Goal: Information Seeking & Learning: Find specific fact

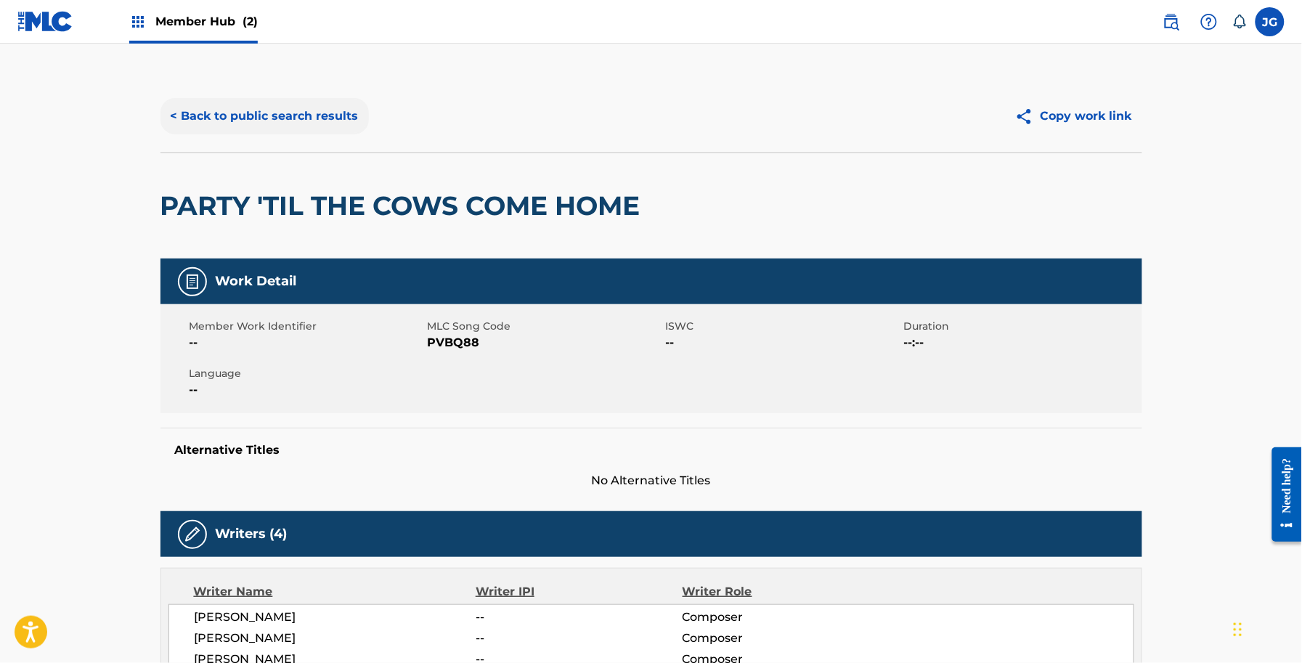
click at [269, 113] on button "< Back to public search results" at bounding box center [264, 116] width 208 height 36
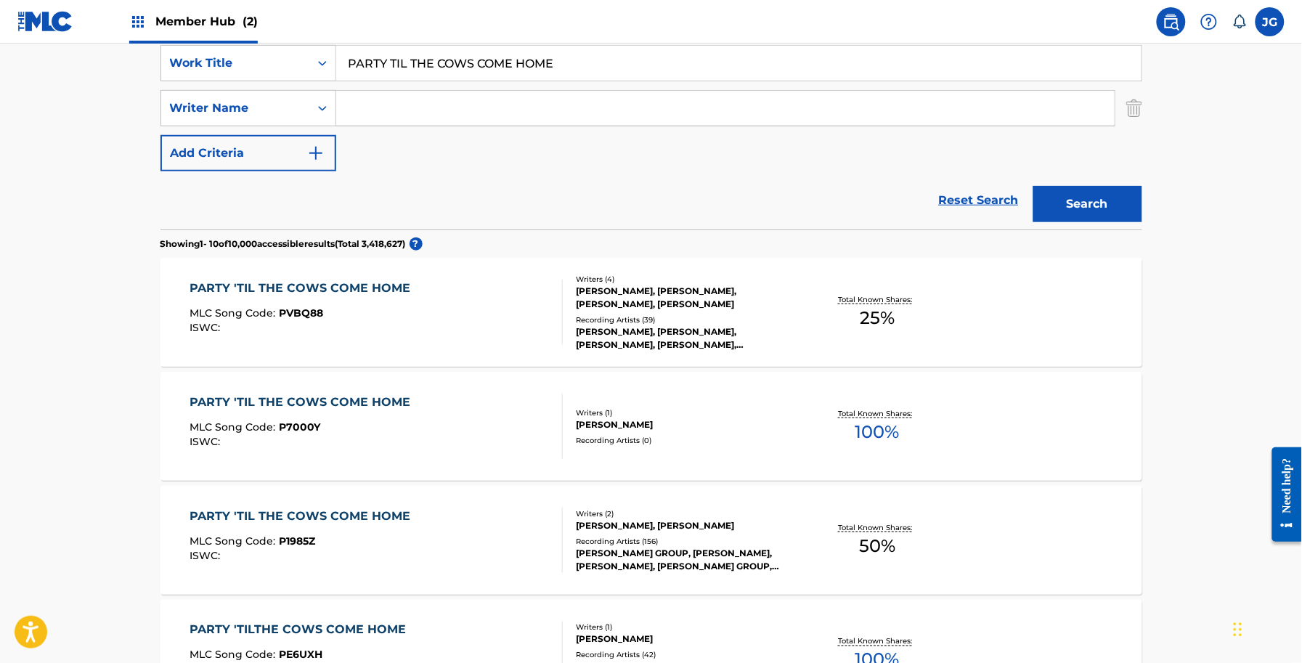
scroll to position [277, 0]
drag, startPoint x: 664, startPoint y: 76, endPoint x: 277, endPoint y: 89, distance: 387.2
click at [277, 89] on div "SearchWithCriteria068657f3-abeb-4e3b-bd8c-2663d0c33dd2 Work Title PARTY TIL THE…" at bounding box center [651, 109] width 982 height 126
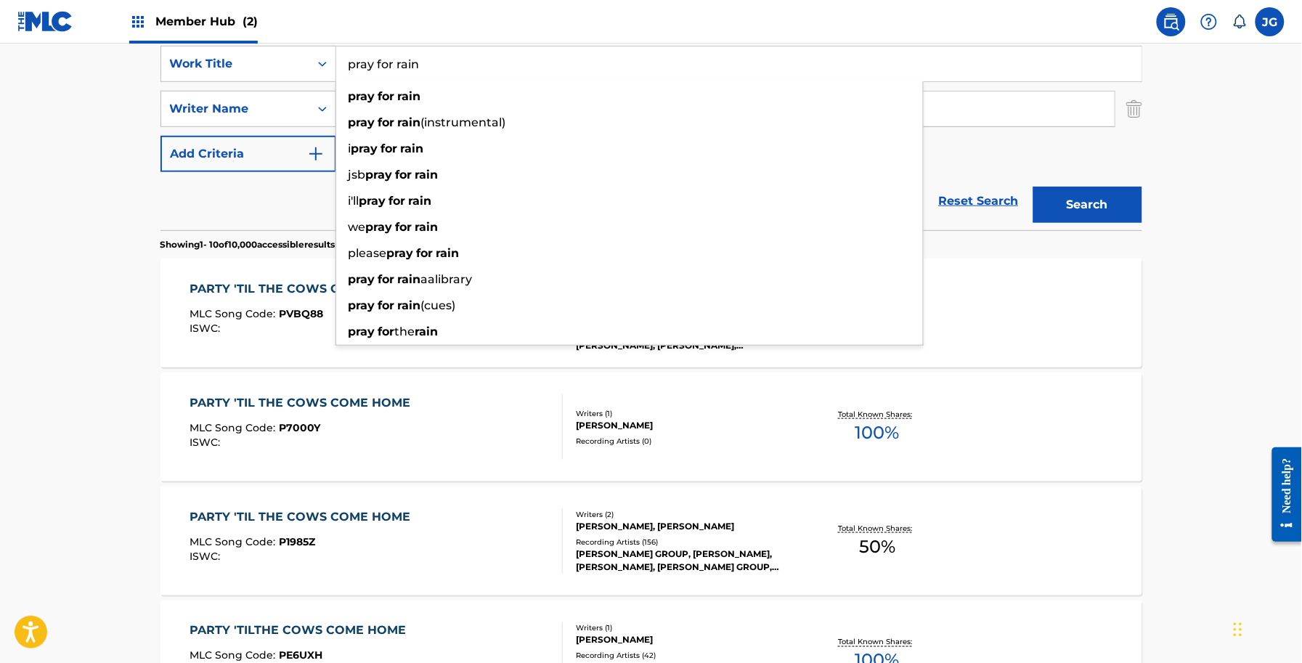
type input "pray for rain"
click at [102, 176] on main "The MLC Public Work Search The accuracy and completeness of The MLC's data is d…" at bounding box center [651, 620] width 1302 height 1709
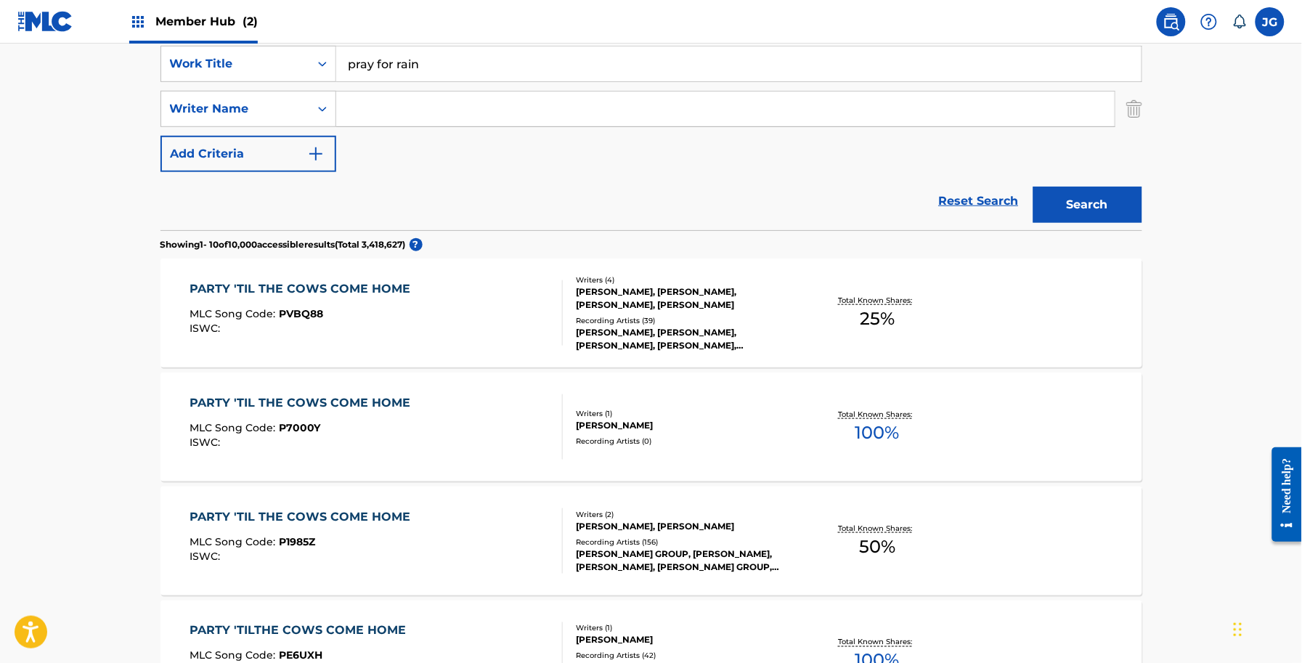
click at [410, 115] on input "Search Form" at bounding box center [725, 108] width 778 height 35
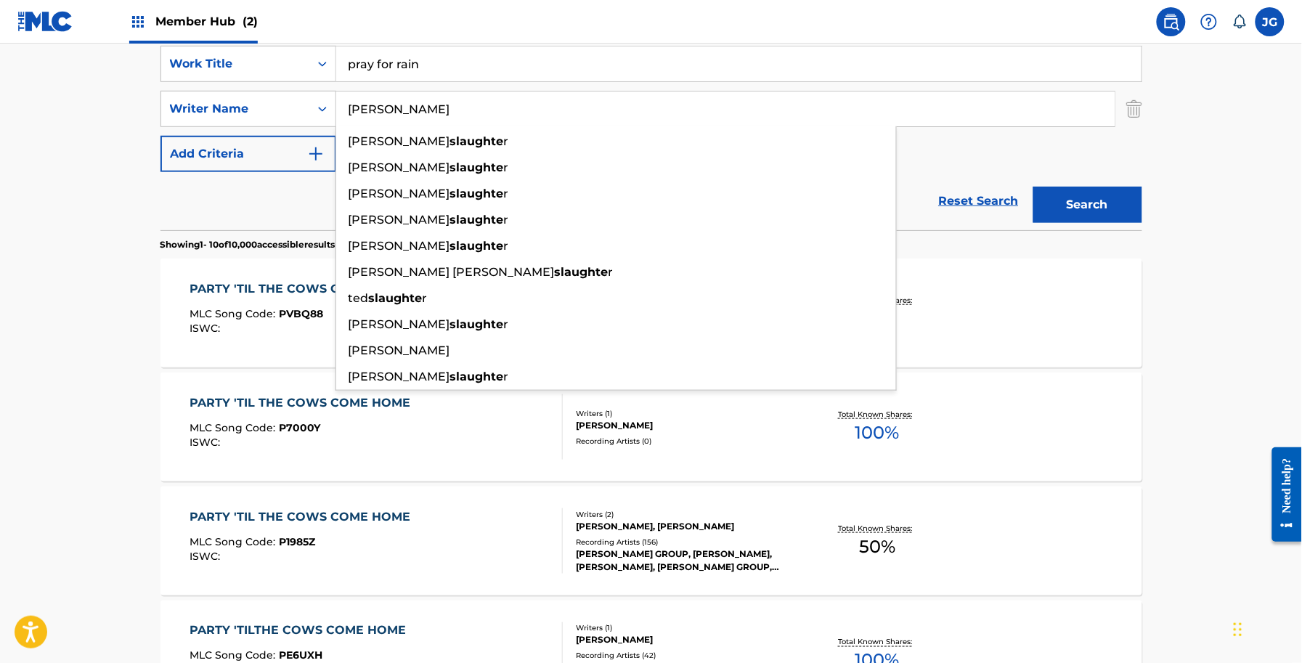
type input "slaughter"
click at [1033, 187] on button "Search" at bounding box center [1087, 205] width 109 height 36
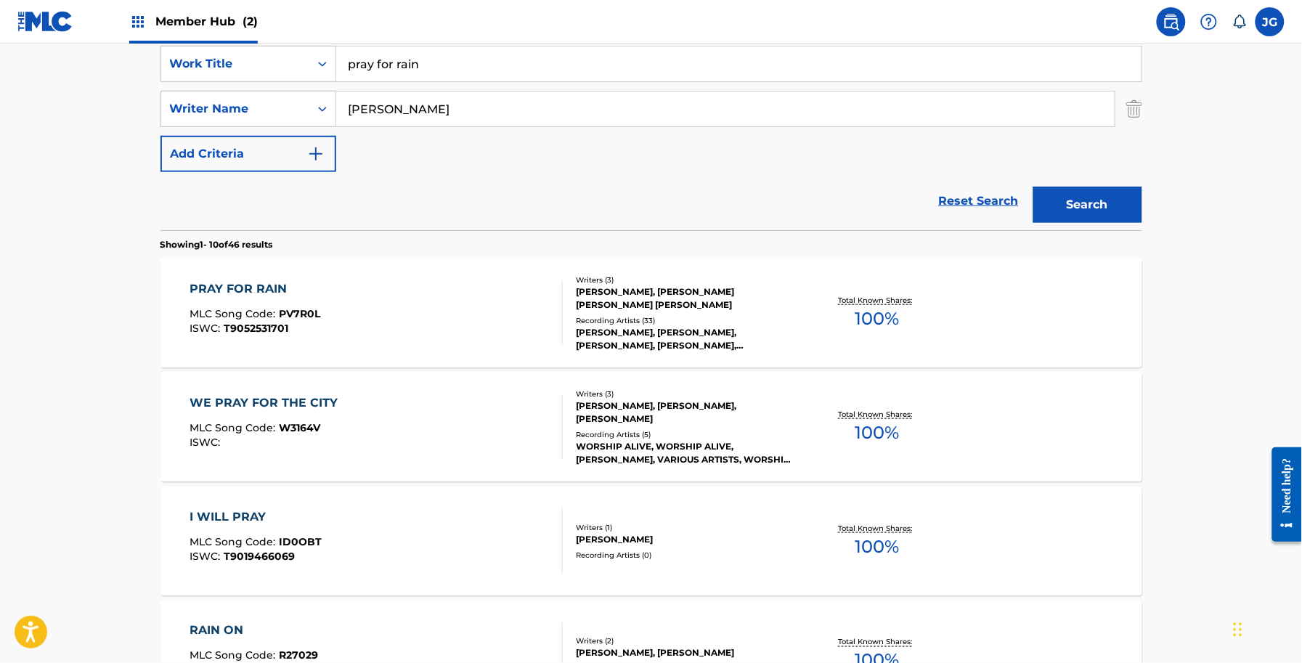
click at [536, 263] on div "PRAY FOR RAIN MLC Song Code : PV7R0L ISWC : T9052531701 Writers ( 3 ) JOHN SLAU…" at bounding box center [651, 312] width 982 height 109
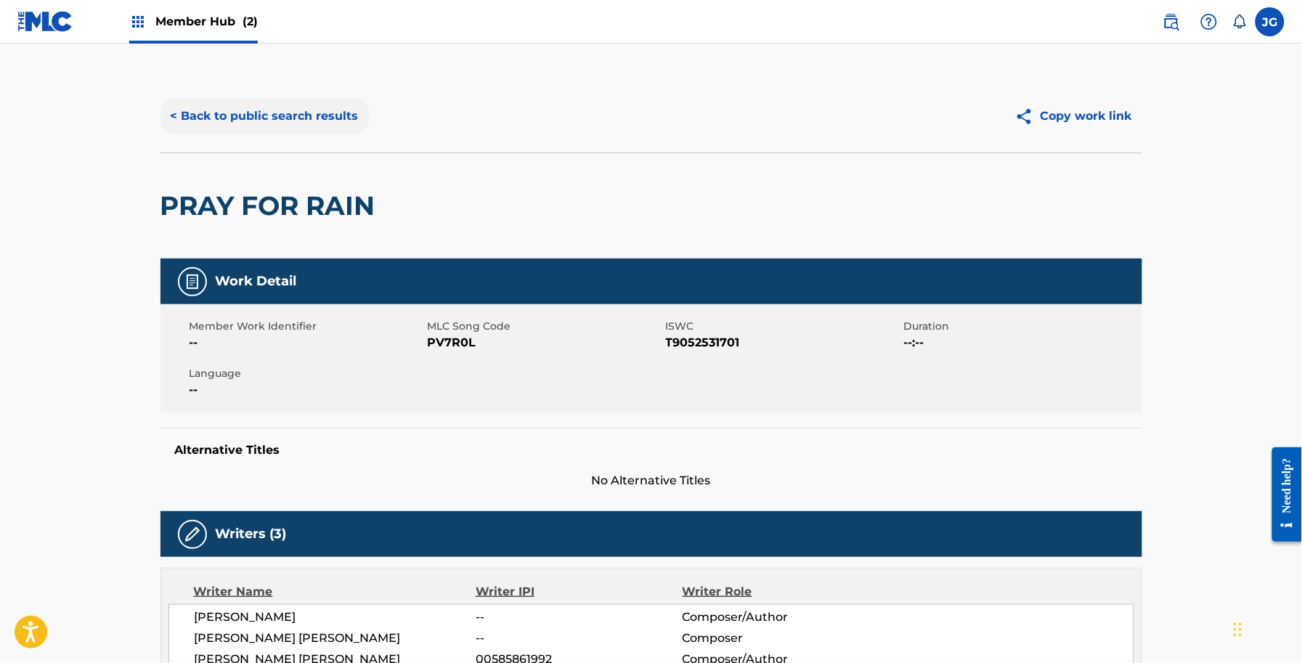
click at [295, 104] on button "< Back to public search results" at bounding box center [264, 116] width 208 height 36
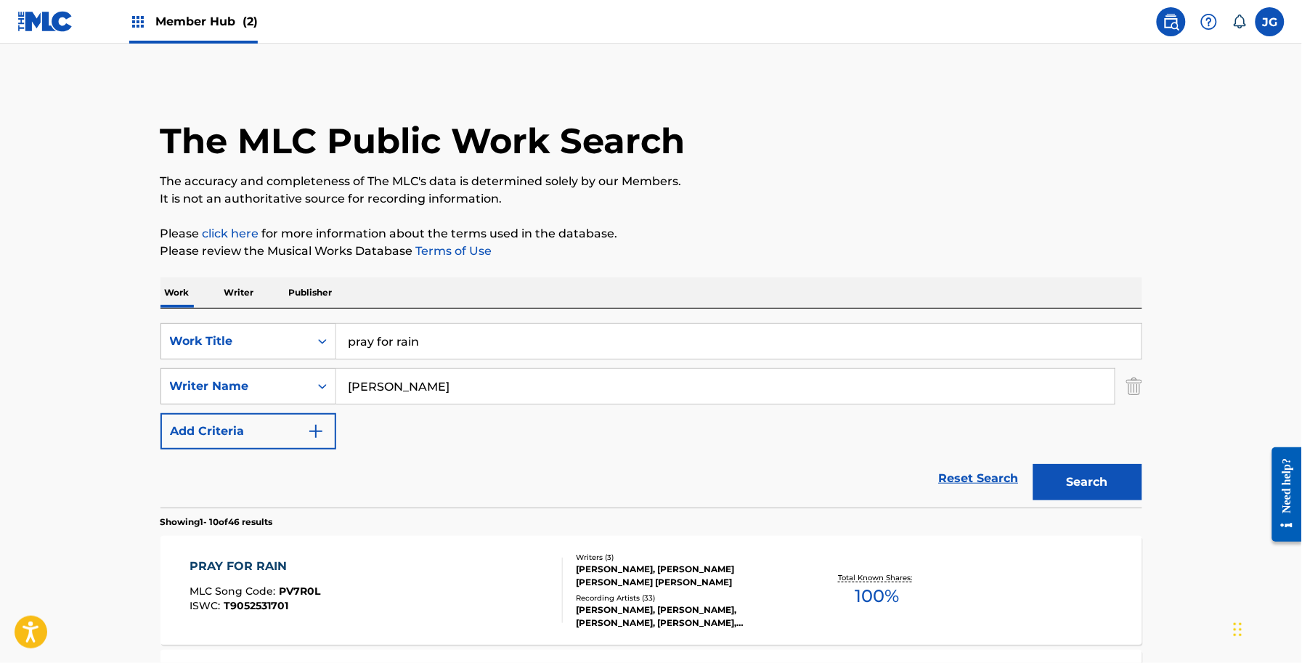
scroll to position [277, 0]
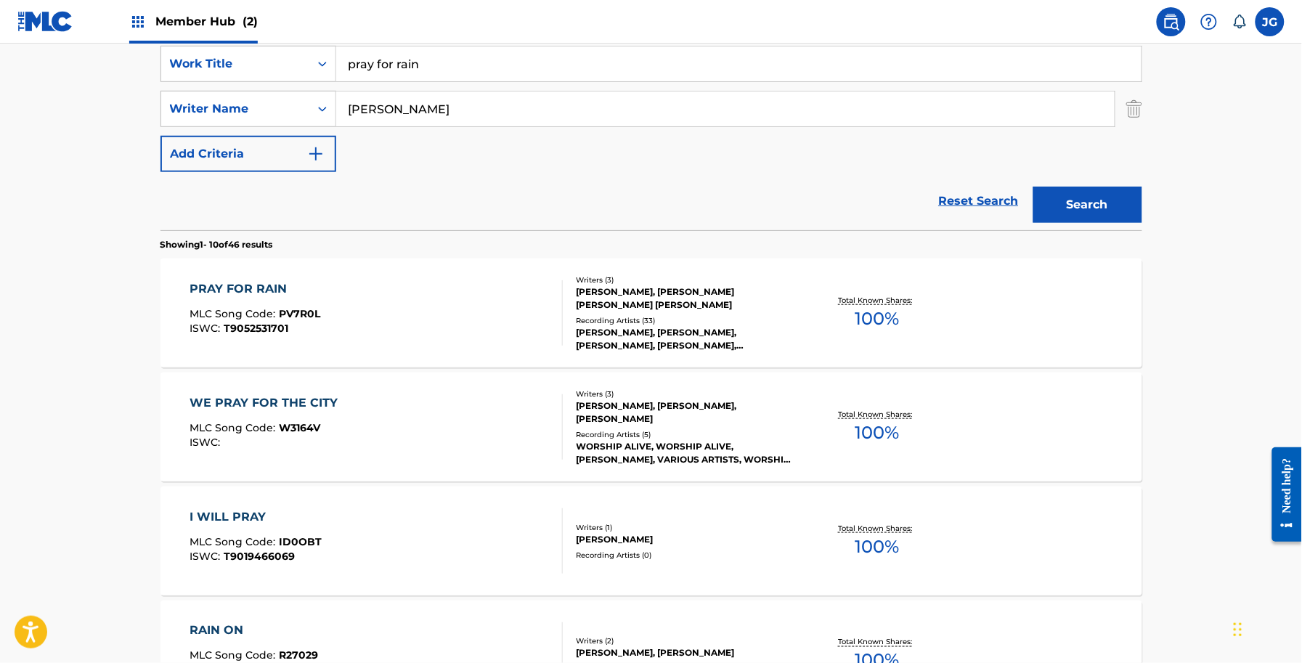
drag, startPoint x: 436, startPoint y: 62, endPoint x: 153, endPoint y: 22, distance: 285.2
click at [154, 23] on div "Member Hub (2) JG JG Jaymes Garcia jgarcia@clearboxrights.com Notification Pref…" at bounding box center [651, 634] width 1302 height 1822
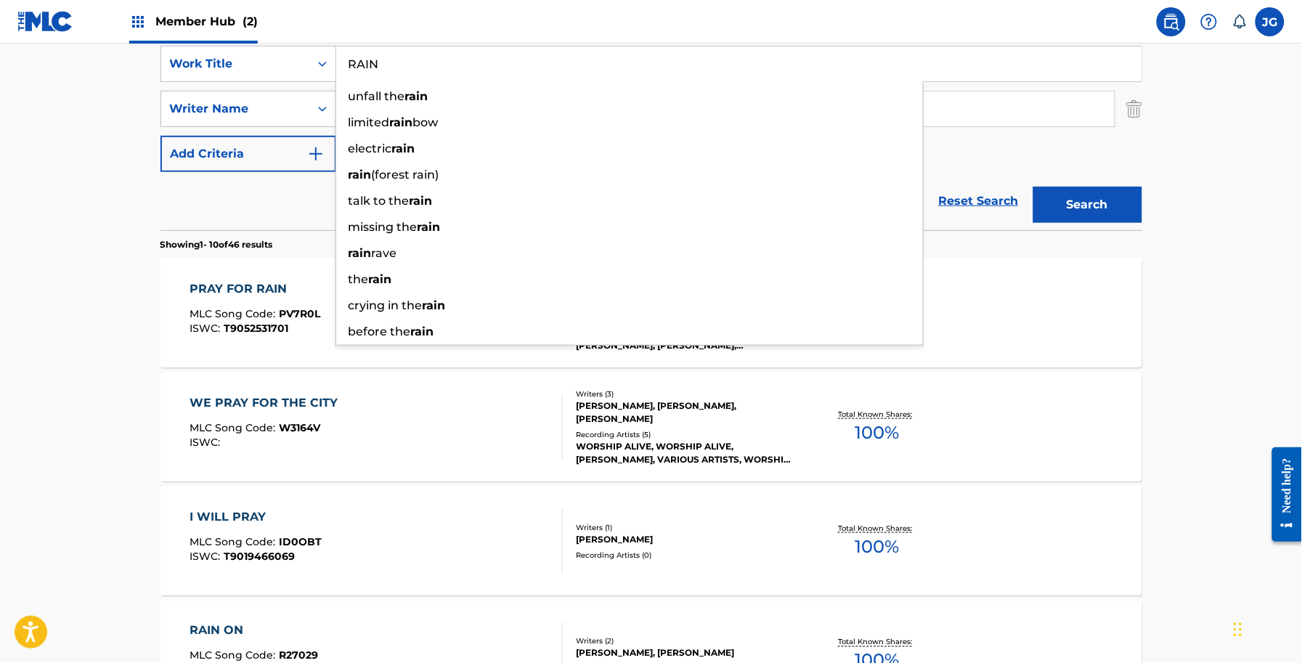
type input "RAIN"
click at [47, 176] on main "The MLC Public Work Search The accuracy and completeness of The MLC's data is d…" at bounding box center [651, 620] width 1302 height 1709
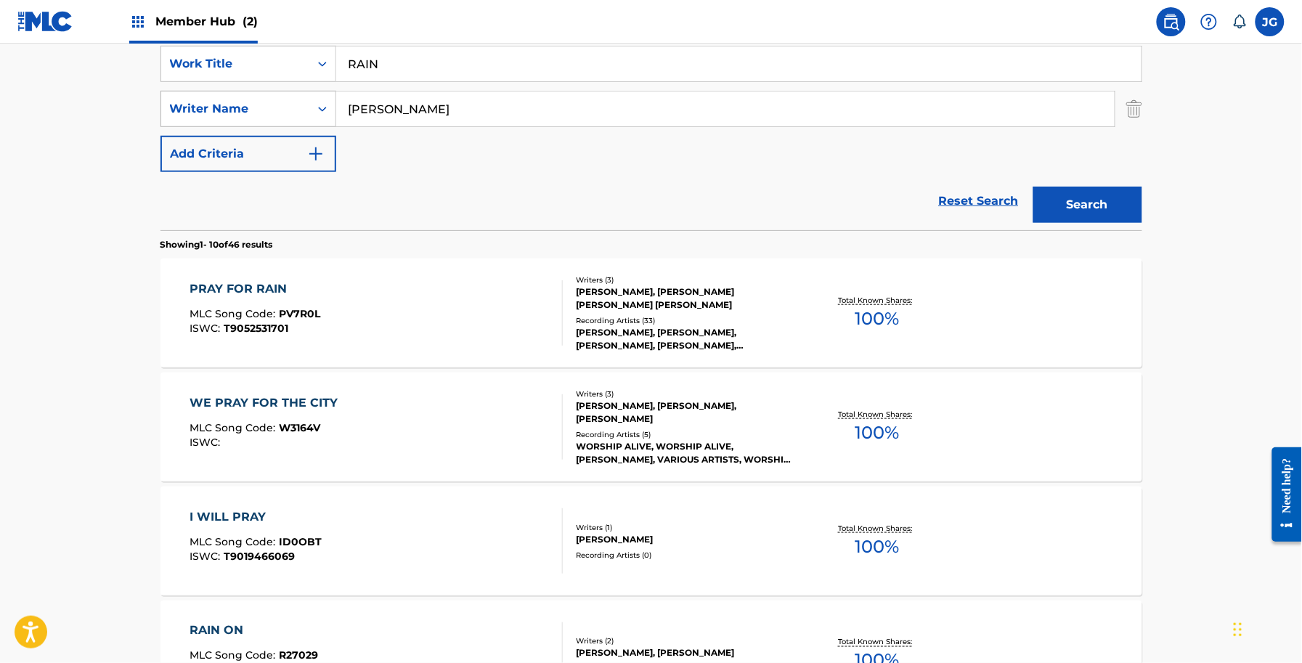
drag, startPoint x: 432, startPoint y: 122, endPoint x: 263, endPoint y: 106, distance: 169.9
click at [263, 106] on div "SearchWithCriteria17ff4394-0c2d-4974-b6ba-9aac1b6e8f9b Writer Name slaughter" at bounding box center [651, 109] width 982 height 36
click at [455, 109] on input "slaughter" at bounding box center [725, 108] width 778 height 35
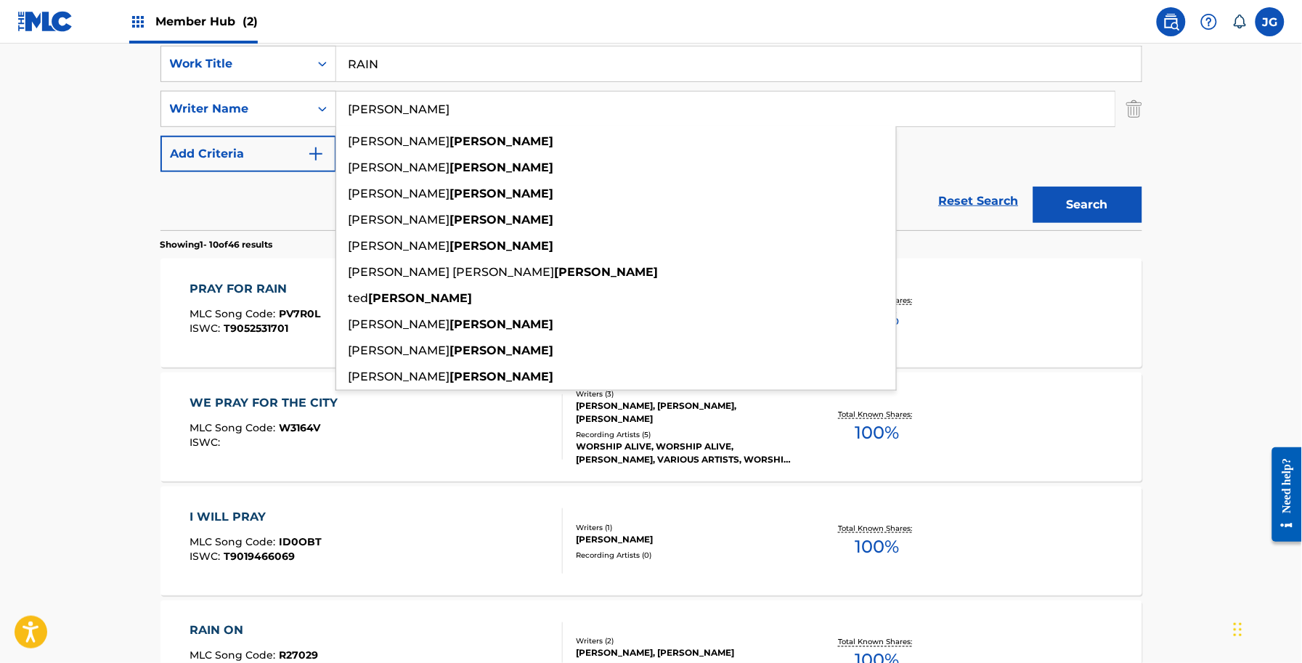
drag, startPoint x: 545, startPoint y: 98, endPoint x: 78, endPoint y: 84, distance: 467.0
click at [78, 84] on main "The MLC Public Work Search The accuracy and completeness of The MLC's data is d…" at bounding box center [651, 620] width 1302 height 1709
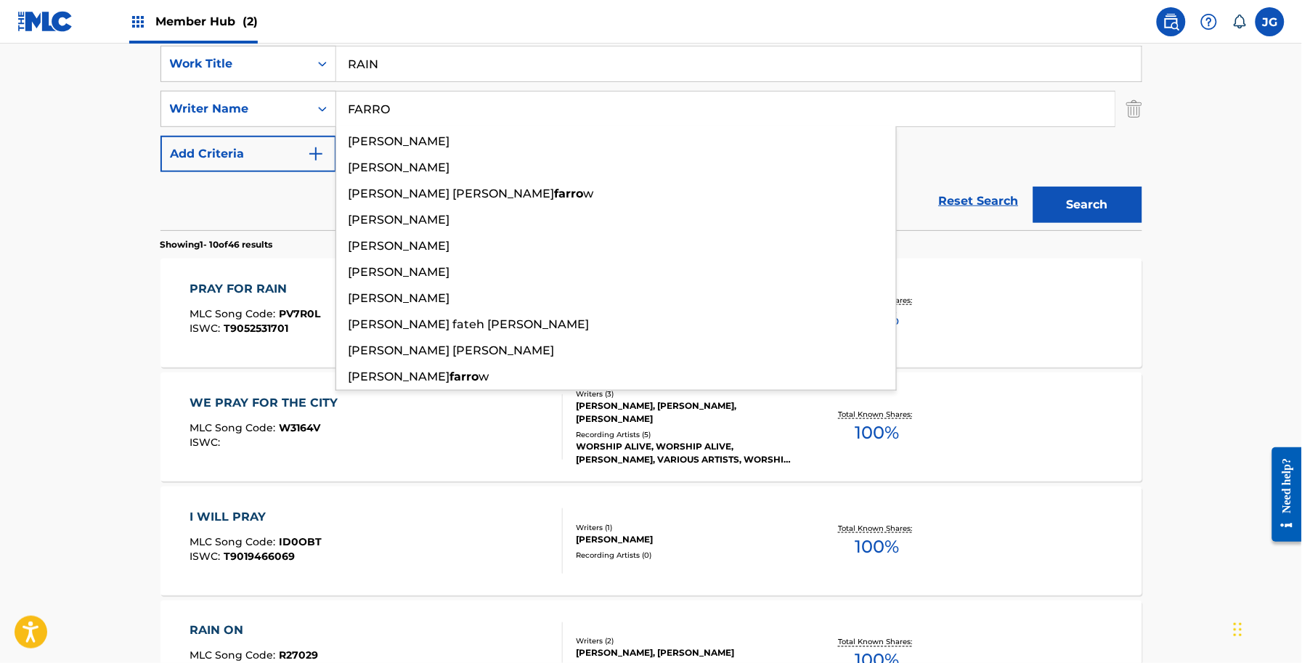
type input "FARRO"
click at [1033, 187] on button "Search" at bounding box center [1087, 205] width 109 height 36
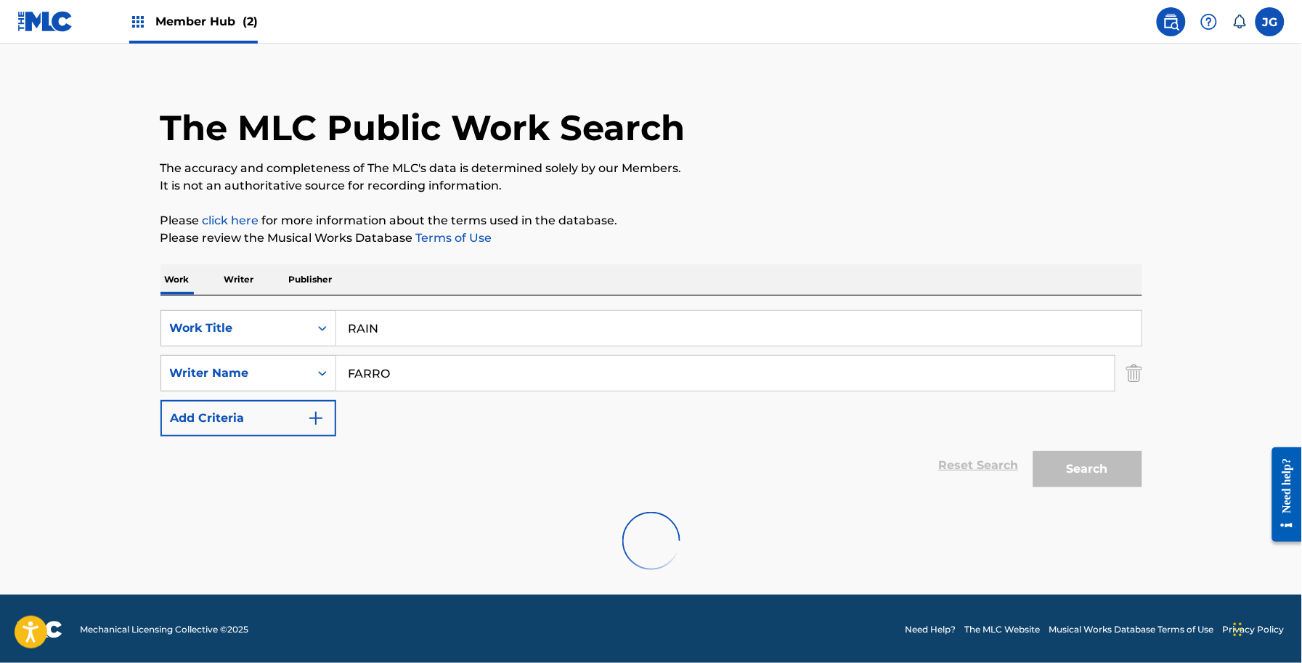
scroll to position [240, 0]
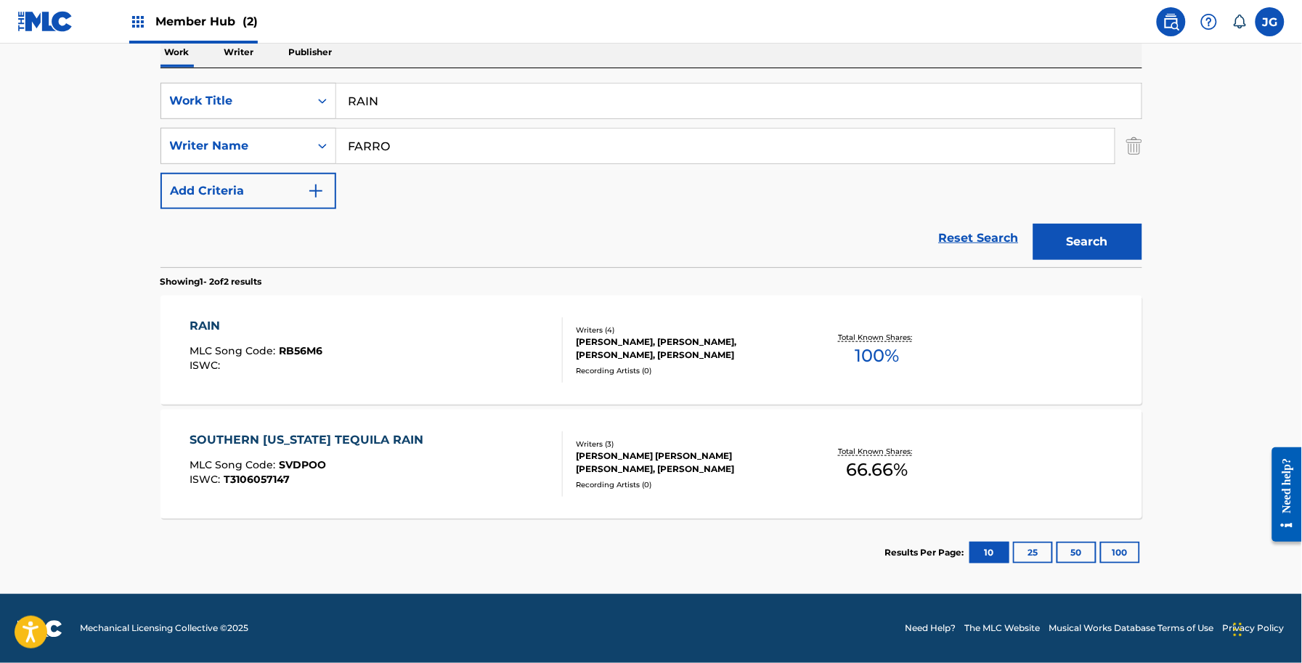
click at [654, 330] on div "Writers ( 4 )" at bounding box center [685, 330] width 219 height 11
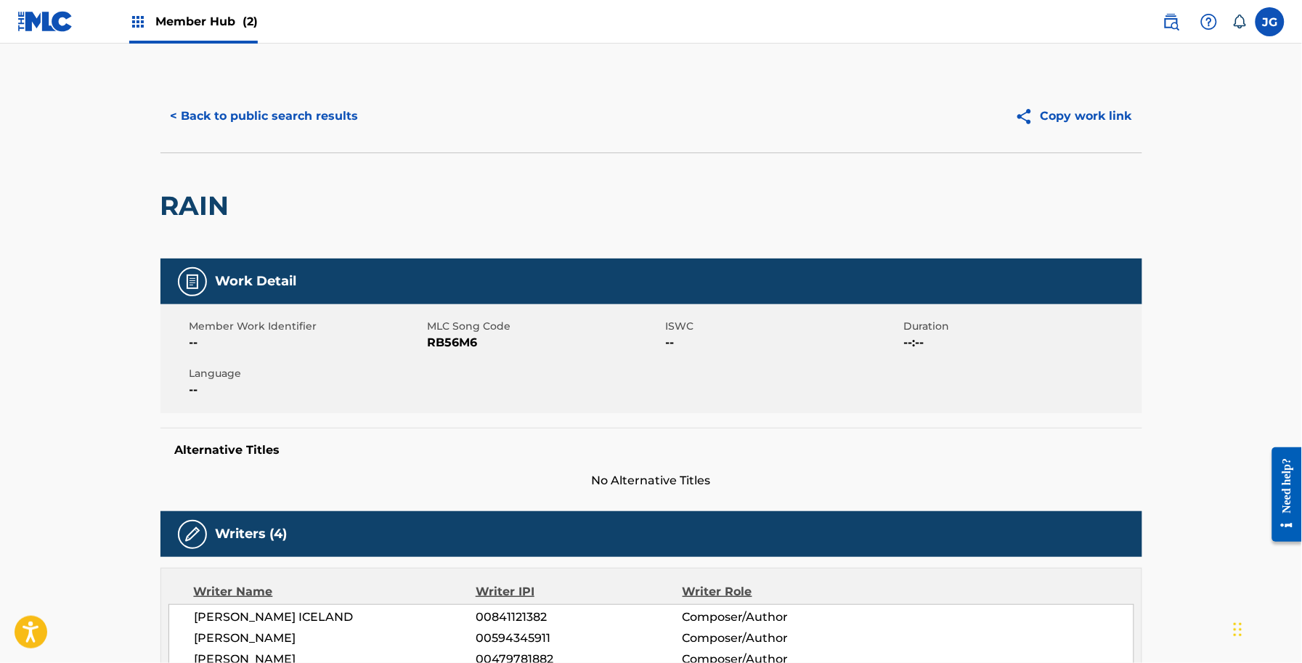
scroll to position [387, 0]
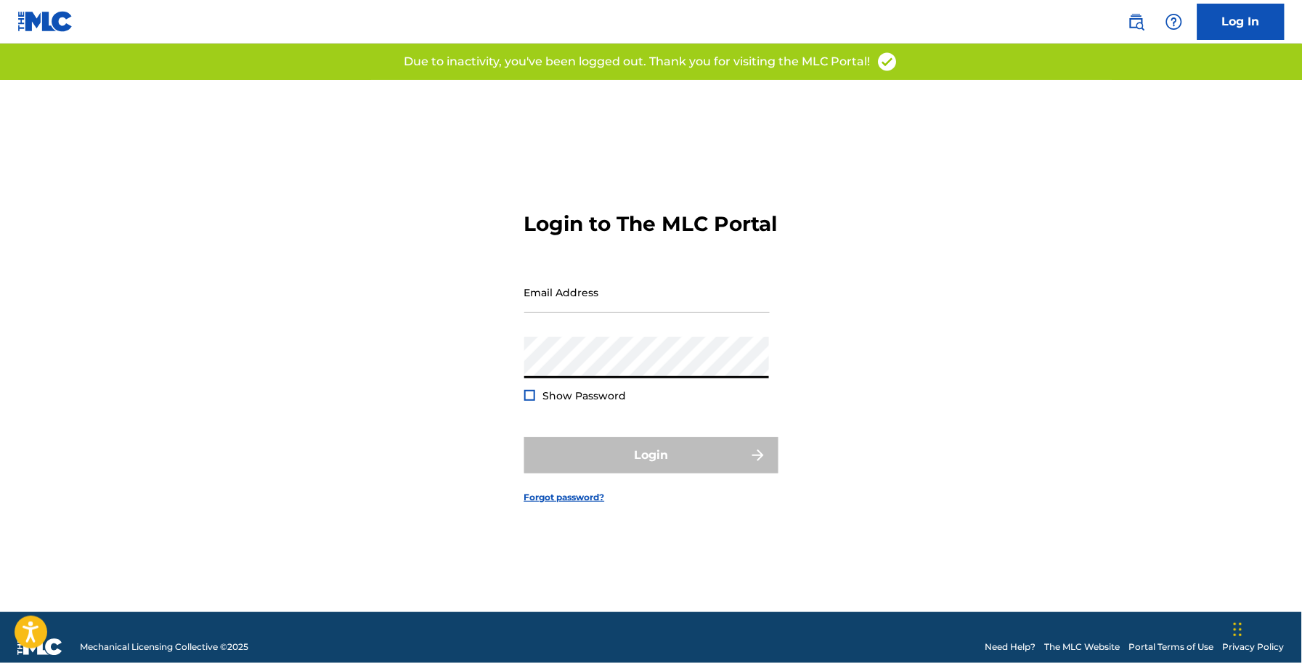
type input "[EMAIL_ADDRESS][DOMAIN_NAME]"
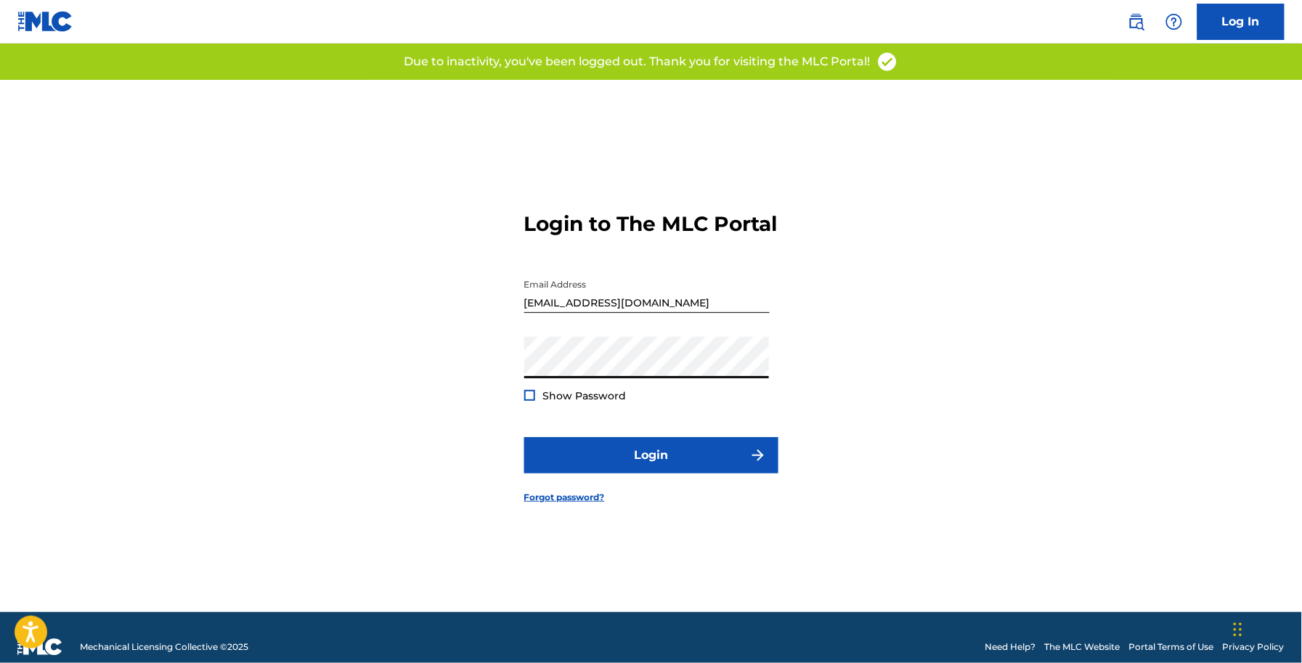
click at [666, 447] on form "Login to The MLC Portal Email Address [EMAIL_ADDRESS][DOMAIN_NAME] Password Sho…" at bounding box center [651, 346] width 254 height 532
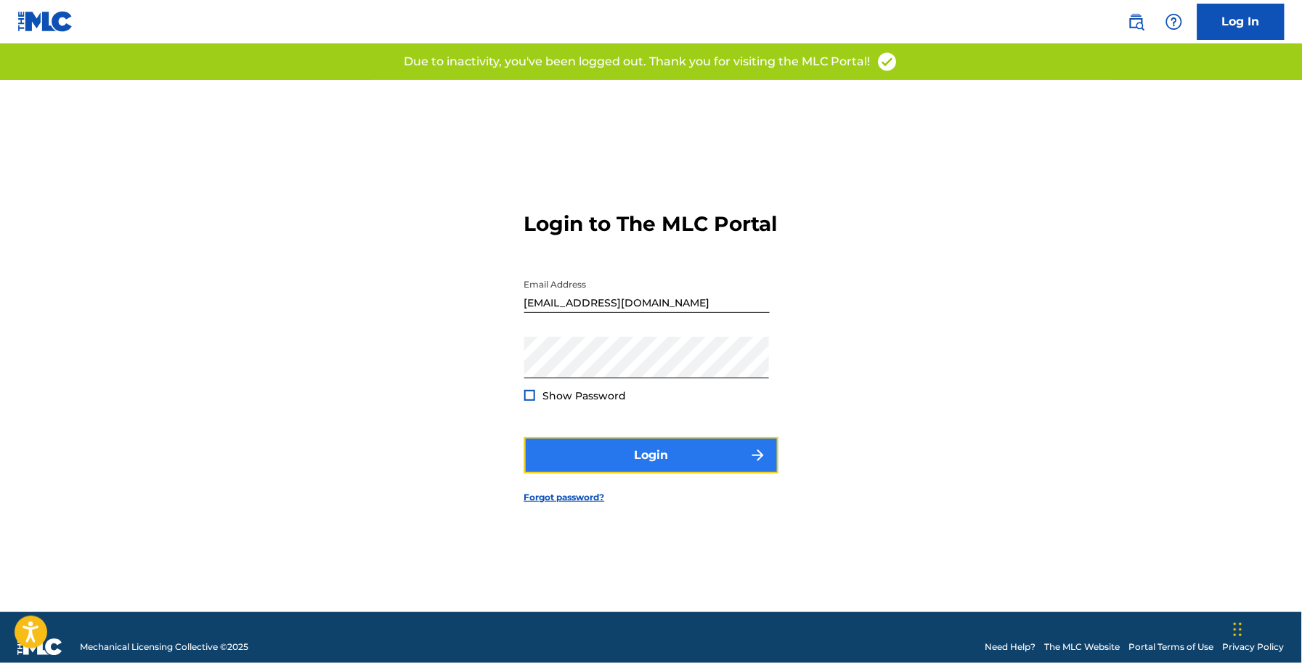
click at [677, 460] on button "Login" at bounding box center [651, 455] width 254 height 36
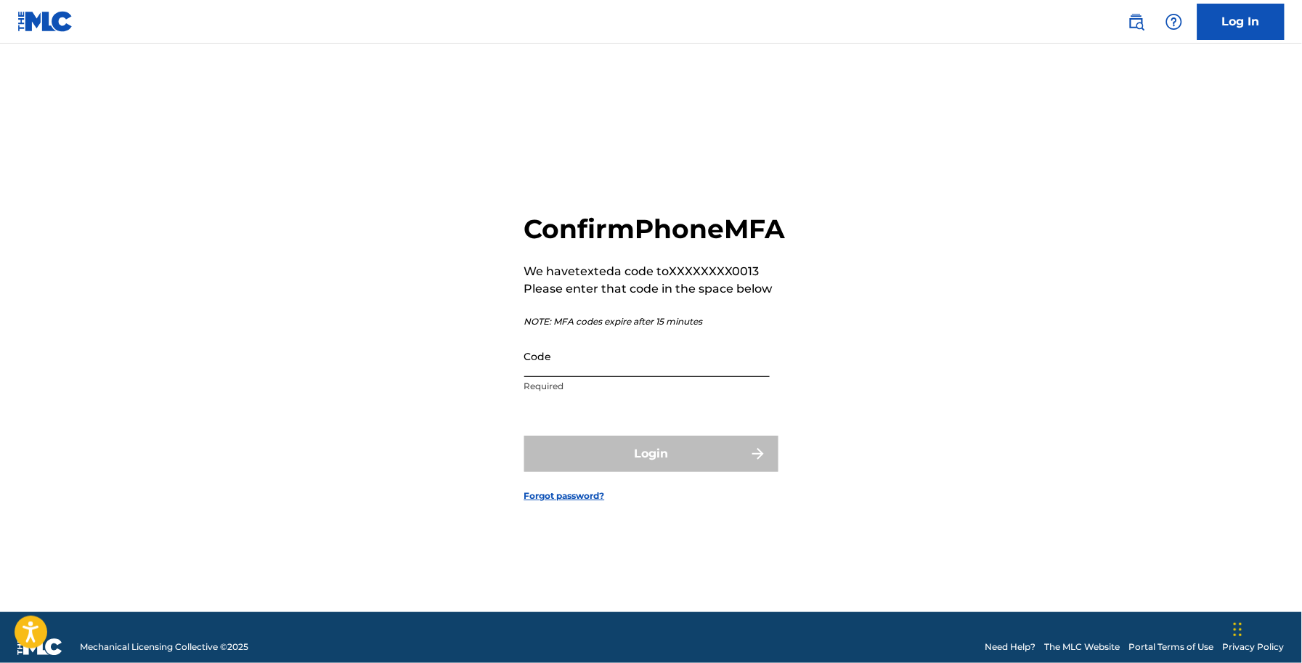
click at [659, 377] on input "Code" at bounding box center [646, 355] width 245 height 41
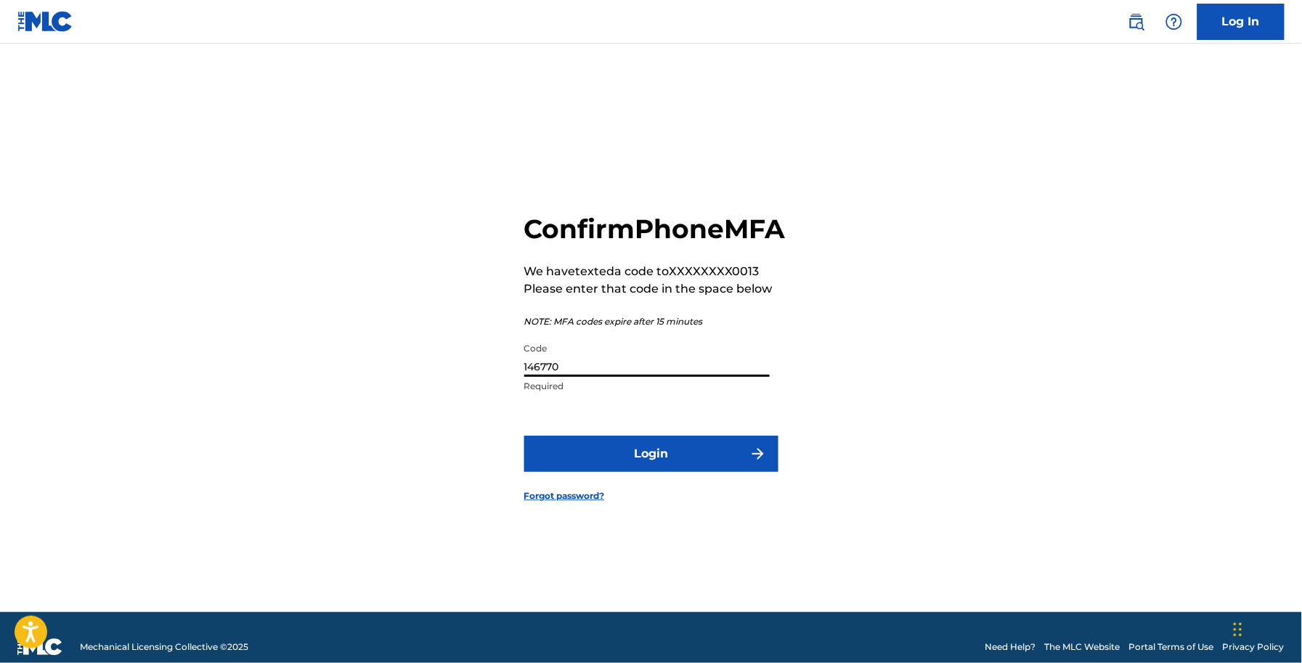
type input "146770"
drag, startPoint x: 626, startPoint y: 541, endPoint x: 661, endPoint y: 437, distance: 109.5
click at [632, 514] on form "Confirm Phone MFA We have texted a code to XXXXXXXX0013 Please enter that code …" at bounding box center [651, 346] width 254 height 532
click at [661, 436] on form "Confirm Phone MFA We have texted a code to XXXXXXXX0013 Please enter that code …" at bounding box center [651, 346] width 254 height 532
click at [674, 448] on form "Confirm Phone MFA We have texted a code to XXXXXXXX0013 Please enter that code …" at bounding box center [651, 346] width 254 height 532
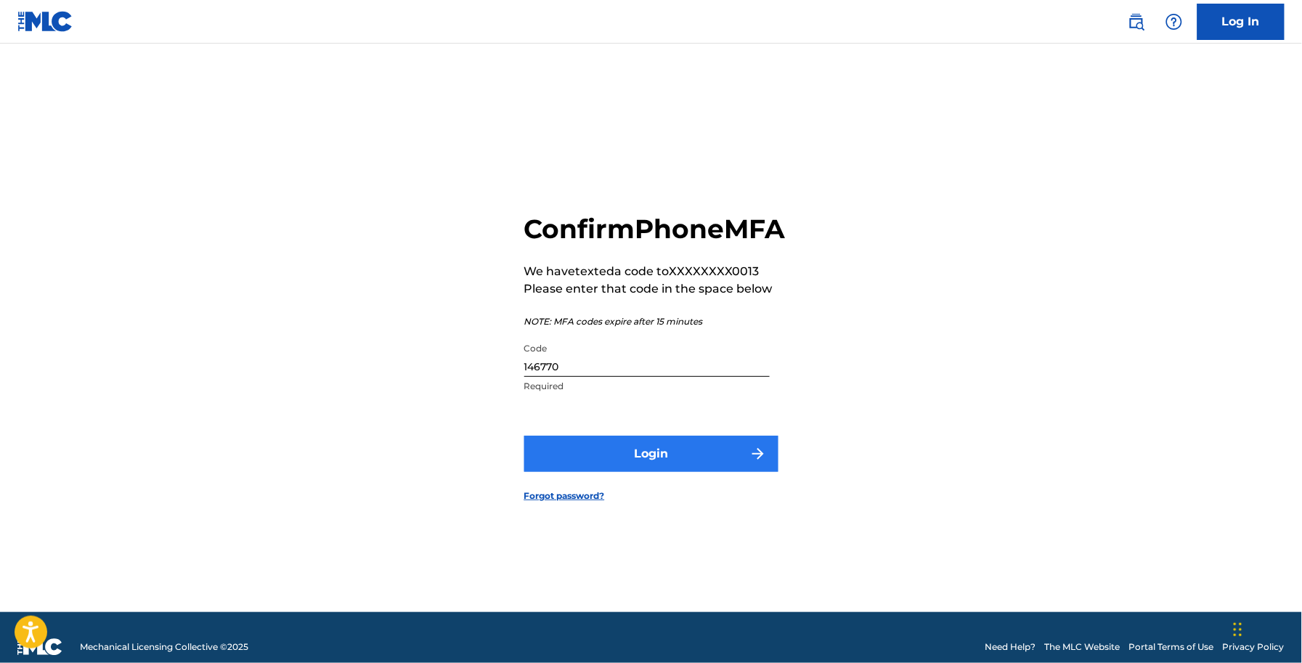
drag, startPoint x: 674, startPoint y: 448, endPoint x: 696, endPoint y: 466, distance: 28.4
click at [675, 449] on form "Confirm Phone MFA We have texted a code to XXXXXXXX0013 Please enter that code …" at bounding box center [651, 346] width 254 height 532
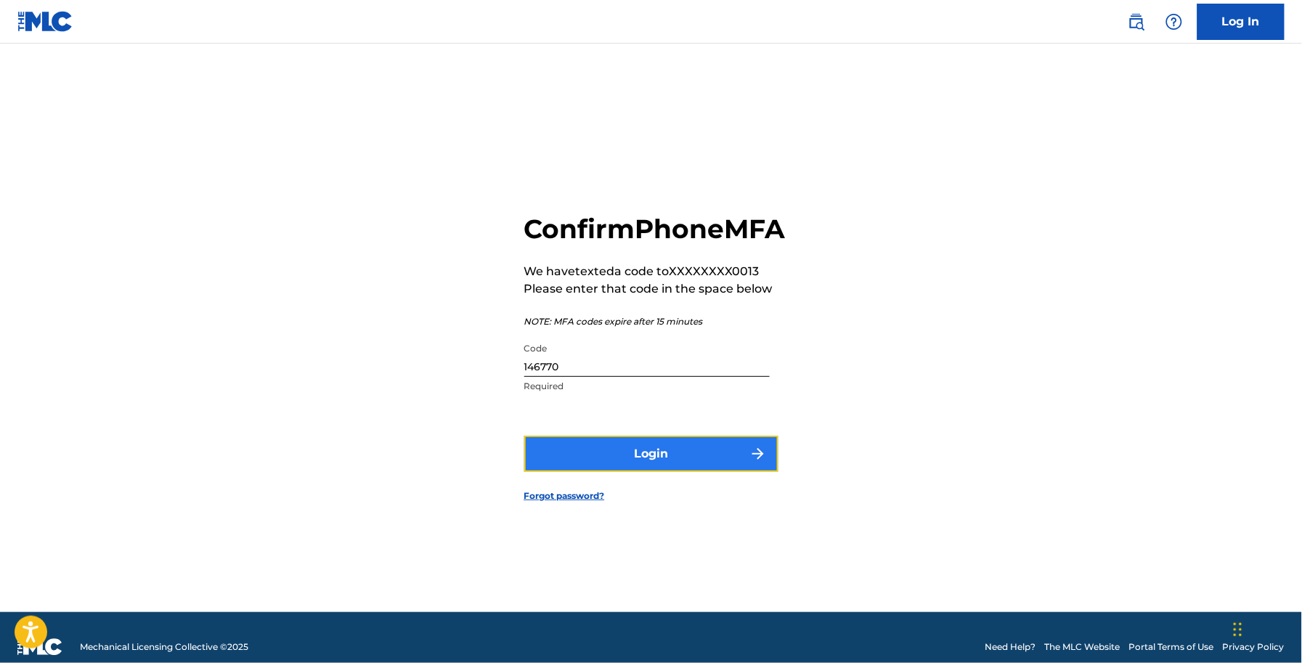
click at [701, 468] on button "Login" at bounding box center [651, 454] width 254 height 36
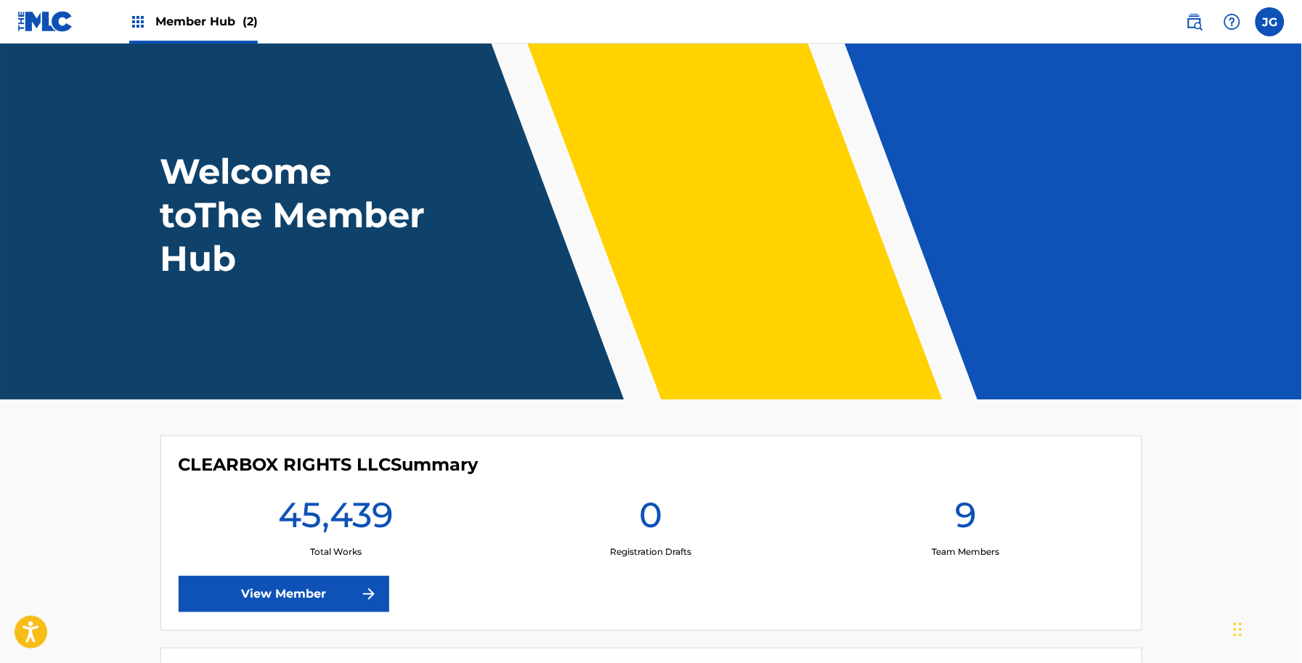
scroll to position [266, 0]
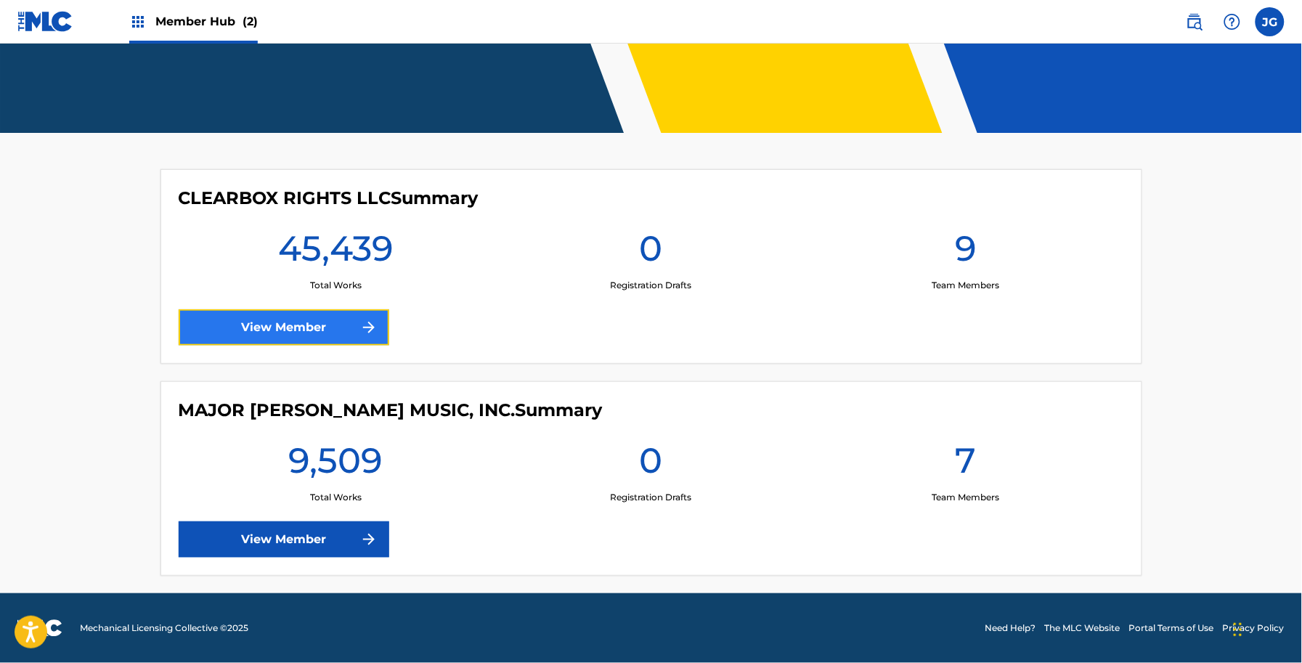
click at [380, 328] on link "View Member" at bounding box center [284, 327] width 211 height 36
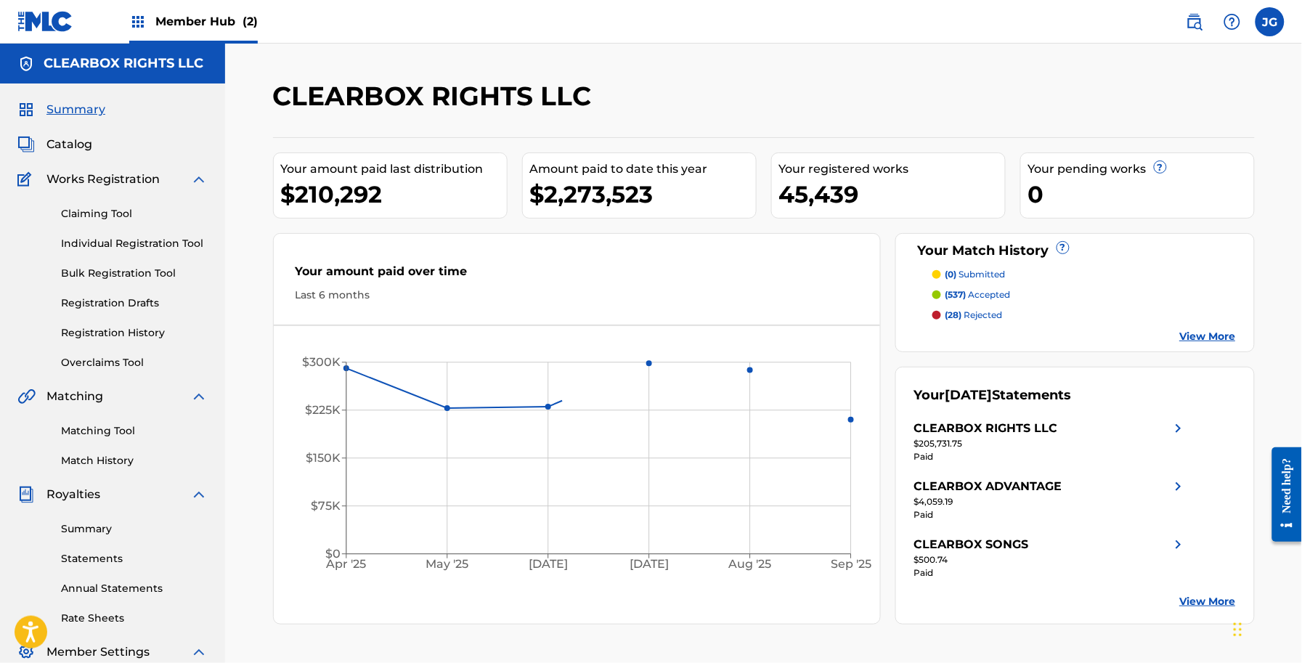
drag, startPoint x: 1233, startPoint y: 44, endPoint x: 1213, endPoint y: 41, distance: 19.7
click at [1228, 44] on div "CLEARBOX RIGHTS LLC Your amount paid last distribution $210,292 Amount paid to …" at bounding box center [763, 437] width 1077 height 787
click at [1186, 35] on span at bounding box center [1213, 21] width 67 height 29
click at [1197, 17] on img at bounding box center [1194, 21] width 17 height 17
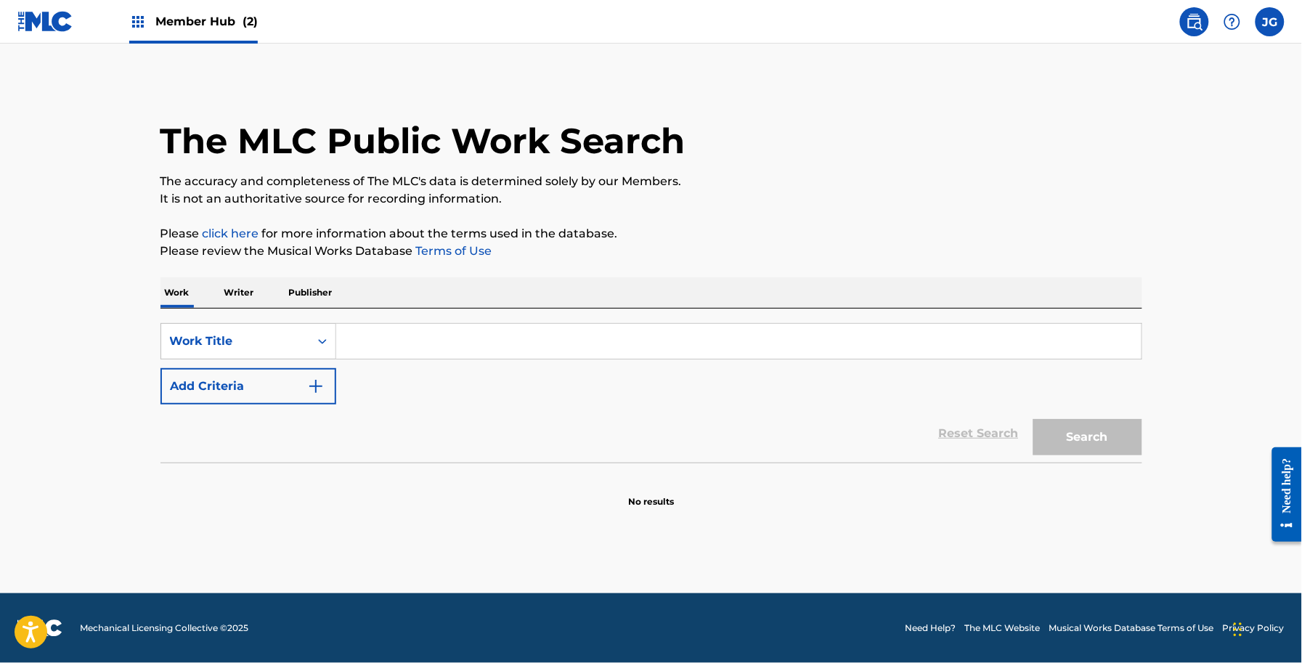
click at [409, 350] on input "Search Form" at bounding box center [738, 341] width 805 height 35
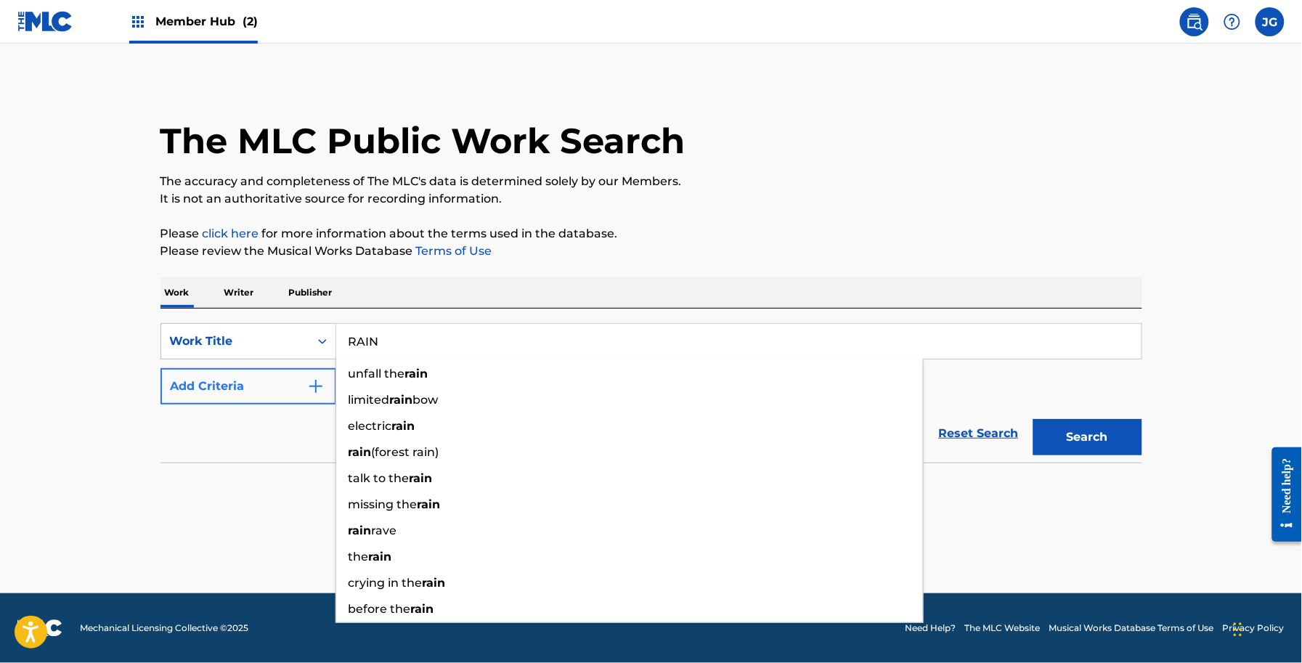
type input "RAIN"
click at [265, 394] on button "Add Criteria" at bounding box center [248, 386] width 176 height 36
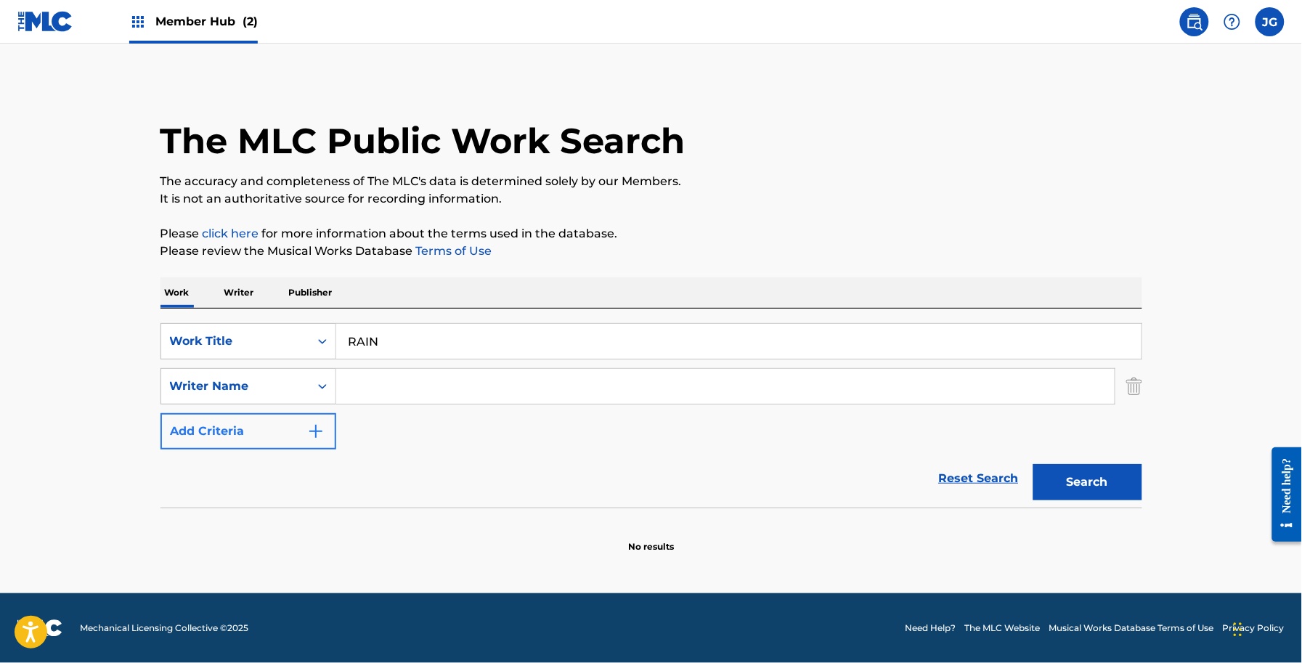
click at [390, 394] on input "Search Form" at bounding box center [725, 386] width 778 height 35
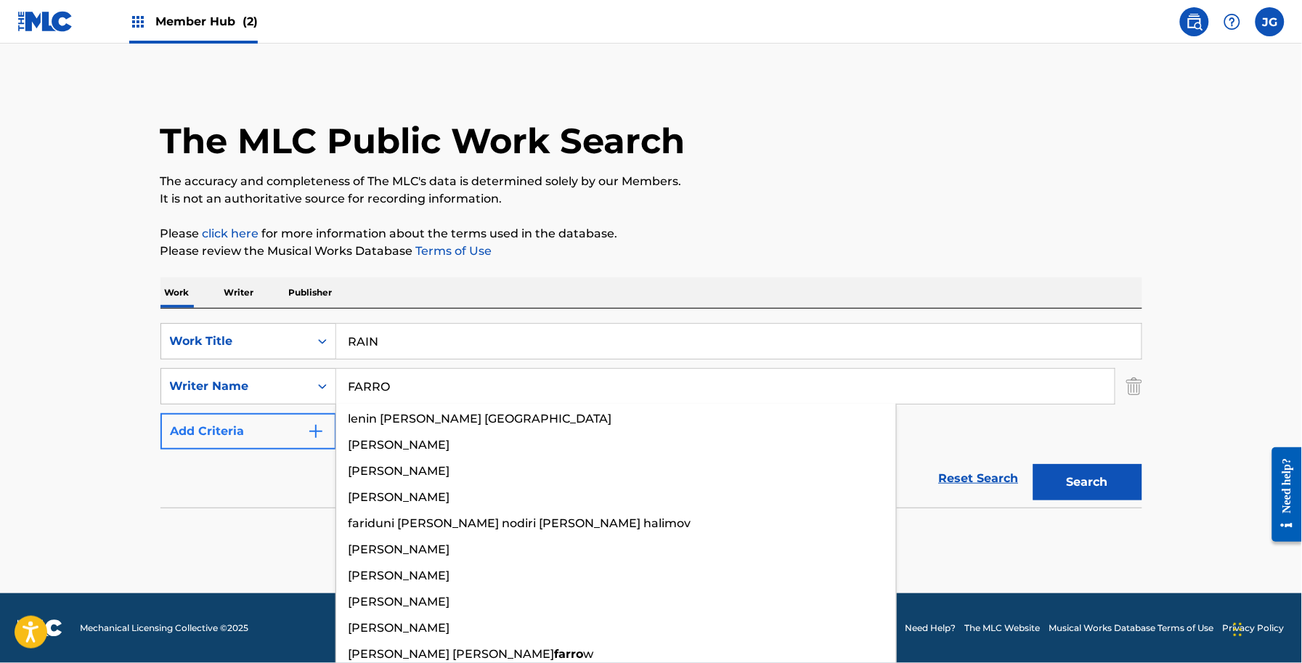
type input "FARRO"
click at [1033, 464] on button "Search" at bounding box center [1087, 482] width 109 height 36
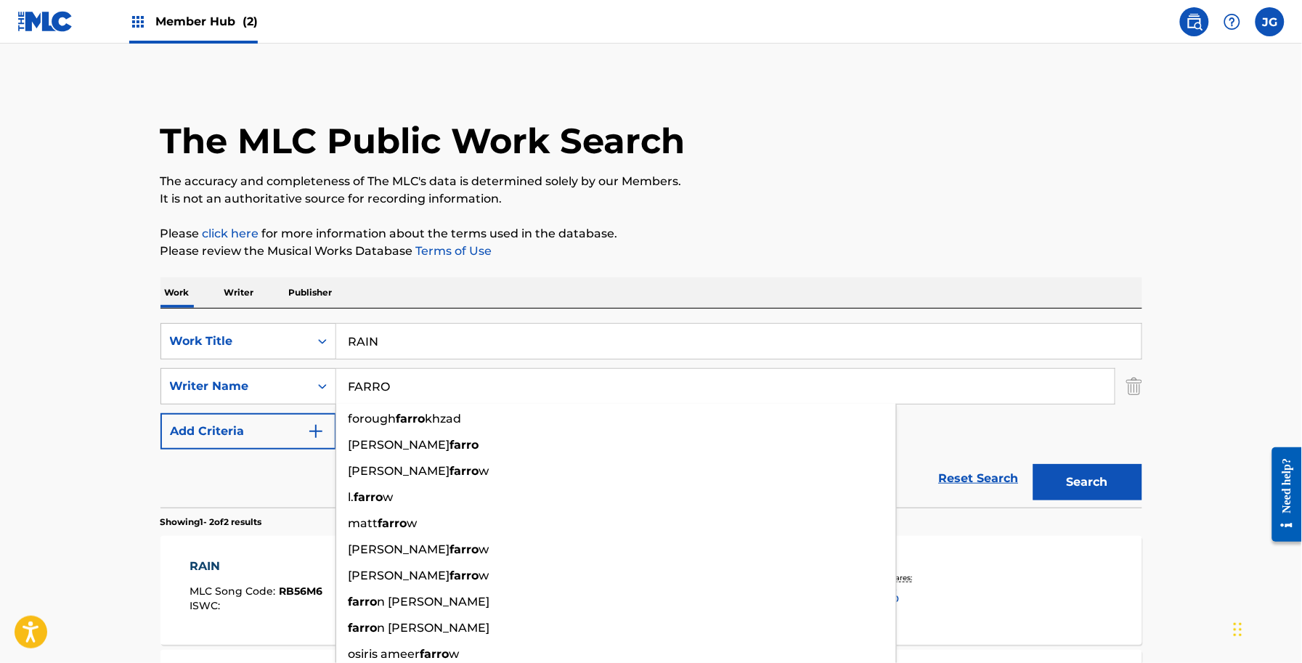
click at [818, 249] on p "Please review the Musical Works Database Terms of Use" at bounding box center [651, 250] width 982 height 17
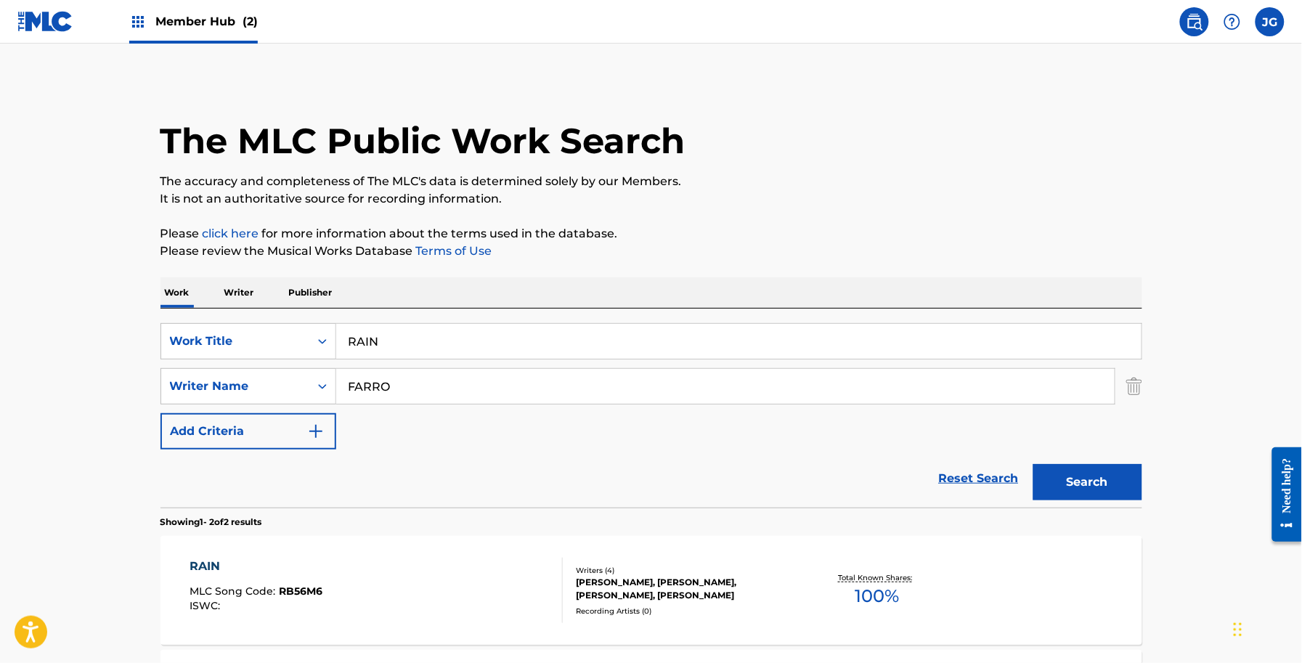
click at [814, 589] on div "Total Known Shares: 100 %" at bounding box center [877, 590] width 163 height 44
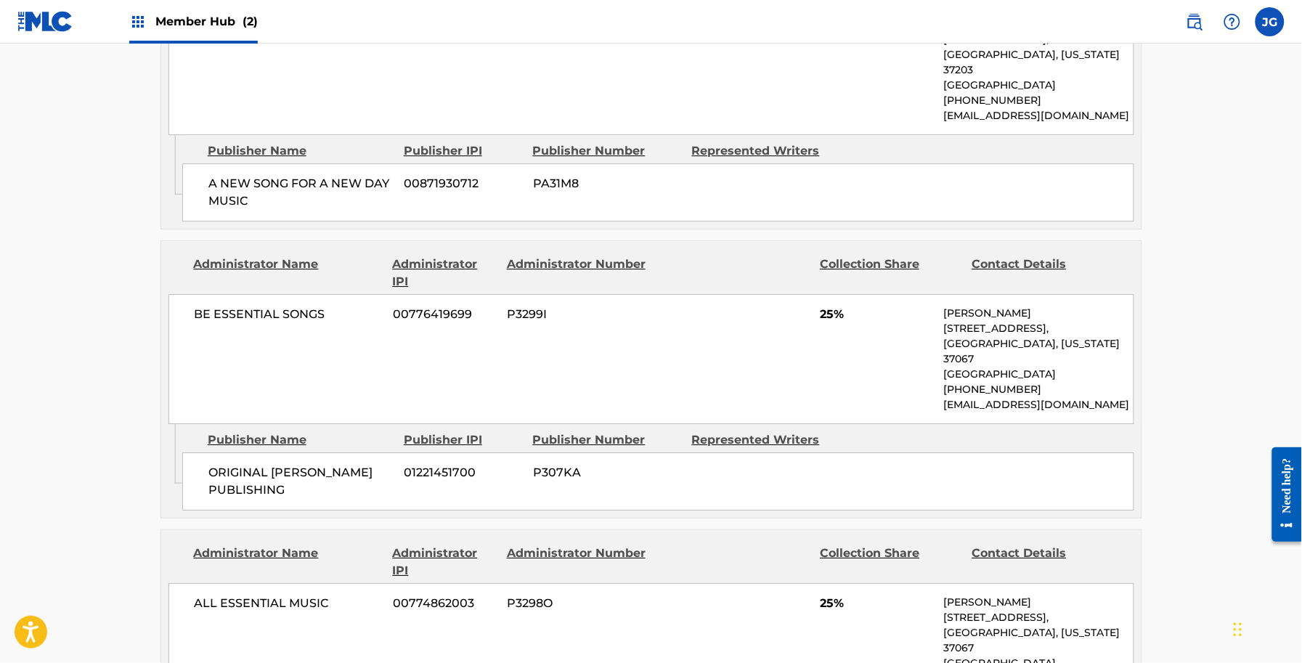
scroll to position [1361, 0]
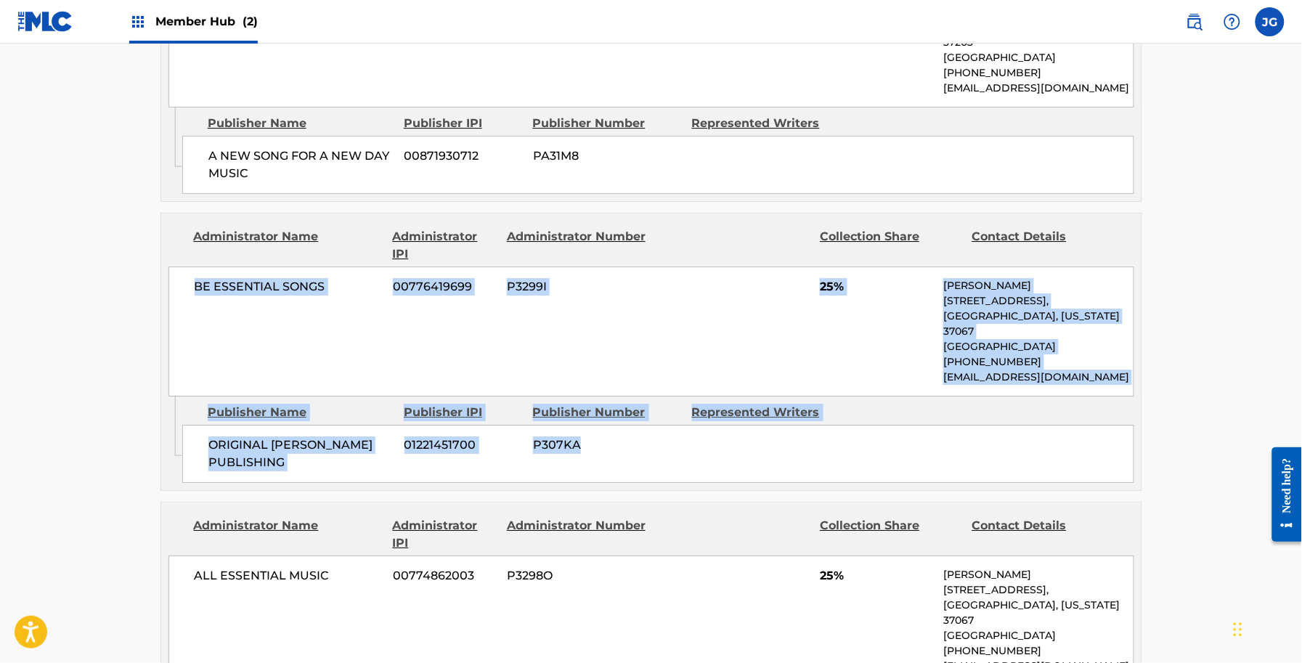
drag, startPoint x: 826, startPoint y: 415, endPoint x: 62, endPoint y: 224, distance: 788.0
drag, startPoint x: 174, startPoint y: 252, endPoint x: 621, endPoint y: 388, distance: 467.6
click at [621, 388] on div "Administrator Name Administrator IPI Administrator Number Collection Share Cont…" at bounding box center [651, 352] width 982 height 278
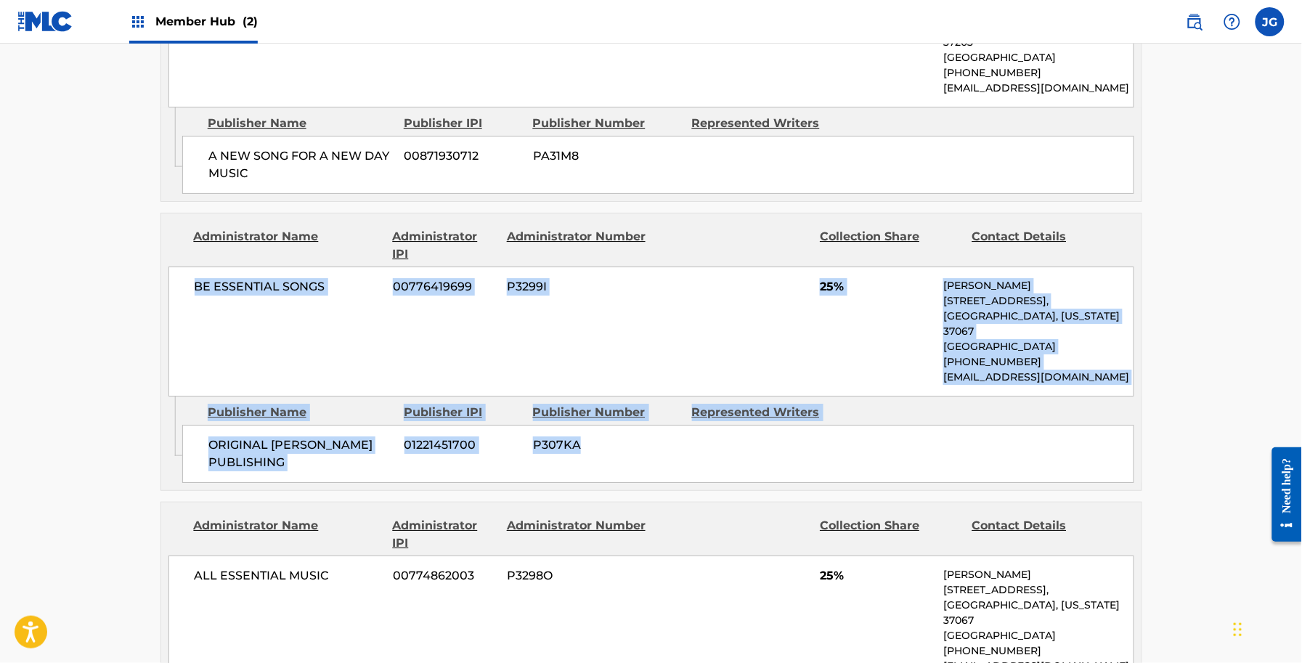
click at [621, 425] on div "ORIGINAL [PERSON_NAME] PUBLISHING 01221451700 P307KA" at bounding box center [658, 454] width 952 height 58
drag, startPoint x: 621, startPoint y: 388, endPoint x: 104, endPoint y: 256, distance: 534.3
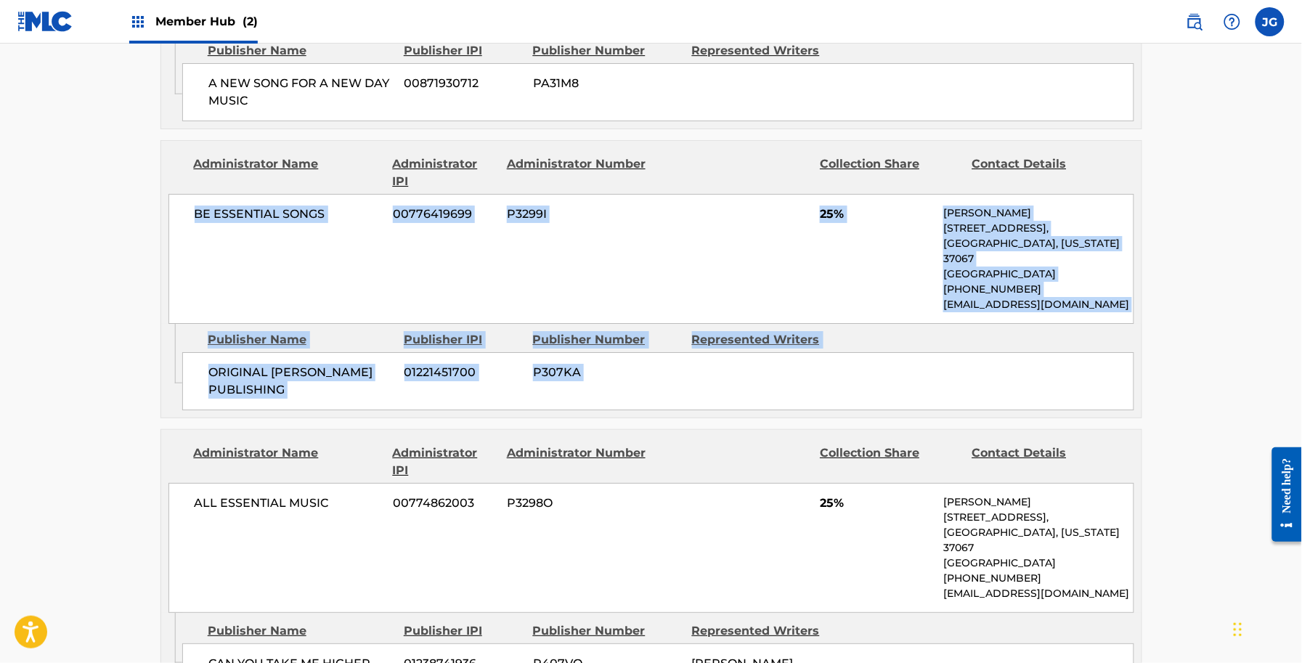
scroll to position [1432, 0]
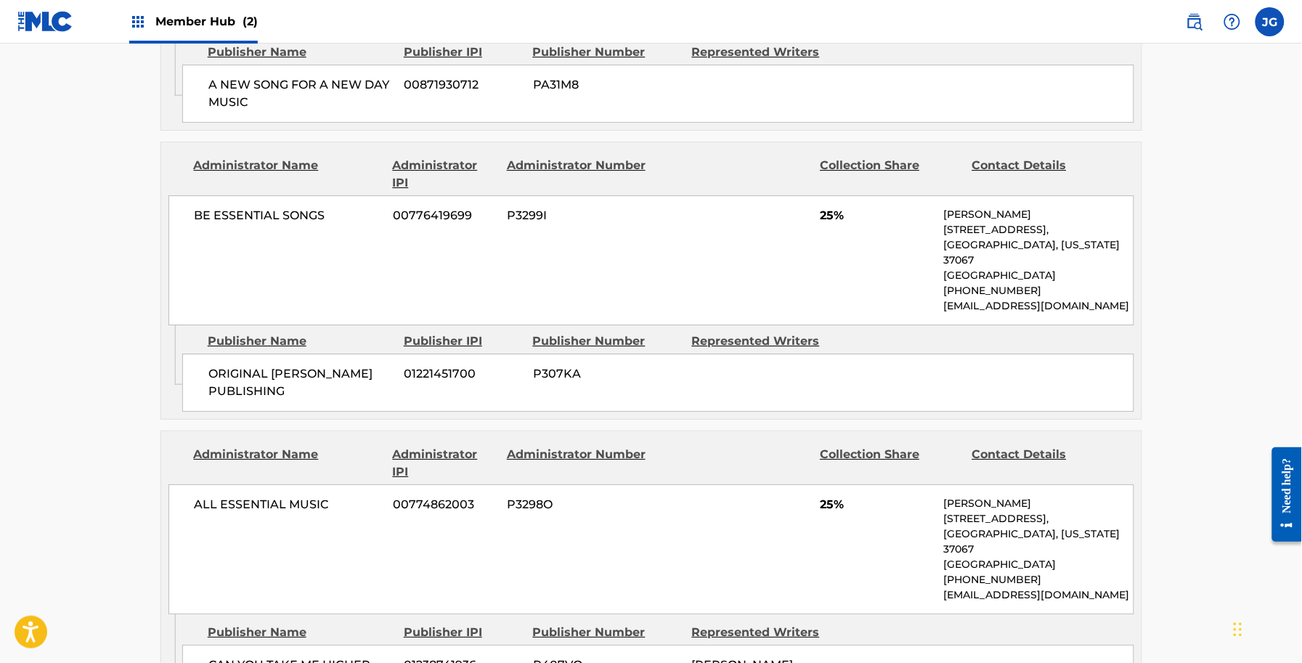
click at [697, 526] on div "ALL ESSENTIAL MUSIC 00774862003 P3298O 25% [PERSON_NAME] [STREET_ADDRESS][US_ST…" at bounding box center [651, 549] width 966 height 130
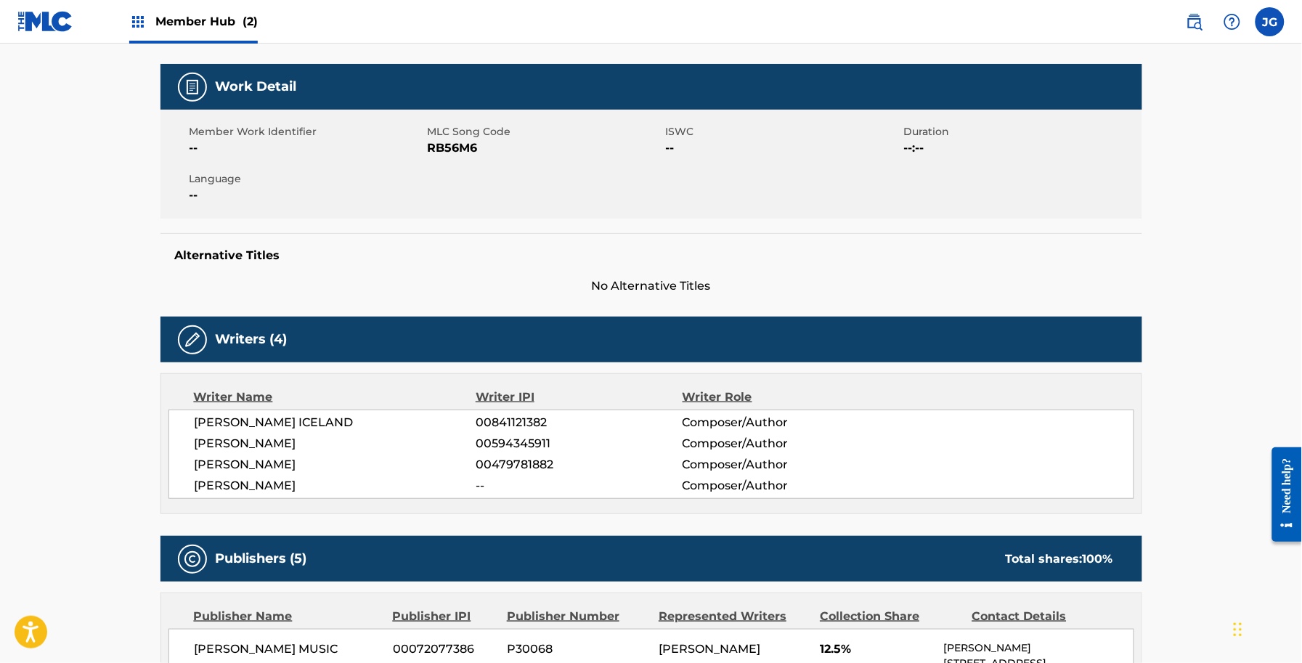
scroll to position [0, 0]
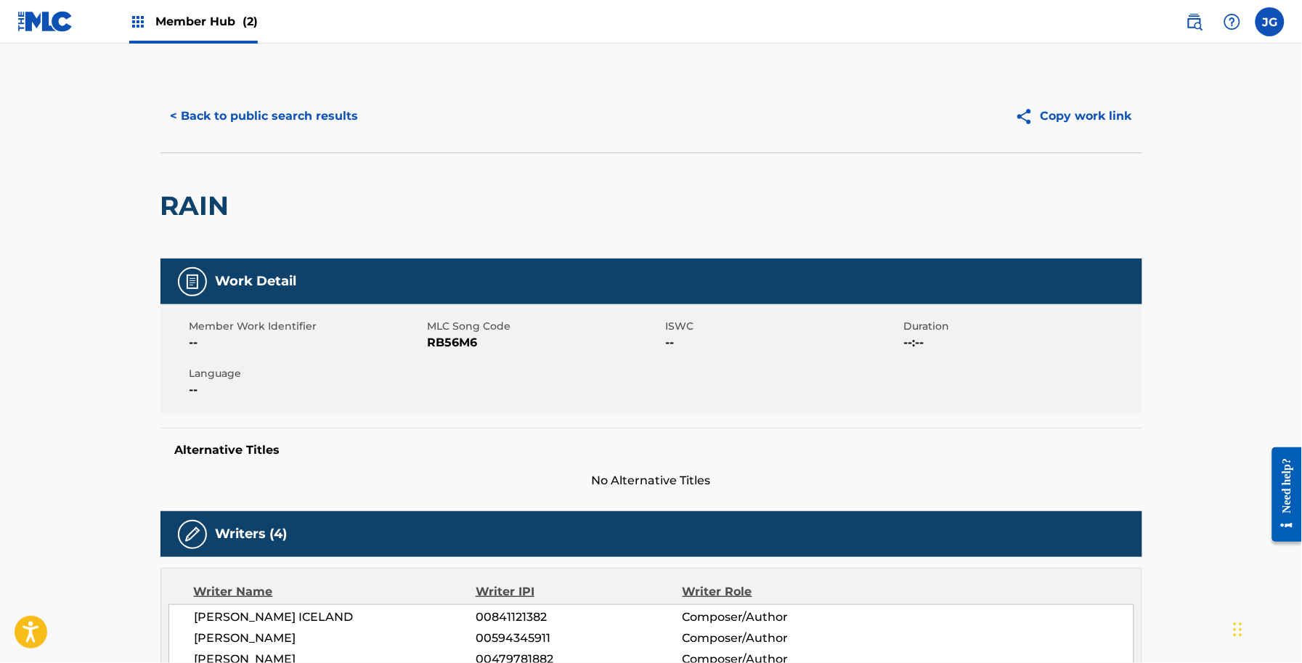
click at [349, 113] on button "< Back to public search results" at bounding box center [264, 116] width 208 height 36
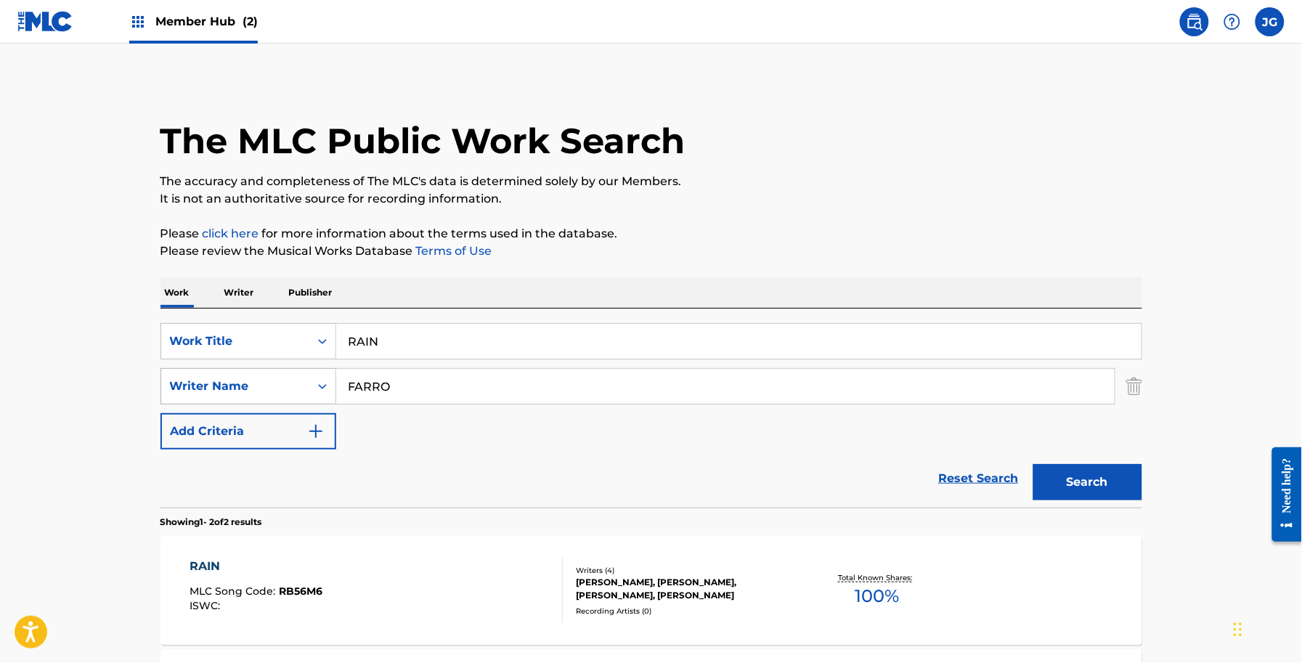
drag, startPoint x: 369, startPoint y: 352, endPoint x: 245, endPoint y: 386, distance: 128.6
click at [219, 361] on div "SearchWithCriteria2e65b2fa-09d8-45cb-ab56-2edd0106de09 Work Title RAIN SearchWi…" at bounding box center [651, 386] width 982 height 126
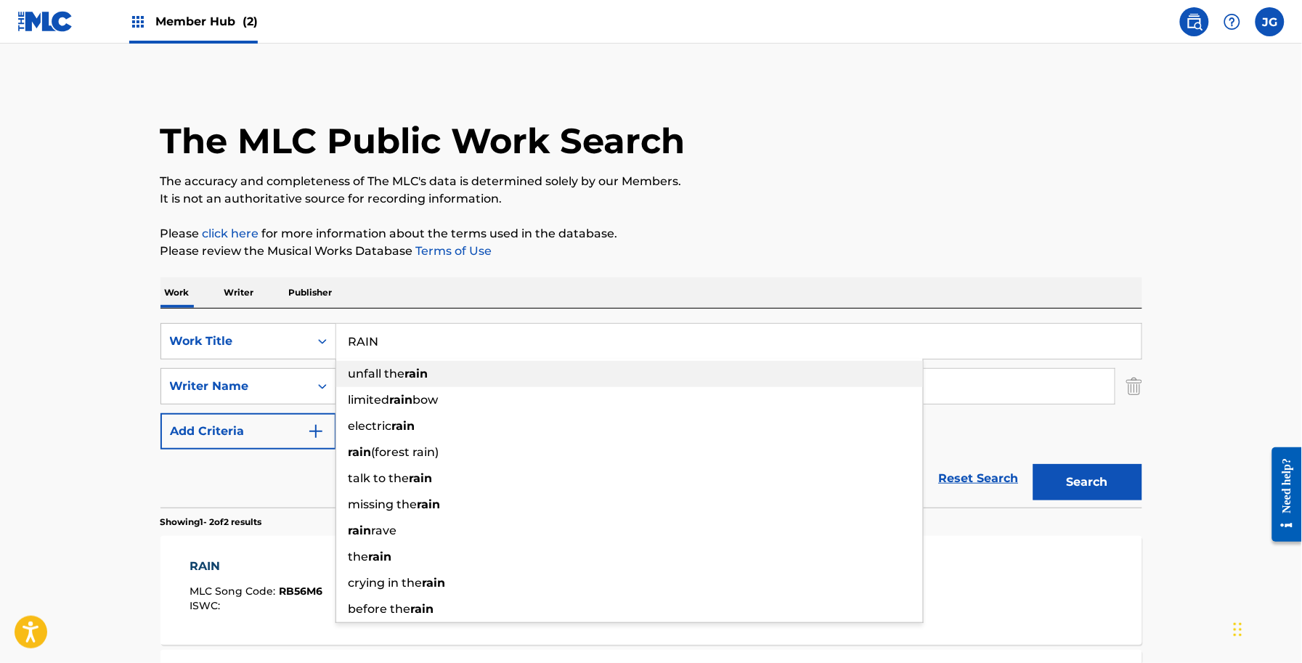
click at [517, 327] on div "SearchWithCriteria2e65b2fa-09d8-45cb-ab56-2edd0106de09 Work Title RAIN unfall t…" at bounding box center [651, 408] width 982 height 199
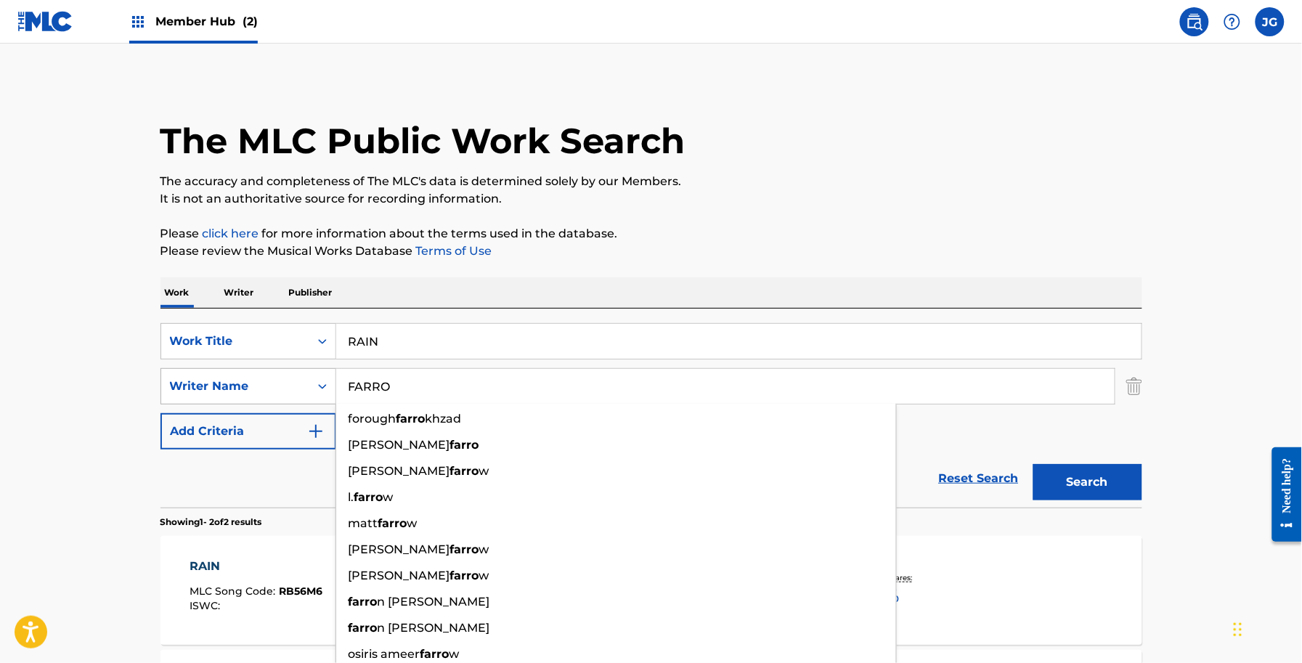
drag, startPoint x: 470, startPoint y: 402, endPoint x: 190, endPoint y: 375, distance: 281.5
click at [214, 379] on div "SearchWithCriteria3cc5e452-9661-4d58-ac61-2dea094379d1 Writer Name [PERSON_NAME…" at bounding box center [651, 386] width 982 height 36
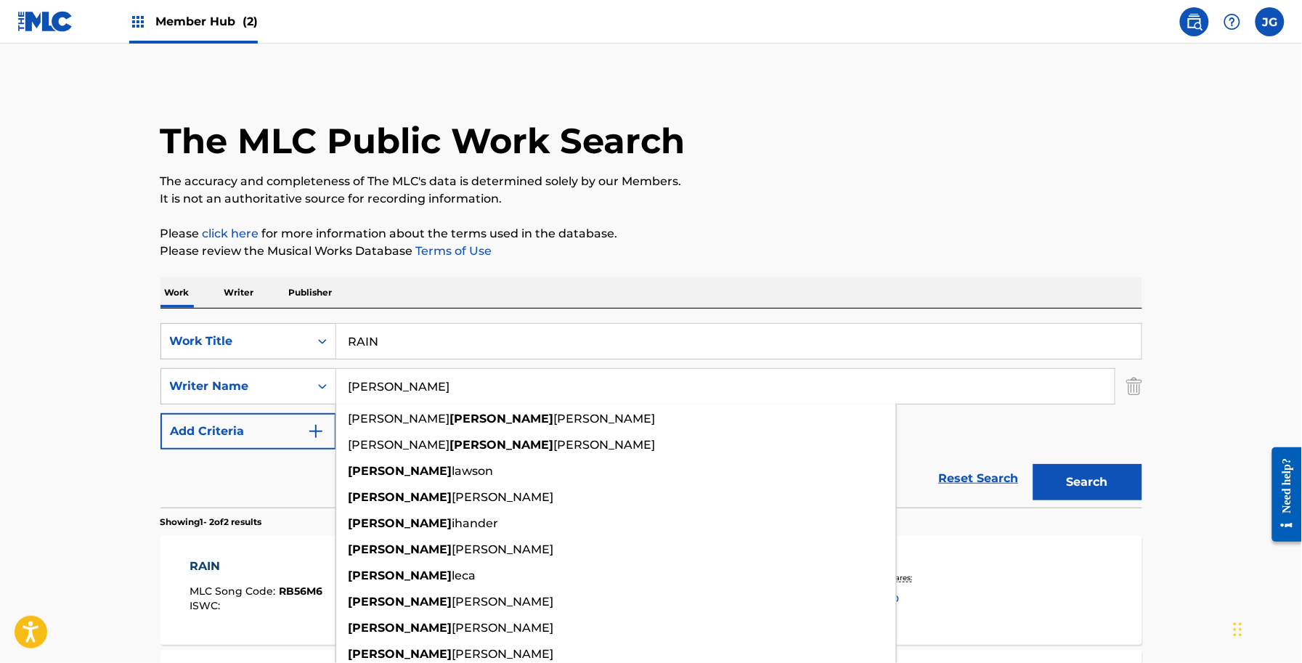
type input "[PERSON_NAME]"
drag, startPoint x: 404, startPoint y: 342, endPoint x: 295, endPoint y: 340, distance: 108.2
click at [300, 345] on div "SearchWithCriteria2e65b2fa-09d8-45cb-ab56-2edd0106de09 Work Title RAIN" at bounding box center [651, 341] width 982 height 36
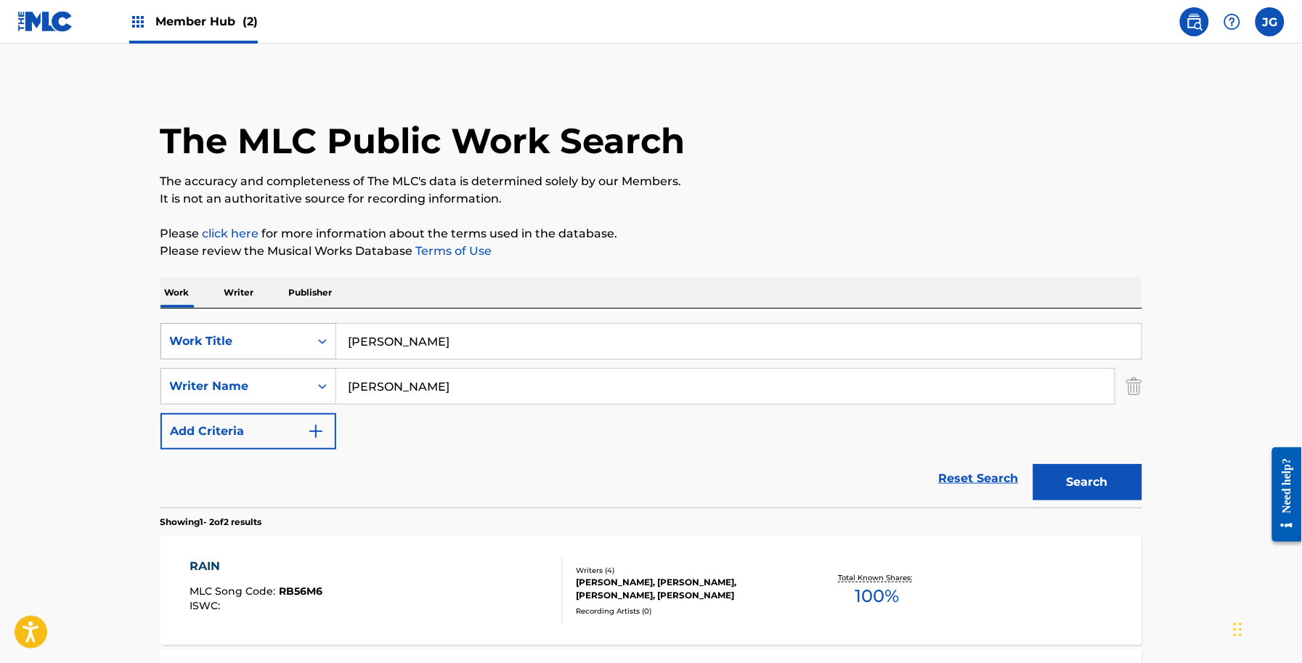
click at [1033, 464] on button "Search" at bounding box center [1087, 482] width 109 height 36
drag, startPoint x: 564, startPoint y: 349, endPoint x: 184, endPoint y: 342, distance: 380.5
click at [229, 351] on div "SearchWithCriteria2e65b2fa-09d8-45cb-ab56-2edd0106de09 Work Title [PERSON_NAME]" at bounding box center [651, 341] width 982 height 36
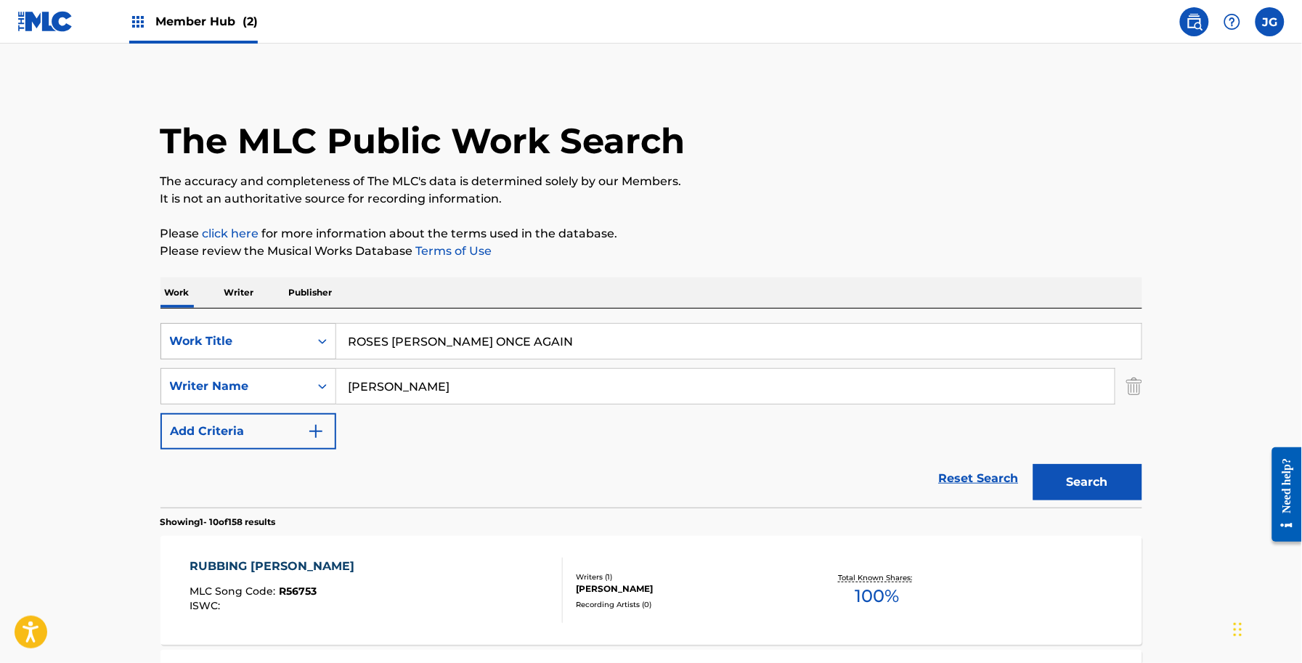
type input "ROSES [PERSON_NAME] ONCE AGAIN"
click at [1033, 464] on button "Search" at bounding box center [1087, 482] width 109 height 36
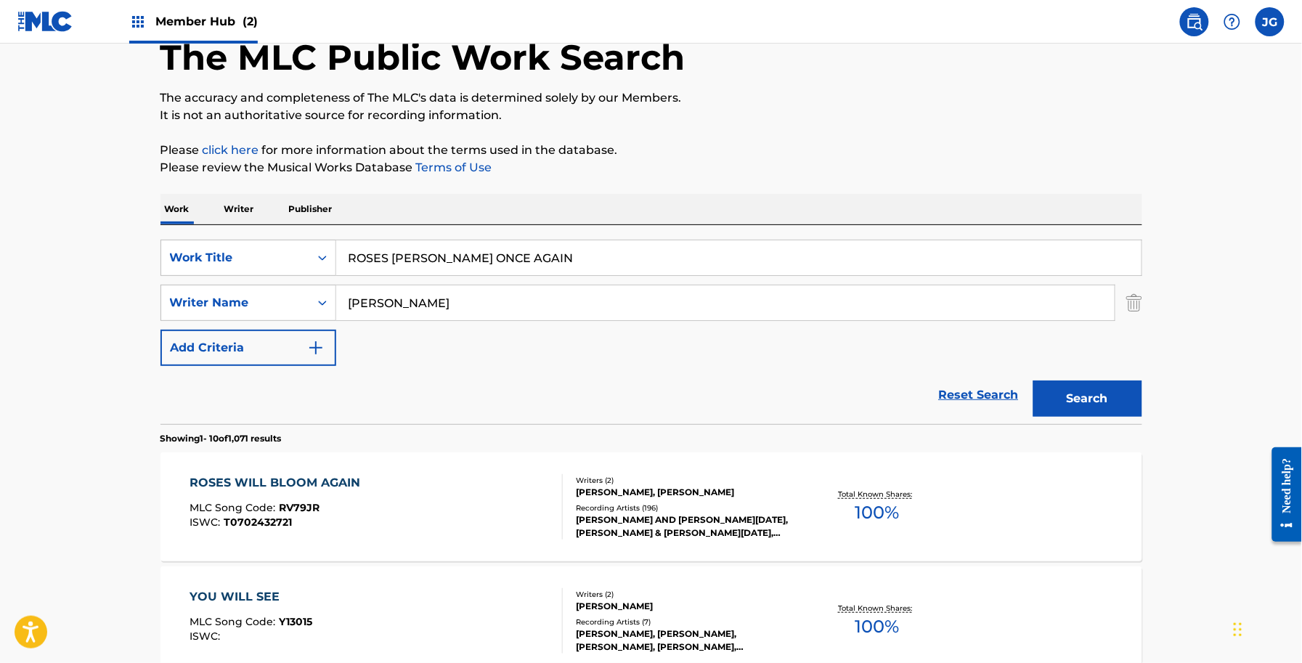
scroll to position [182, 0]
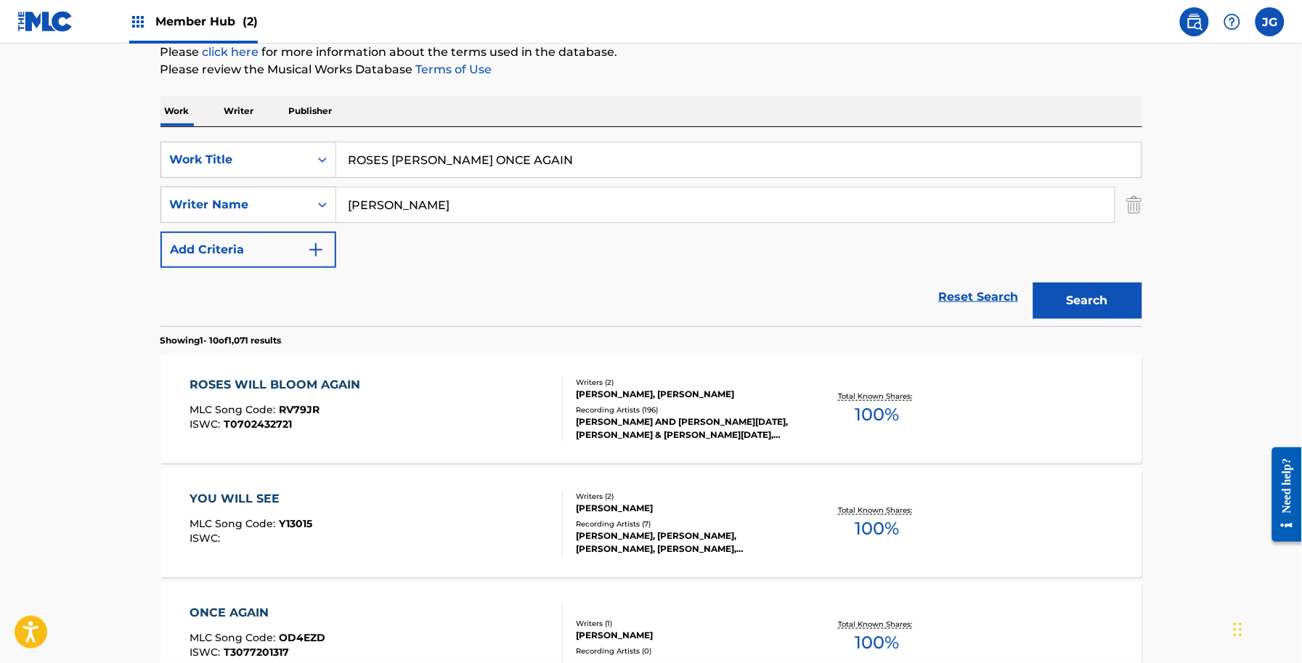
click at [717, 378] on div "Writers ( 2 )" at bounding box center [685, 382] width 219 height 11
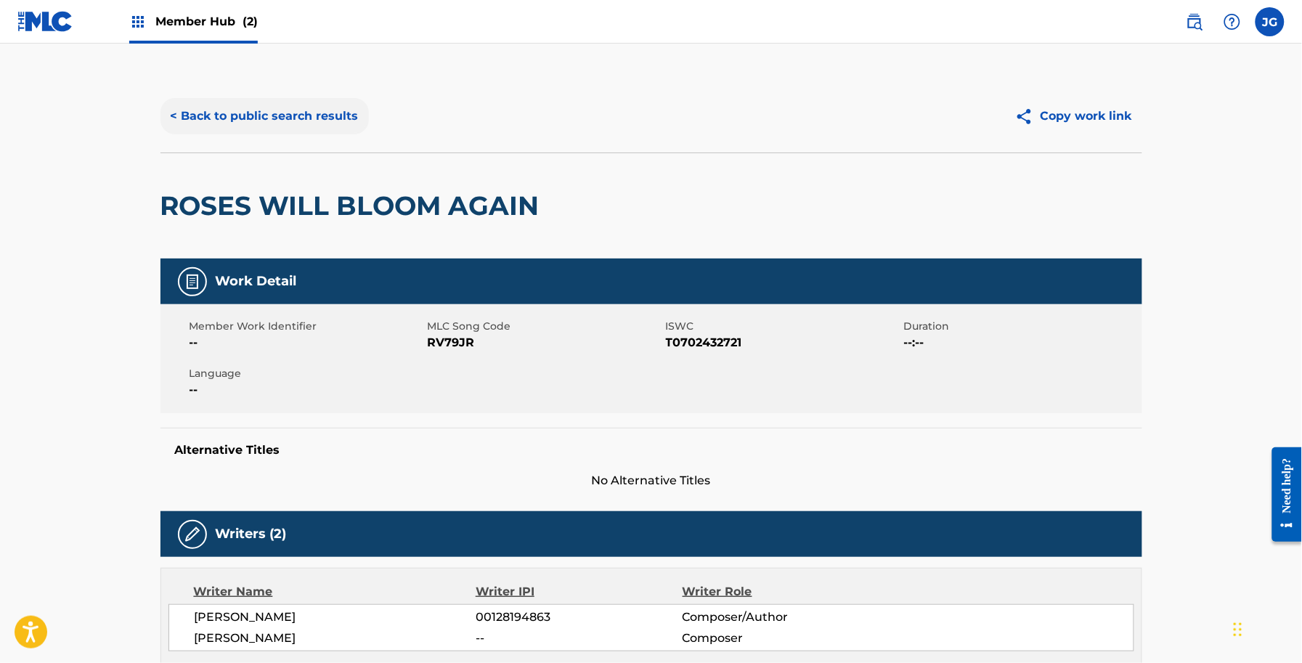
click at [351, 125] on button "< Back to public search results" at bounding box center [264, 116] width 208 height 36
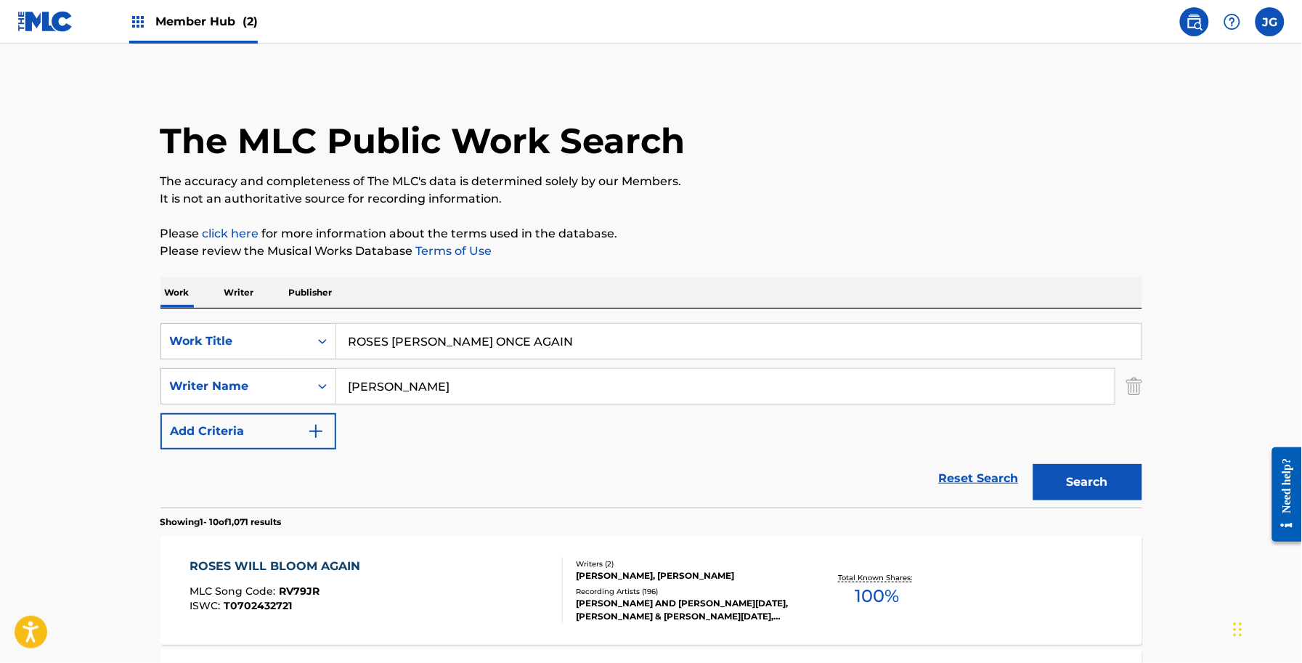
scroll to position [182, 0]
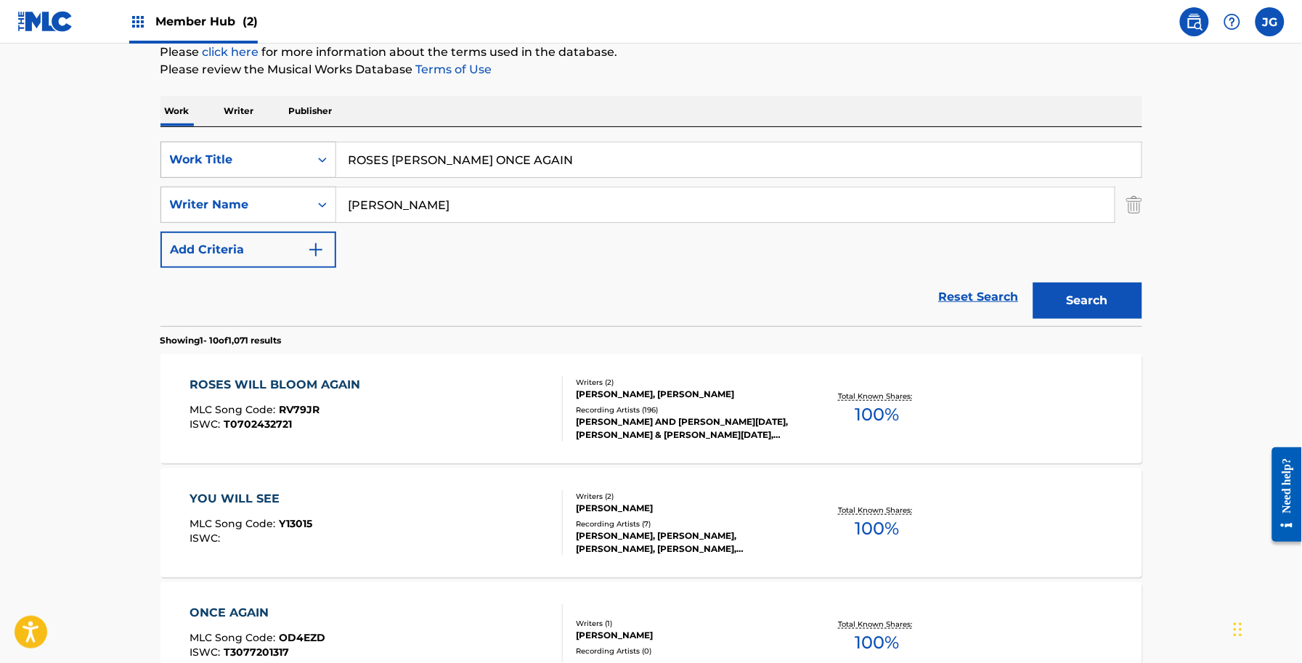
drag, startPoint x: 264, startPoint y: 147, endPoint x: 169, endPoint y: 144, distance: 94.5
click at [180, 147] on div "SearchWithCriteria2e65b2fa-09d8-45cb-ab56-2edd0106de09 Work Title ROSES WILL BL…" at bounding box center [651, 160] width 982 height 36
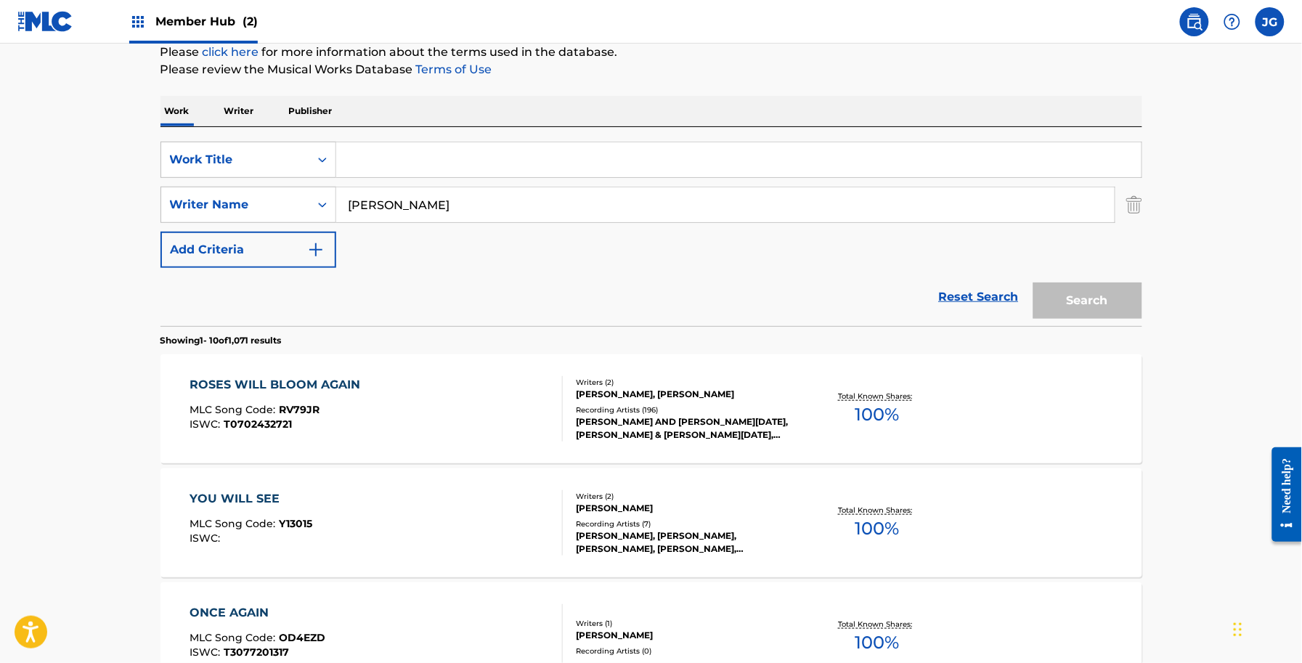
type input "r"
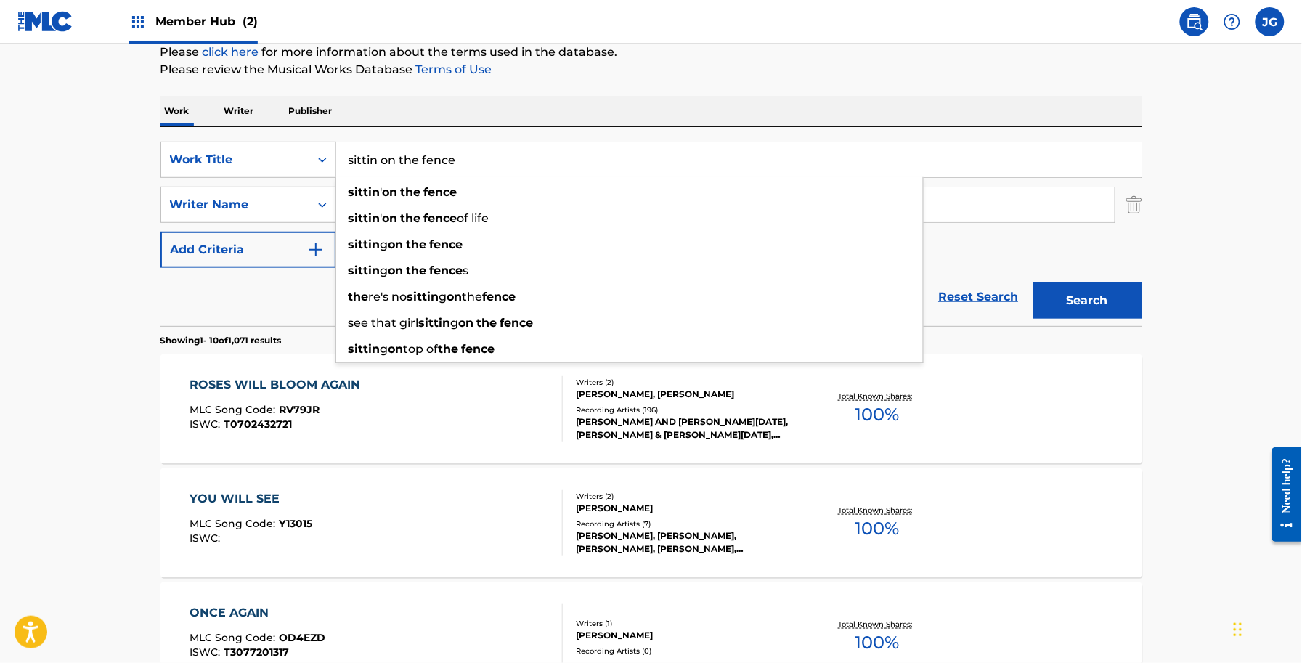
type input "sittin on the fence"
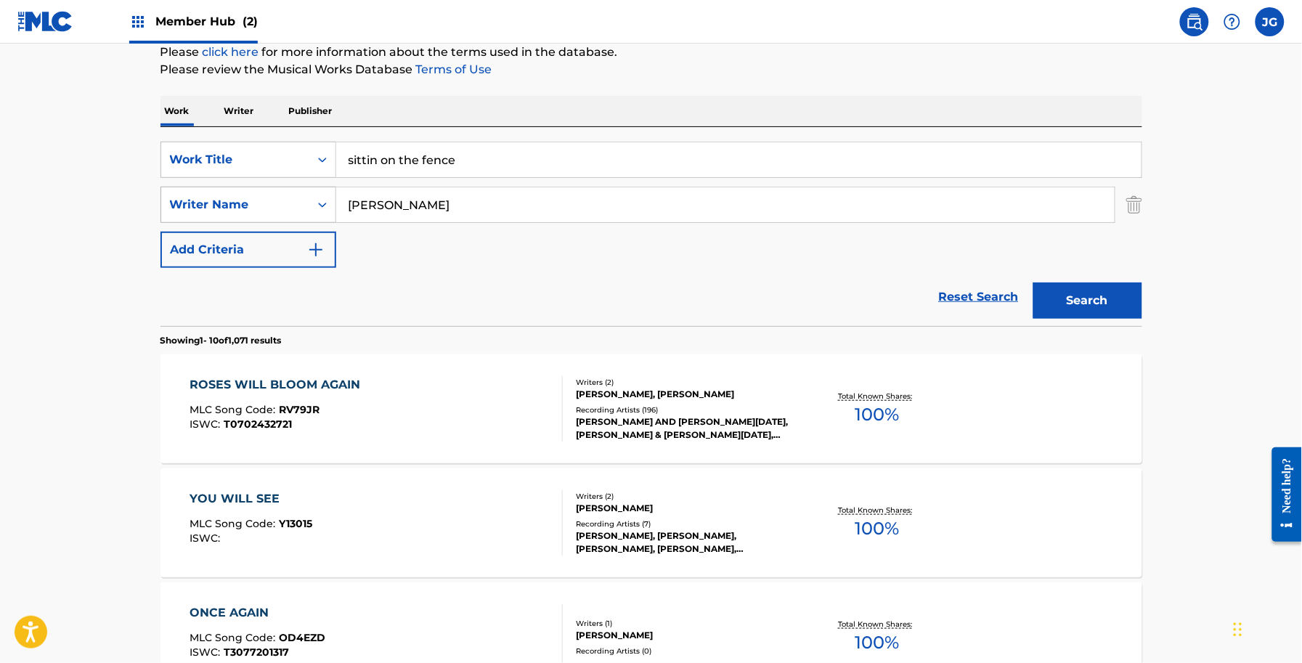
drag, startPoint x: 452, startPoint y: 209, endPoint x: 221, endPoint y: 200, distance: 230.3
click at [227, 196] on div "SearchWithCriteria3cc5e452-9661-4d58-ac61-2dea094379d1 Writer Name [PERSON_NAME]" at bounding box center [651, 205] width 982 height 36
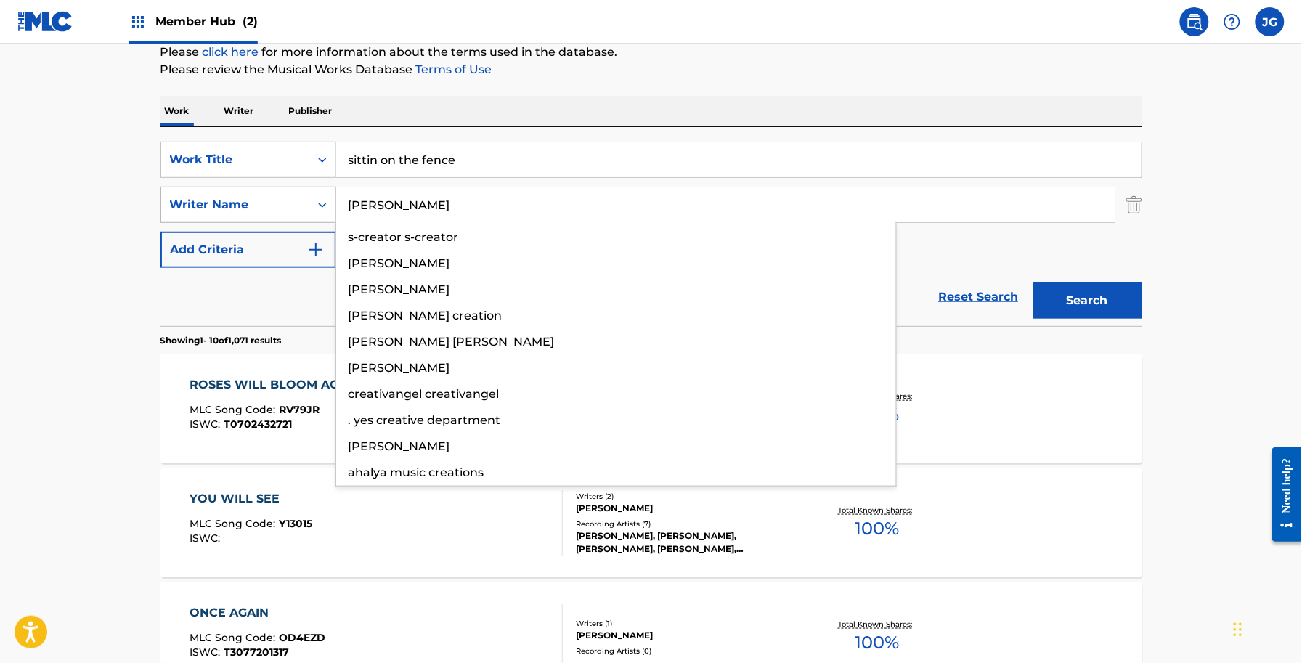
type input "[PERSON_NAME]"
click at [1033, 282] on button "Search" at bounding box center [1087, 300] width 109 height 36
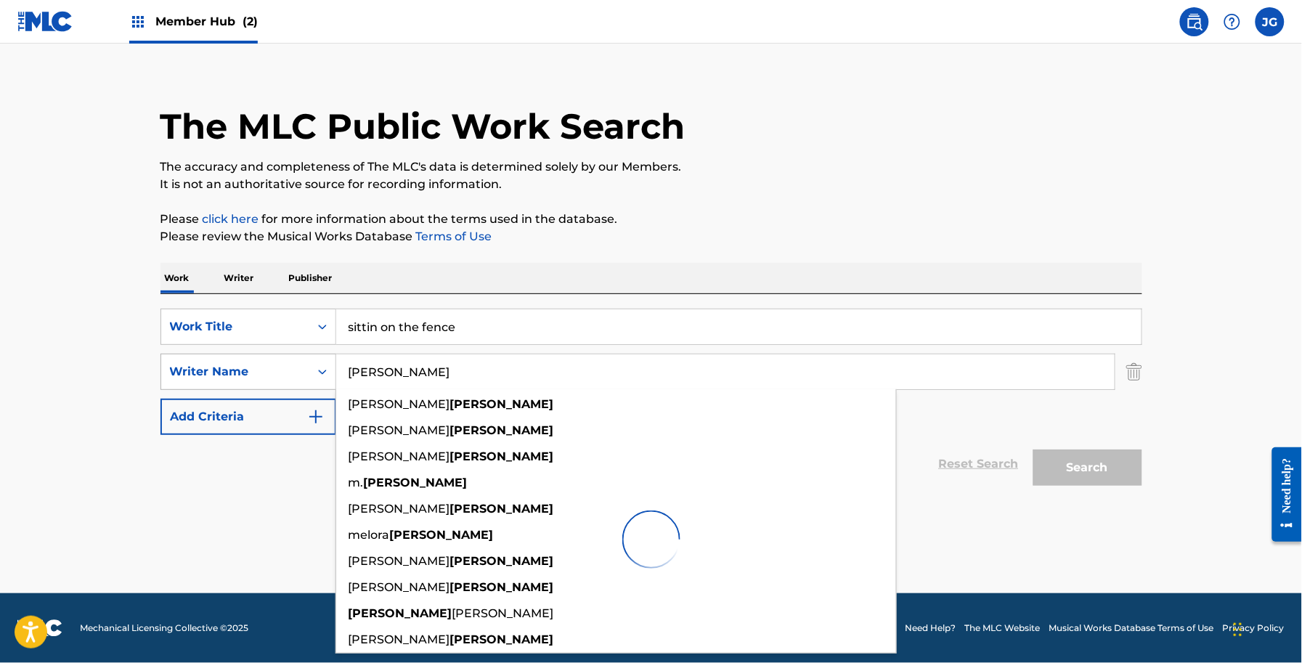
scroll to position [13, 0]
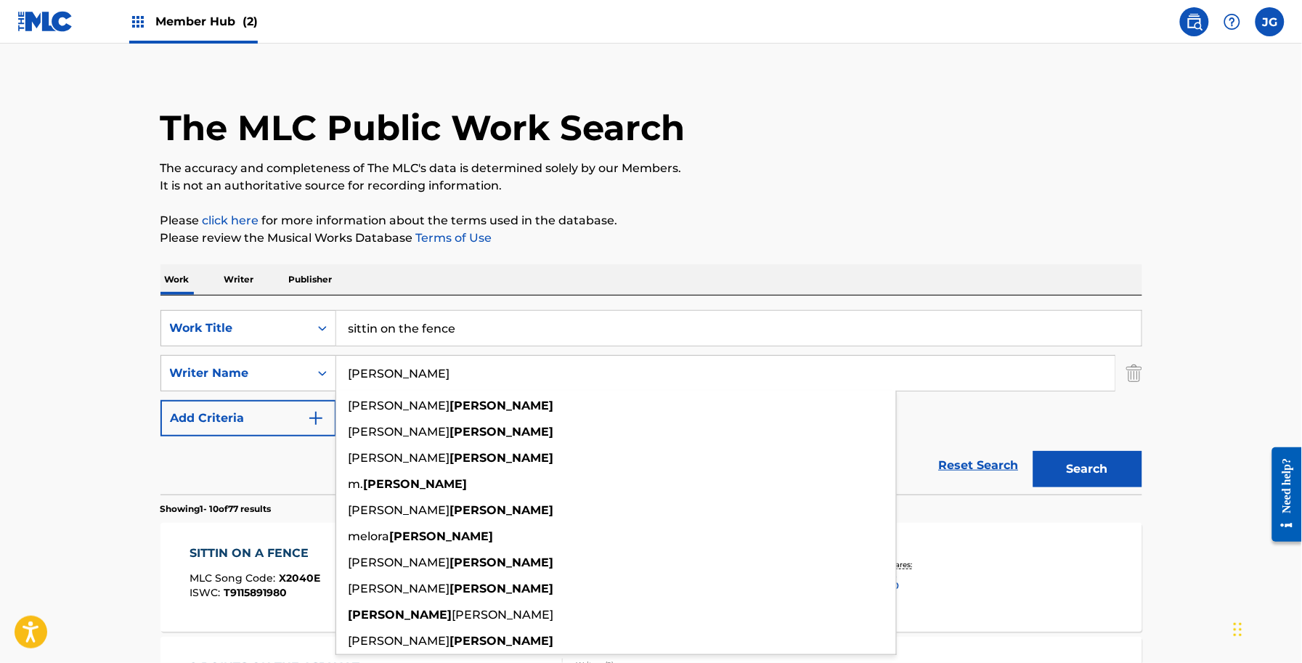
click at [844, 179] on p "It is not an authoritative source for recording information." at bounding box center [651, 185] width 982 height 17
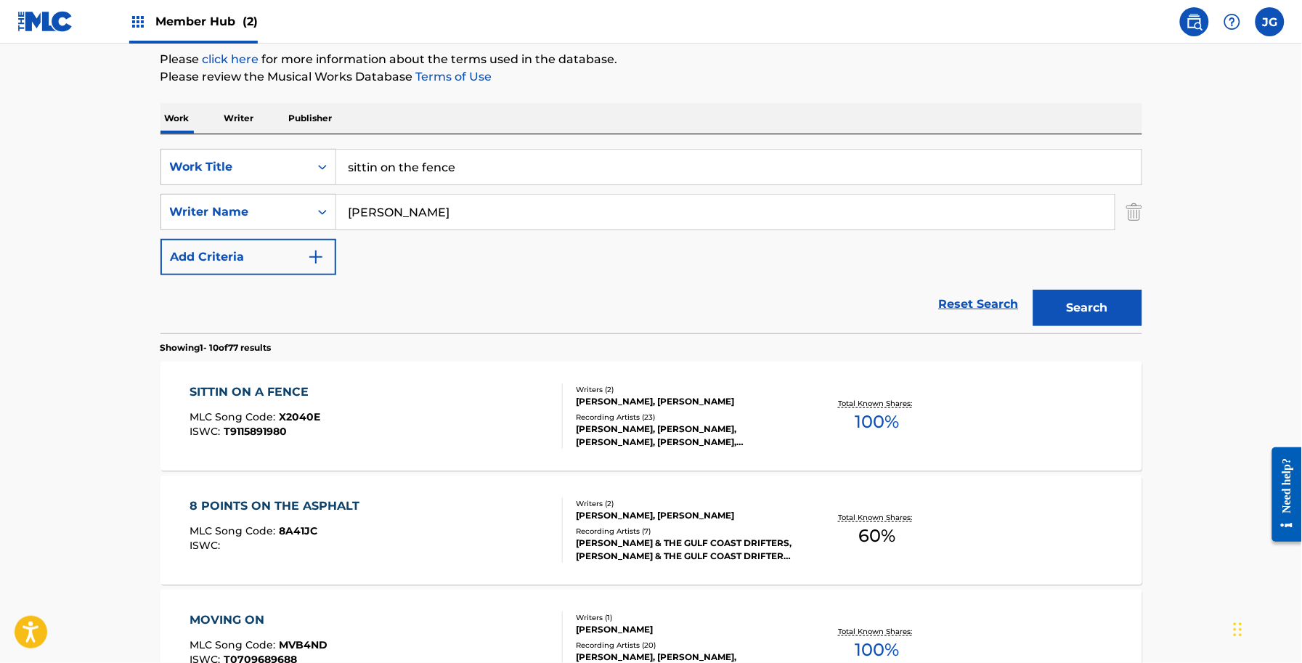
scroll to position [195, 0]
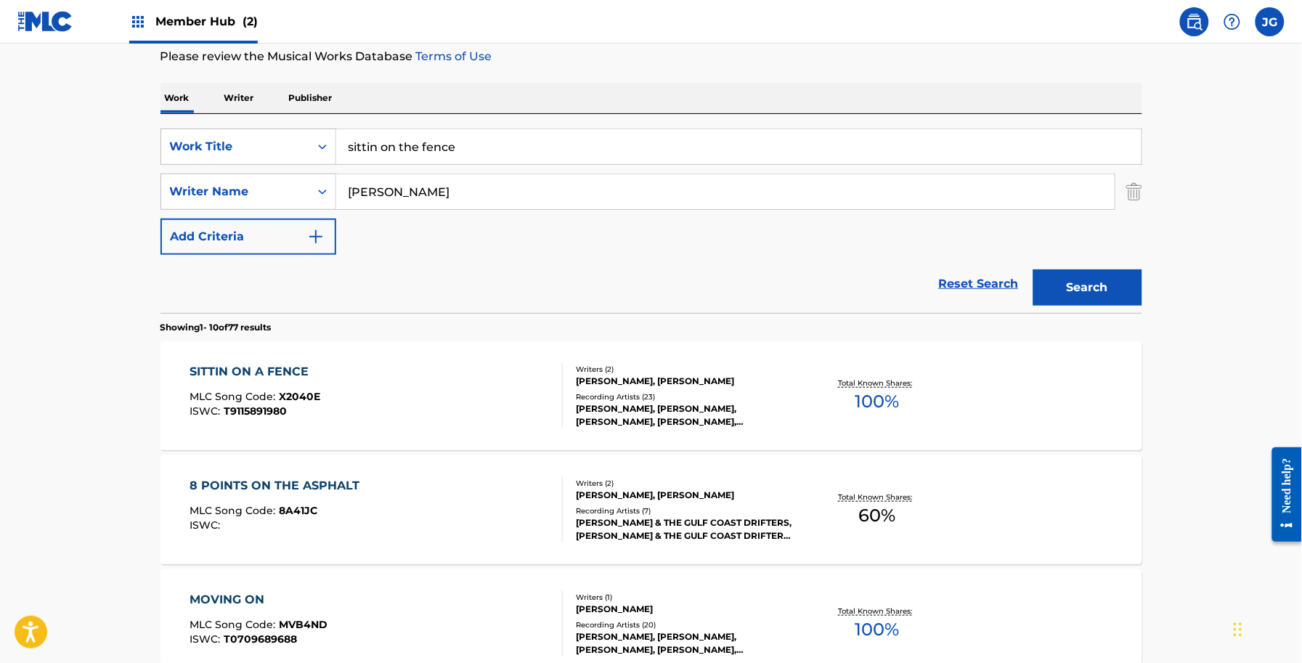
click at [767, 459] on div "8 POINTS ON THE ASPHALT MLC Song Code : 8A41JC ISWC : Writers ( 2 ) [PERSON_NAM…" at bounding box center [651, 509] width 982 height 109
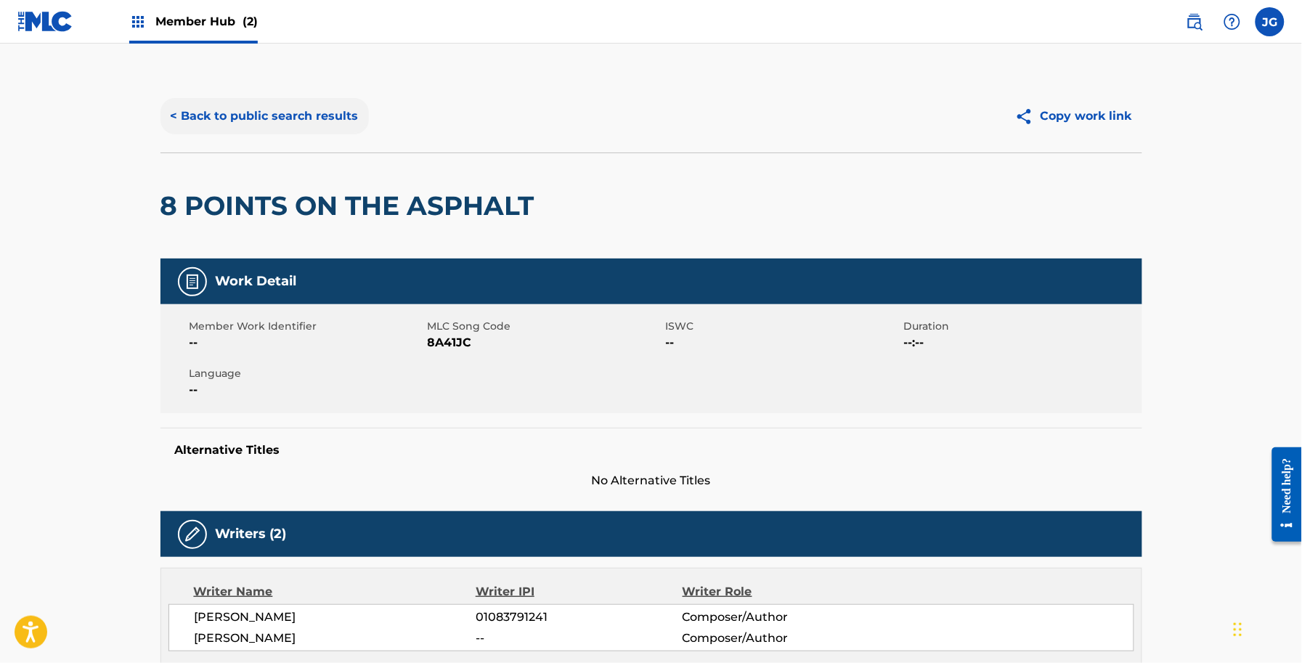
click at [309, 129] on button "< Back to public search results" at bounding box center [264, 116] width 208 height 36
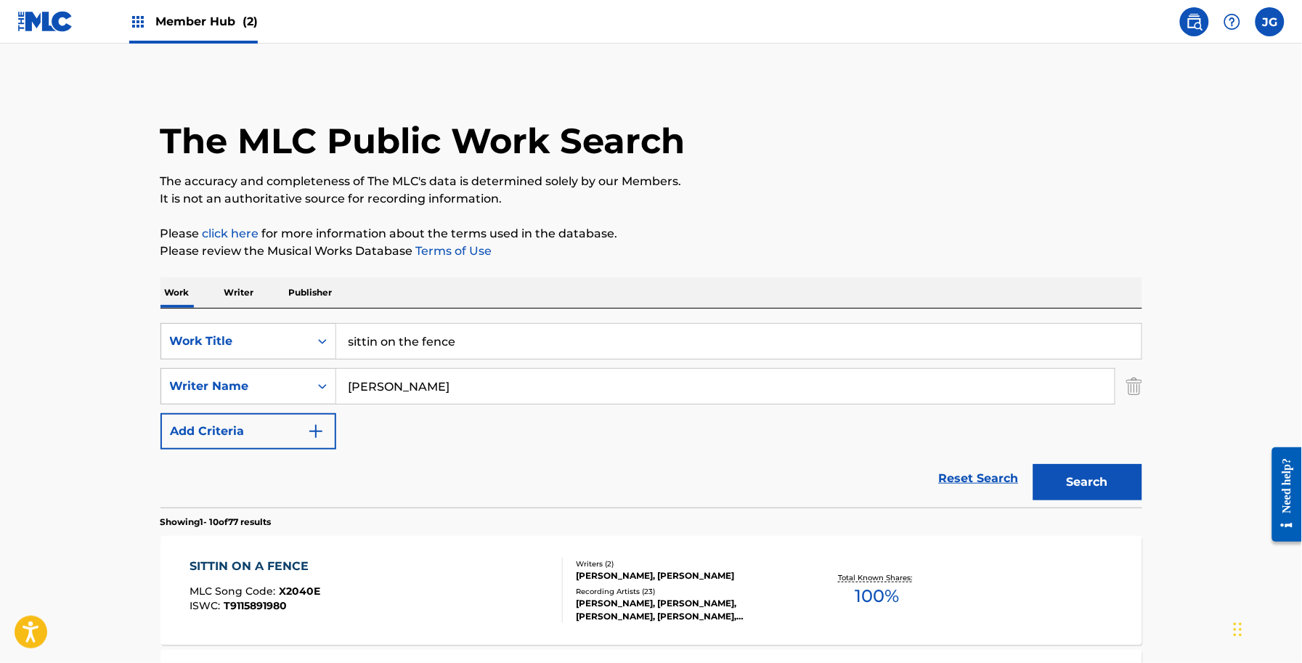
scroll to position [195, 0]
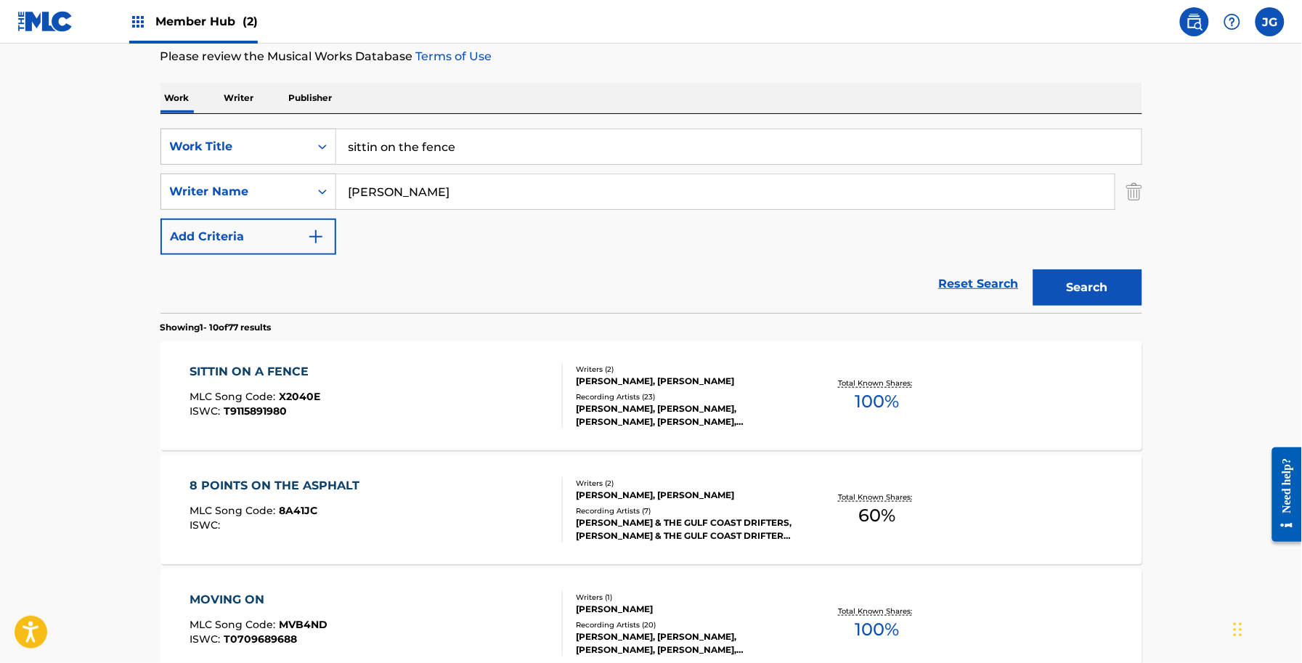
click at [555, 409] on div at bounding box center [556, 395] width 12 height 65
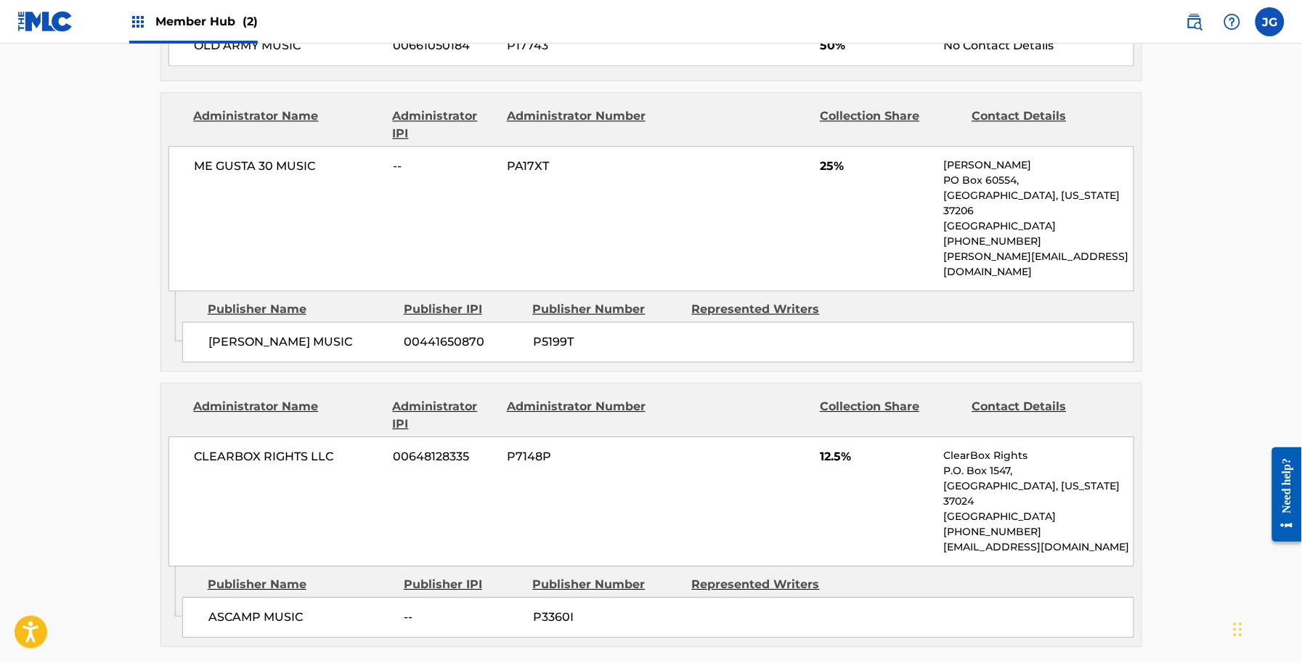
scroll to position [1180, 0]
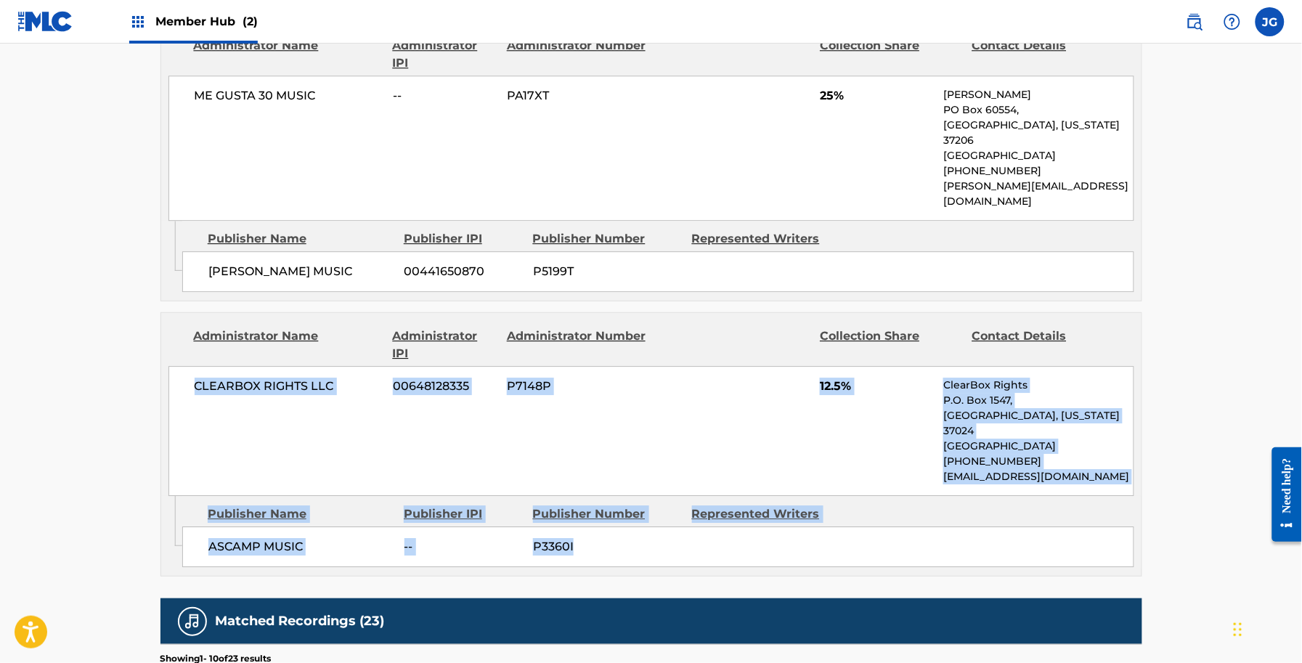
drag, startPoint x: 789, startPoint y: 466, endPoint x: 165, endPoint y: 350, distance: 635.1
click at [165, 350] on div "Administrator Name Administrator IPI Administrator Number Collection Share Cont…" at bounding box center [651, 444] width 982 height 264
click at [709, 410] on div "CLEARBOX RIGHTS LLC 00648128335 P7148P 12.5% ClearBox Rights P.O. [GEOGRAPHIC_D…" at bounding box center [651, 431] width 966 height 130
click at [897, 416] on div "CLEARBOX RIGHTS LLC 00648128335 P7148P 12.5% ClearBox Rights P.O. [GEOGRAPHIC_D…" at bounding box center [651, 431] width 966 height 130
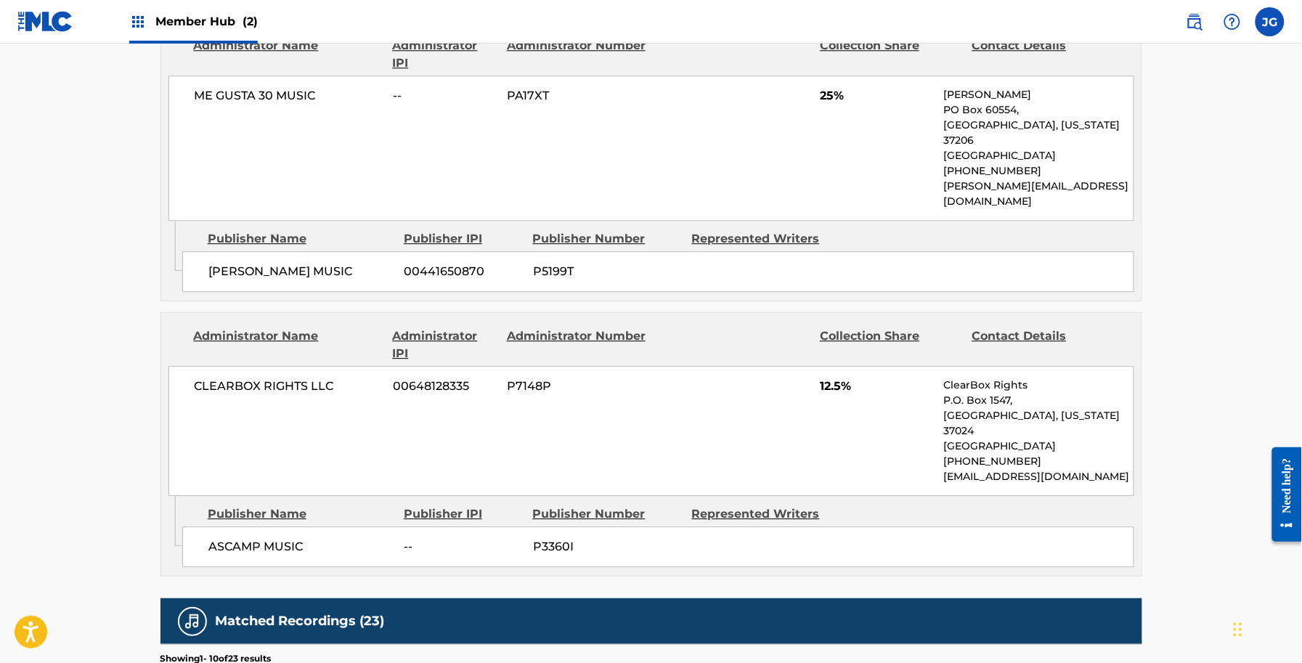
click at [876, 517] on div "Work Detail Member Work Identifier -- MLC Song Code X2040E ISWC T9115891980 Dur…" at bounding box center [651, 98] width 982 height 2038
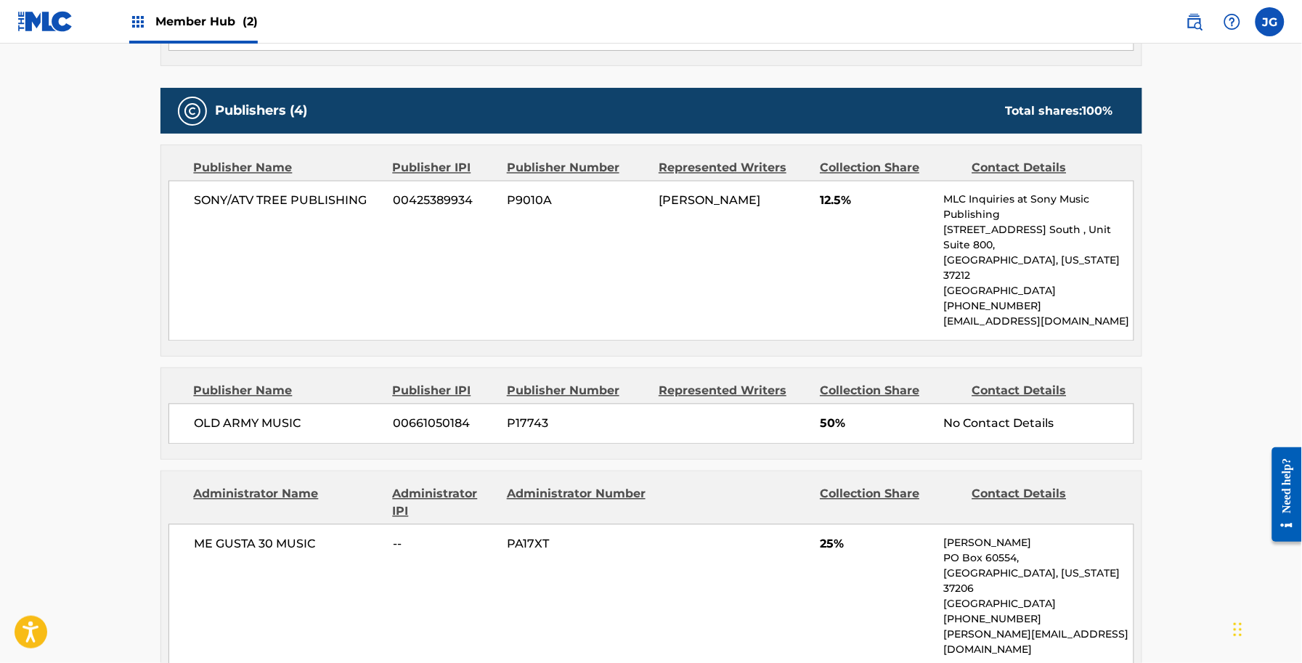
scroll to position [726, 0]
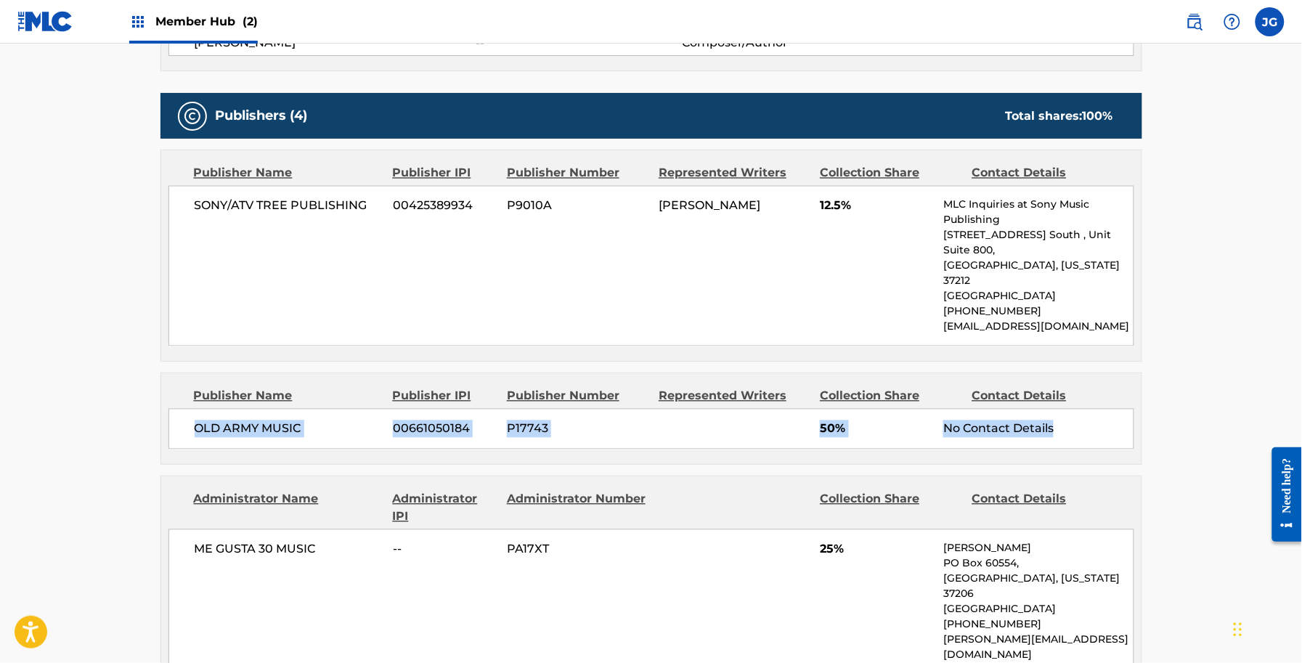
drag, startPoint x: 100, startPoint y: 419, endPoint x: 1075, endPoint y: 425, distance: 975.1
click at [1075, 425] on main "< Back to public search results Copy work link SITTIN ON A FENCE Work Detail Me…" at bounding box center [651, 456] width 1302 height 2276
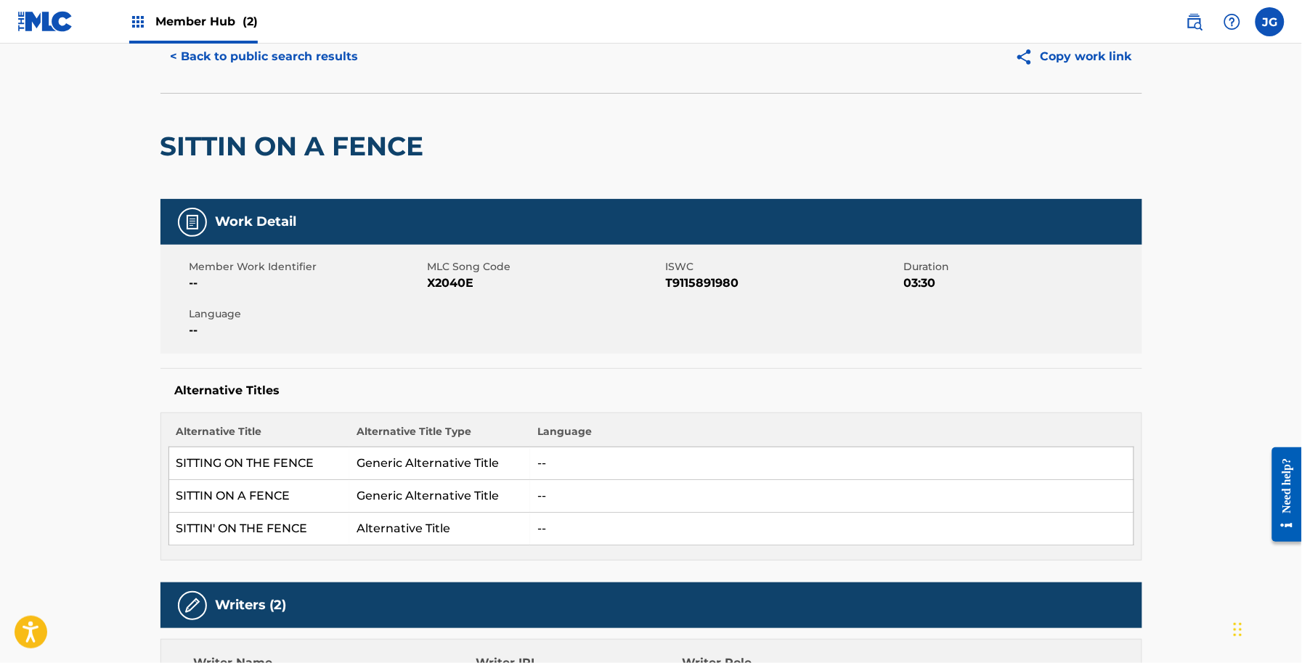
scroll to position [0, 0]
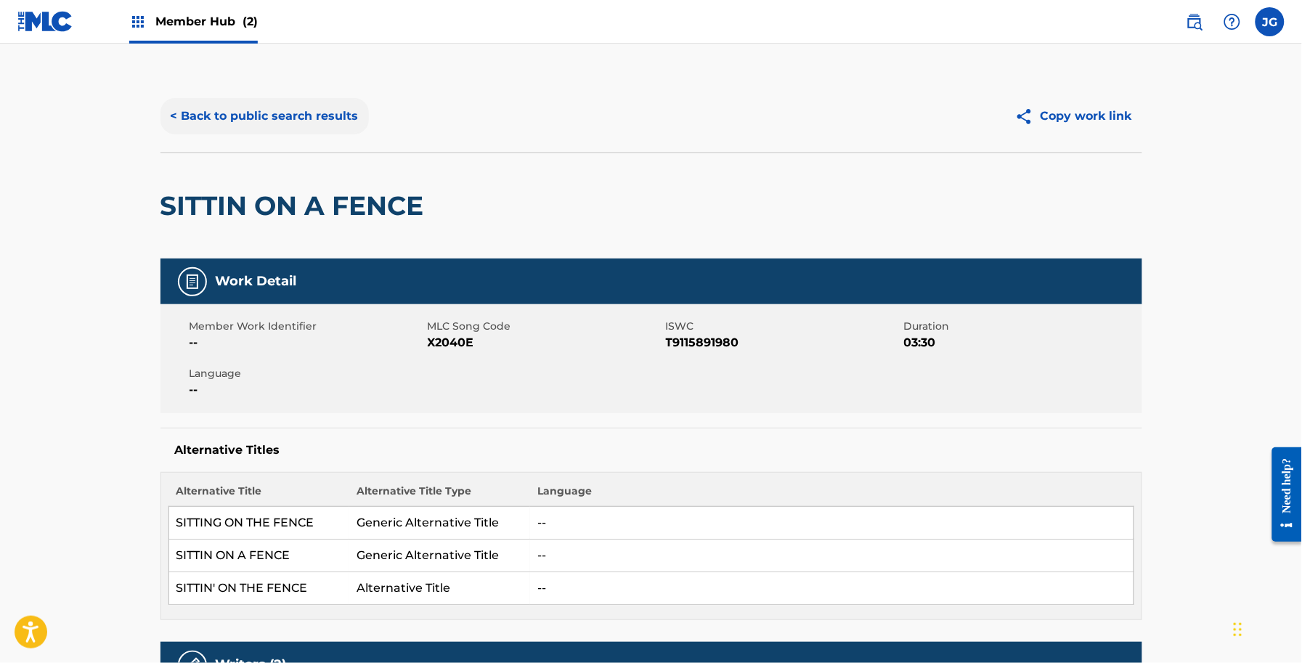
click at [224, 128] on button "< Back to public search results" at bounding box center [264, 116] width 208 height 36
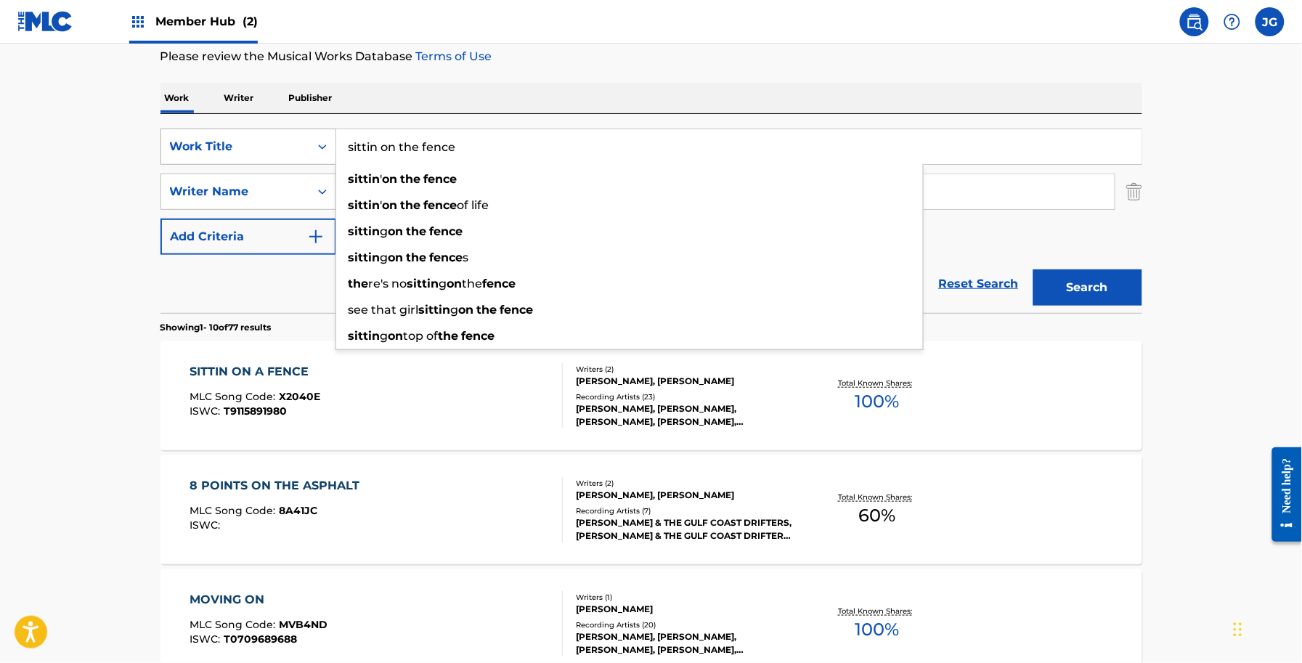
drag, startPoint x: 470, startPoint y: 153, endPoint x: 233, endPoint y: 146, distance: 236.8
click at [233, 146] on div "SearchWithCriteria2e65b2fa-09d8-45cb-ab56-2edd0106de09 Work Title sittin on the…" at bounding box center [651, 147] width 982 height 36
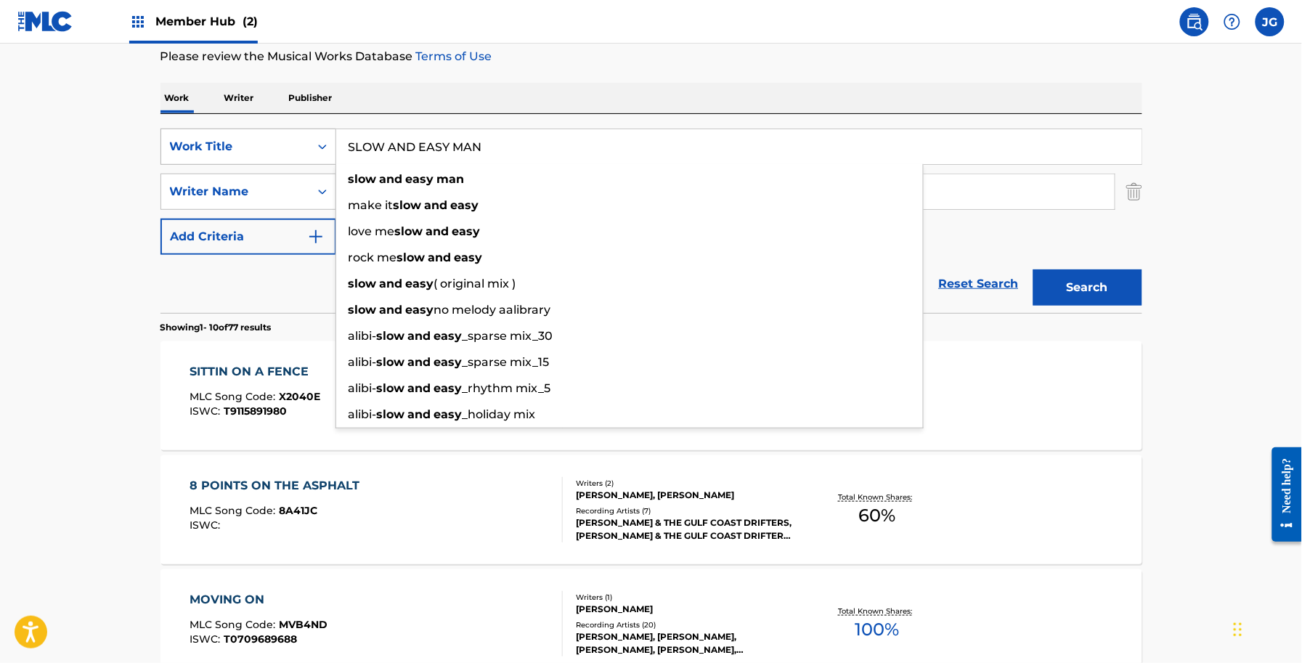
type input "SLOW AND EASY MAN"
click at [1033, 269] on button "Search" at bounding box center [1087, 287] width 109 height 36
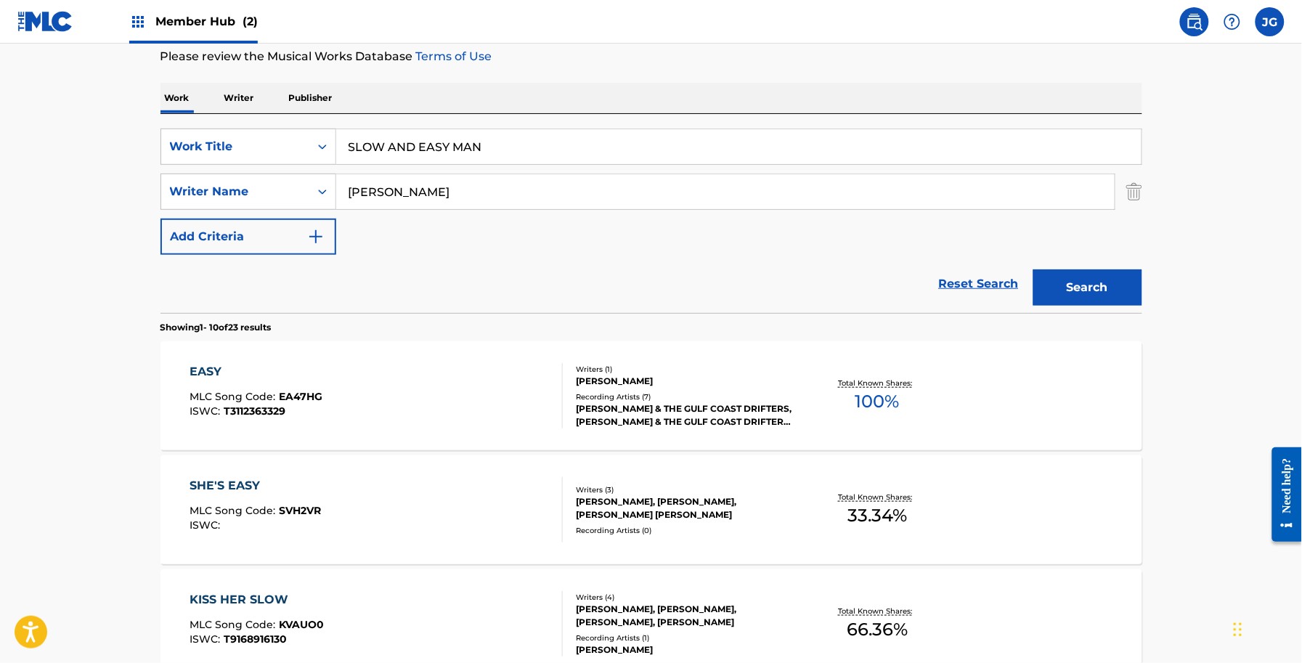
drag, startPoint x: 484, startPoint y: 187, endPoint x: 0, endPoint y: 201, distance: 483.7
click at [1033, 269] on button "Search" at bounding box center [1087, 287] width 109 height 36
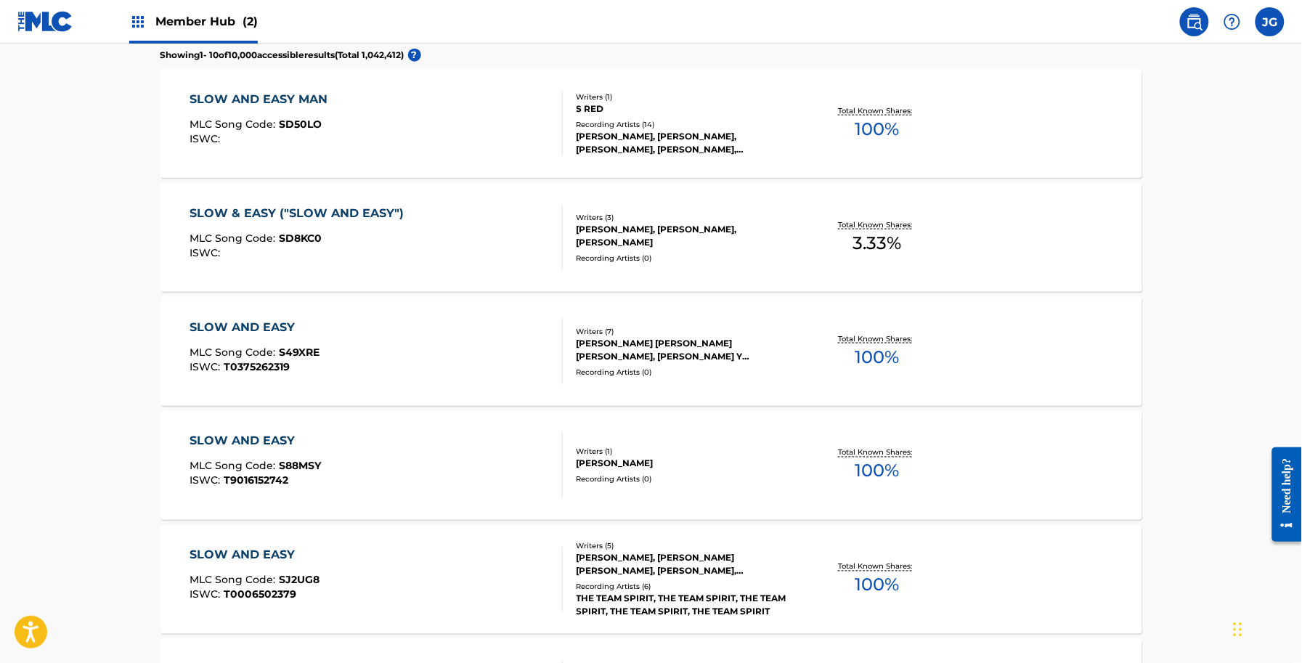
scroll to position [13, 0]
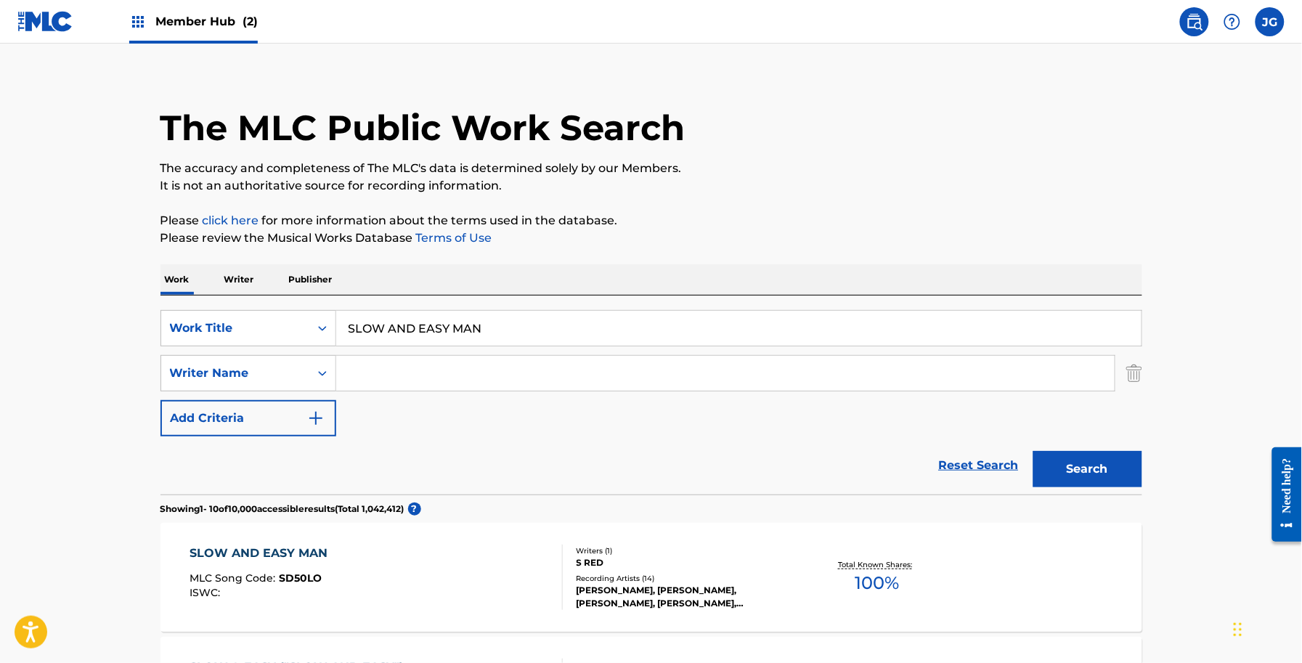
click at [423, 380] on input "Search Form" at bounding box center [725, 373] width 778 height 35
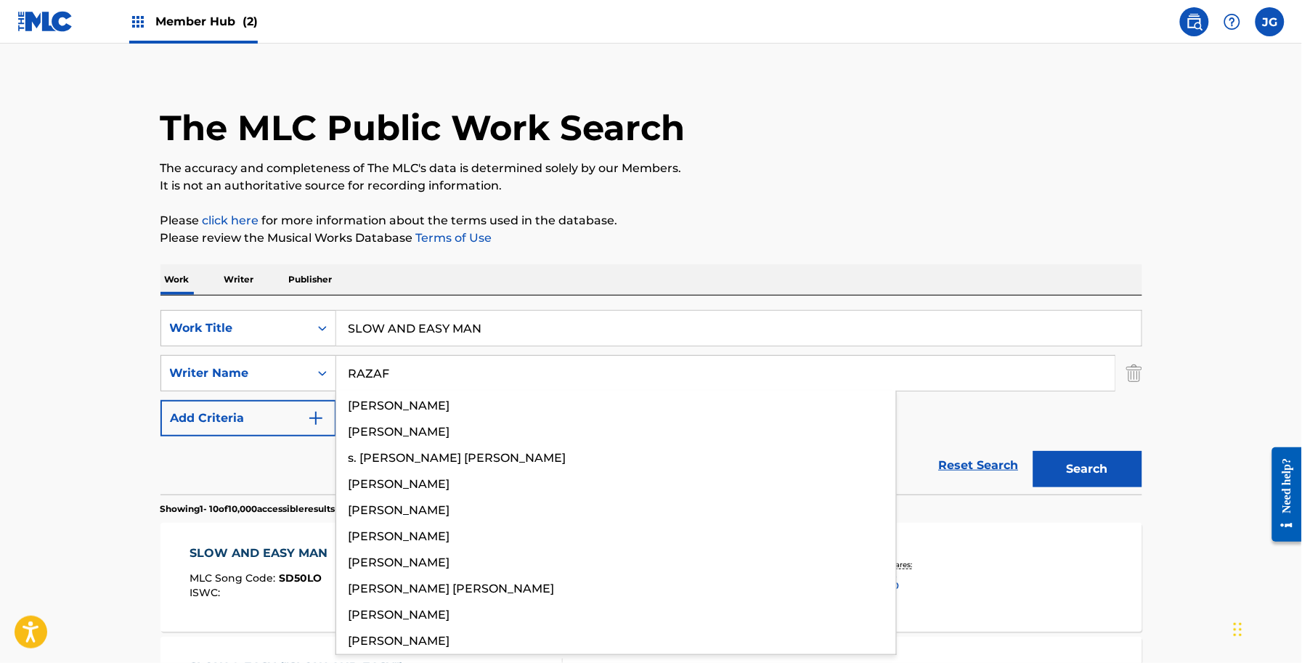
type input "RAZAF"
click at [1033, 451] on button "Search" at bounding box center [1087, 469] width 109 height 36
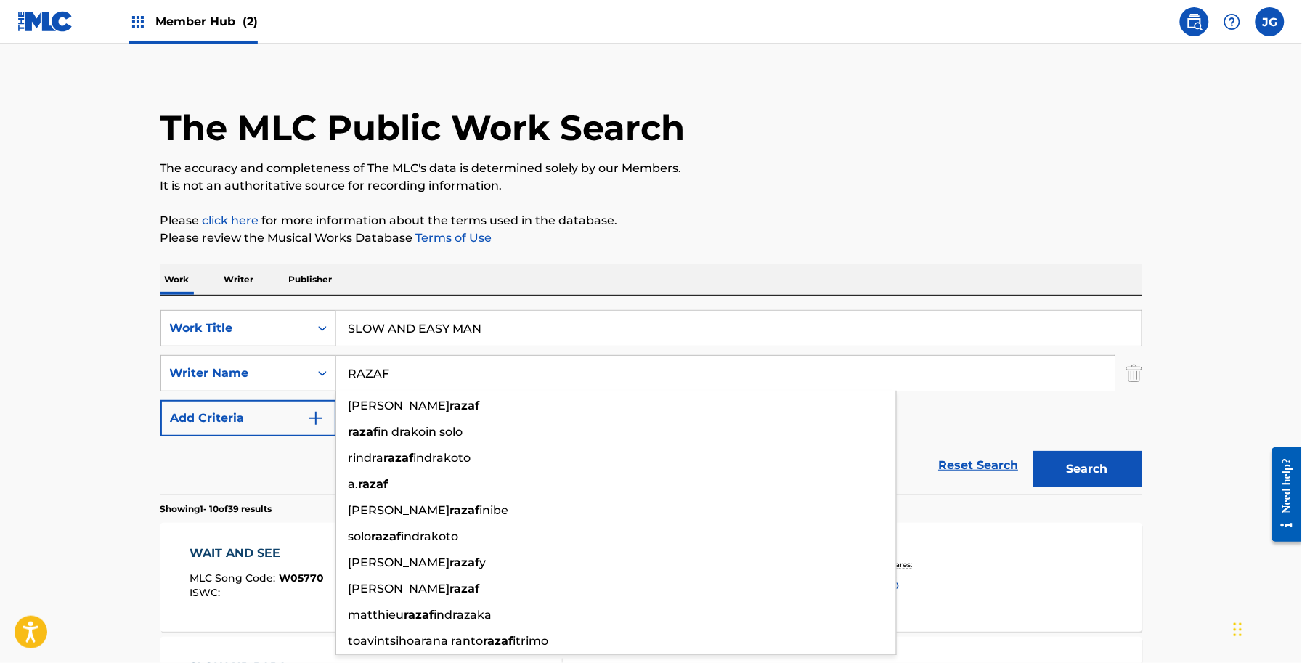
click at [826, 146] on div "The MLC Public Work Search" at bounding box center [651, 120] width 982 height 106
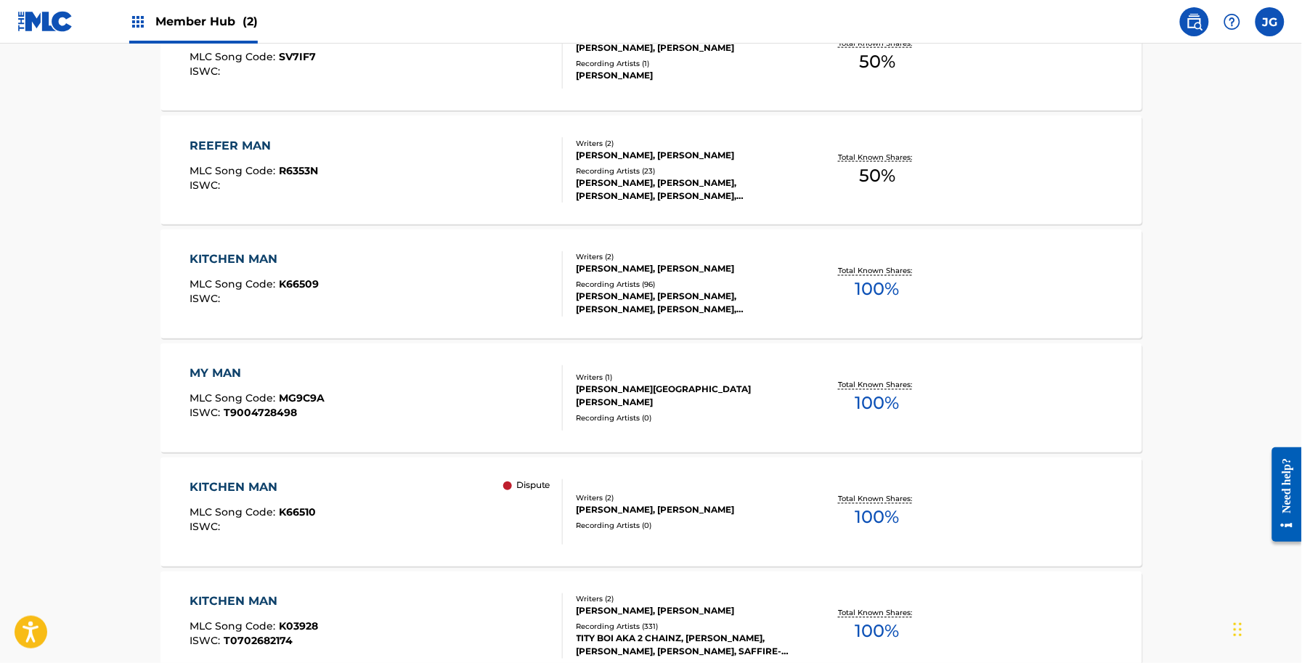
scroll to position [104, 0]
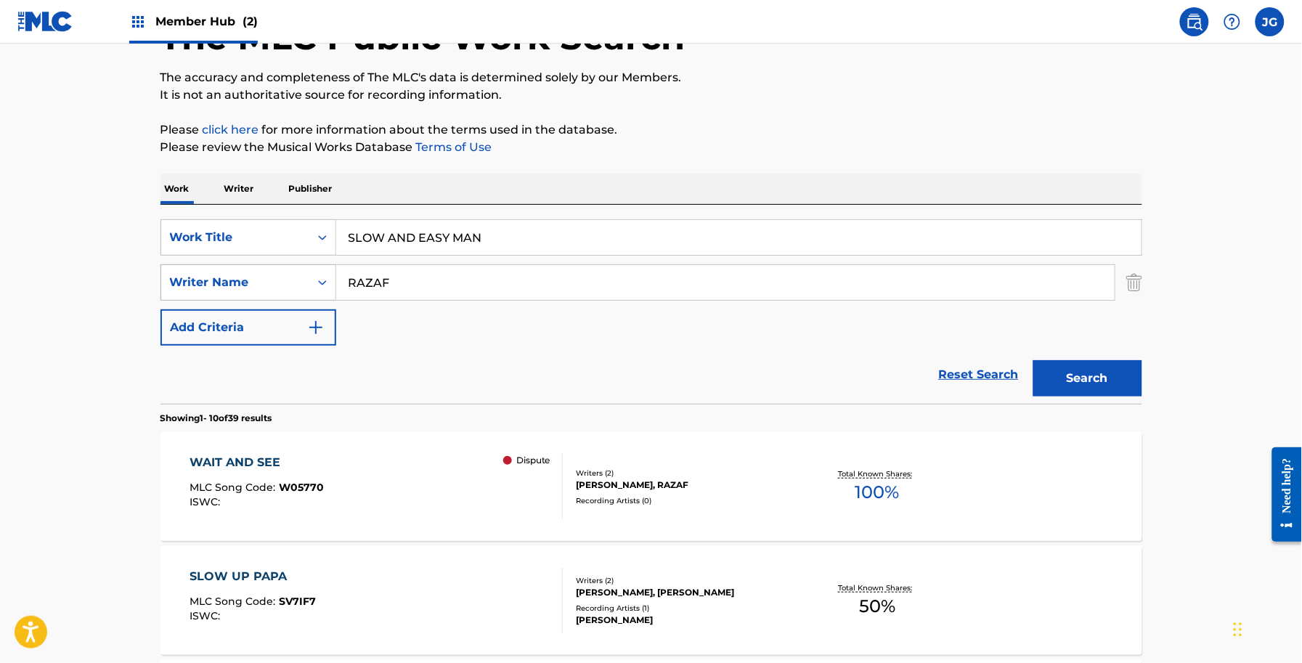
drag, startPoint x: 439, startPoint y: 277, endPoint x: 278, endPoint y: 274, distance: 161.2
click at [284, 276] on div "SearchWithCriteria3cc5e452-9661-4d58-ac61-2dea094379d1 Writer Name [PERSON_NAME]" at bounding box center [651, 282] width 982 height 36
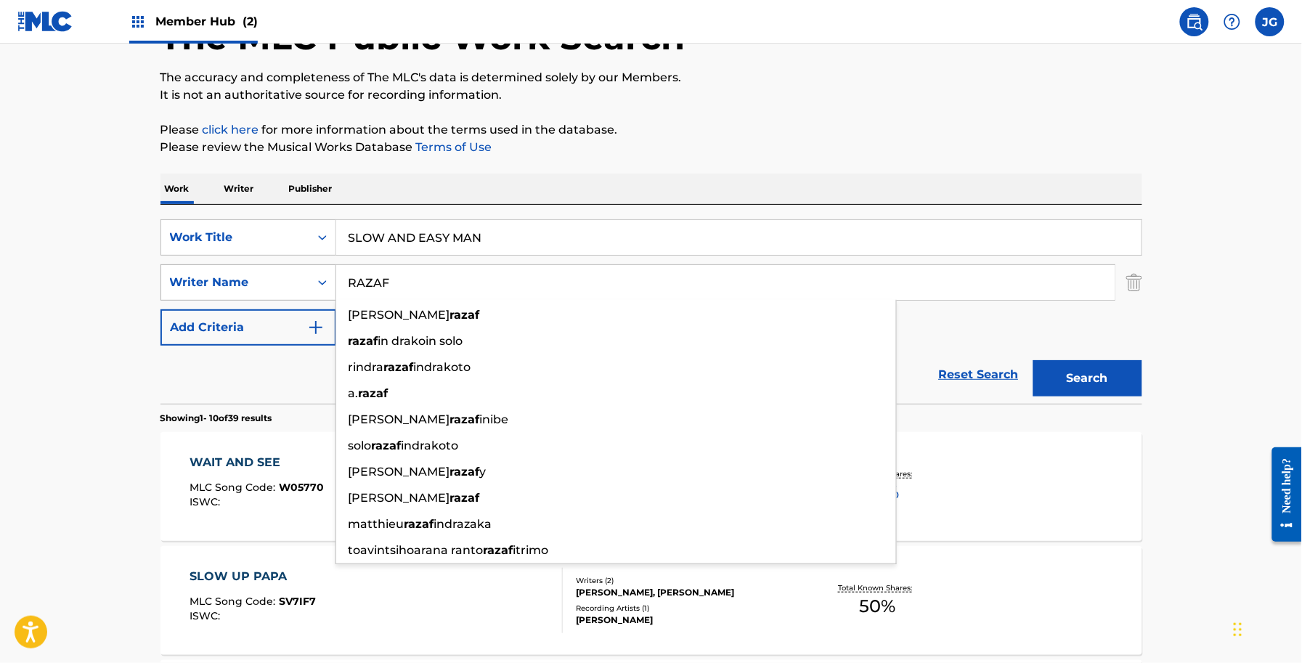
click at [1033, 360] on button "Search" at bounding box center [1087, 378] width 109 height 36
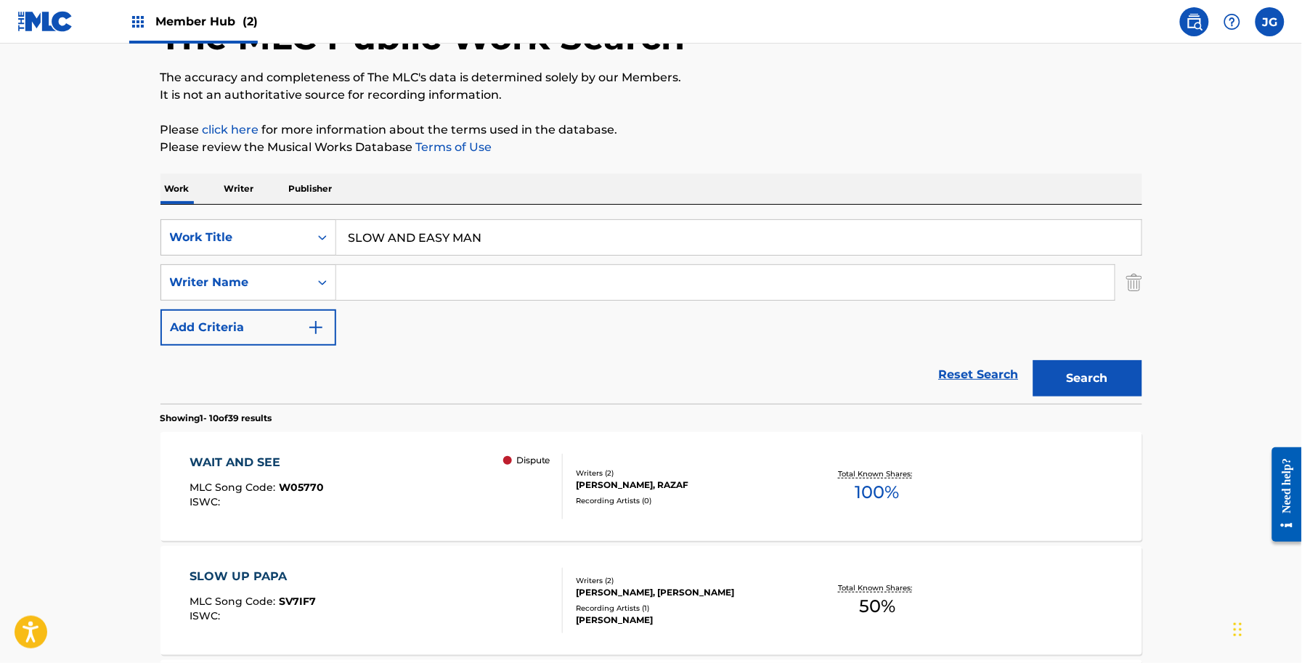
click at [375, 282] on input "Search Form" at bounding box center [725, 282] width 778 height 35
click at [1083, 356] on div "Search" at bounding box center [1084, 375] width 116 height 58
click at [1114, 392] on button "Search" at bounding box center [1087, 378] width 109 height 36
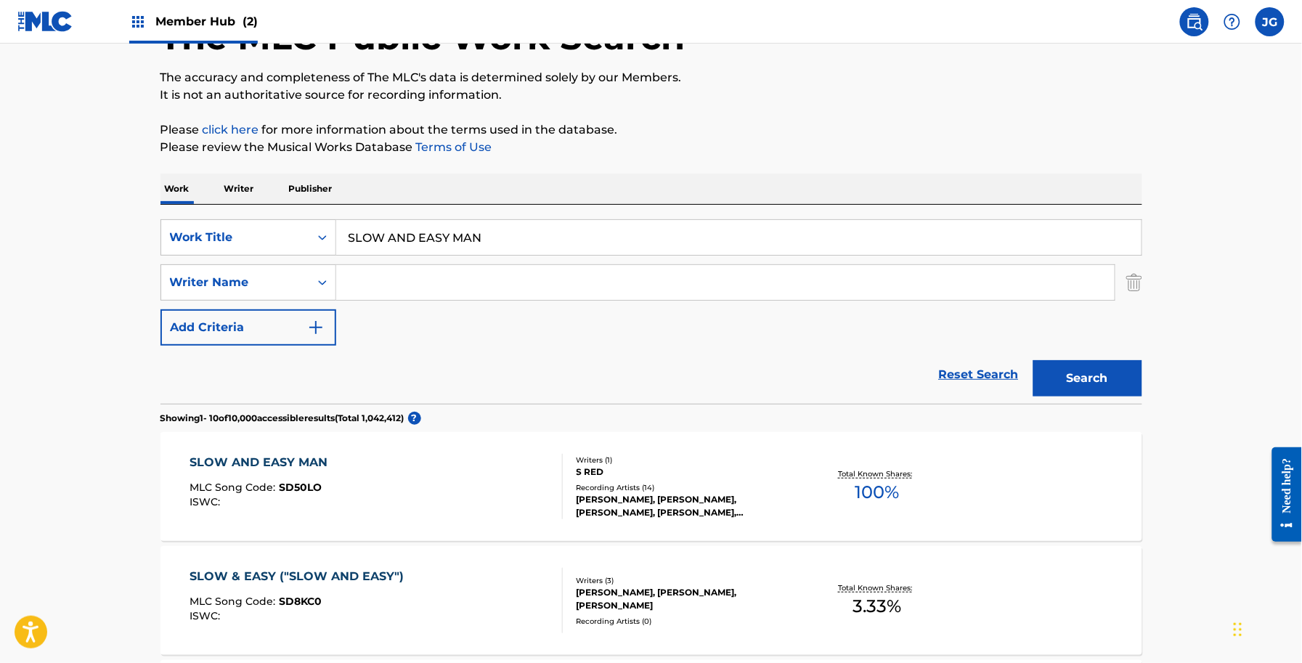
click at [640, 493] on div "[PERSON_NAME], [PERSON_NAME], [PERSON_NAME], [PERSON_NAME], [PERSON_NAME]" at bounding box center [685, 506] width 219 height 26
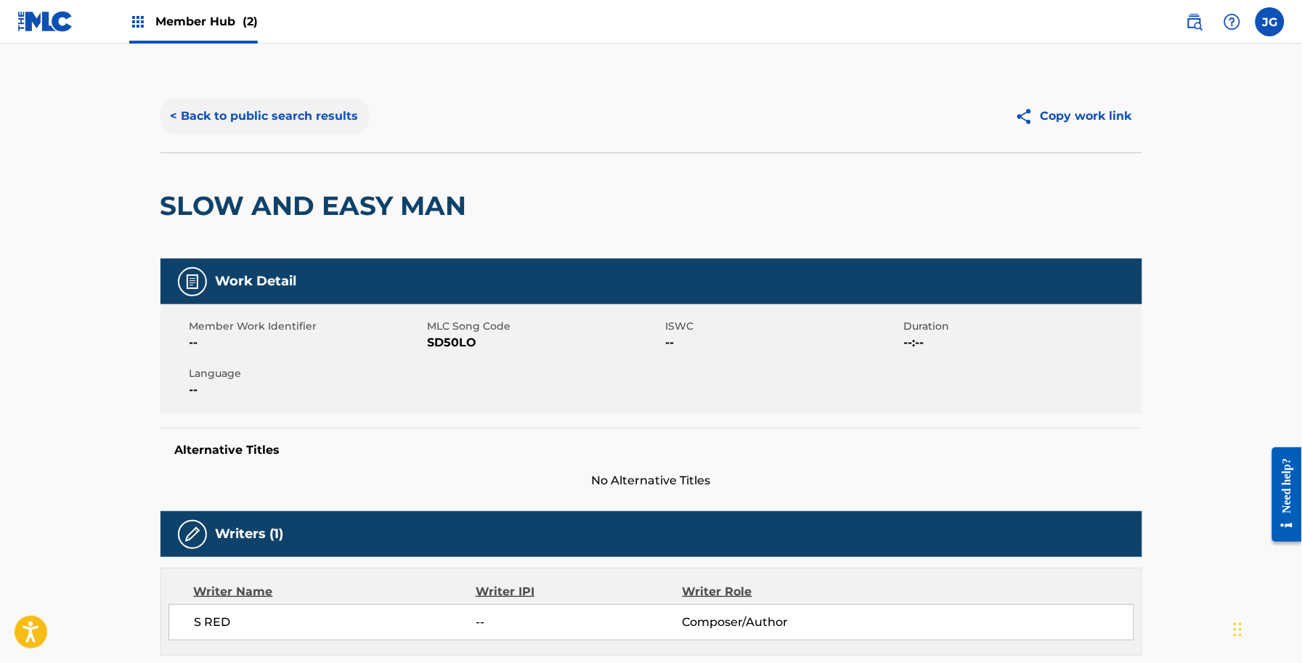
click at [295, 125] on button "< Back to public search results" at bounding box center [264, 116] width 208 height 36
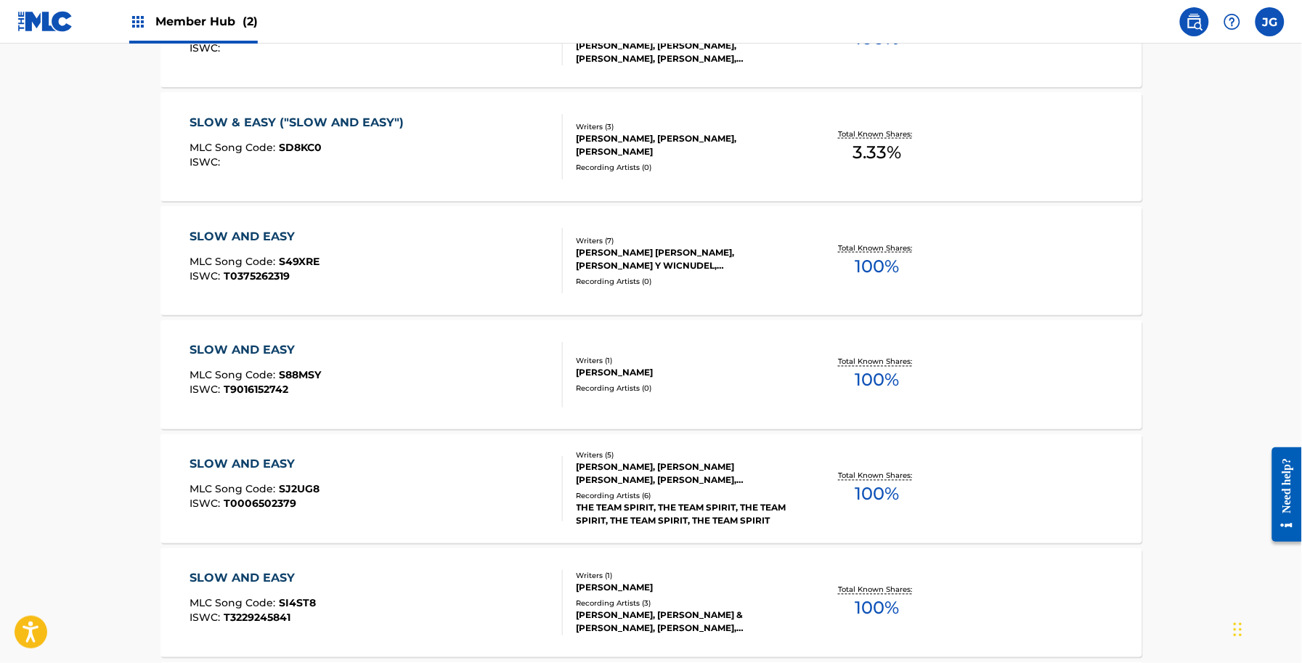
scroll to position [104, 0]
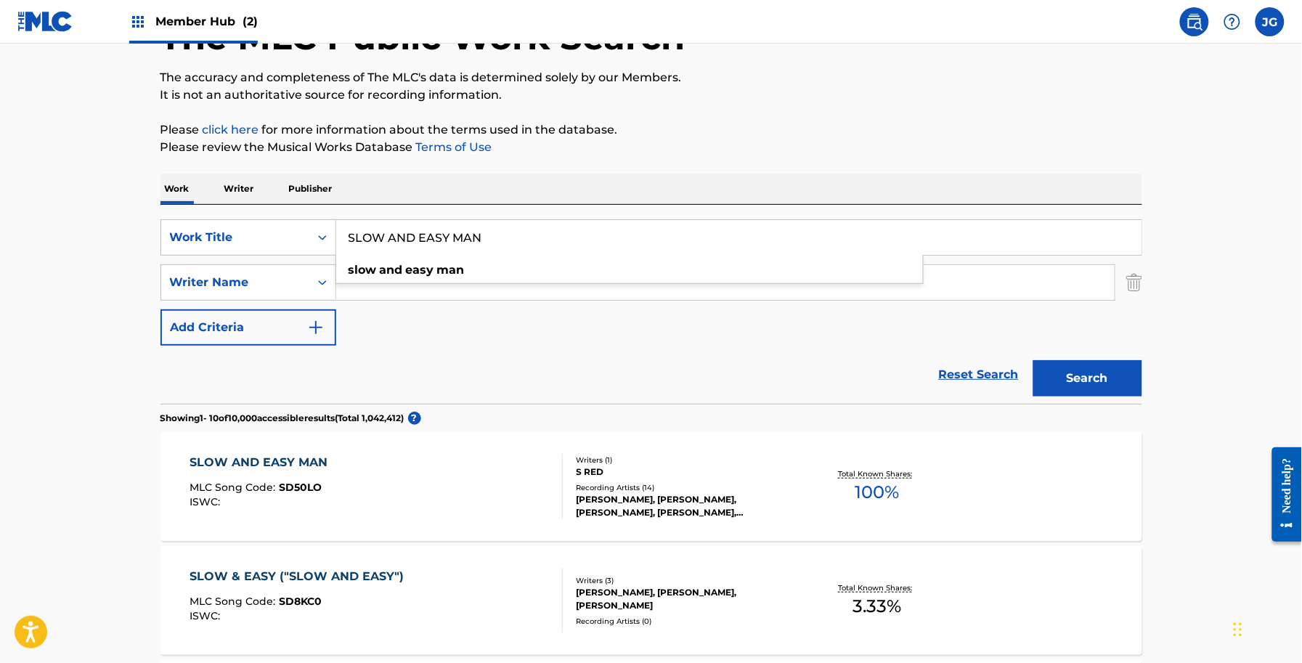
drag, startPoint x: 494, startPoint y: 249, endPoint x: 452, endPoint y: 244, distance: 42.4
click at [452, 244] on input "SLOW AND EASY MAN" at bounding box center [738, 237] width 805 height 35
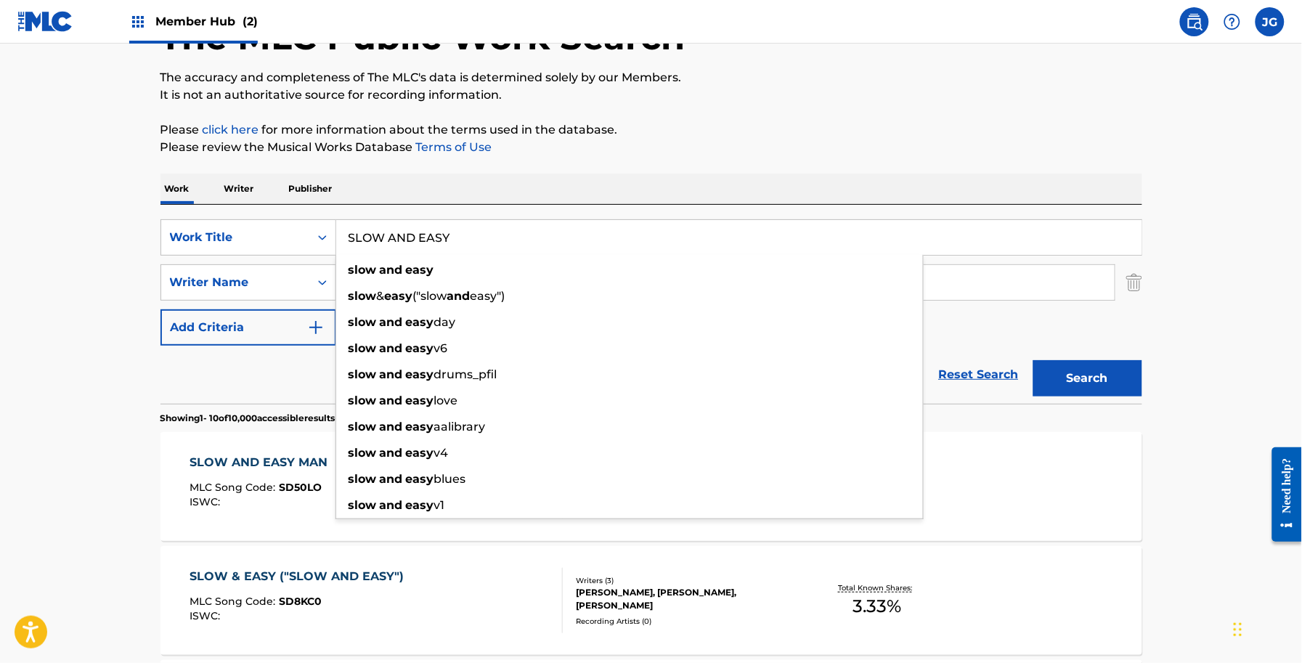
type input "SLOW AND EASY"
click at [515, 189] on div "Work Writer Publisher" at bounding box center [651, 189] width 982 height 30
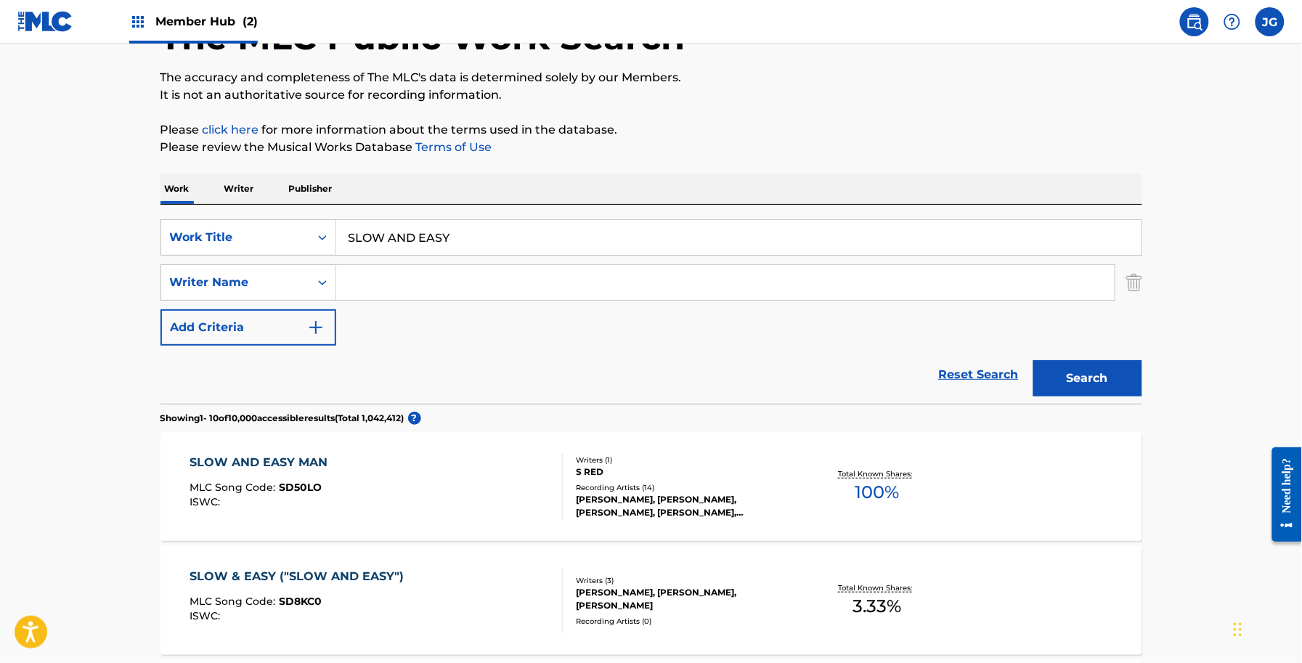
click at [470, 281] on input "Search Form" at bounding box center [725, 282] width 778 height 35
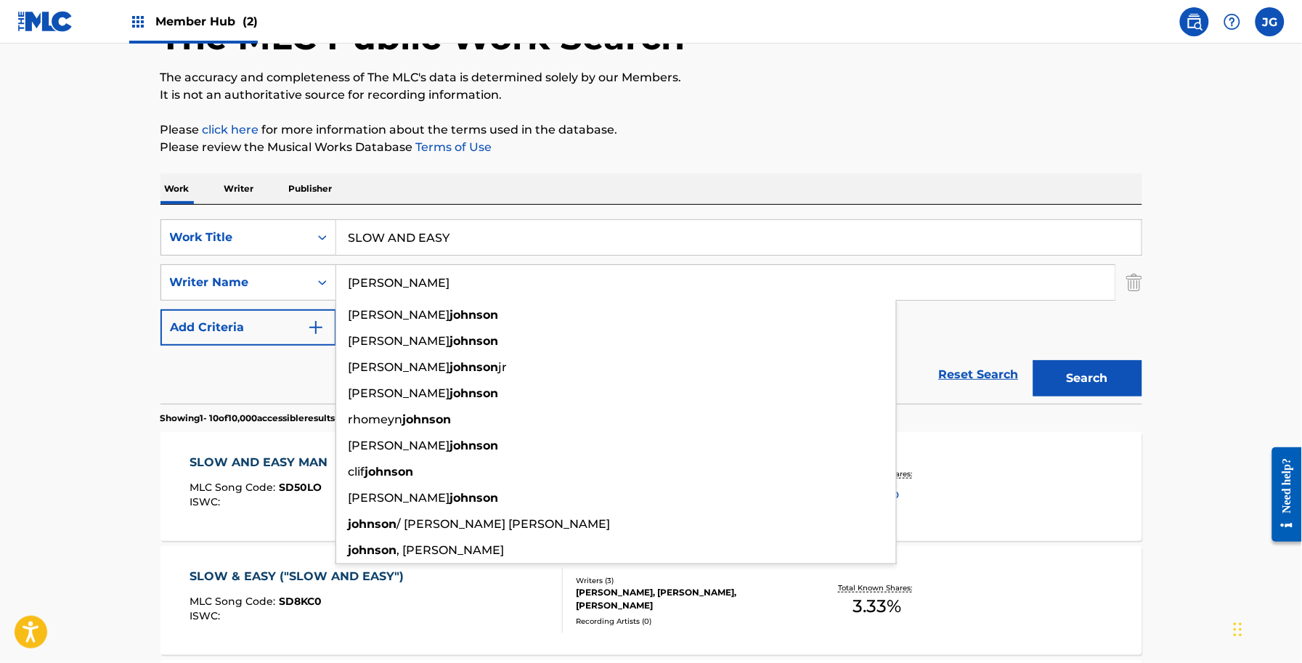
click at [1033, 360] on button "Search" at bounding box center [1087, 378] width 109 height 36
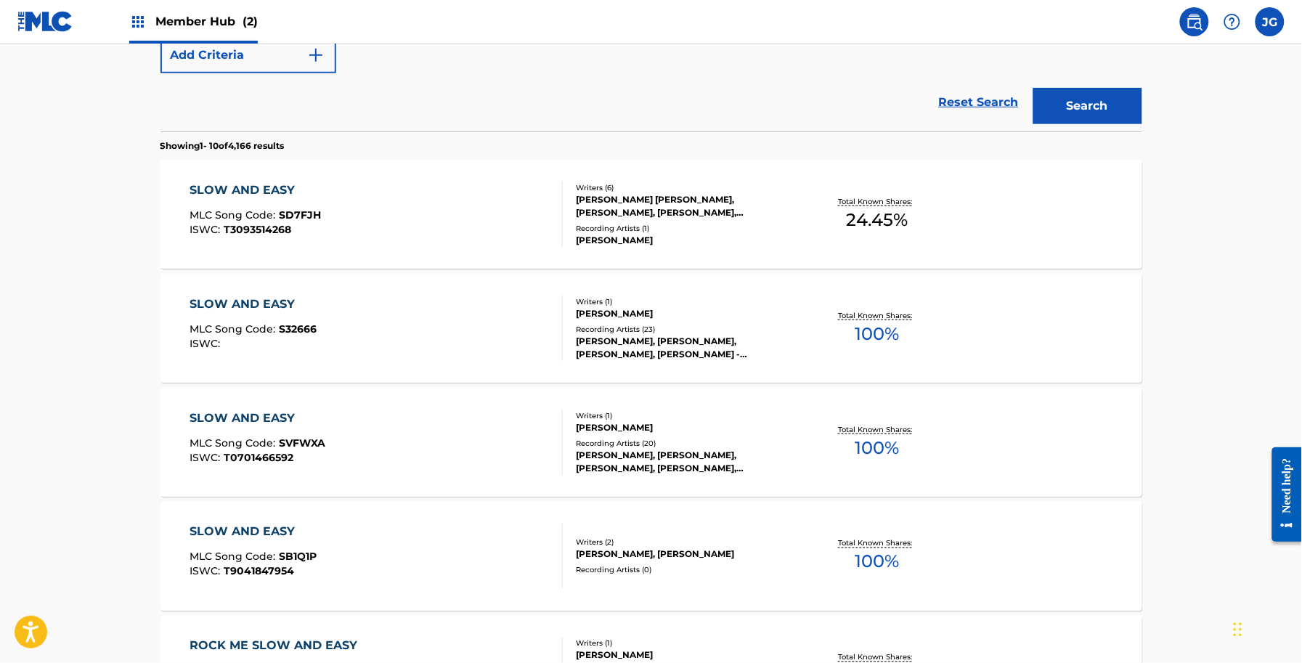
scroll to position [285, 0]
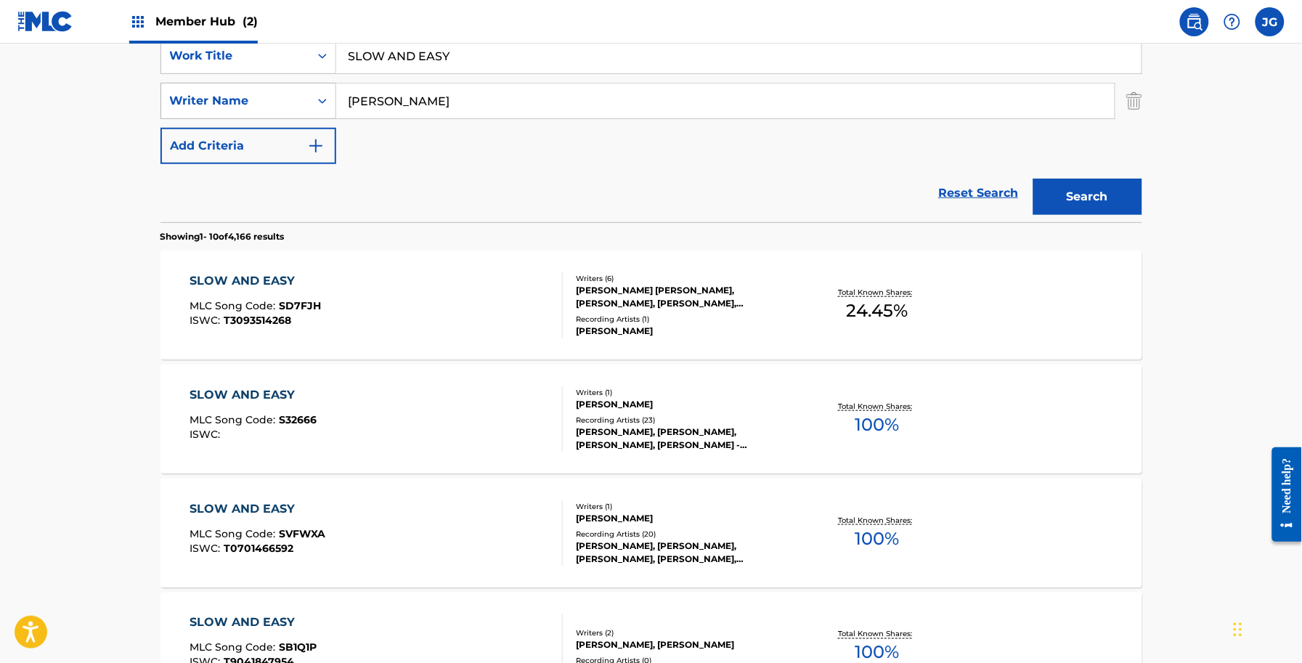
drag, startPoint x: 463, startPoint y: 105, endPoint x: 299, endPoint y: 105, distance: 164.1
click at [301, 105] on div "SearchWithCriteria3cc5e452-9661-4d58-ac61-2dea094379d1 Writer Name [PERSON_NAME]" at bounding box center [651, 101] width 982 height 36
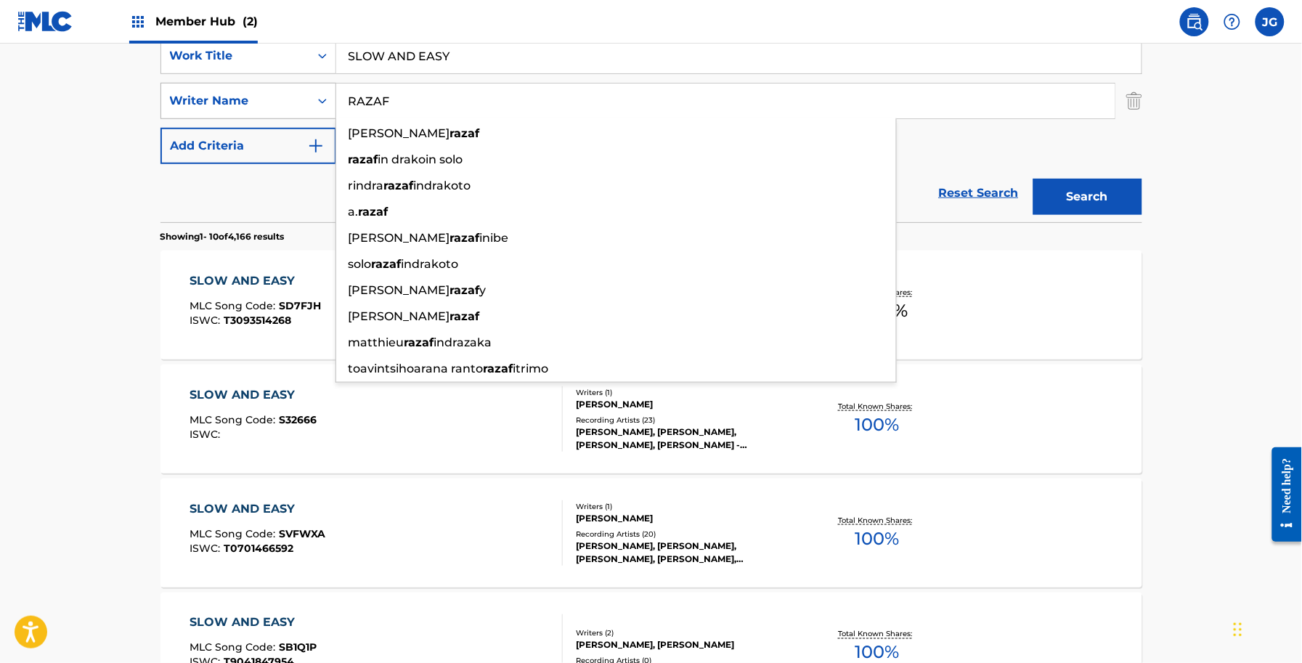
type input "RAZAF"
click at [1033, 179] on button "Search" at bounding box center [1087, 197] width 109 height 36
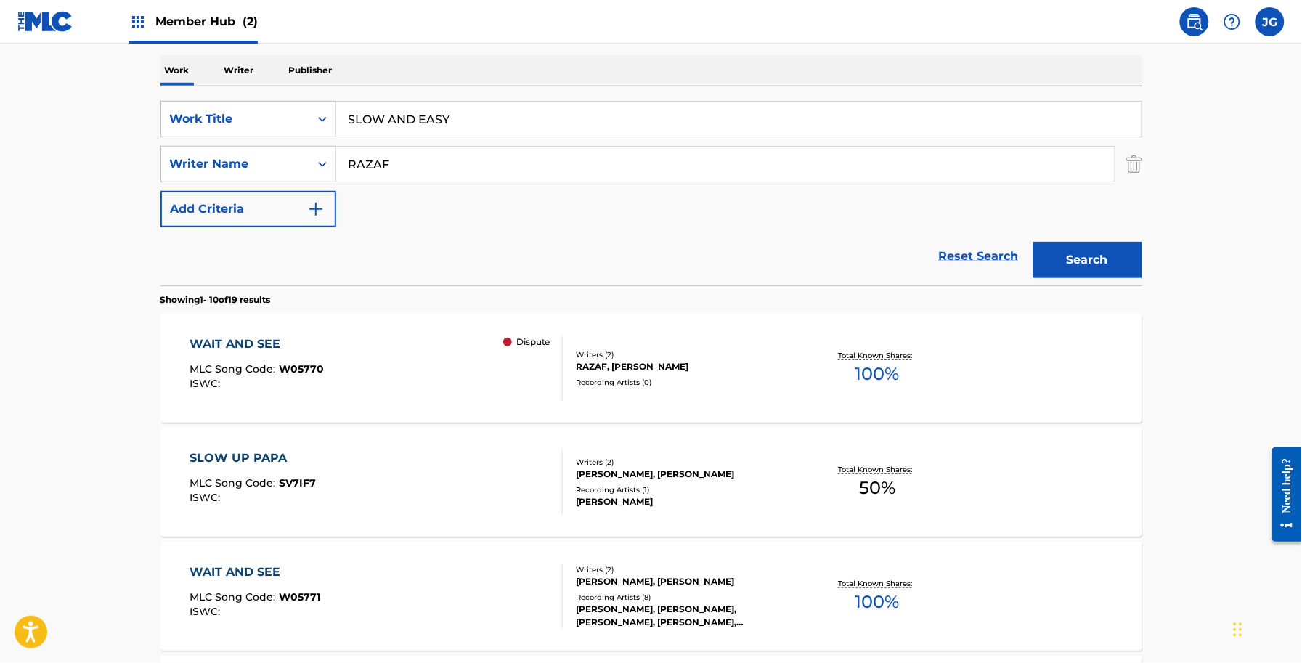
scroll to position [195, 0]
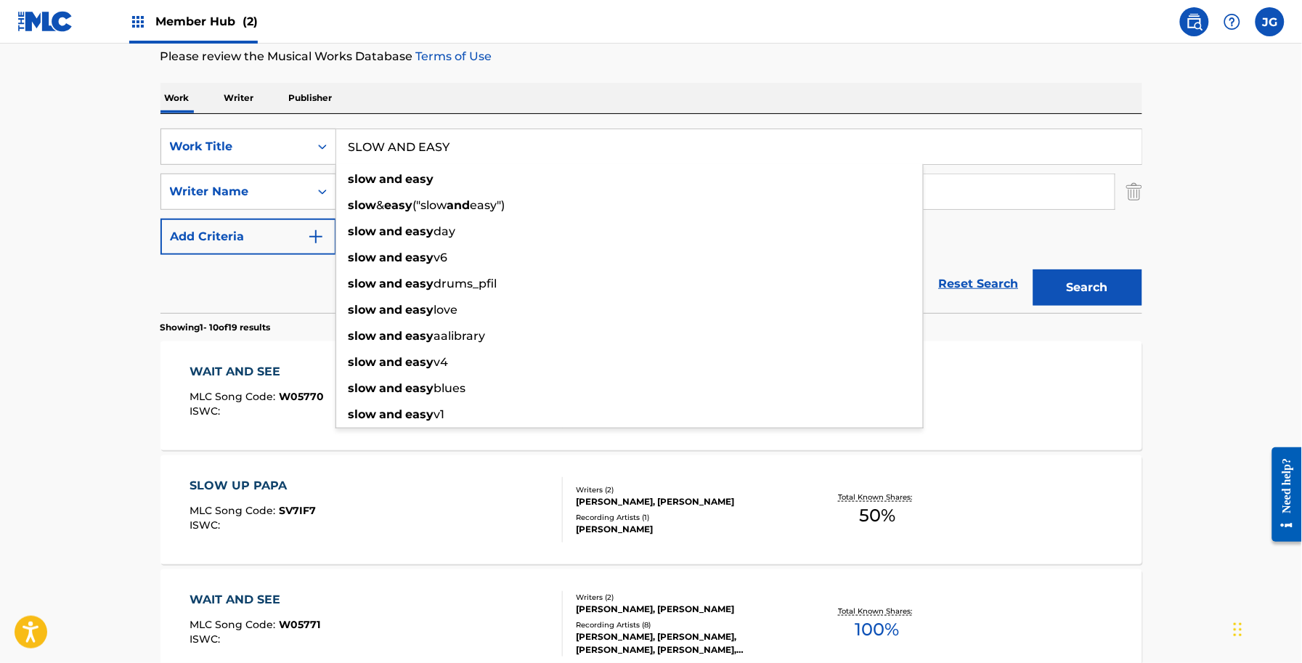
drag, startPoint x: 470, startPoint y: 157, endPoint x: 91, endPoint y: 143, distance: 379.2
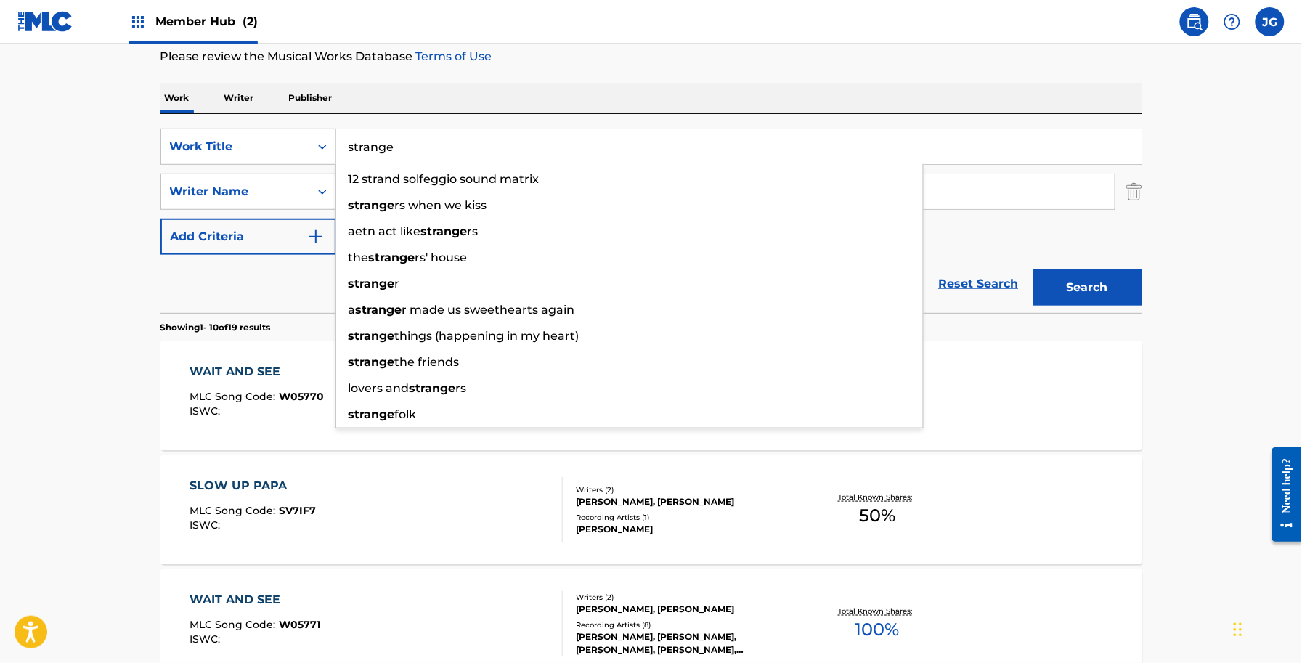
type input "stranger"
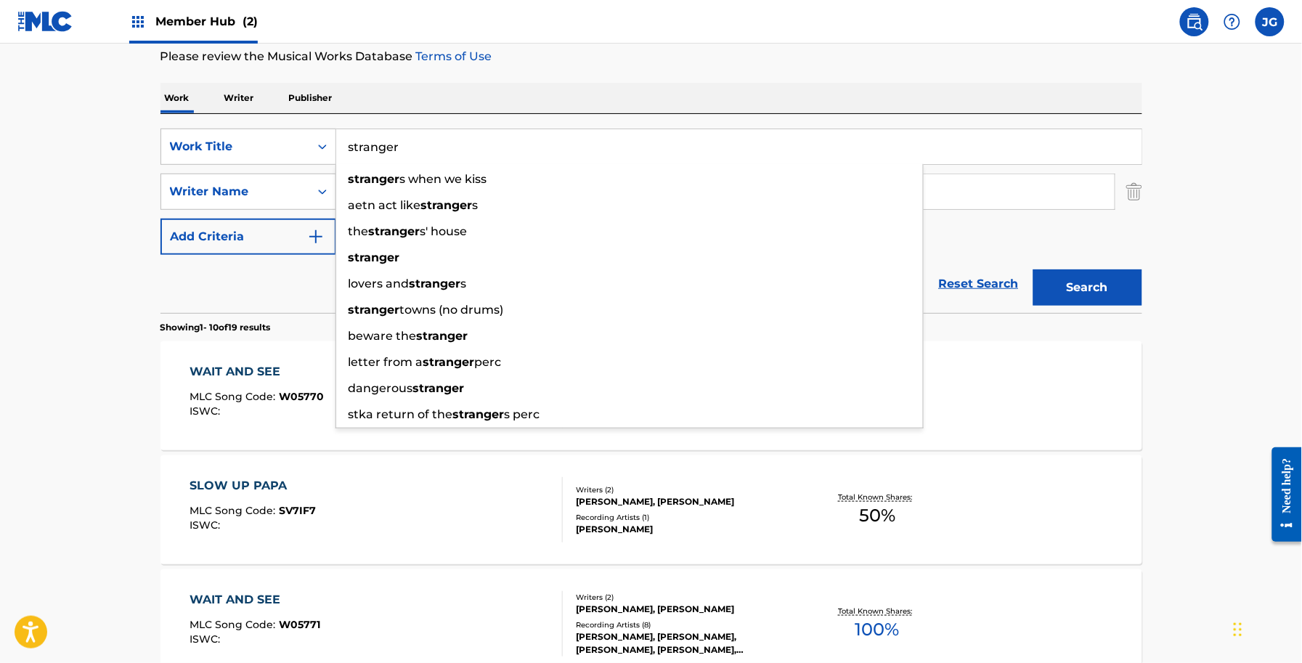
click at [241, 345] on div "WAIT AND SEE MLC Song Code : W05770 ISWC : Dispute Writers ( 2 ) RAZAF, [PERSON…" at bounding box center [651, 395] width 982 height 109
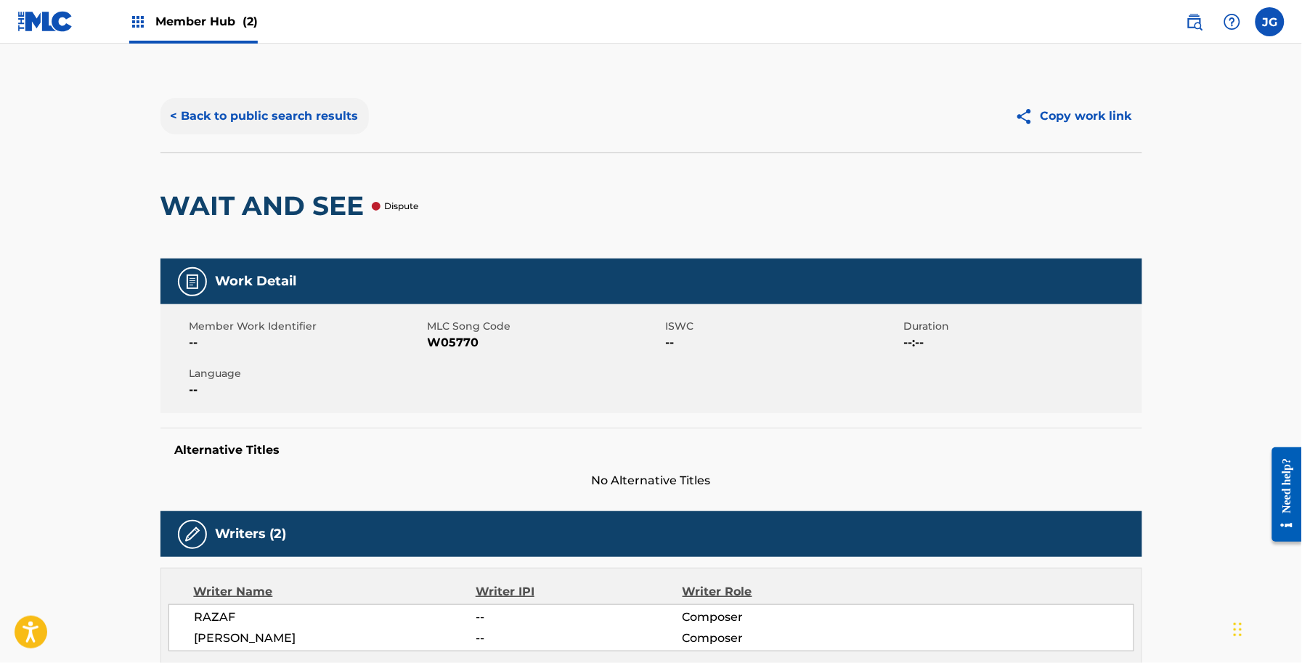
click at [305, 125] on button "< Back to public search results" at bounding box center [264, 116] width 208 height 36
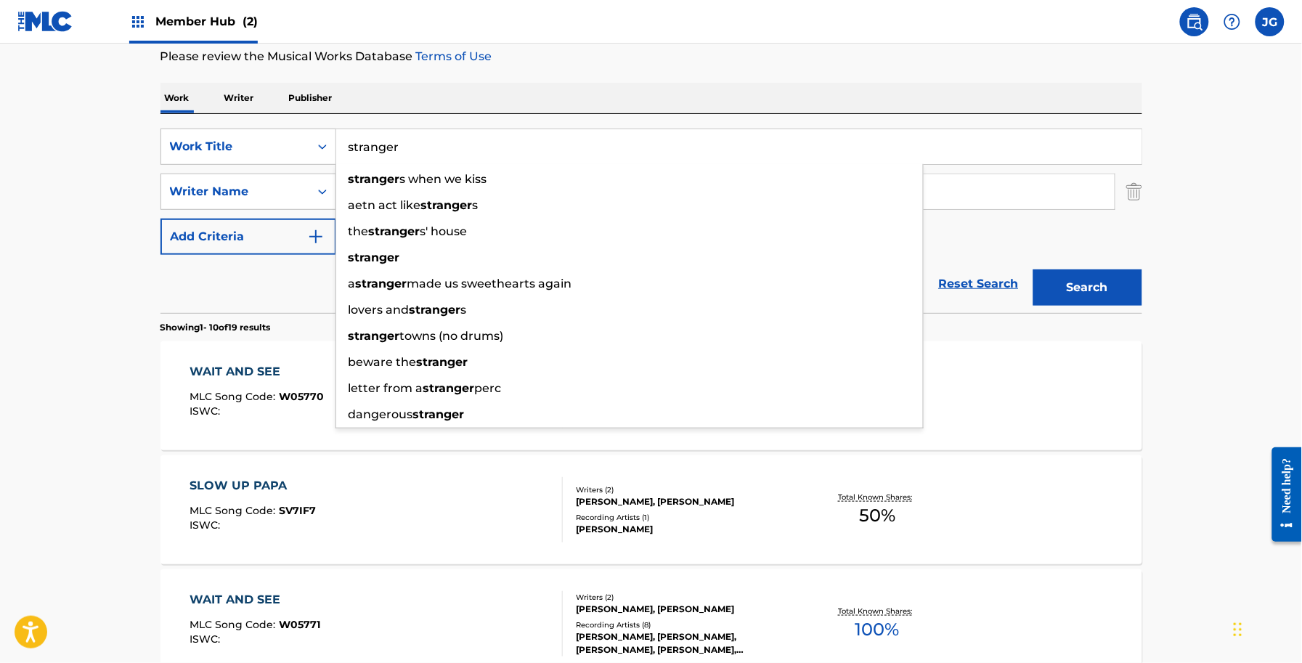
click at [443, 139] on input "stranger" at bounding box center [738, 146] width 805 height 35
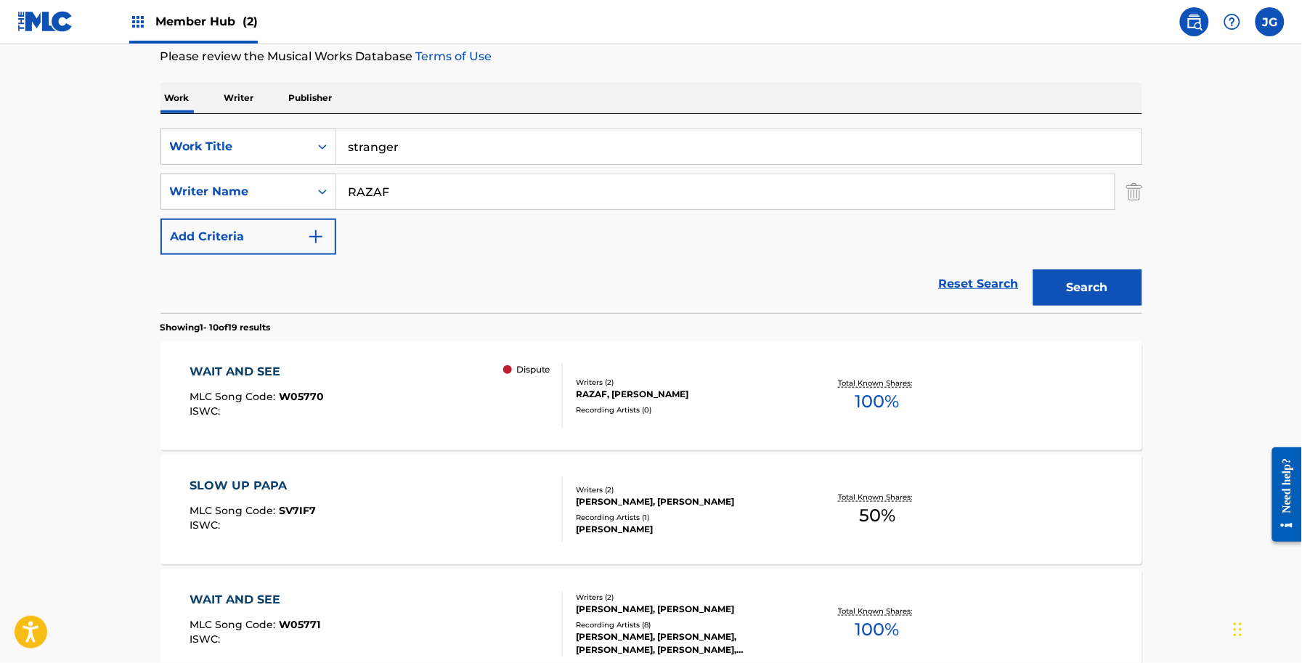
click at [529, 115] on div "SearchWithCriteria2e65b2fa-09d8-45cb-ab56-2edd0106de09 Work Title stranger Sear…" at bounding box center [651, 213] width 982 height 199
drag, startPoint x: 469, startPoint y: 211, endPoint x: 1, endPoint y: 238, distance: 468.4
drag, startPoint x: 411, startPoint y: 197, endPoint x: 212, endPoint y: 179, distance: 199.8
click at [236, 179] on div "SearchWithCriteria3cc5e452-9661-4d58-ac61-2dea094379d1 Writer Name [PERSON_NAME]" at bounding box center [651, 192] width 982 height 36
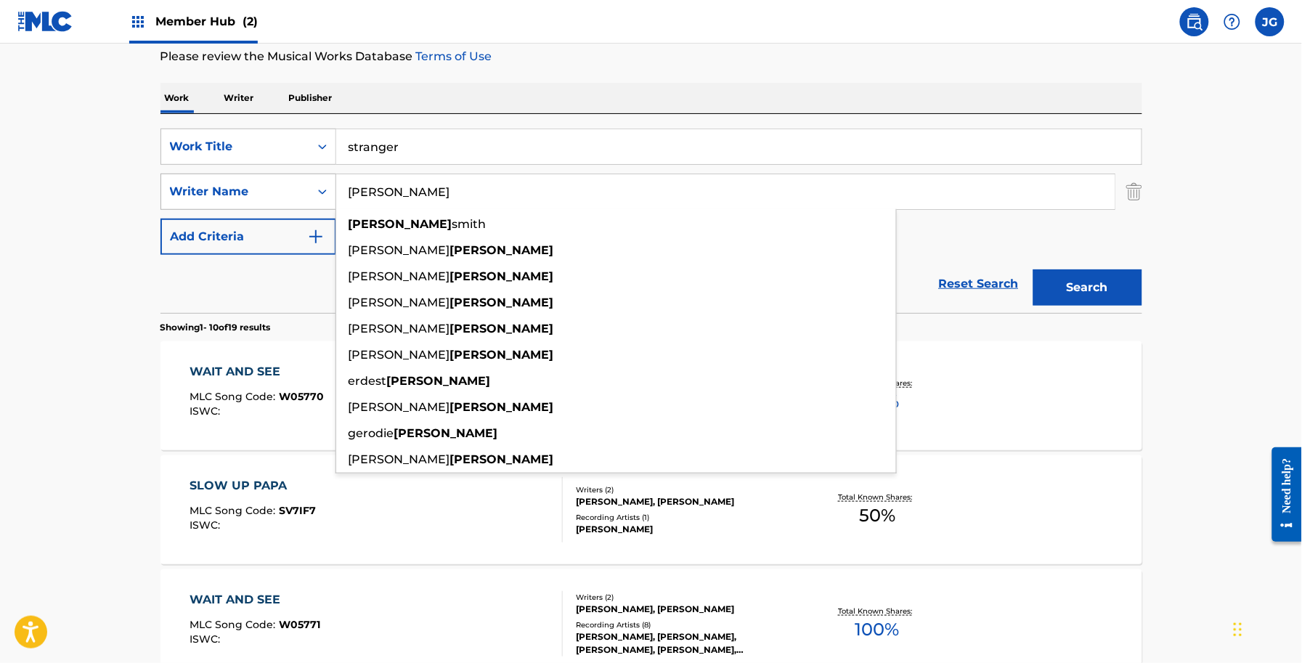
click at [1033, 269] on button "Search" at bounding box center [1087, 287] width 109 height 36
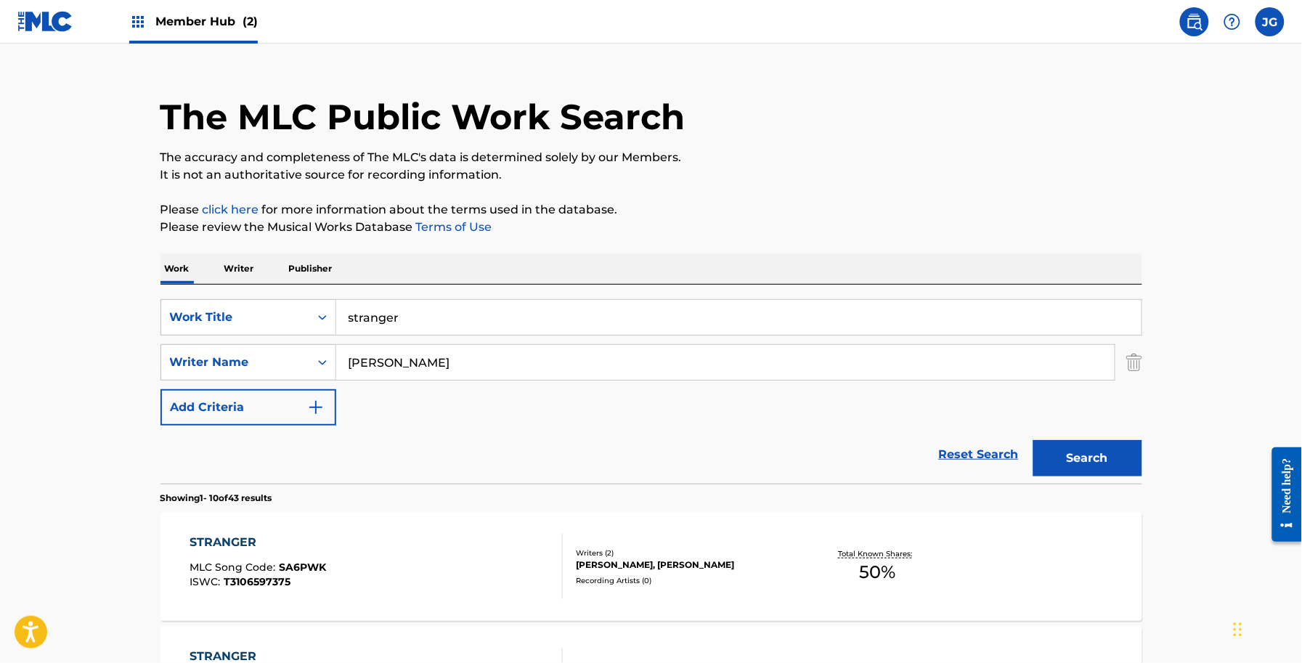
scroll to position [0, 0]
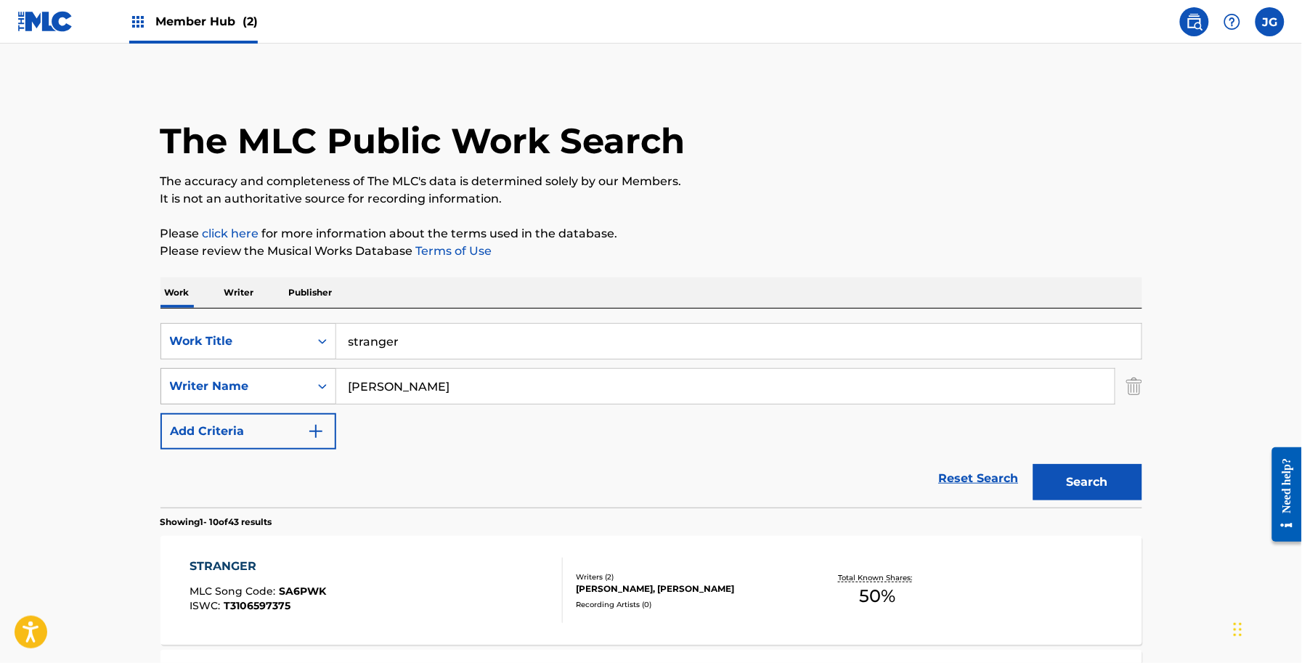
drag, startPoint x: 512, startPoint y: 383, endPoint x: 292, endPoint y: 376, distance: 220.1
click at [295, 376] on div "SearchWithCriteria3cc5e452-9661-4d58-ac61-2dea094379d1 Writer Name [PERSON_NAME]" at bounding box center [651, 386] width 982 height 36
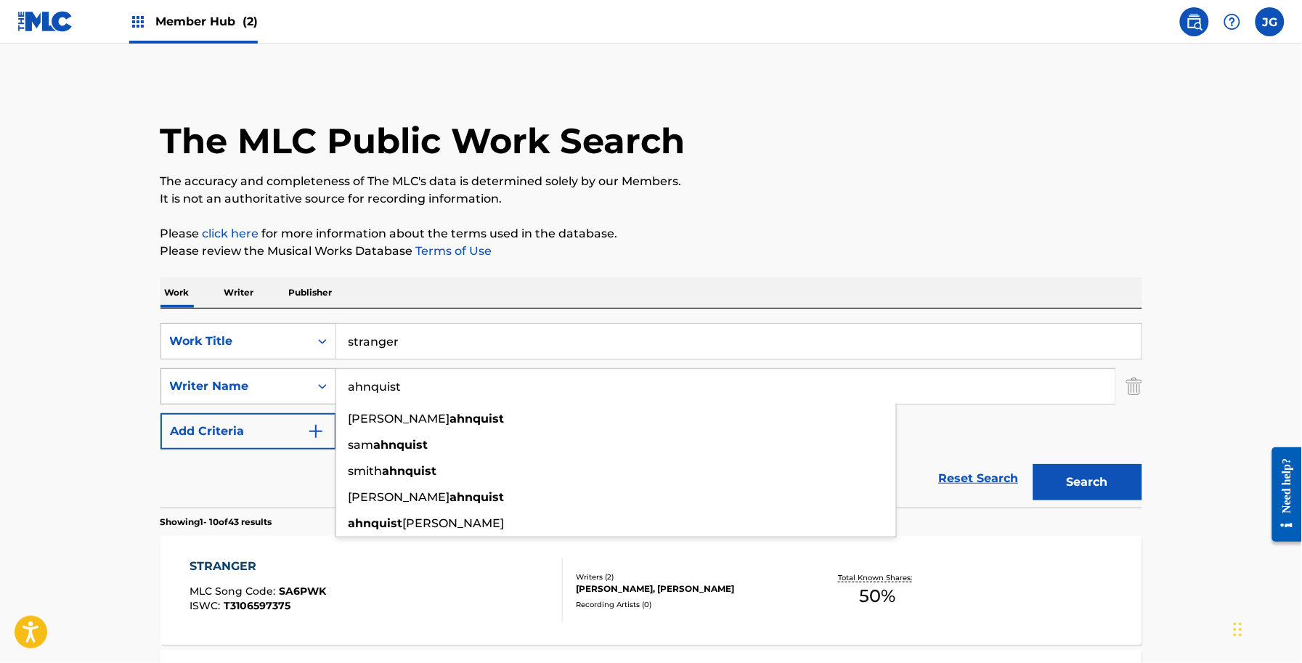
click at [1033, 464] on button "Search" at bounding box center [1087, 482] width 109 height 36
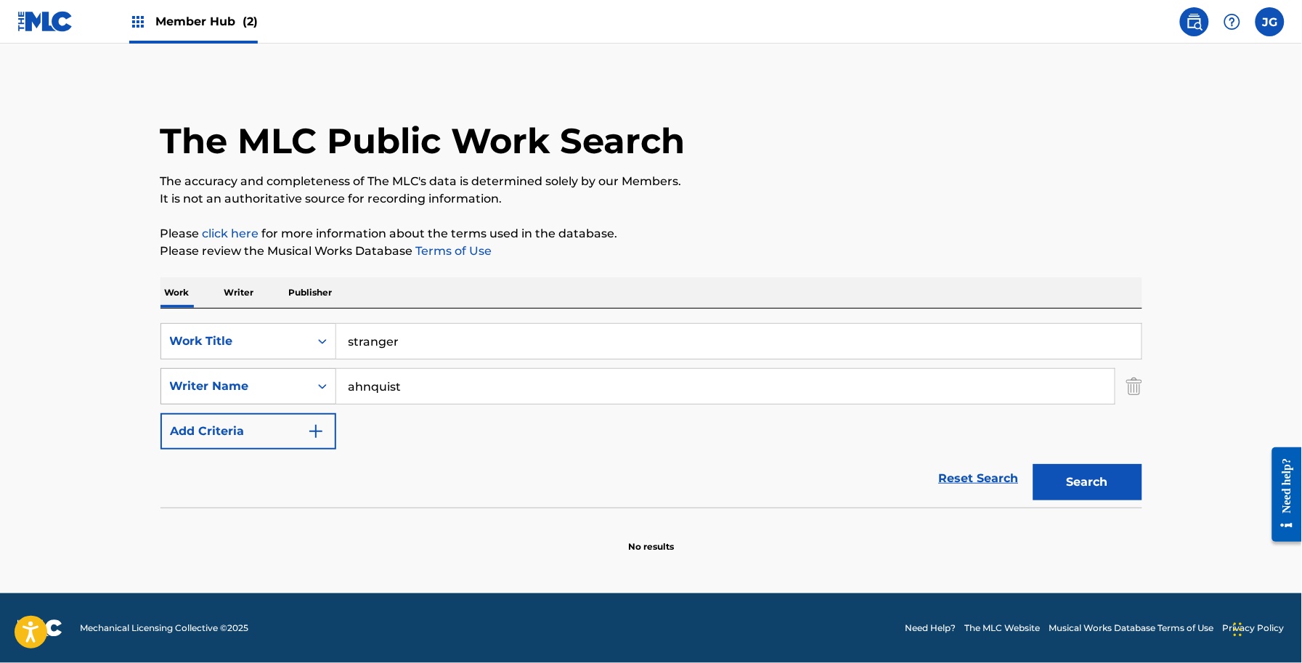
drag, startPoint x: 427, startPoint y: 378, endPoint x: 226, endPoint y: 375, distance: 201.1
click at [226, 375] on div "SearchWithCriteria3cc5e452-9661-4d58-ac61-2dea094379d1 Writer Name [PERSON_NAME]" at bounding box center [651, 386] width 982 height 36
click at [528, 364] on div "SearchWithCriteria2e65b2fa-09d8-45cb-ab56-2edd0106de09 Work Title stranger Sear…" at bounding box center [651, 386] width 982 height 126
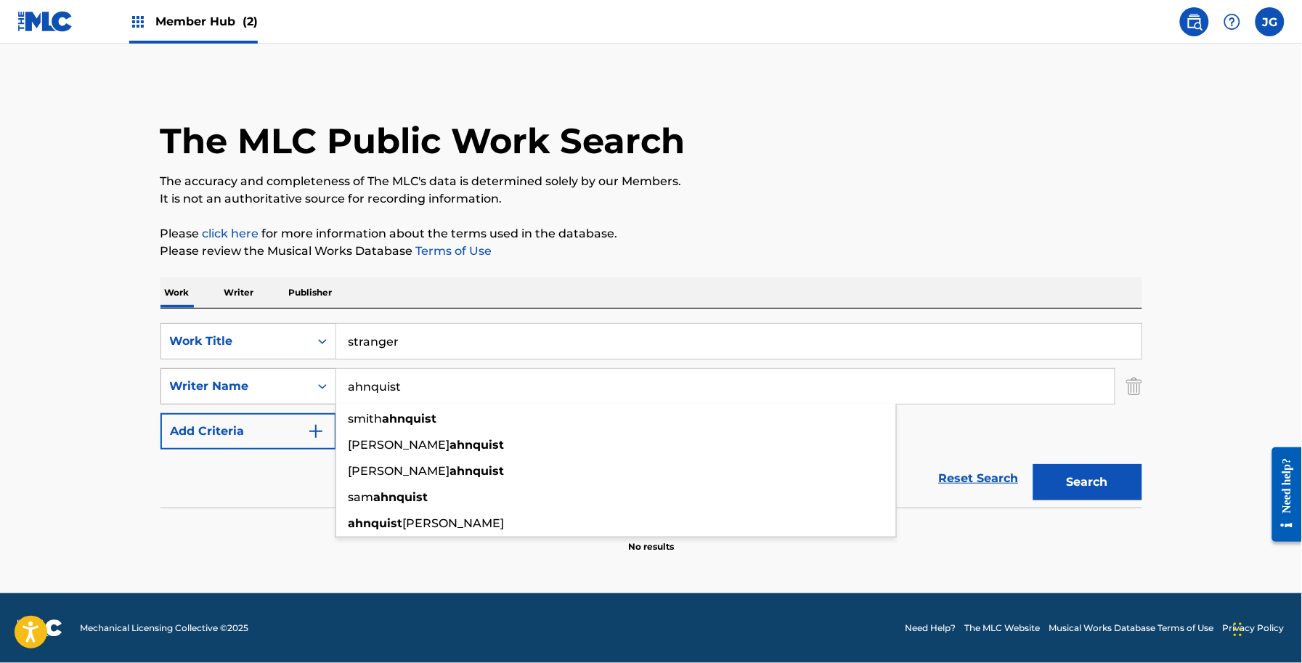
drag, startPoint x: 448, startPoint y: 386, endPoint x: 274, endPoint y: 396, distance: 173.8
click at [274, 396] on div "SearchWithCriteria3cc5e452-9661-4d58-ac61-2dea094379d1 Writer Name [PERSON_NAME…" at bounding box center [651, 386] width 982 height 36
click at [457, 353] on input "stranger" at bounding box center [738, 341] width 805 height 35
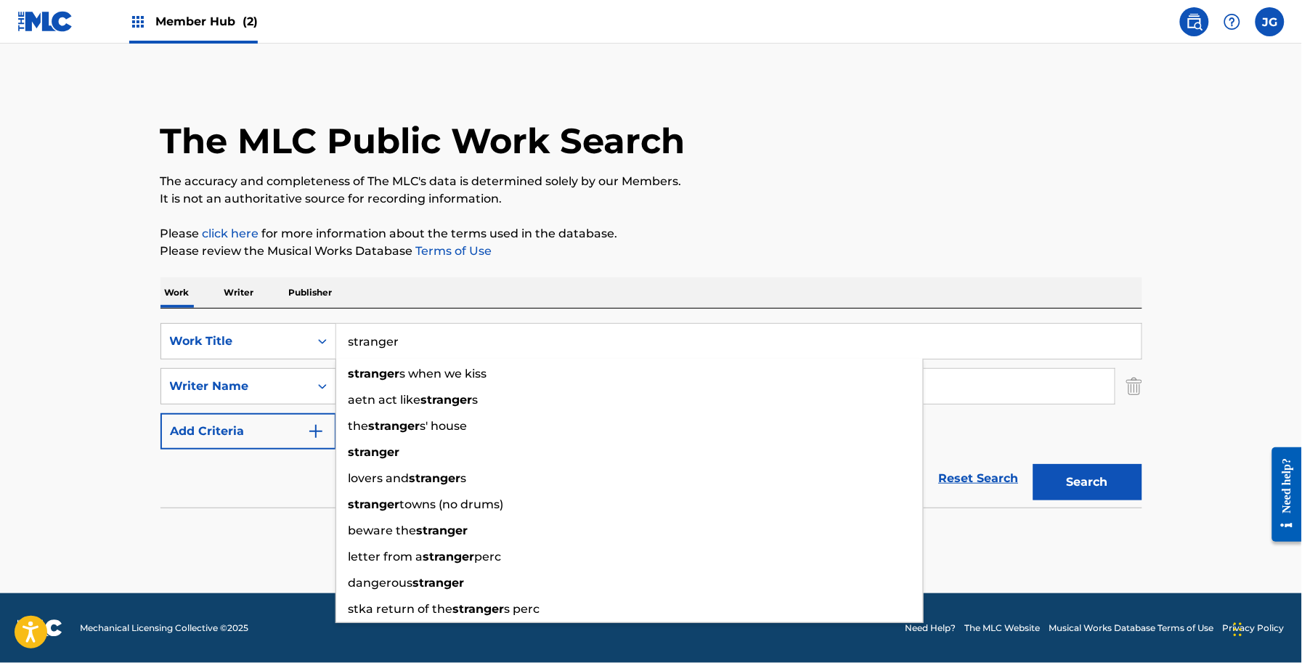
drag, startPoint x: 603, startPoint y: 302, endPoint x: 436, endPoint y: 437, distance: 215.3
click at [598, 307] on div "Work Writer Publisher" at bounding box center [651, 292] width 982 height 30
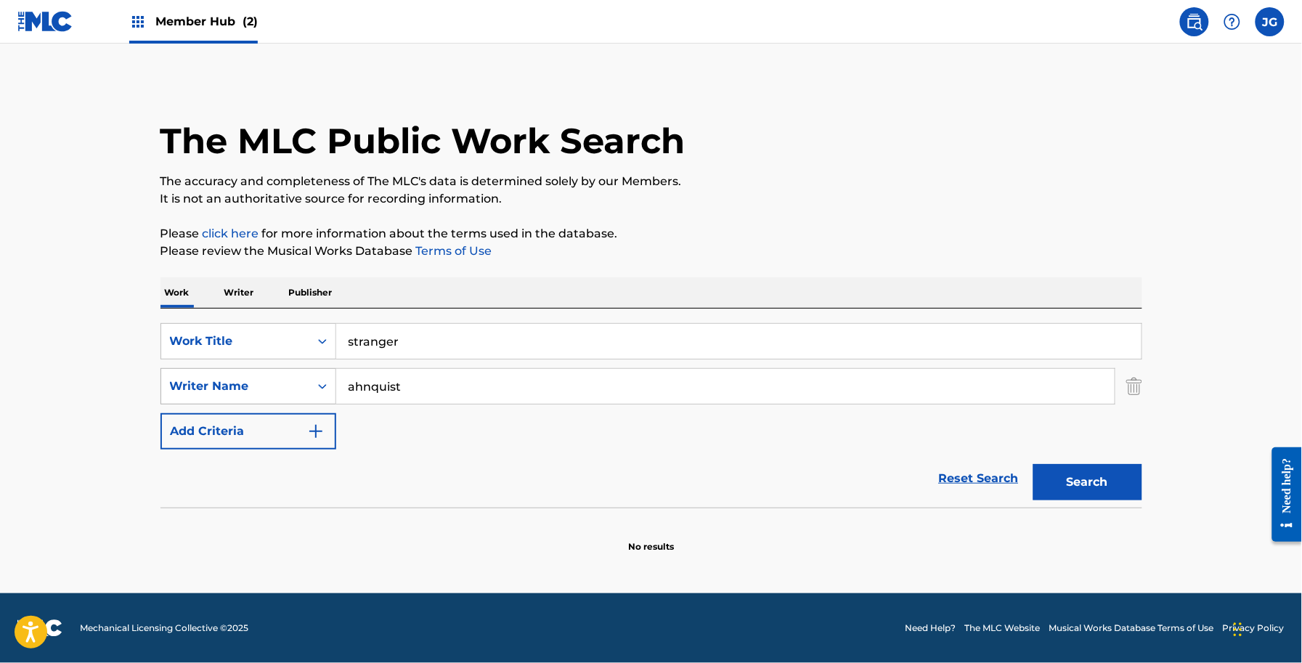
drag, startPoint x: 467, startPoint y: 392, endPoint x: 320, endPoint y: 399, distance: 146.8
click at [328, 396] on div "SearchWithCriteria3cc5e452-9661-4d58-ac61-2dea094379d1 Writer Name [PERSON_NAME]" at bounding box center [651, 386] width 982 height 36
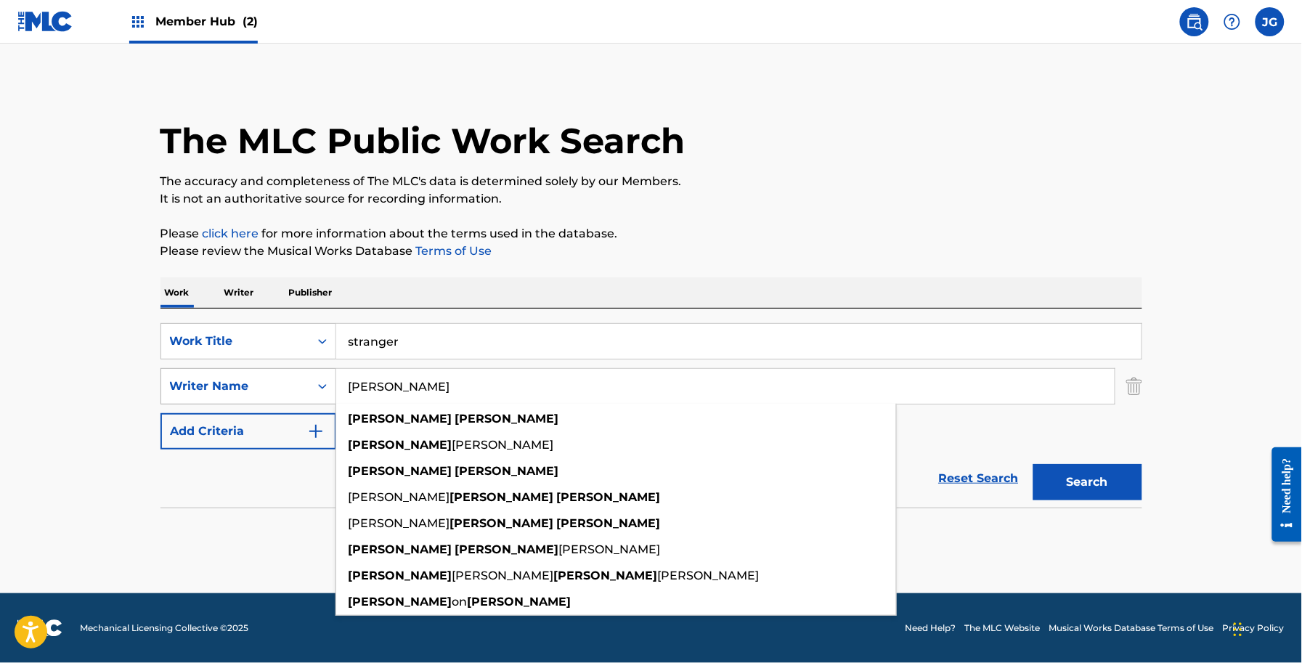
type input "[PERSON_NAME]"
click at [1033, 464] on button "Search" at bounding box center [1087, 482] width 109 height 36
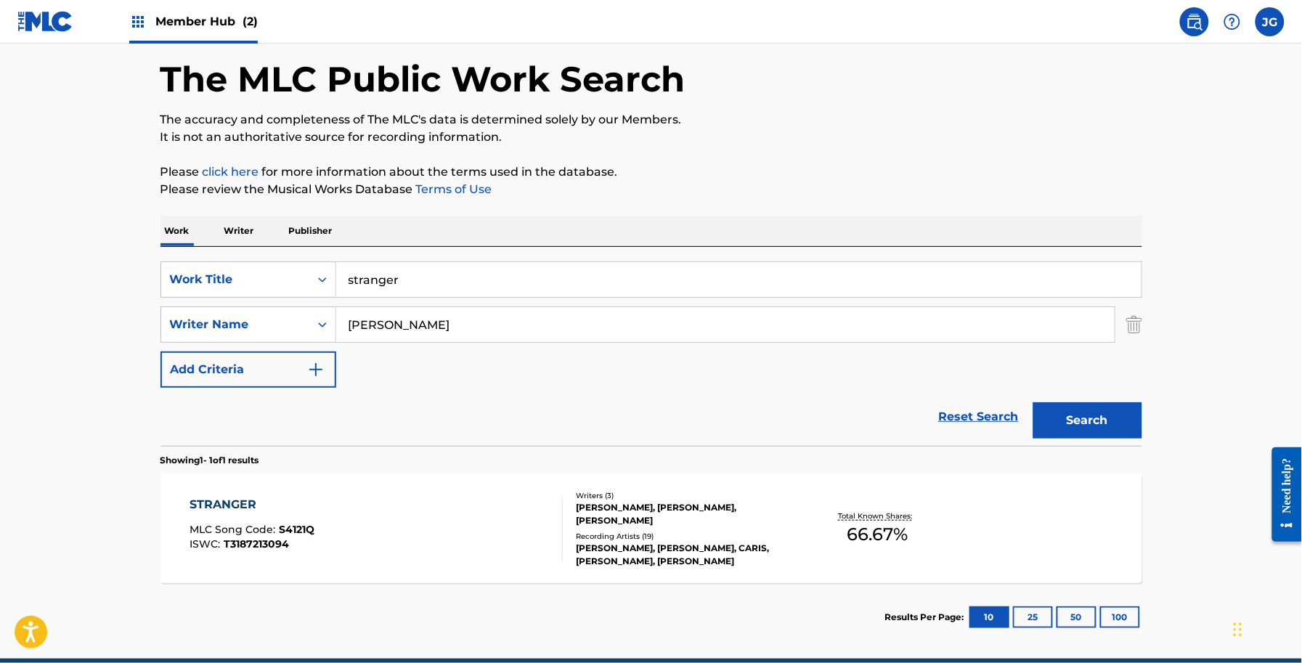
scroll to position [127, 0]
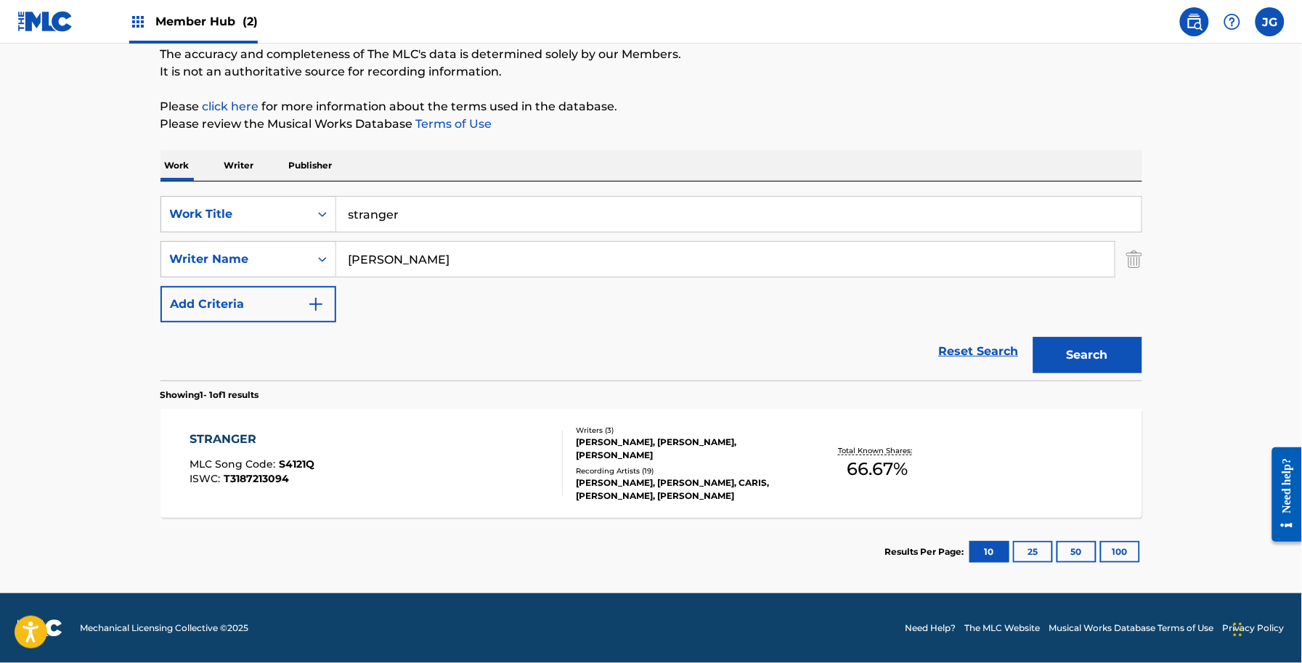
click at [829, 414] on div "STRANGER MLC Song Code : S4121Q ISWC : T3187213094 Writers ( 3 ) [PERSON_NAME],…" at bounding box center [651, 463] width 982 height 109
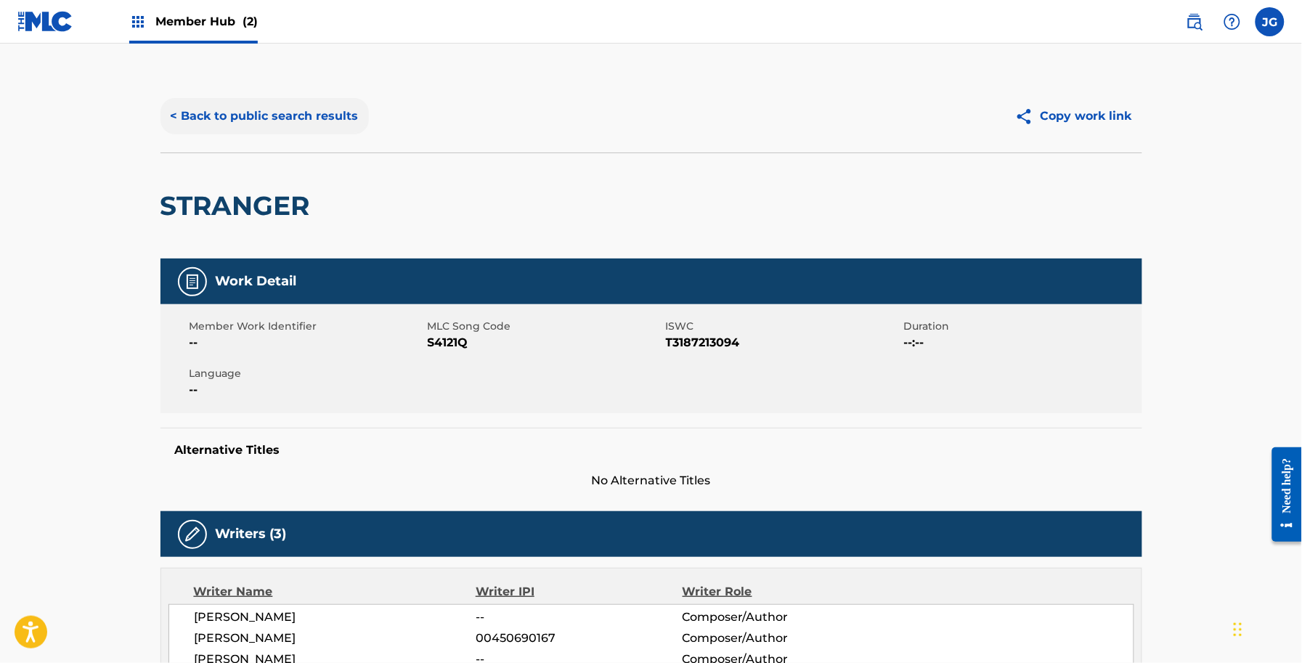
click at [264, 113] on button "< Back to public search results" at bounding box center [264, 116] width 208 height 36
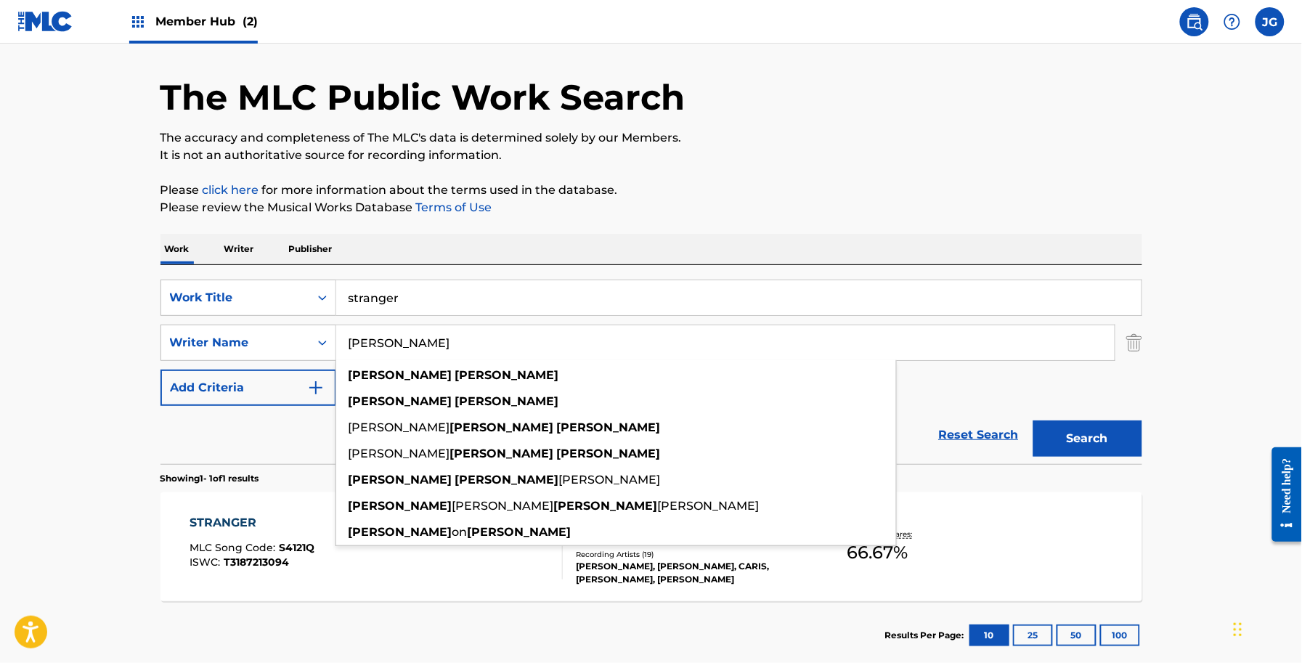
drag, startPoint x: 477, startPoint y: 339, endPoint x: 303, endPoint y: 367, distance: 175.8
click at [303, 367] on div "SearchWithCriteria2e65b2fa-09d8-45cb-ab56-2edd0106de09 Work Title stranger Sear…" at bounding box center [651, 343] width 982 height 126
click at [372, 343] on input "[PERSON_NAME]" at bounding box center [725, 342] width 778 height 35
drag, startPoint x: 386, startPoint y: 345, endPoint x: 360, endPoint y: 347, distance: 26.2
click at [360, 347] on input "[PERSON_NAME]" at bounding box center [725, 342] width 778 height 35
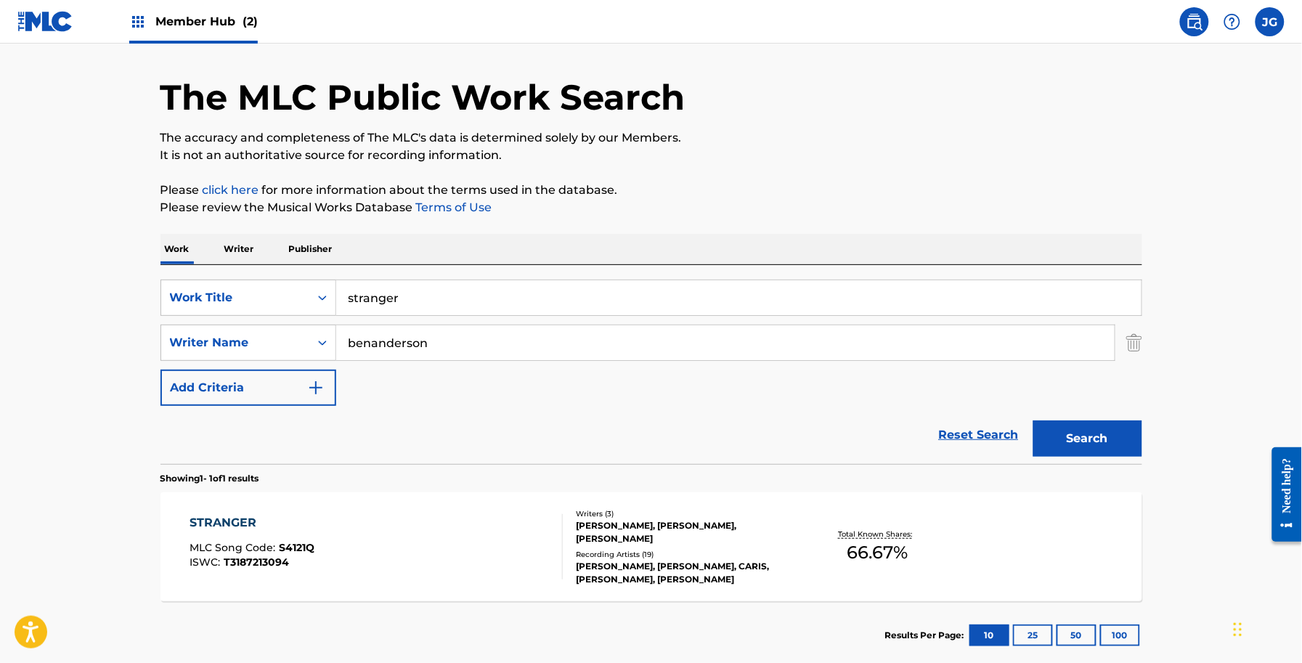
click at [1033, 420] on button "Search" at bounding box center [1087, 438] width 109 height 36
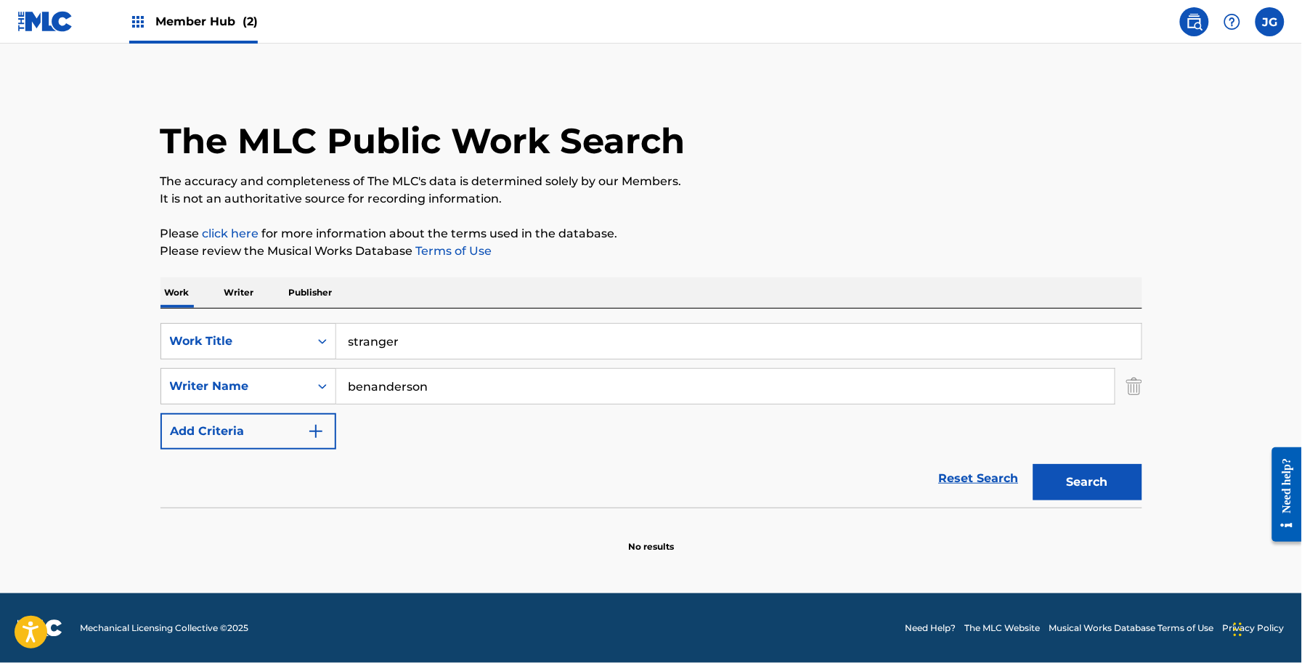
scroll to position [0, 0]
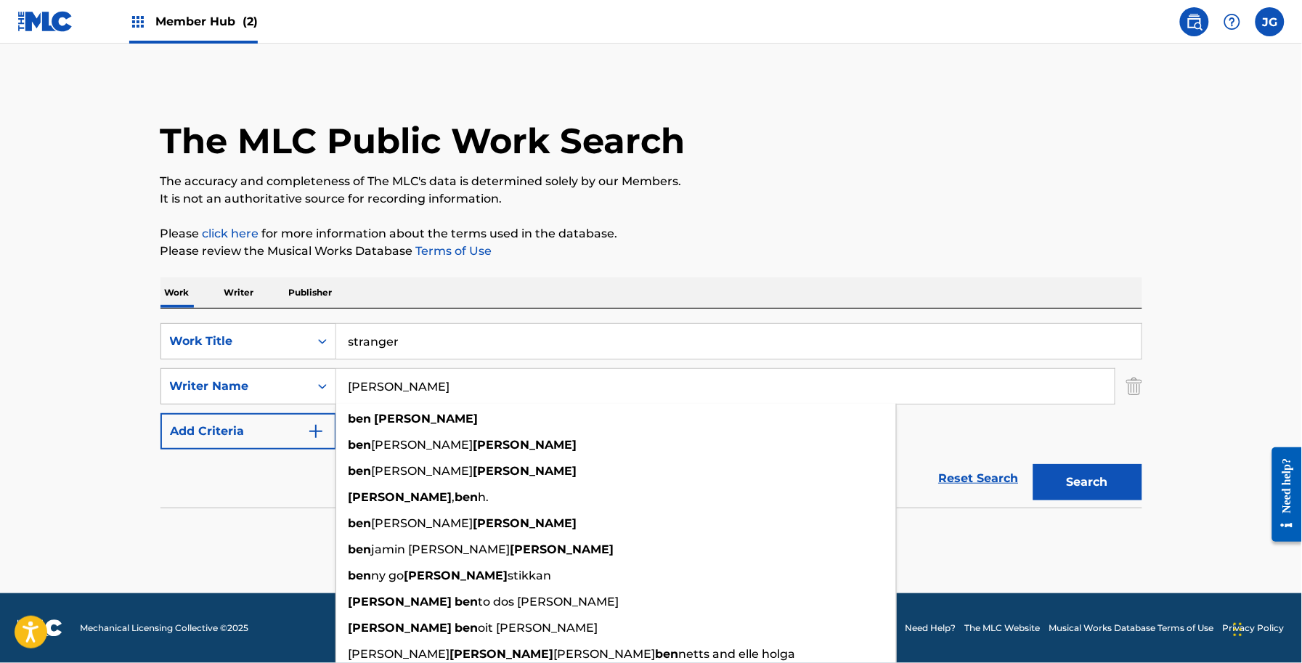
click at [1033, 464] on button "Search" at bounding box center [1087, 482] width 109 height 36
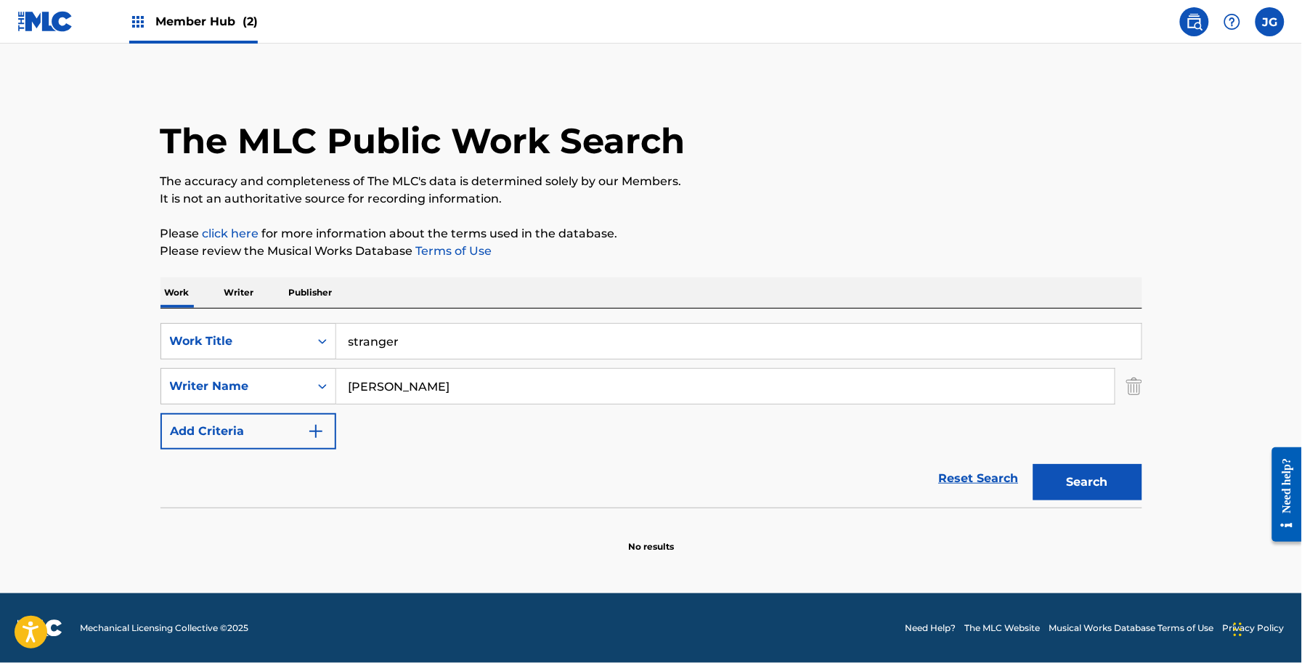
click at [367, 388] on input "[PERSON_NAME]" at bounding box center [725, 386] width 778 height 35
click at [368, 382] on input "[PERSON_NAME]" at bounding box center [725, 386] width 778 height 35
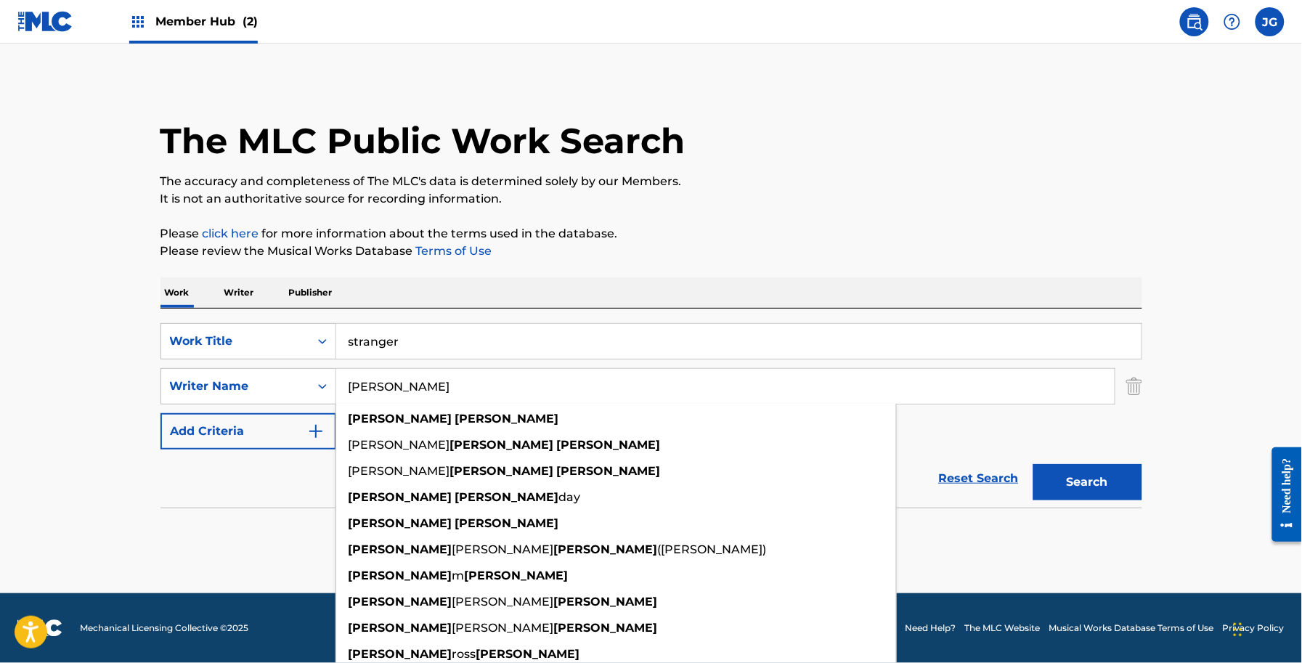
type input "[PERSON_NAME]"
click at [1033, 464] on button "Search" at bounding box center [1087, 482] width 109 height 36
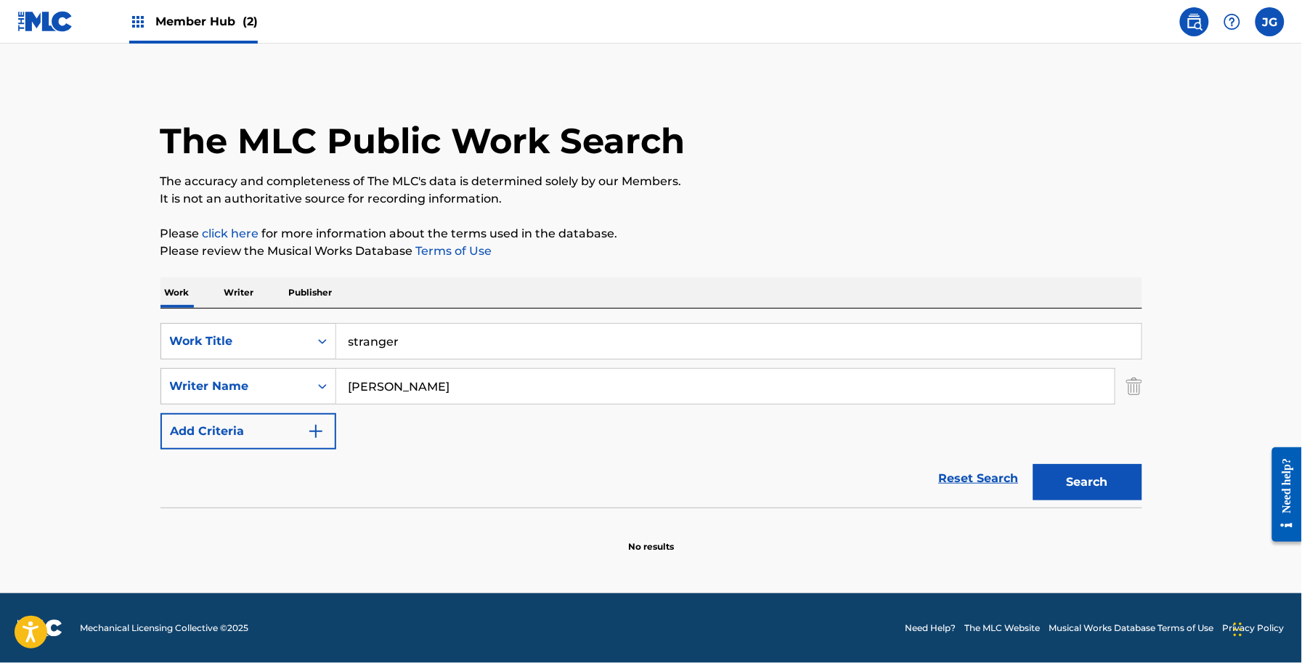
click at [431, 343] on input "stranger" at bounding box center [738, 341] width 805 height 35
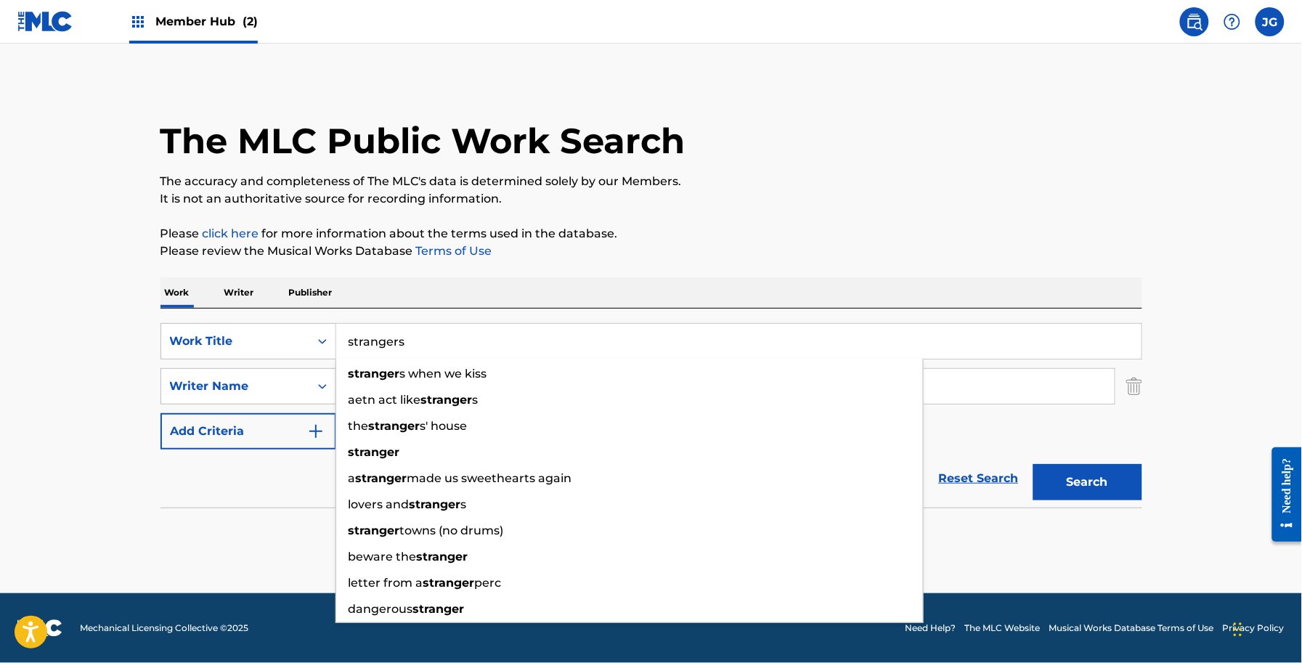
type input "strangers"
click at [1033, 464] on button "Search" at bounding box center [1087, 482] width 109 height 36
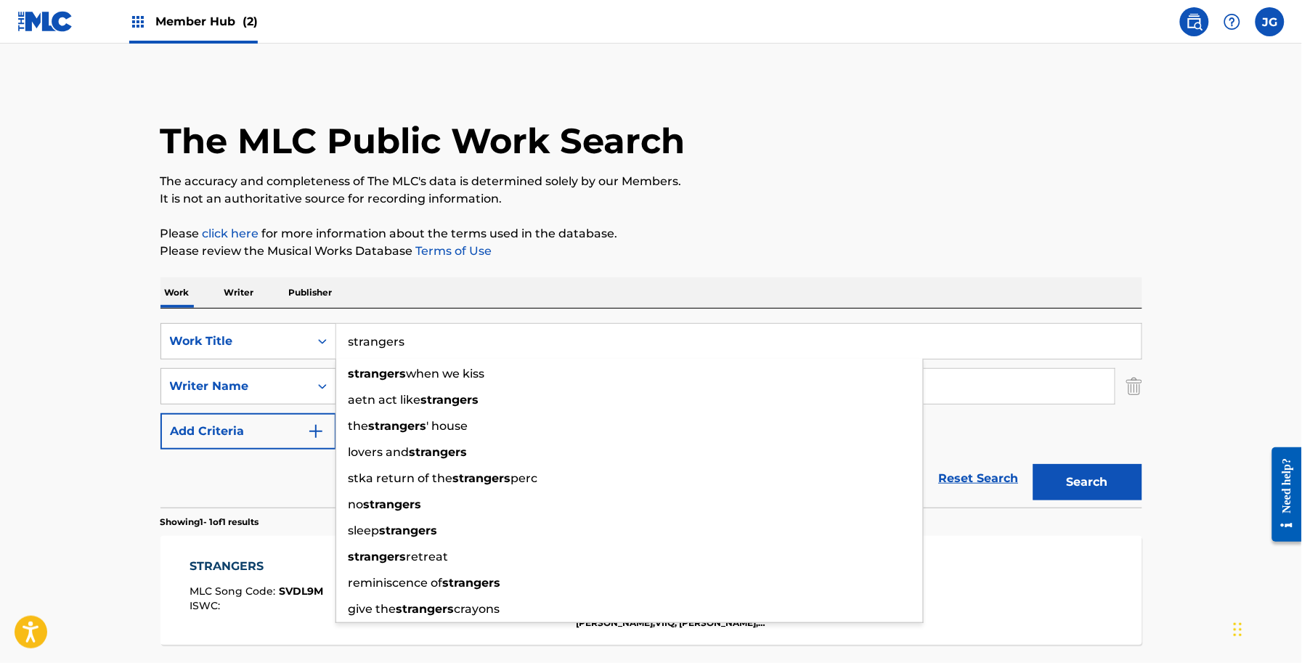
drag, startPoint x: 926, startPoint y: 248, endPoint x: 913, endPoint y: 205, distance: 44.3
click at [926, 216] on div "The MLC Public Work Search The accuracy and completeness of The MLC's data is d…" at bounding box center [651, 396] width 1016 height 633
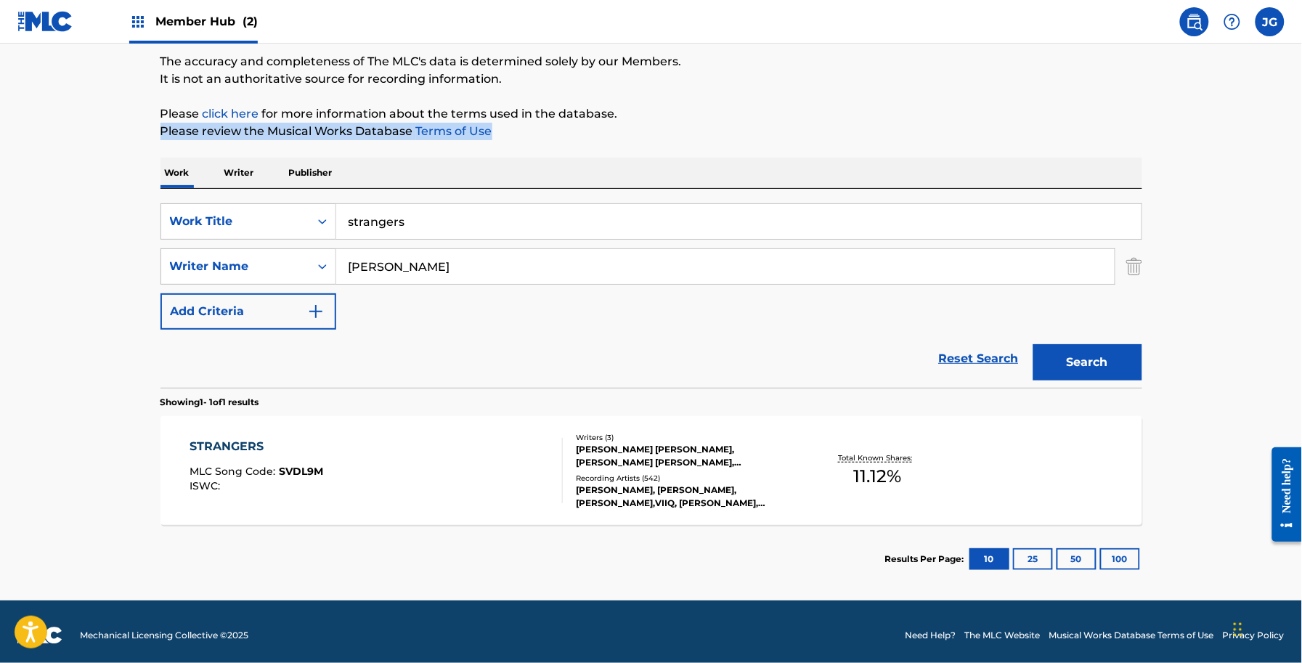
scroll to position [127, 0]
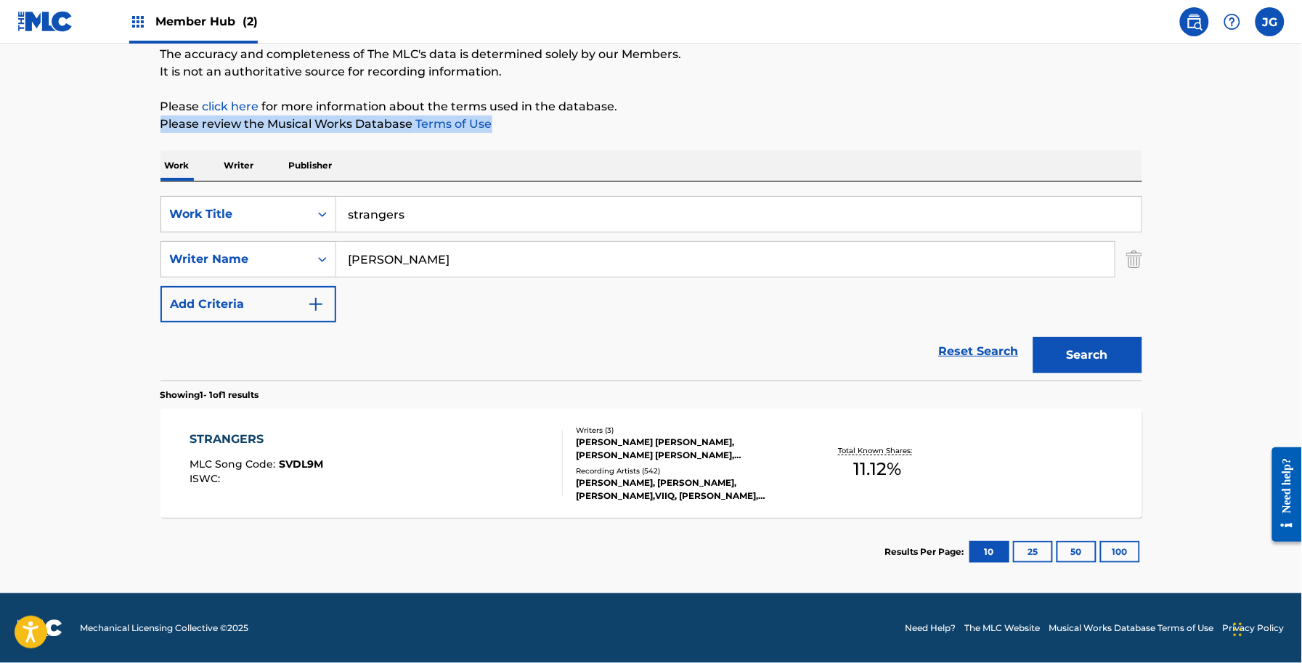
click at [738, 479] on div "[PERSON_NAME], [PERSON_NAME], [PERSON_NAME],VIIQ, [PERSON_NAME], BETICAL" at bounding box center [685, 489] width 219 height 26
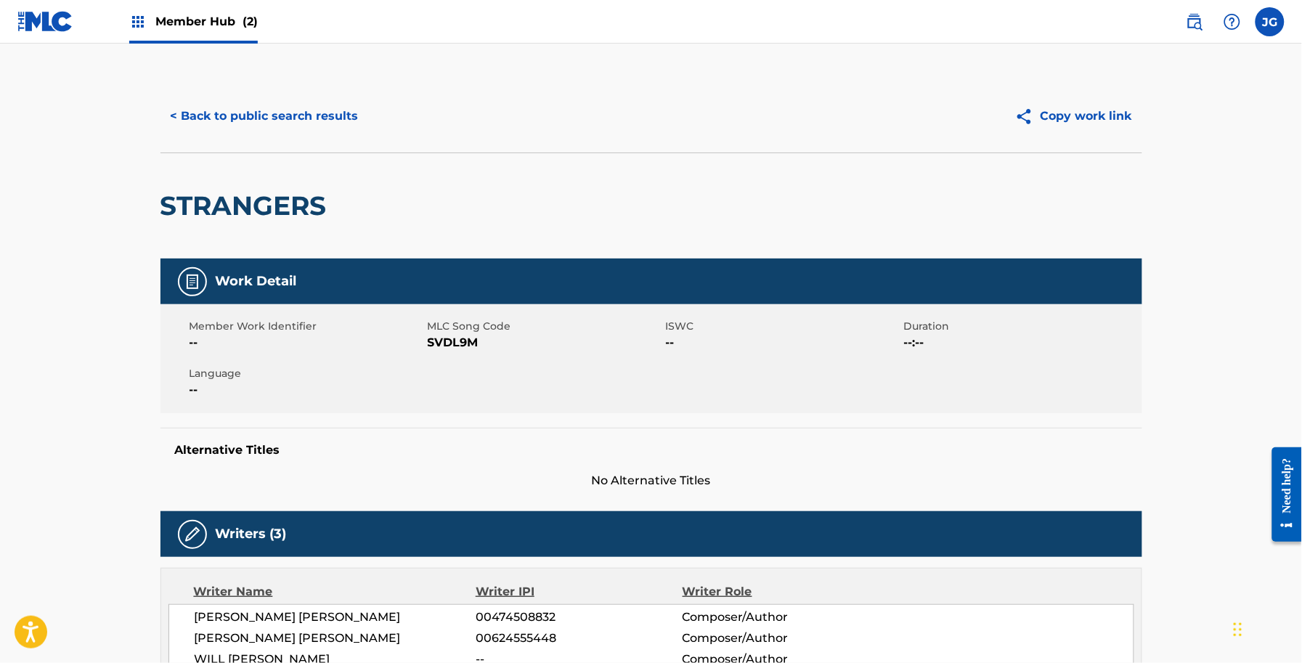
click at [460, 336] on span "SVDL9M" at bounding box center [545, 342] width 235 height 17
copy span "SVDL9M"
click at [243, 128] on button "< Back to public search results" at bounding box center [264, 116] width 208 height 36
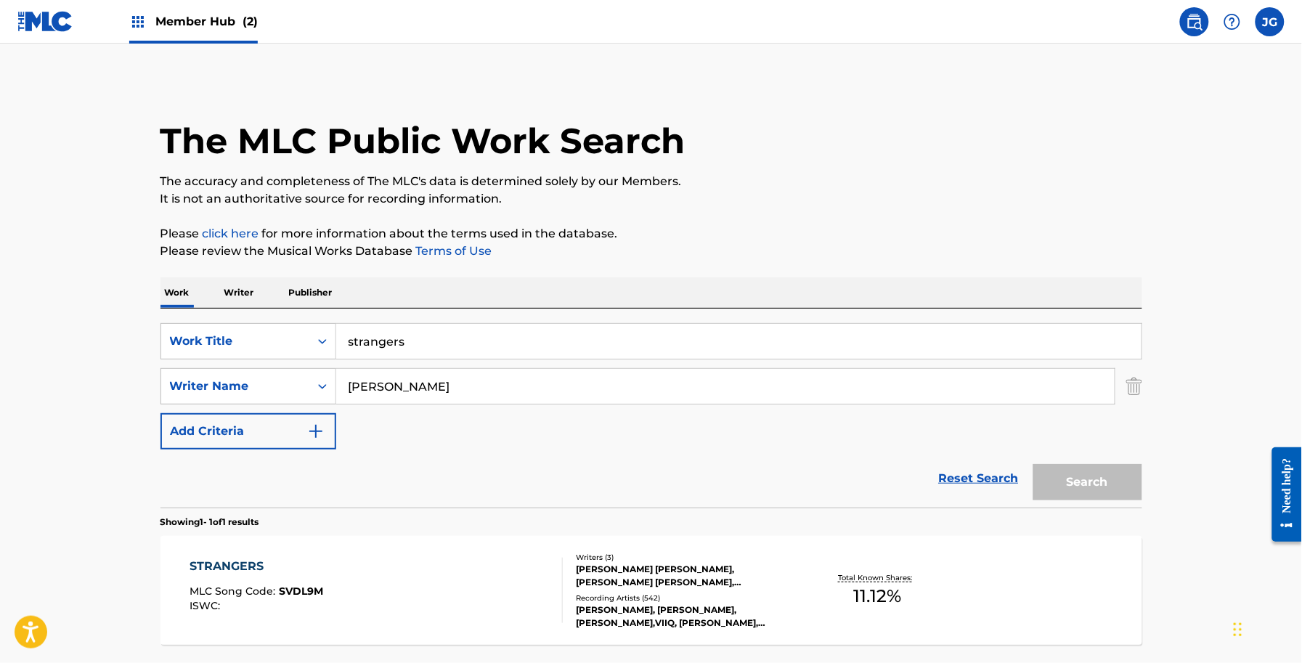
scroll to position [44, 0]
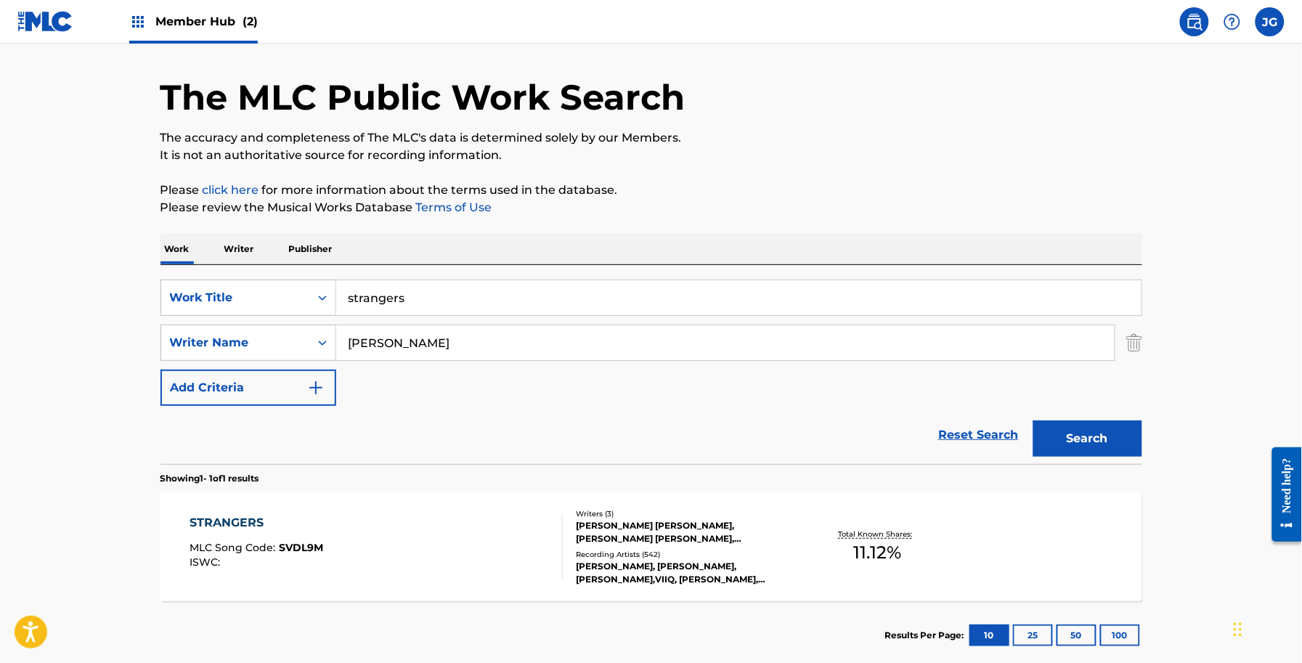
drag, startPoint x: 448, startPoint y: 301, endPoint x: 55, endPoint y: 298, distance: 392.8
click at [57, 298] on main "The MLC Public Work Search The accuracy and completeness of The MLC's data is d…" at bounding box center [651, 338] width 1302 height 677
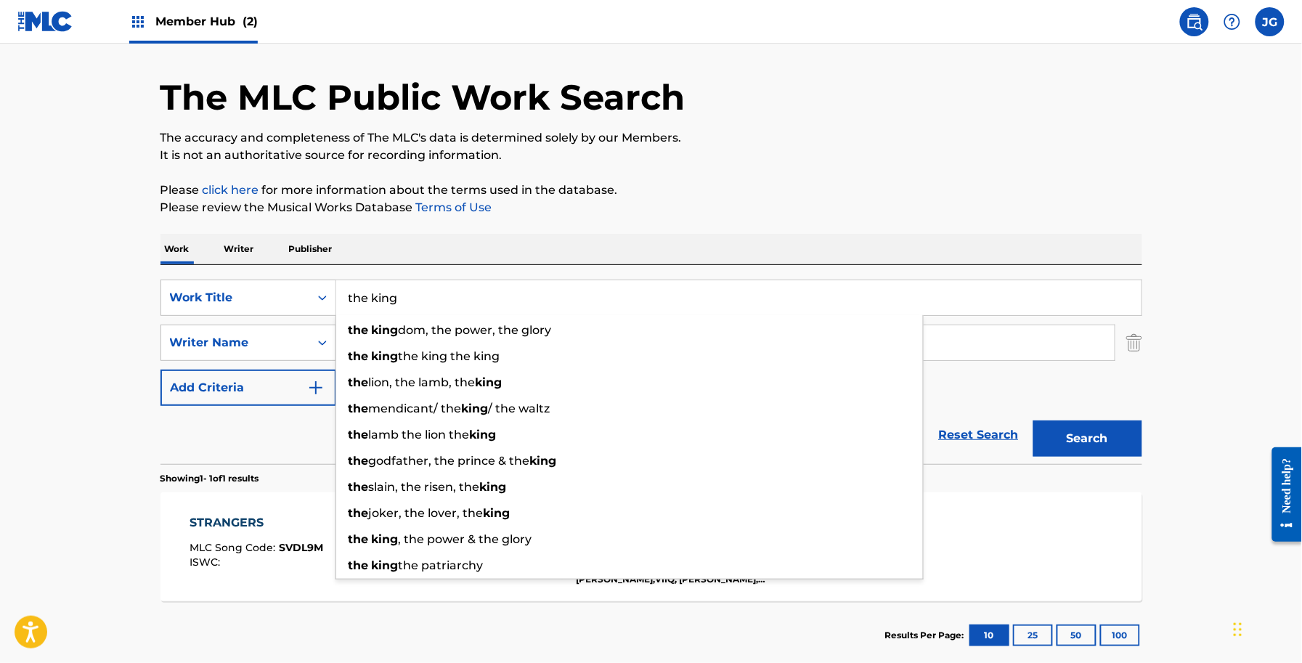
type input "the king"
drag, startPoint x: 514, startPoint y: 245, endPoint x: 469, endPoint y: 309, distance: 78.2
click at [514, 245] on div "Work Writer Publisher" at bounding box center [651, 249] width 982 height 30
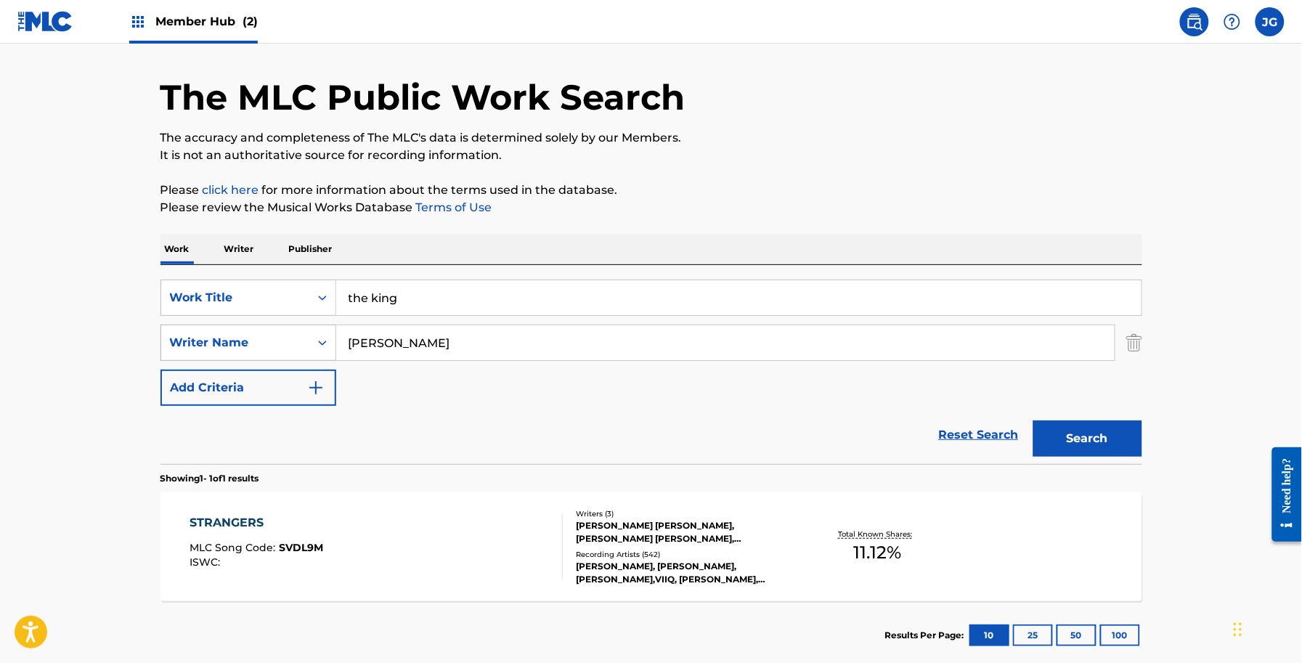
drag, startPoint x: 505, startPoint y: 340, endPoint x: 180, endPoint y: 341, distance: 324.5
click at [185, 341] on div "SearchWithCriteria3cc5e452-9661-4d58-ac61-2dea094379d1 Writer Name [PERSON_NAME]" at bounding box center [651, 343] width 982 height 36
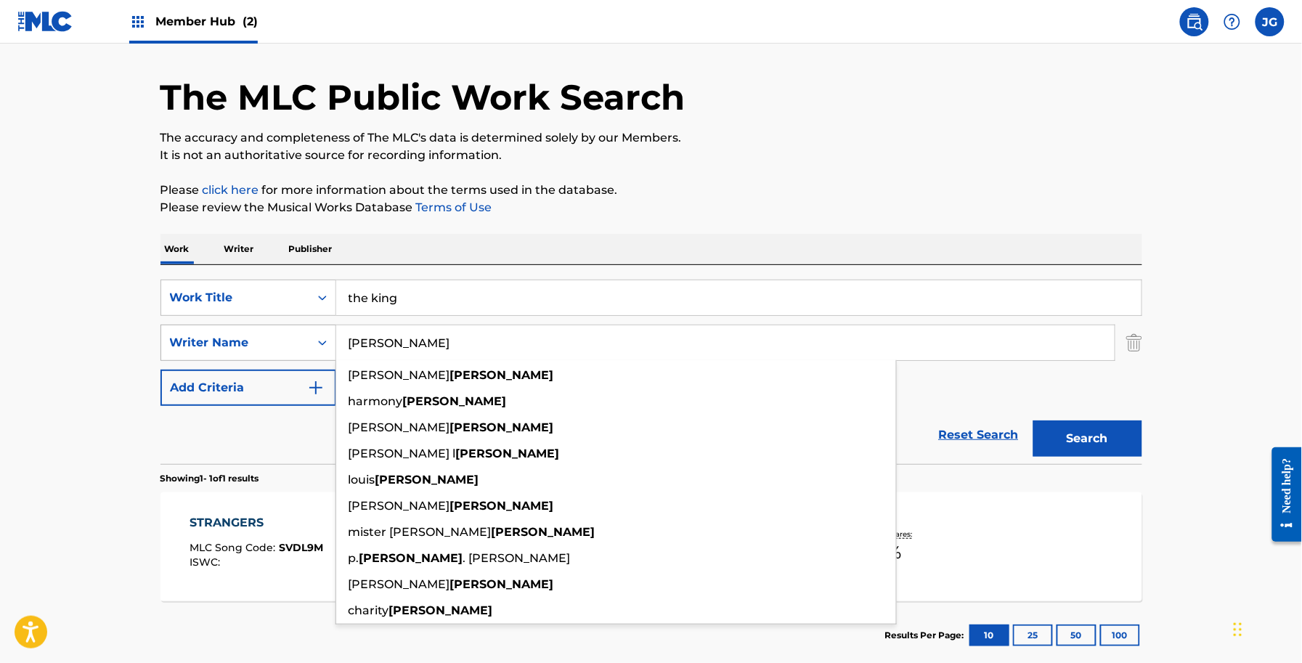
click at [1033, 420] on button "Search" at bounding box center [1087, 438] width 109 height 36
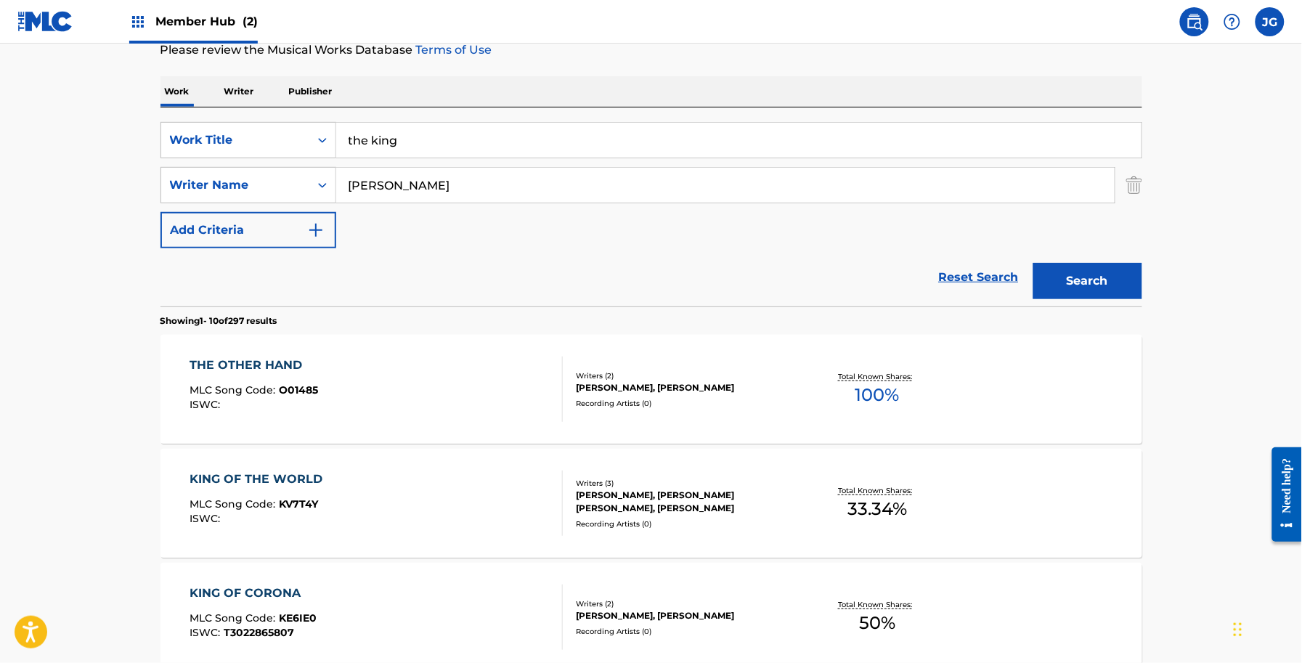
scroll to position [0, 0]
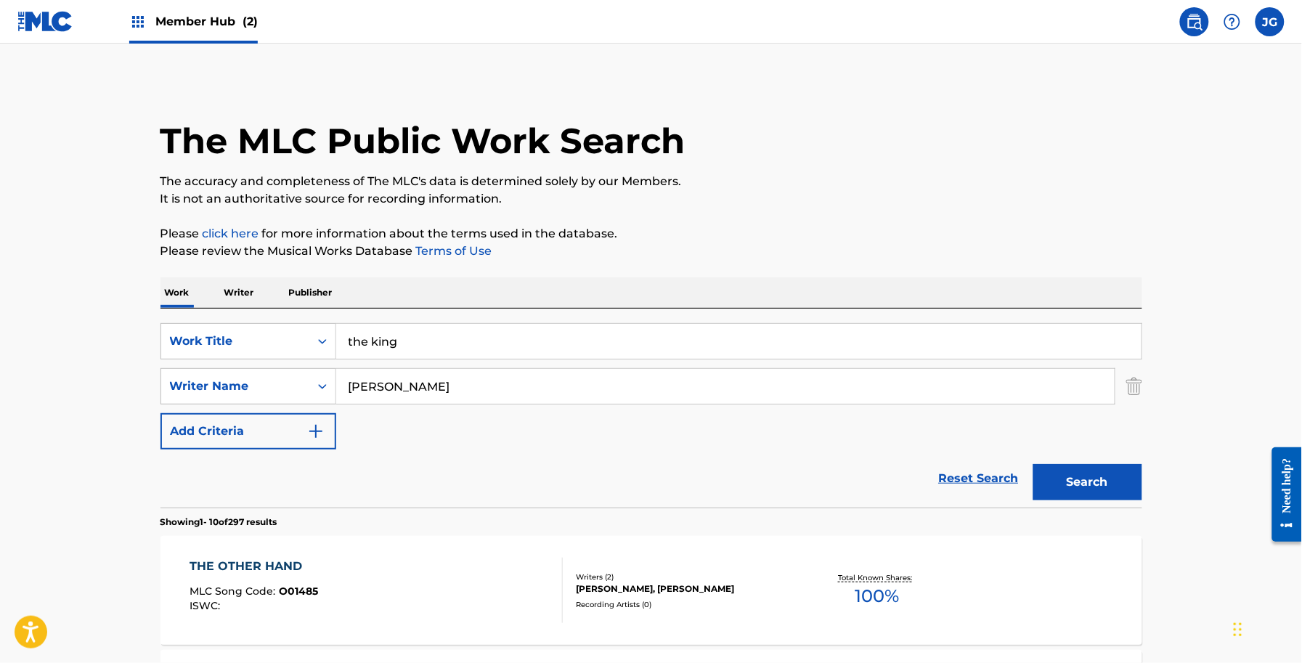
drag, startPoint x: 474, startPoint y: 393, endPoint x: 419, endPoint y: 398, distance: 55.4
click at [474, 393] on input "[PERSON_NAME]" at bounding box center [725, 386] width 778 height 35
click at [338, 394] on input "[PERSON_NAME]" at bounding box center [725, 386] width 778 height 35
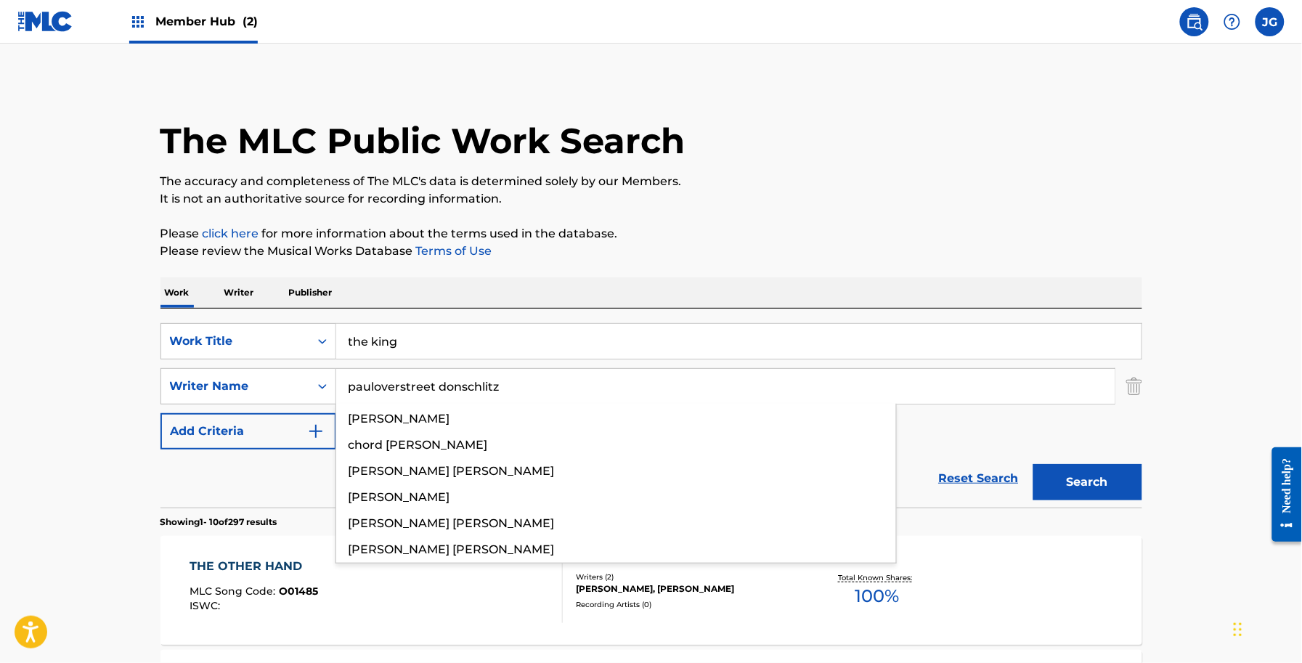
drag, startPoint x: 652, startPoint y: 388, endPoint x: 298, endPoint y: 409, distance: 354.2
click at [300, 408] on div "SearchWithCriteria2e65b2fa-09d8-45cb-ab56-2edd0106de09 Work Title the king Sear…" at bounding box center [651, 386] width 982 height 126
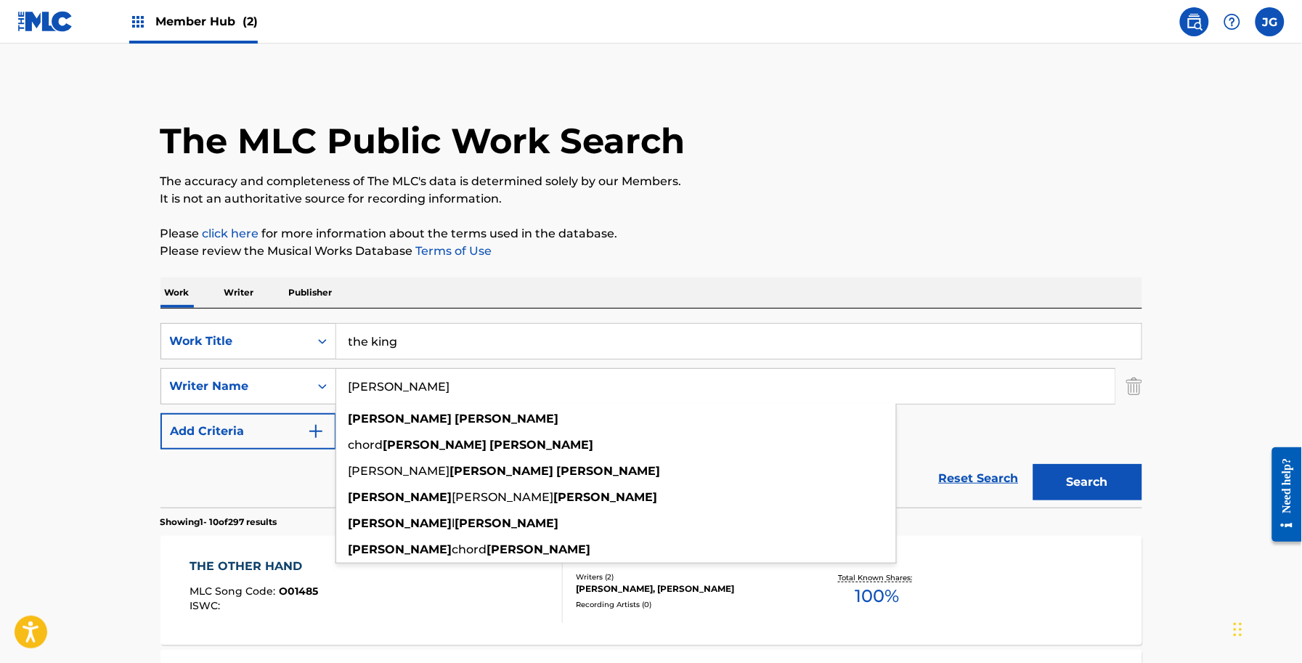
type input "[PERSON_NAME]"
click at [1033, 464] on button "Search" at bounding box center [1087, 482] width 109 height 36
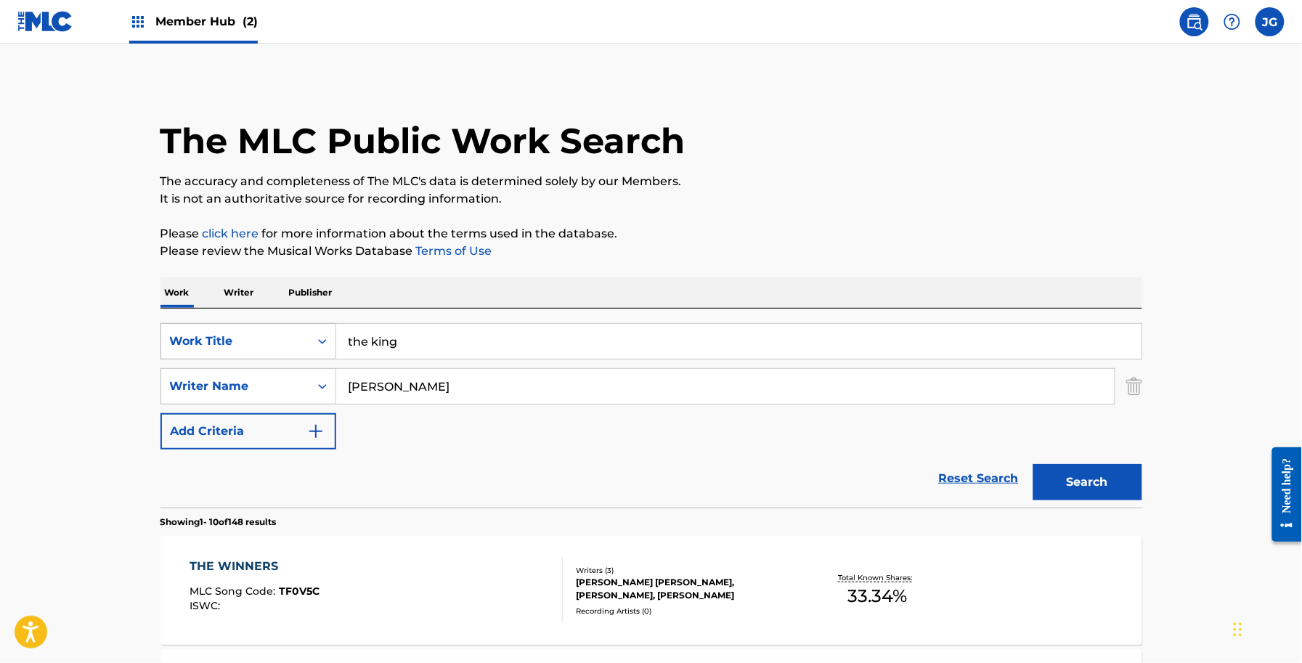
drag, startPoint x: 502, startPoint y: 338, endPoint x: 311, endPoint y: 345, distance: 191.1
click at [204, 367] on div "SearchWithCriteria2e65b2fa-09d8-45cb-ab56-2edd0106de09 Work Title the king Sear…" at bounding box center [651, 386] width 982 height 126
paste input "WISHING (WILL MAKE IT SO)"
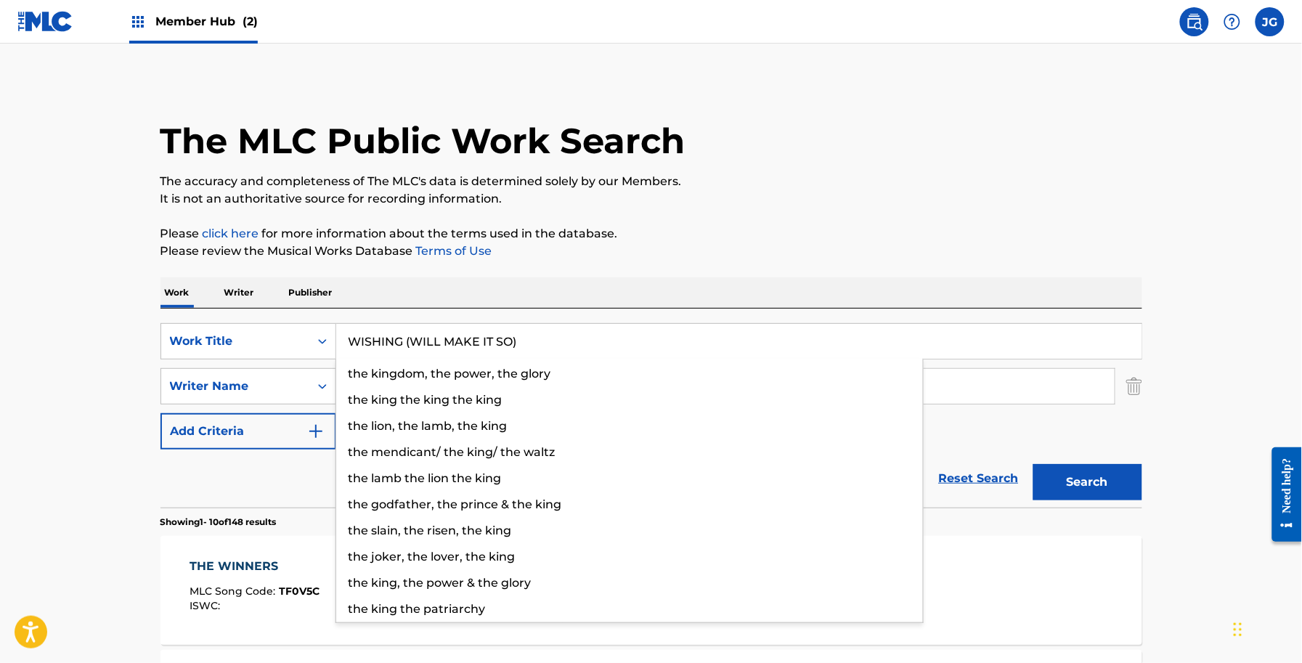
type input "WISHING (WILL MAKE IT SO)"
click at [587, 289] on div "Work Writer Publisher" at bounding box center [651, 292] width 982 height 30
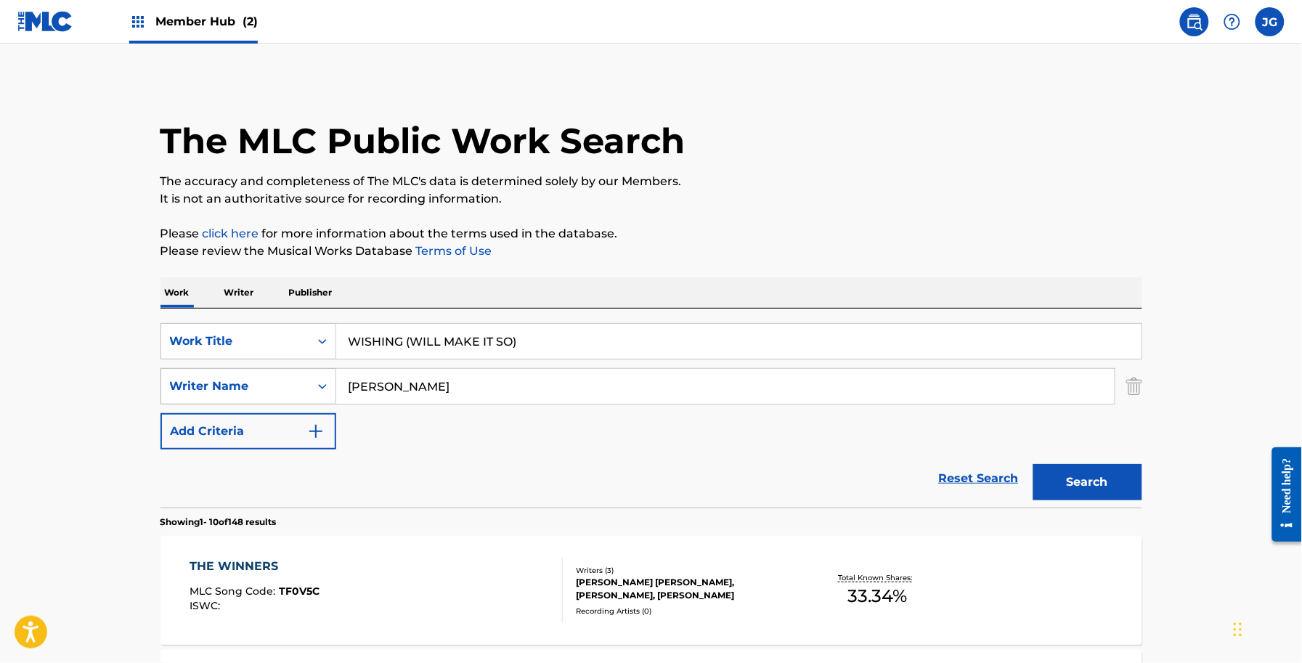
drag, startPoint x: 541, startPoint y: 388, endPoint x: 203, endPoint y: 400, distance: 337.8
click at [231, 411] on div "SearchWithCriteria2e65b2fa-09d8-45cb-ab56-2edd0106de09 Work Title WISHING (WILL…" at bounding box center [651, 386] width 982 height 126
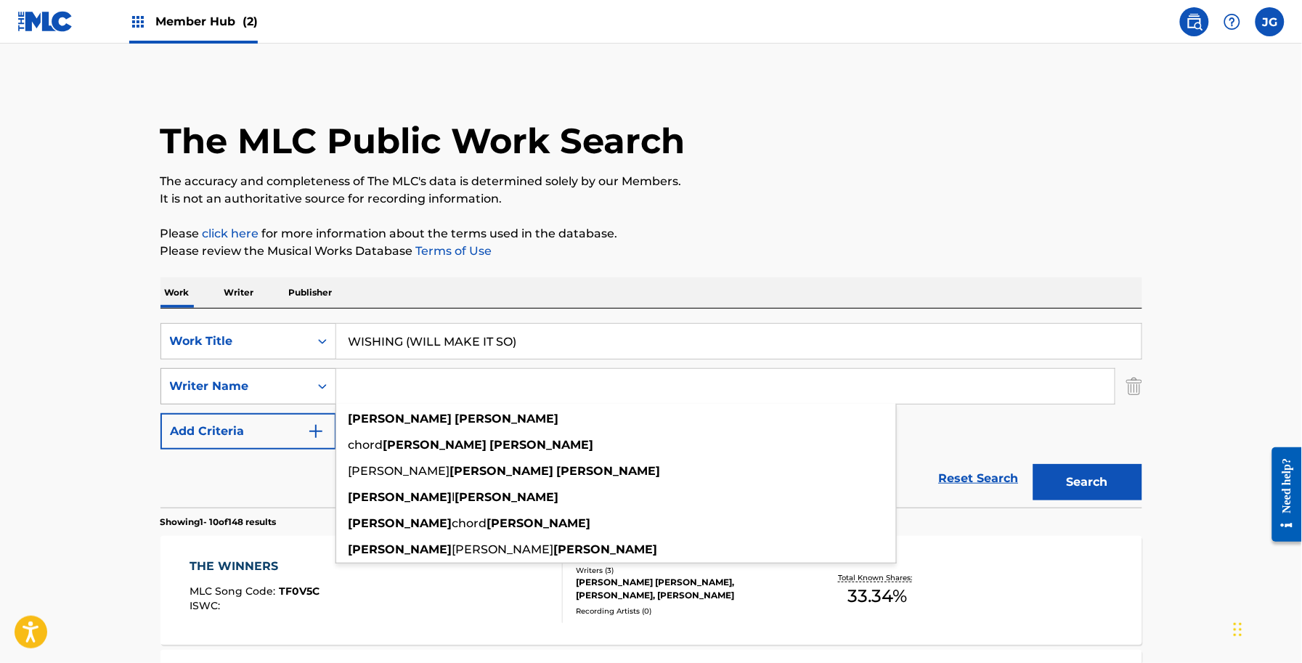
click at [1033, 464] on button "Search" at bounding box center [1087, 482] width 109 height 36
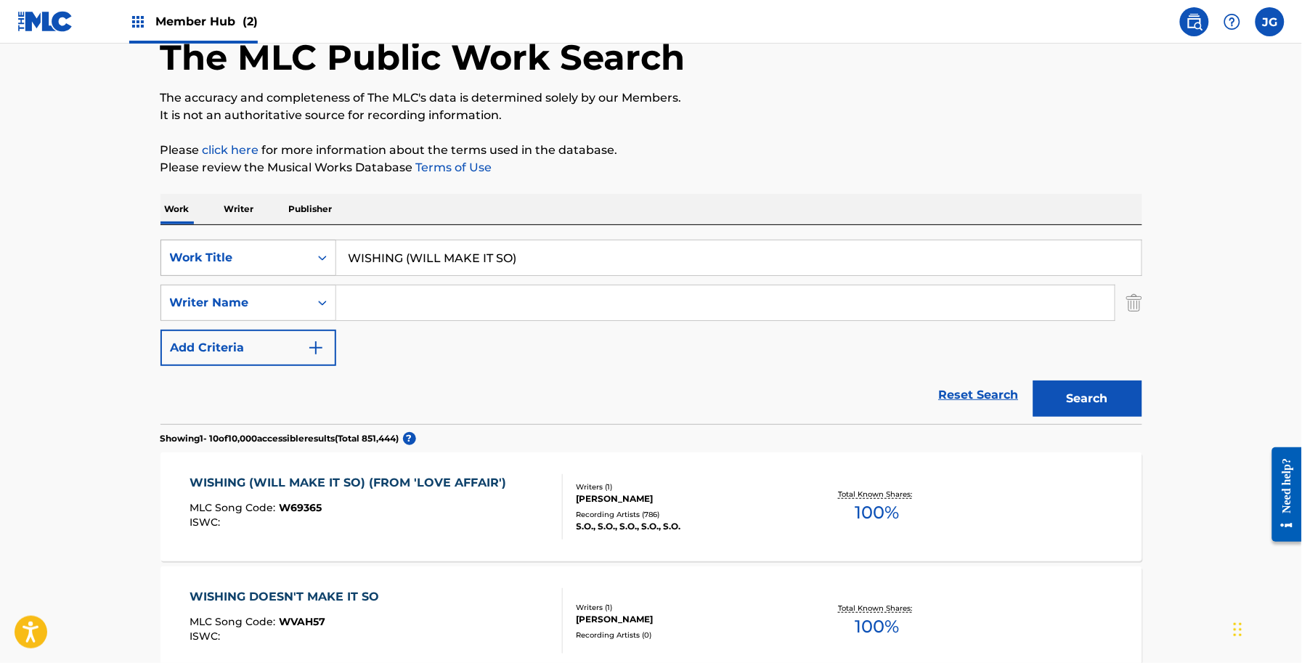
scroll to position [182, 0]
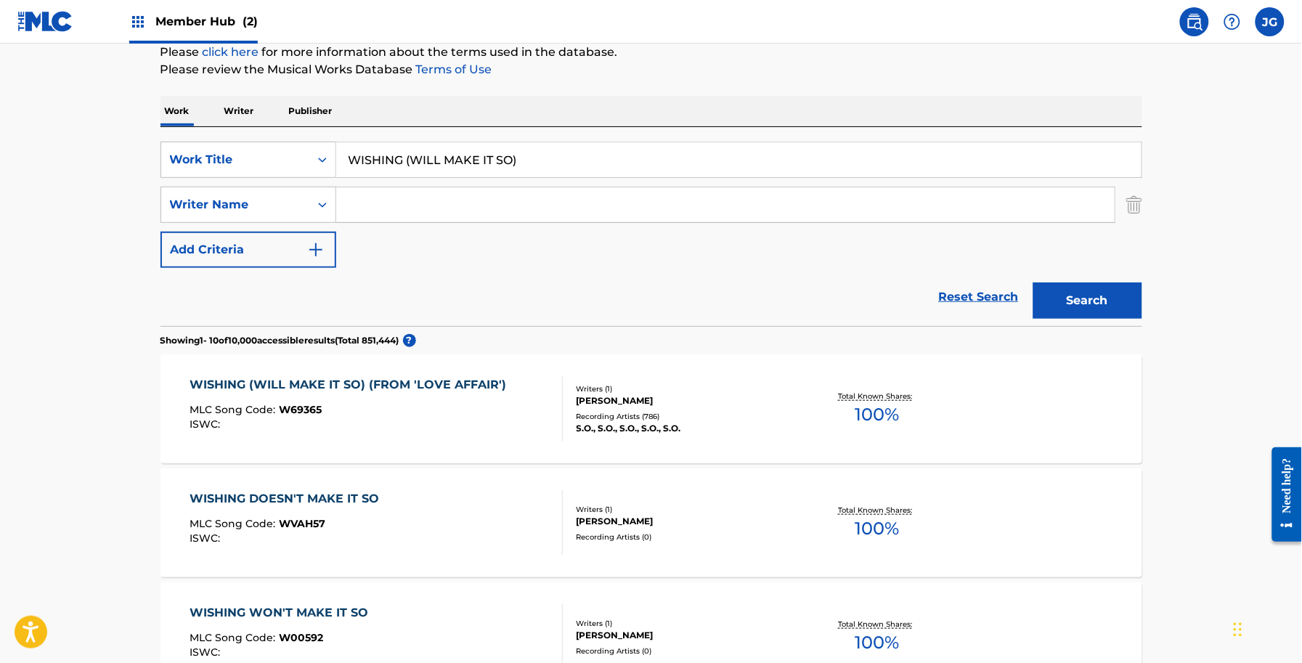
click at [699, 409] on div "Writers ( 1 ) [PERSON_NAME] Recording Artists ( 786 ) S.O., S.O., S.O., S.O., S…" at bounding box center [679, 409] width 233 height 52
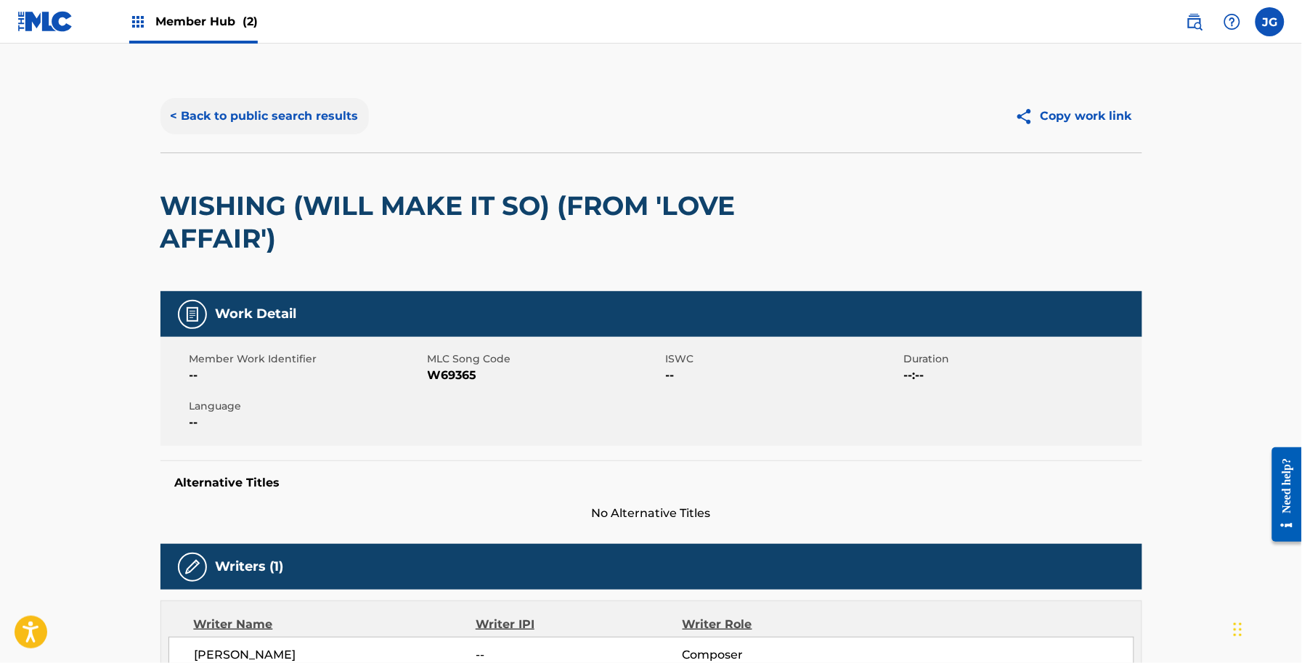
click at [258, 113] on button "< Back to public search results" at bounding box center [264, 116] width 208 height 36
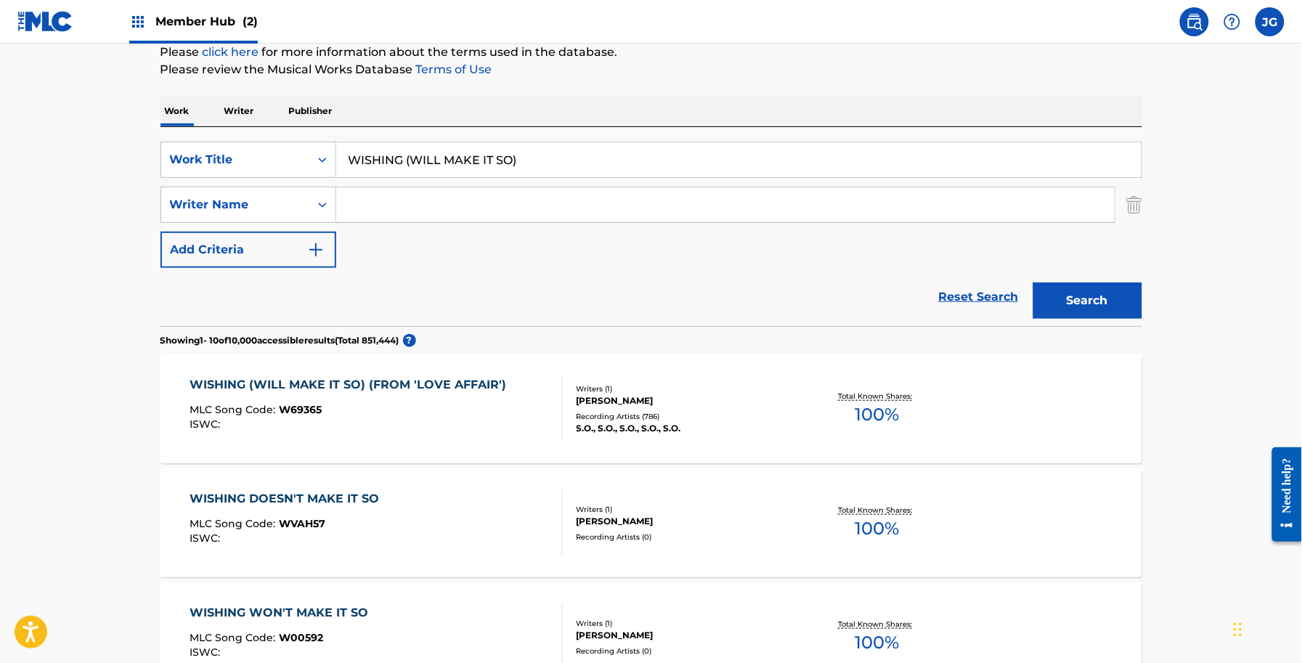
drag, startPoint x: 299, startPoint y: 153, endPoint x: 142, endPoint y: 176, distance: 159.2
click at [160, 171] on div "SearchWithCriteria2e65b2fa-09d8-45cb-ab56-2edd0106de09 Work Title WISHING (WILL…" at bounding box center [651, 160] width 982 height 36
type input "V"
paste input "Search Form"
drag, startPoint x: 388, startPoint y: 156, endPoint x: 394, endPoint y: 162, distance: 8.2
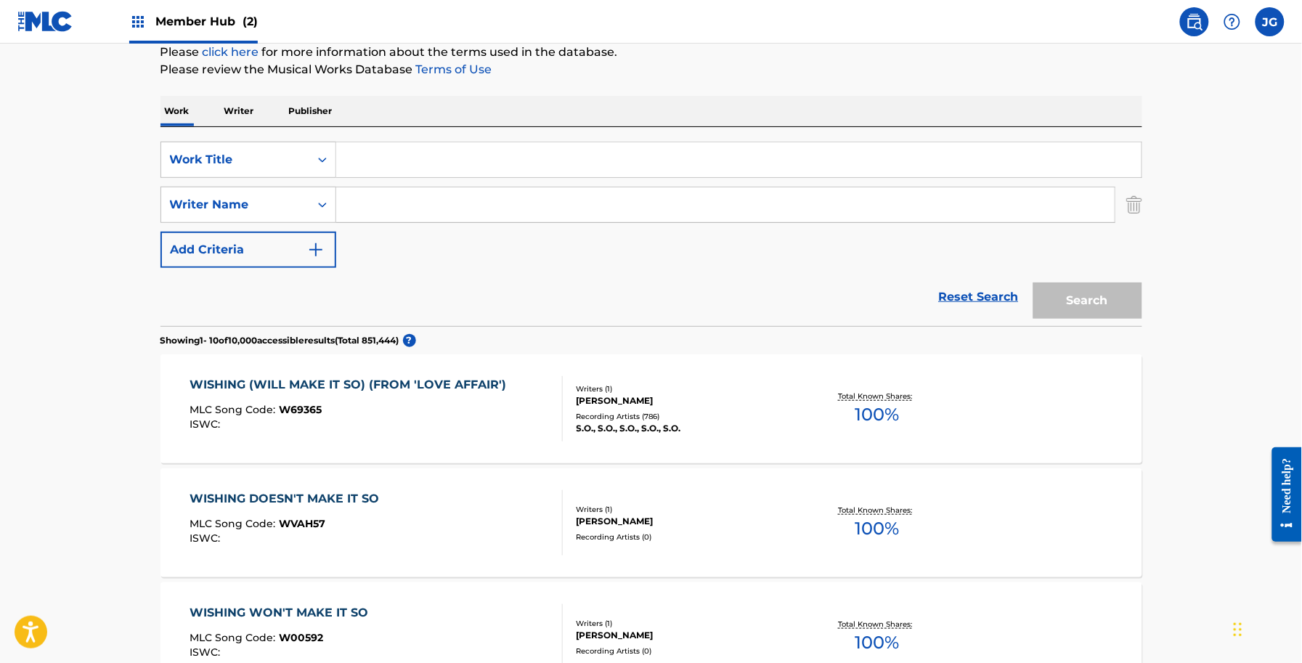
click at [388, 156] on input "Search Form" at bounding box center [738, 159] width 805 height 35
paste input "MARLBORO MAN"
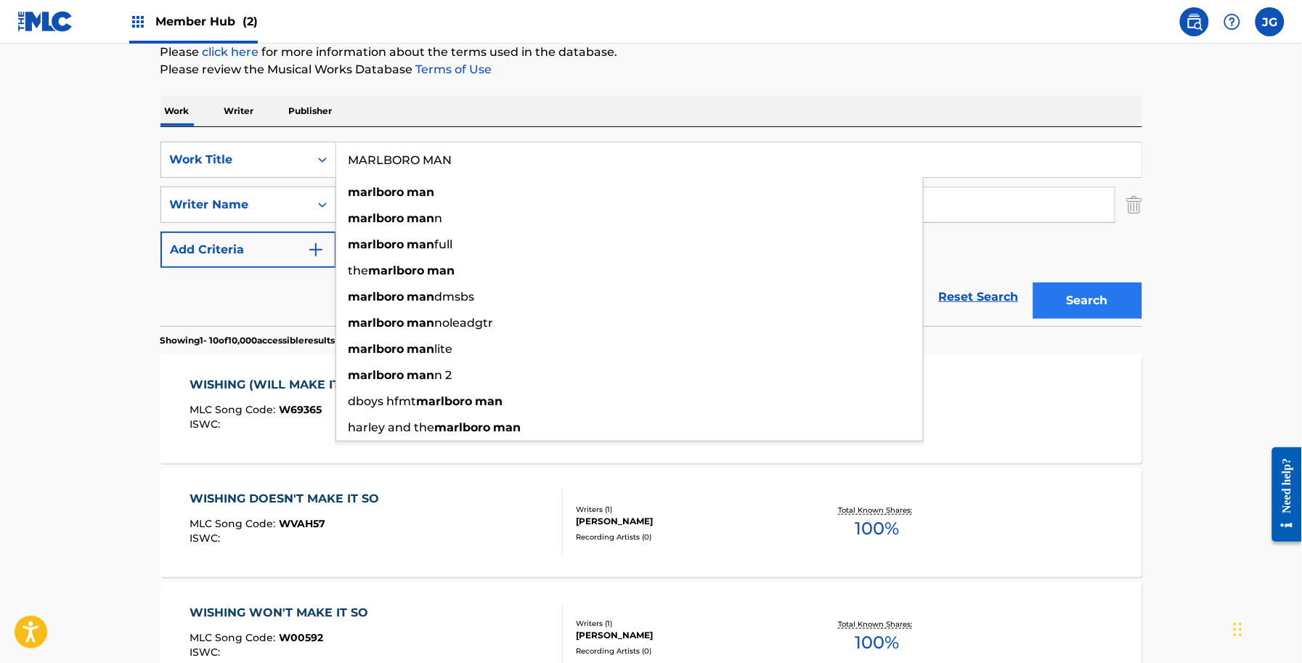
type input "MARLBORO MAN"
click at [1079, 295] on button "Search" at bounding box center [1087, 300] width 109 height 36
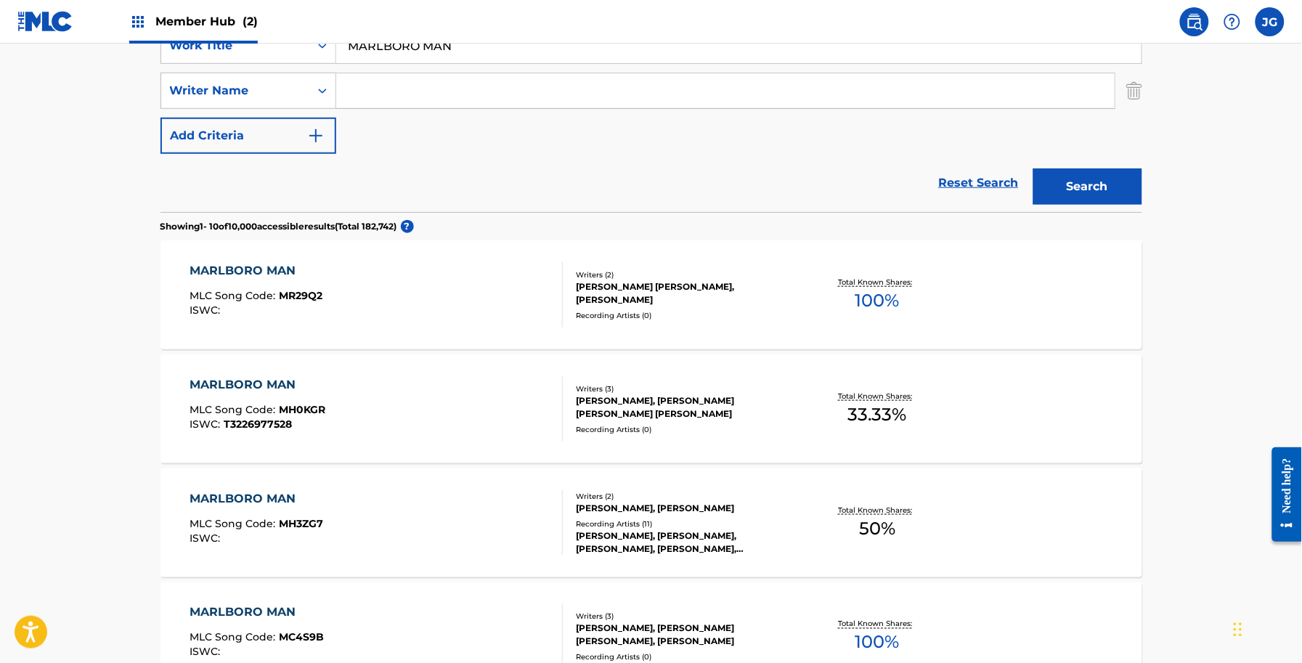
scroll to position [272, 0]
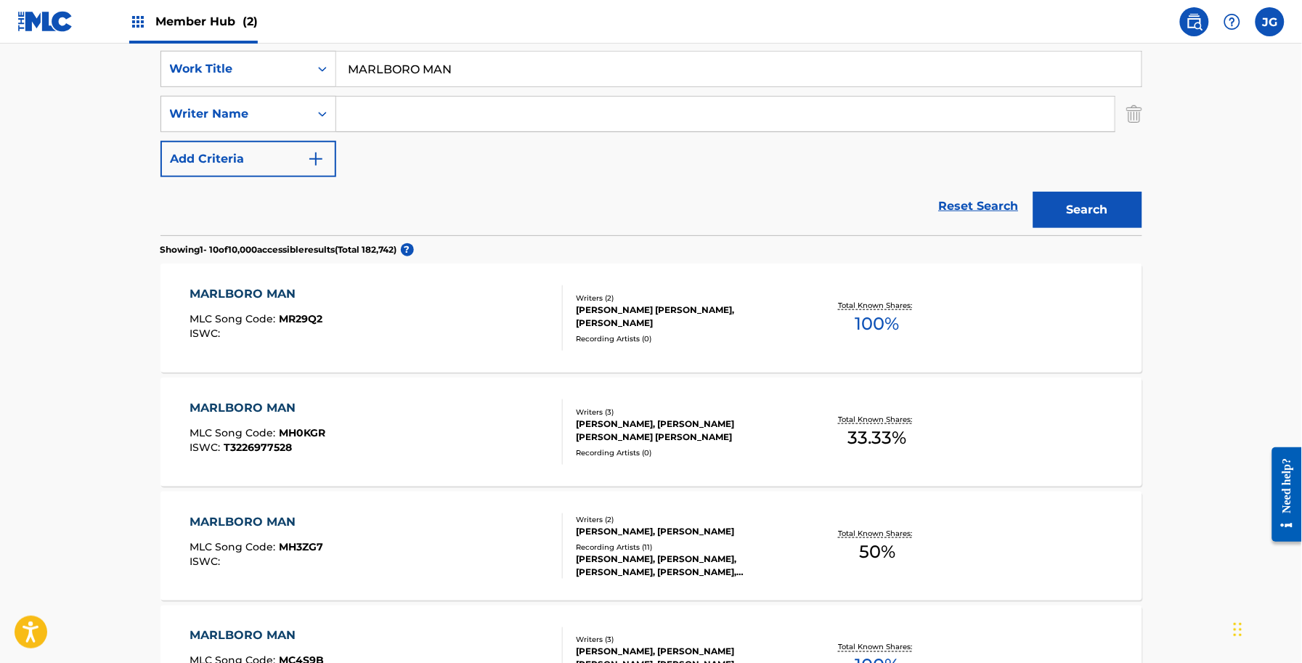
click at [423, 111] on input "Search Form" at bounding box center [725, 114] width 778 height 35
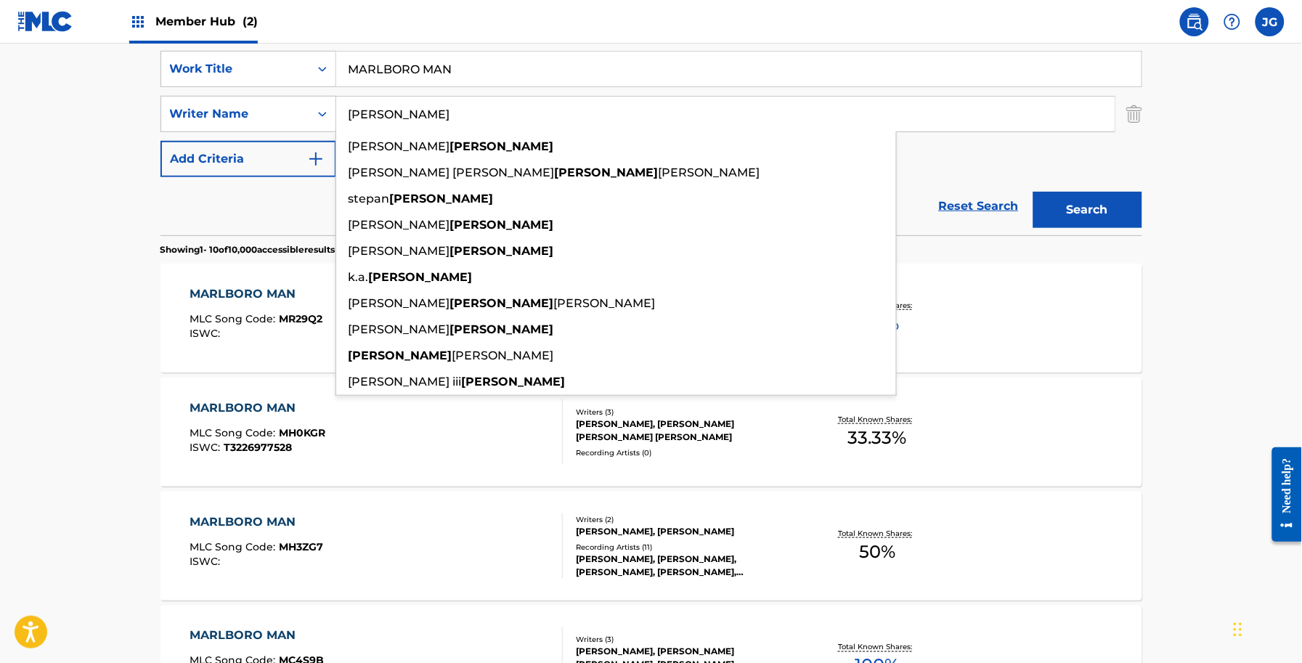
type input "[PERSON_NAME]"
click at [1033, 192] on button "Search" at bounding box center [1087, 210] width 109 height 36
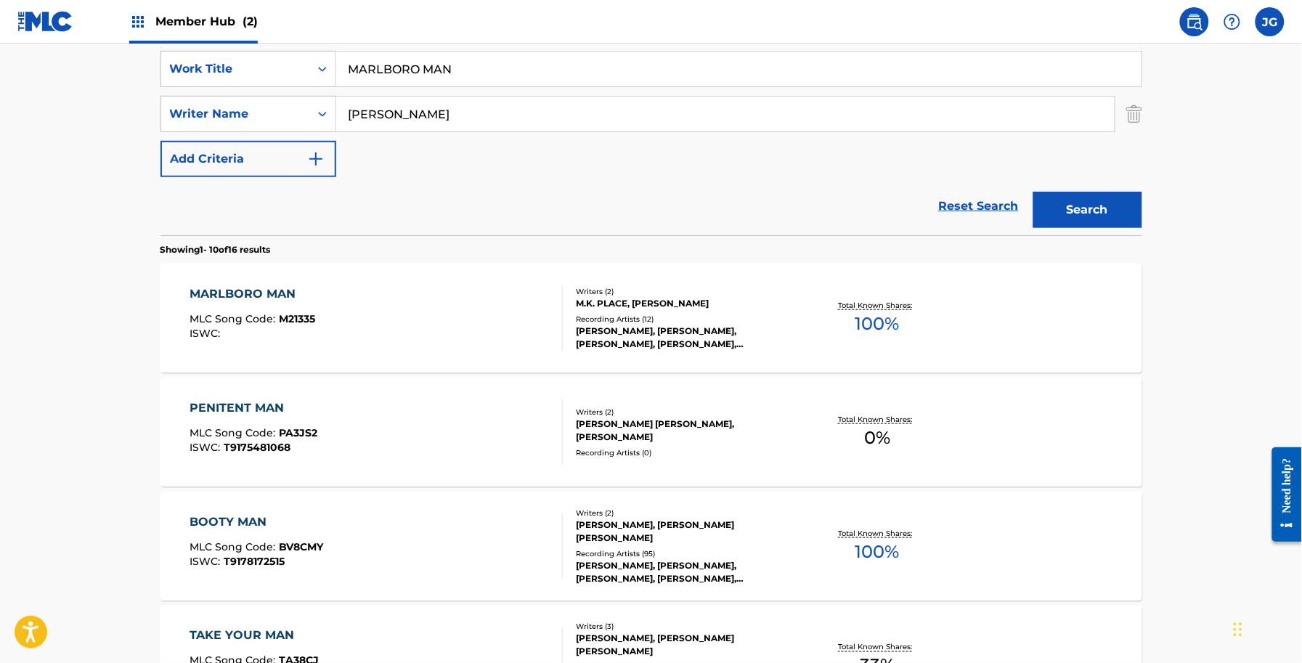
click at [622, 303] on div "M.K. PLACE, [PERSON_NAME]" at bounding box center [685, 303] width 219 height 13
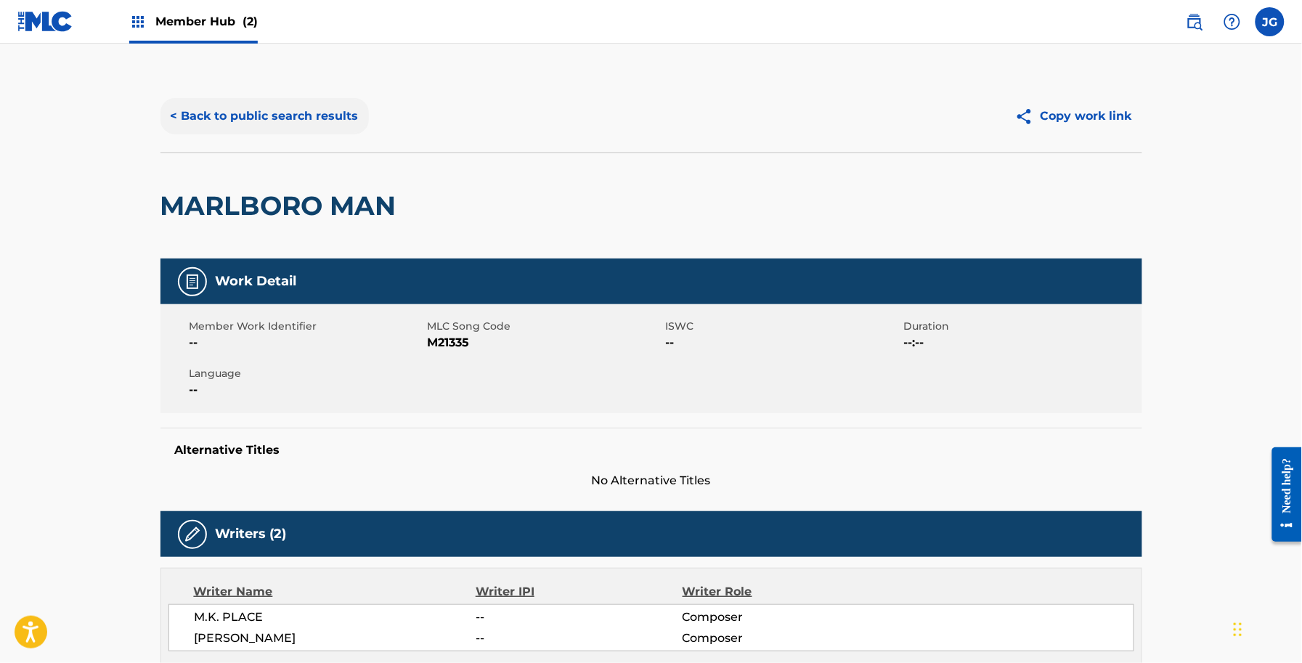
click at [320, 131] on button "< Back to public search results" at bounding box center [264, 116] width 208 height 36
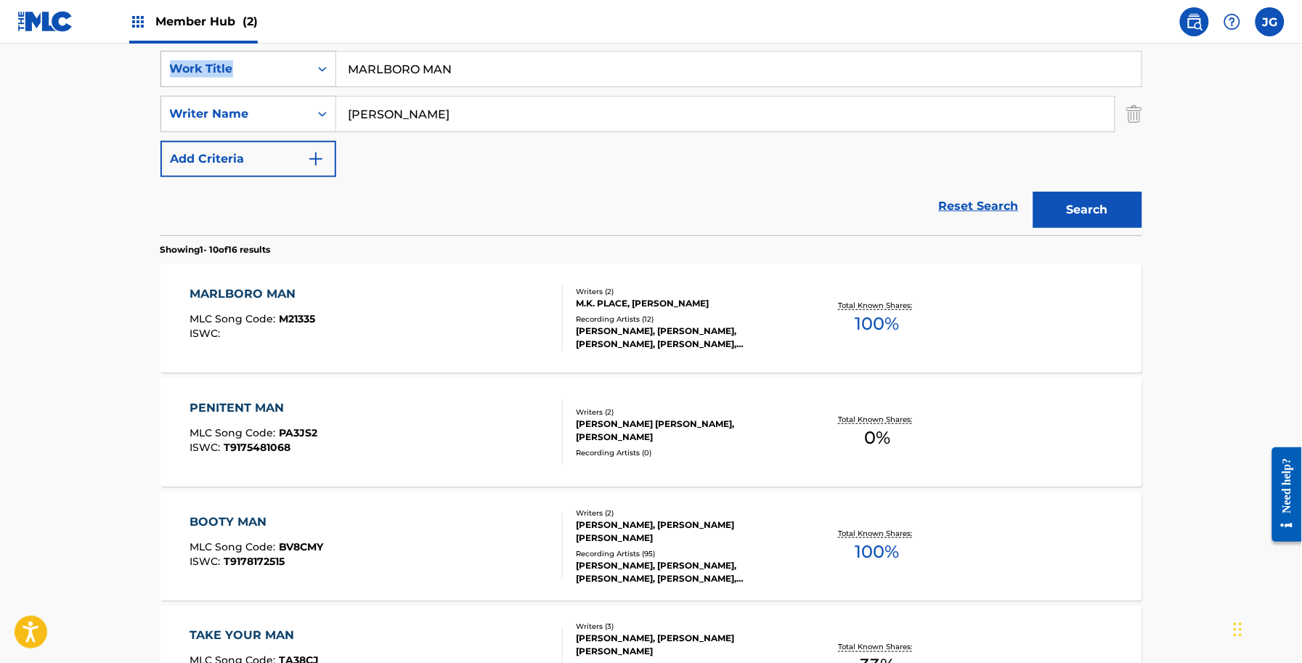
drag, startPoint x: 513, startPoint y: 51, endPoint x: 161, endPoint y: 69, distance: 351.9
click at [161, 69] on div "SearchWithCriteria2e65b2fa-09d8-45cb-ab56-2edd0106de09 Work Title MARLBORO MAN" at bounding box center [651, 69] width 982 height 36
drag, startPoint x: 480, startPoint y: 68, endPoint x: 127, endPoint y: 80, distance: 353.1
click at [132, 80] on main "The MLC Public Work Search The accuracy and completeness of The MLC's data is d…" at bounding box center [651, 625] width 1302 height 1709
type input "FRIENDS IN [GEOGRAPHIC_DATA]"
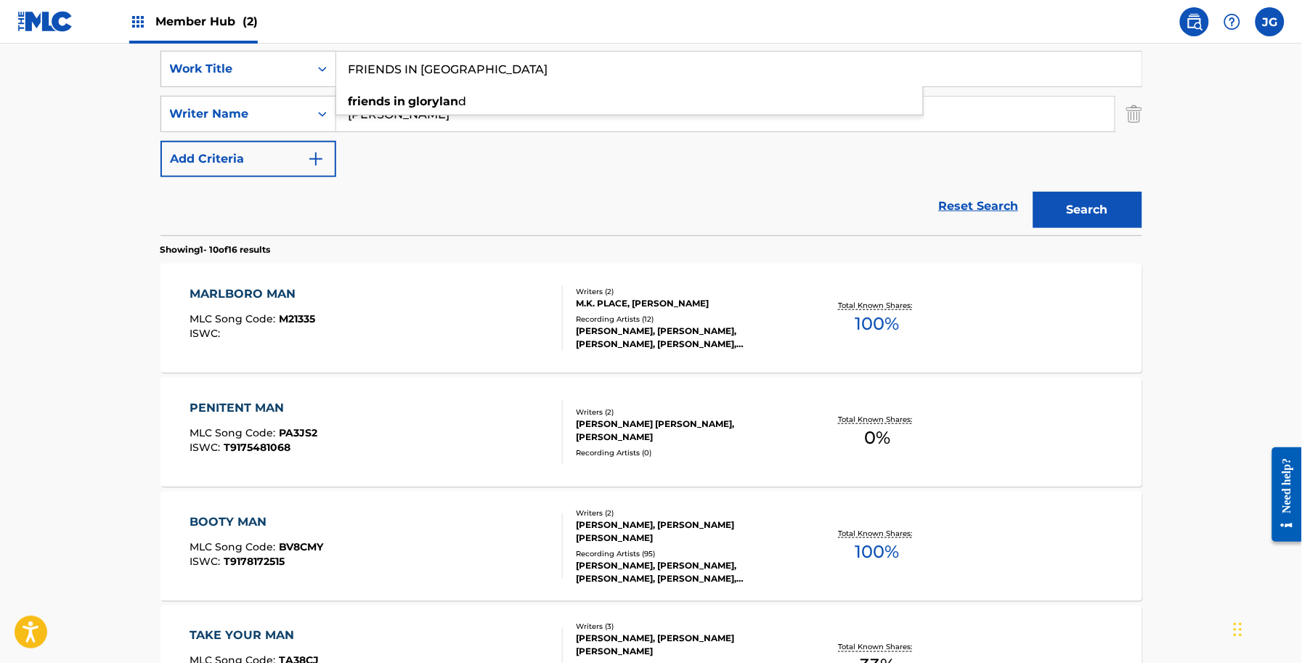
click at [1033, 192] on button "Search" at bounding box center [1087, 210] width 109 height 36
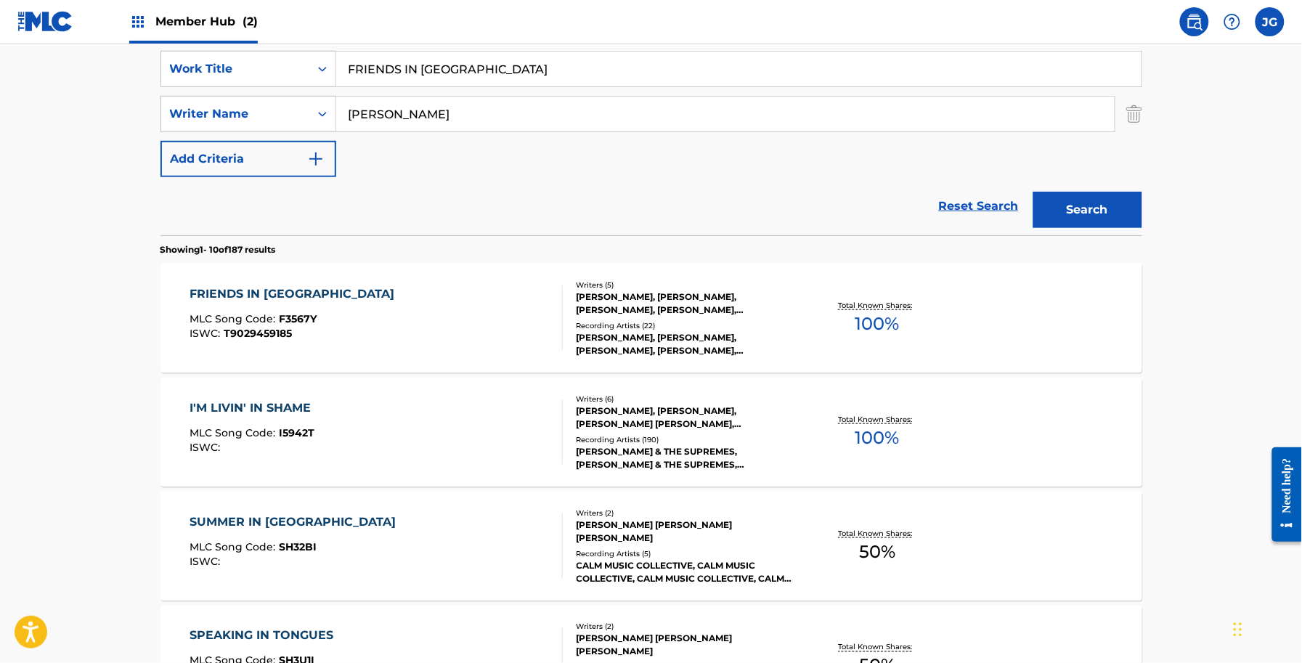
click at [552, 281] on div "FRIENDS IN GLORYLAND MLC Song Code : F3567Y ISWC : T9029459185 Writers ( 5 ) [P…" at bounding box center [651, 318] width 982 height 109
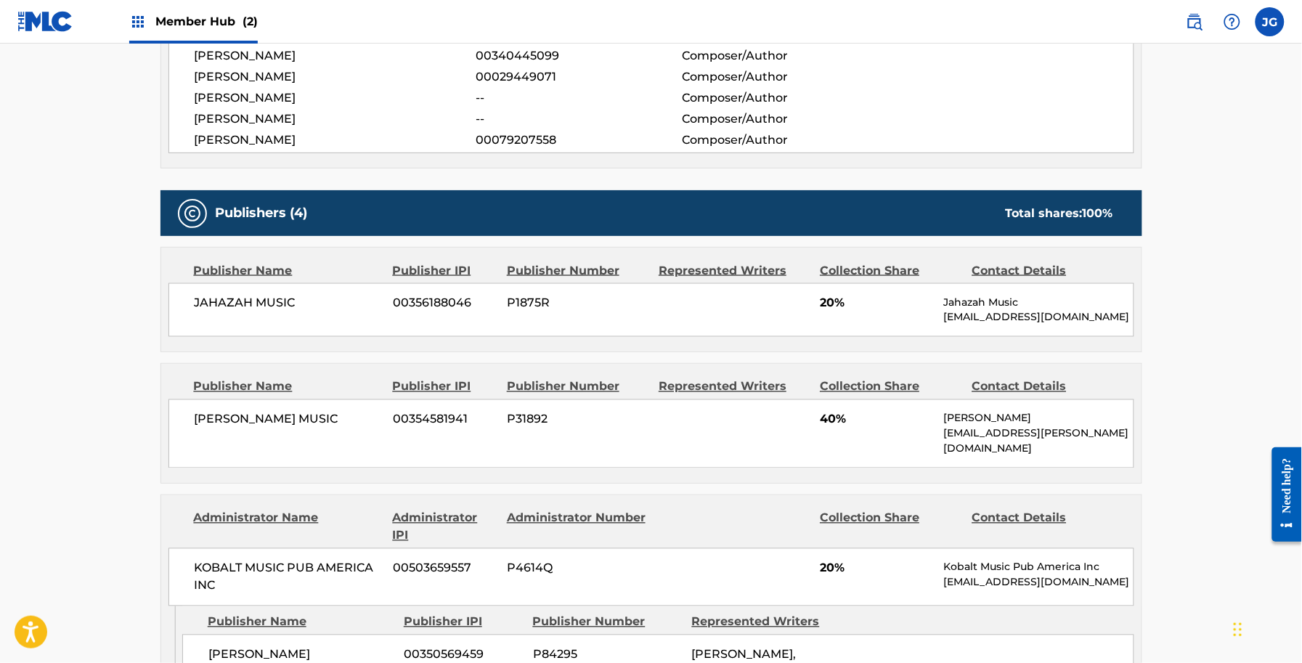
scroll to position [726, 0]
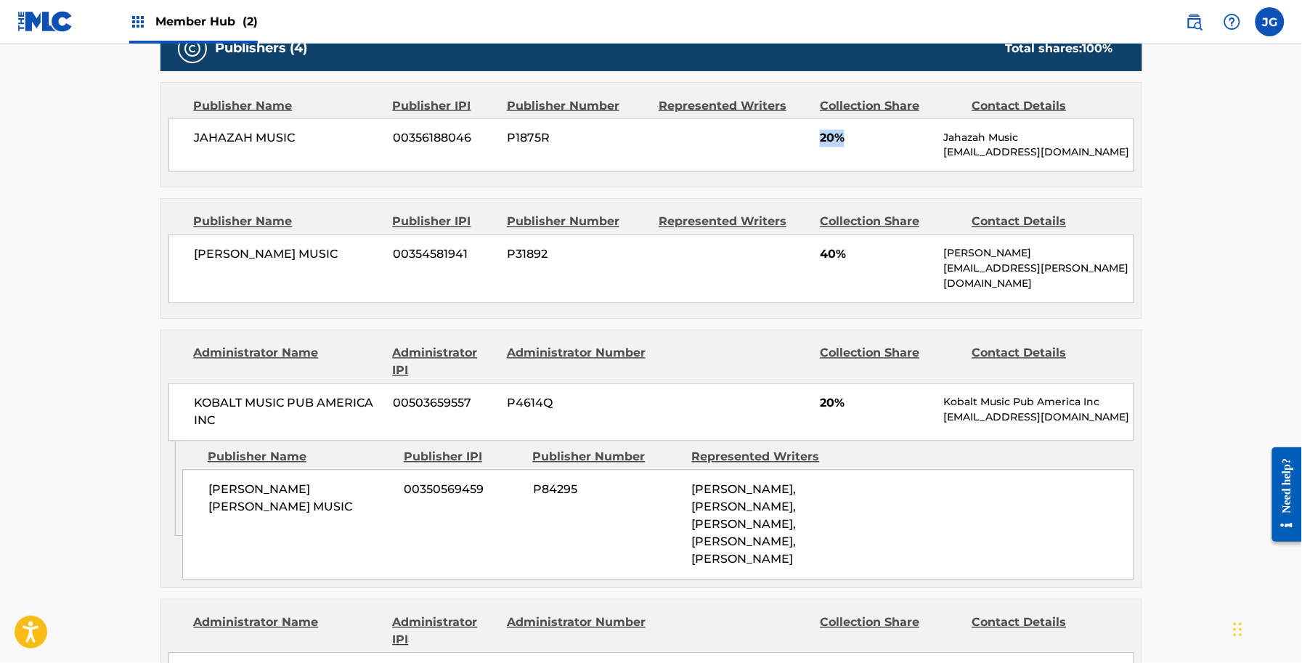
drag, startPoint x: 924, startPoint y: 146, endPoint x: 658, endPoint y: 132, distance: 266.1
click at [658, 132] on div "JAHAZAH MUSIC 00356188046 P1875R 20% Jahazah Music [EMAIL_ADDRESS][DOMAIN_NAME]" at bounding box center [651, 145] width 966 height 54
drag, startPoint x: 732, startPoint y: 134, endPoint x: 1068, endPoint y: 212, distance: 345.0
click at [1069, 168] on div "JAHAZAH MUSIC 00356188046 P1875R 20% Jahazah Music [EMAIL_ADDRESS][DOMAIN_NAME]" at bounding box center [651, 145] width 966 height 54
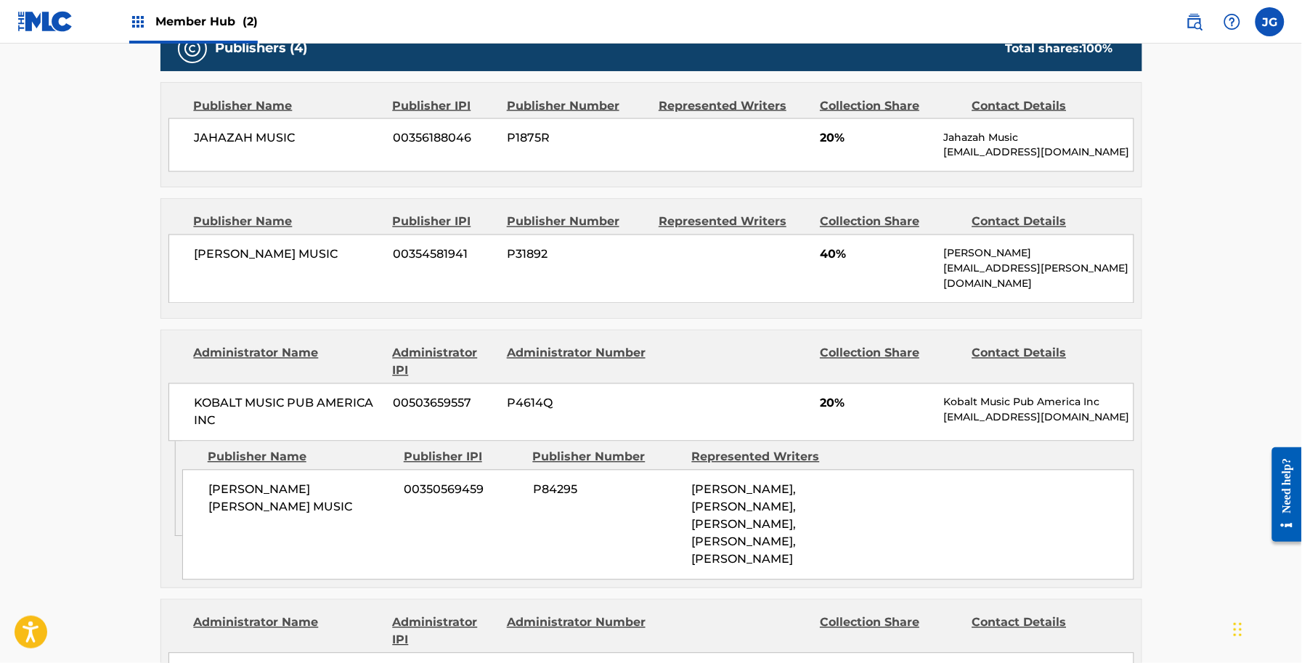
click at [1035, 314] on div "Publishers (4) Total shares: 100 % Publisher Name Publisher IPI Publisher Numbe…" at bounding box center [651, 413] width 982 height 777
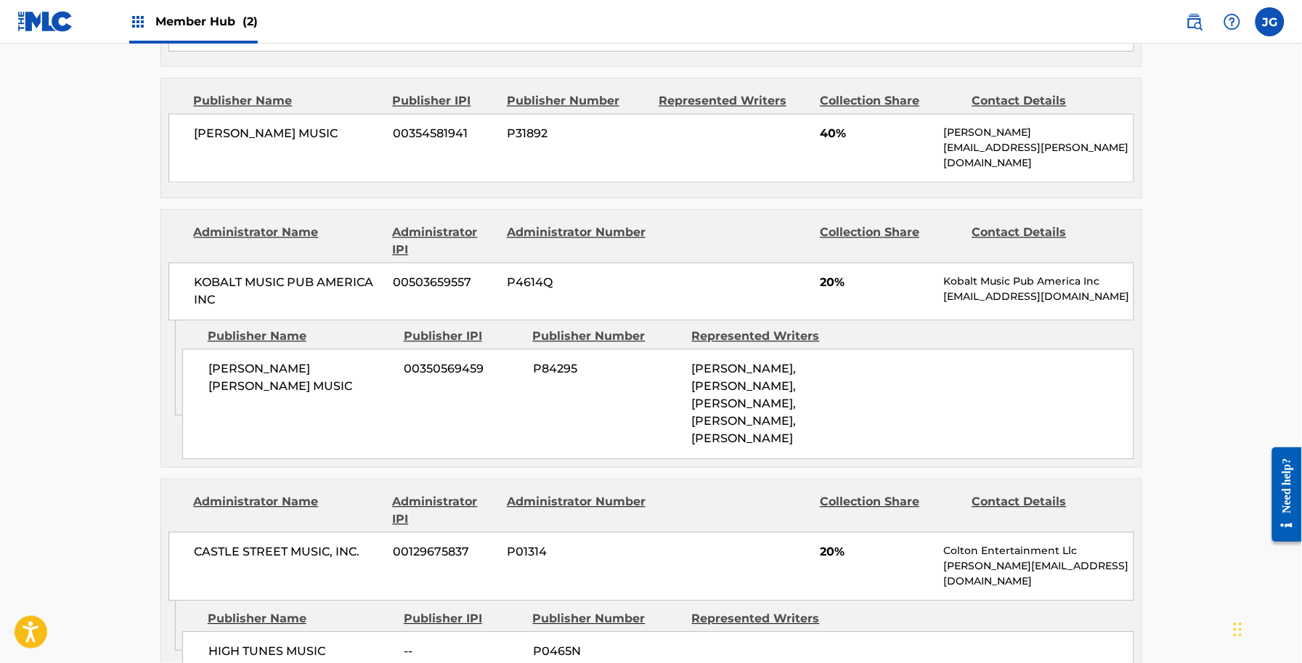
scroll to position [817, 0]
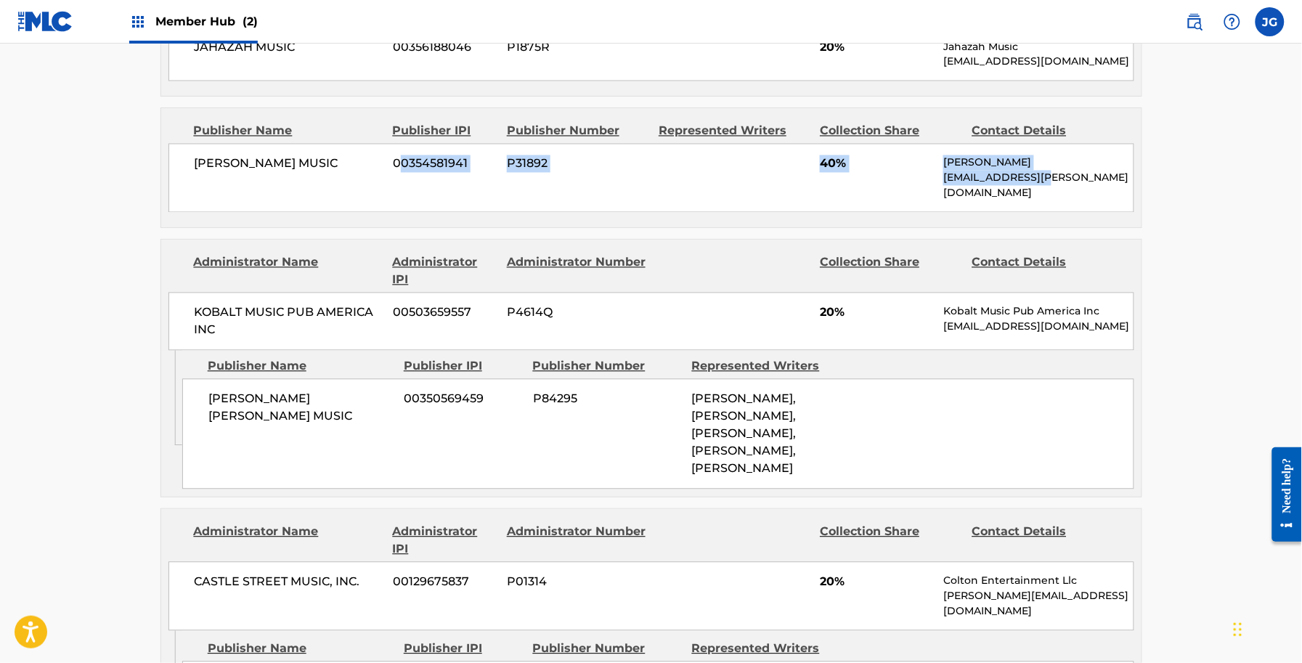
drag, startPoint x: 1037, startPoint y: 183, endPoint x: 404, endPoint y: 168, distance: 633.3
click at [404, 168] on div "[PERSON_NAME] MUSIC 00354581941 P31892 40% [PERSON_NAME] [PERSON_NAME][EMAIL_AD…" at bounding box center [651, 178] width 966 height 69
click at [404, 168] on span "00354581941" at bounding box center [444, 163] width 103 height 17
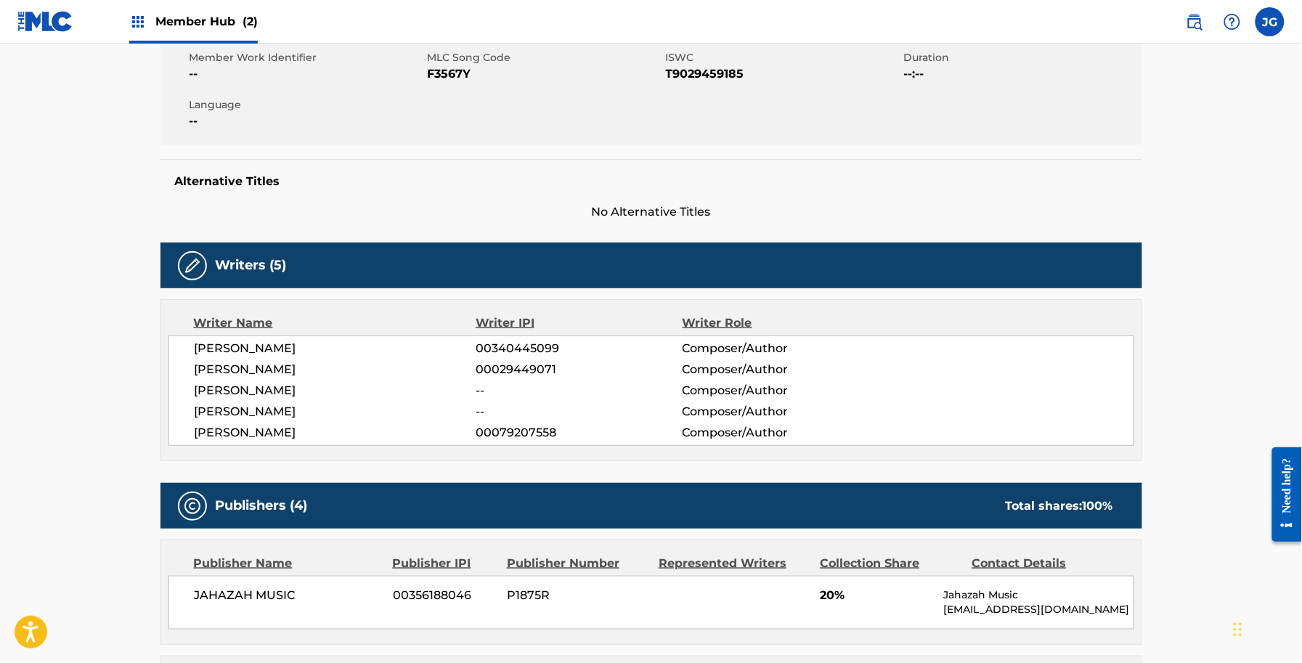
scroll to position [0, 0]
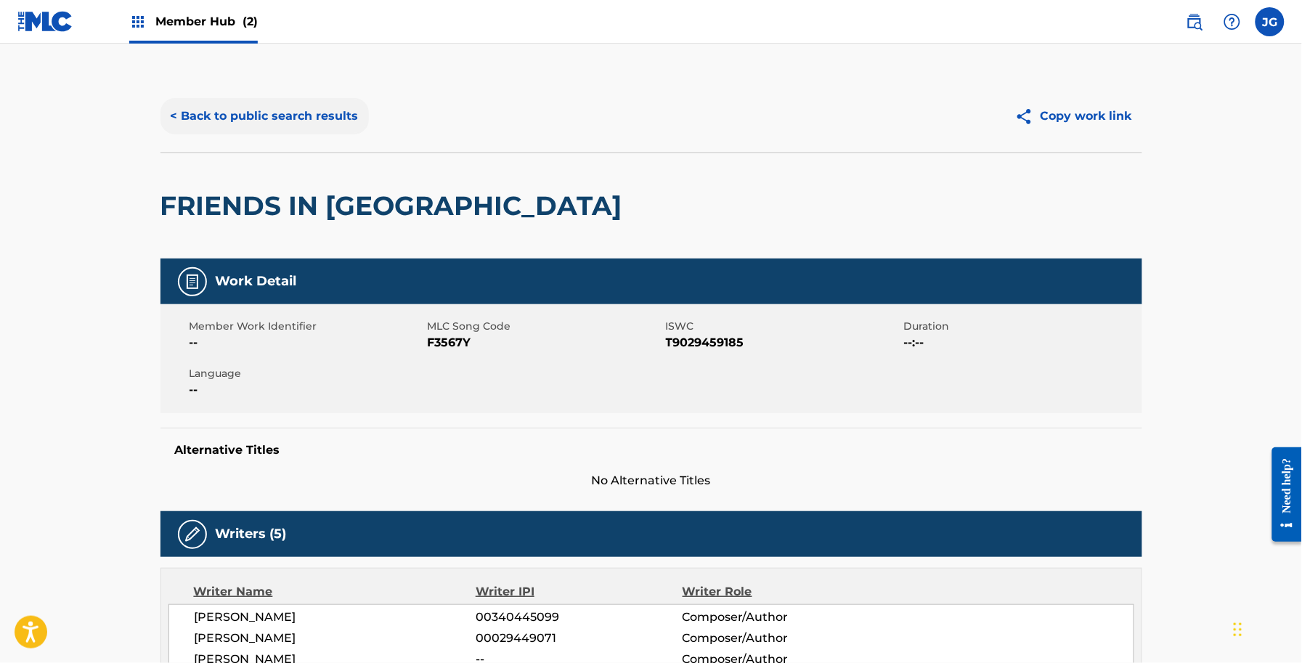
click at [258, 126] on button "< Back to public search results" at bounding box center [264, 116] width 208 height 36
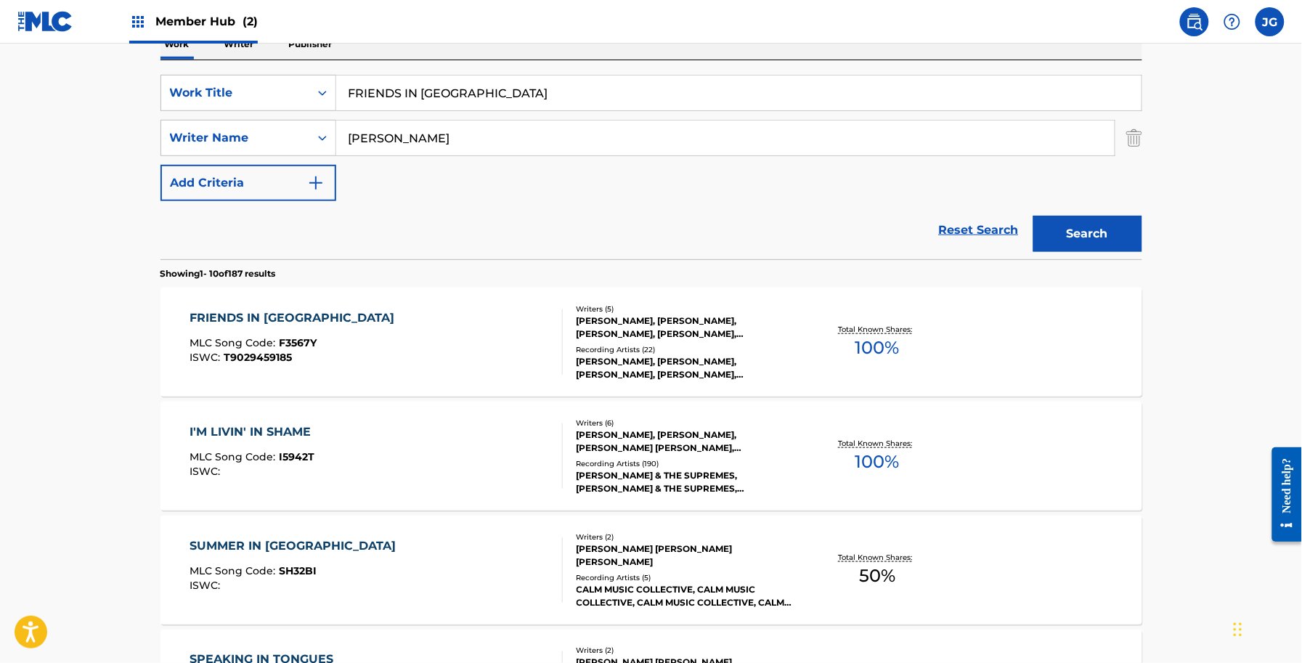
scroll to position [182, 0]
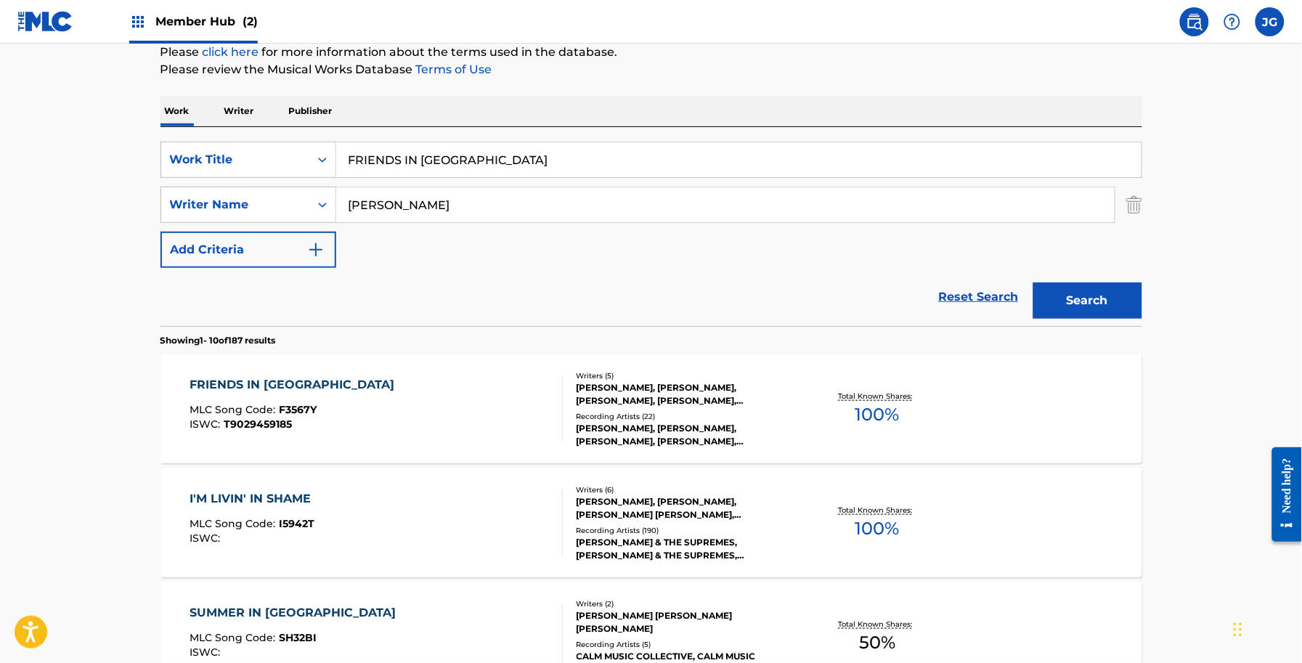
drag, startPoint x: 494, startPoint y: 147, endPoint x: 285, endPoint y: 118, distance: 210.3
click at [332, 136] on div "SearchWithCriteria2e65b2fa-09d8-45cb-ab56-2edd0106de09 Work Title FRIENDS IN GL…" at bounding box center [651, 226] width 982 height 199
type input "h"
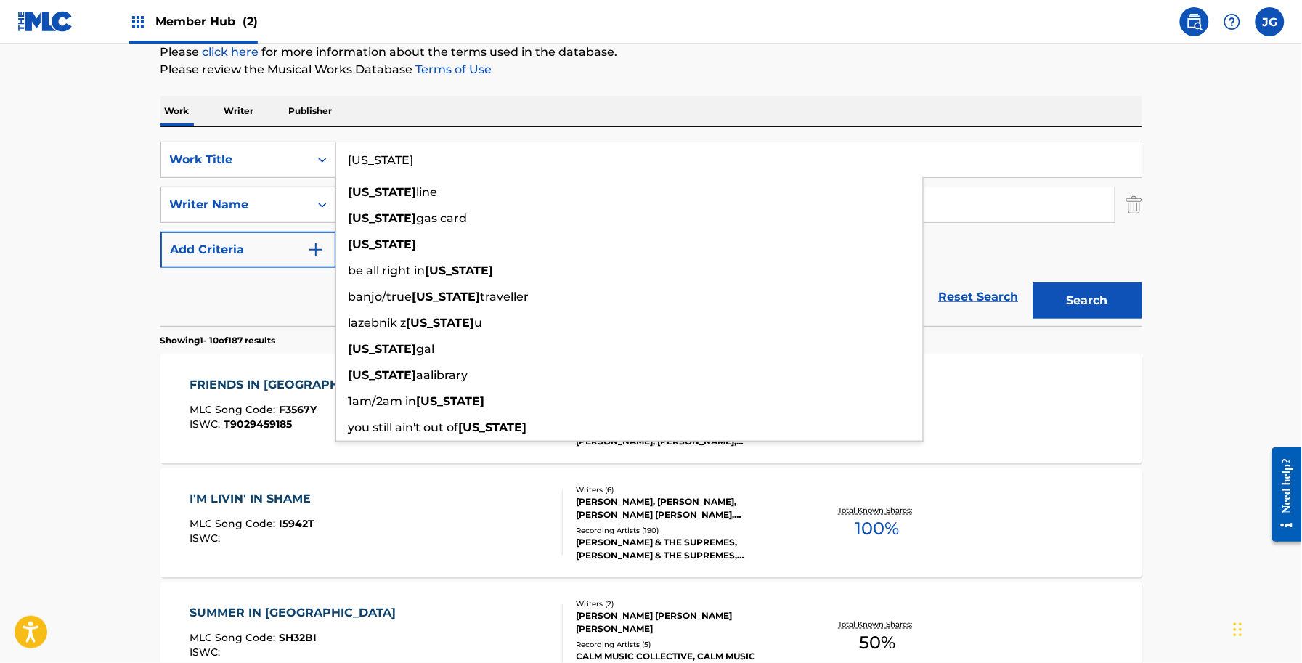
type input "[US_STATE]"
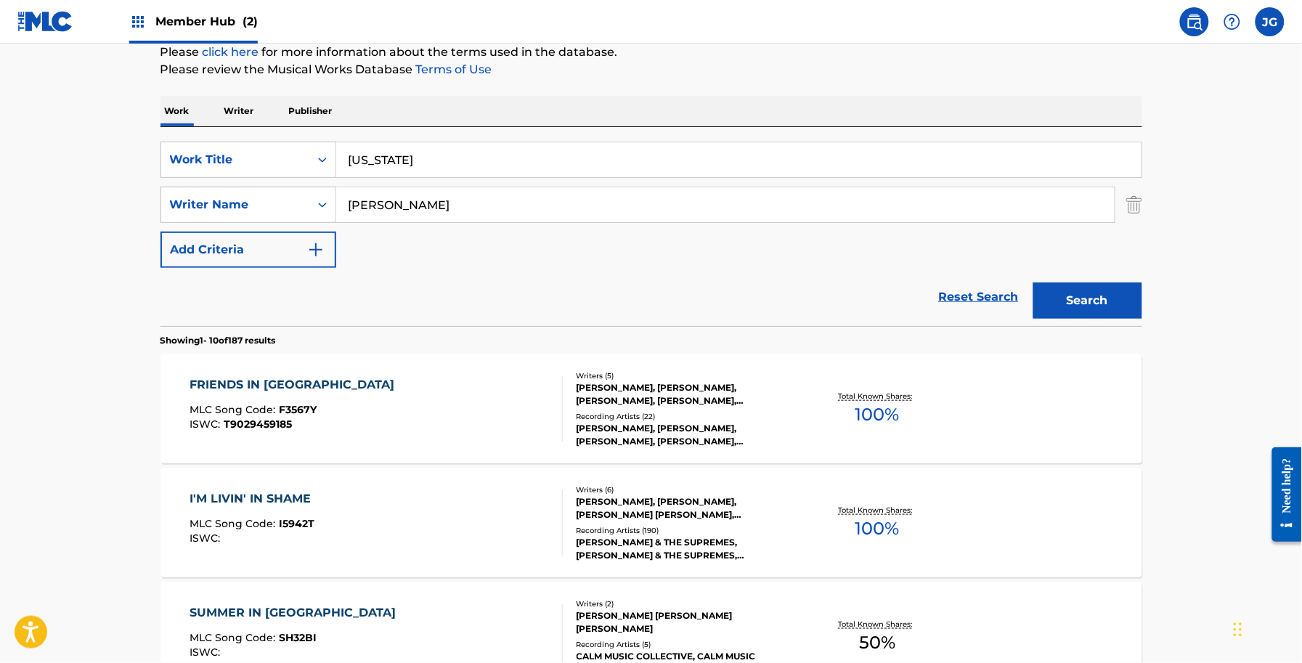
click at [577, 73] on p "Please review the Musical Works Database Terms of Use" at bounding box center [651, 69] width 982 height 17
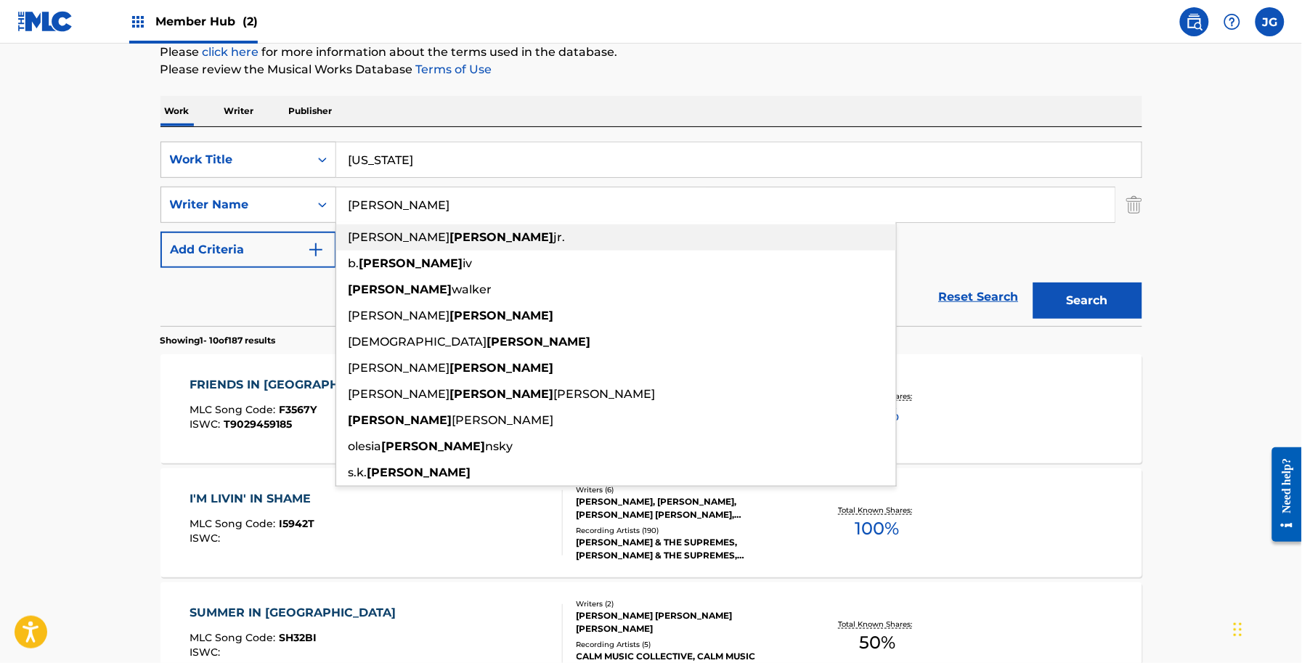
drag, startPoint x: 455, startPoint y: 205, endPoint x: 378, endPoint y: 222, distance: 78.8
click at [342, 222] on div "[PERSON_NAME] [PERSON_NAME] jr. [PERSON_NAME] [PERSON_NAME] [PERSON_NAME] [PERS…" at bounding box center [725, 204] width 778 height 35
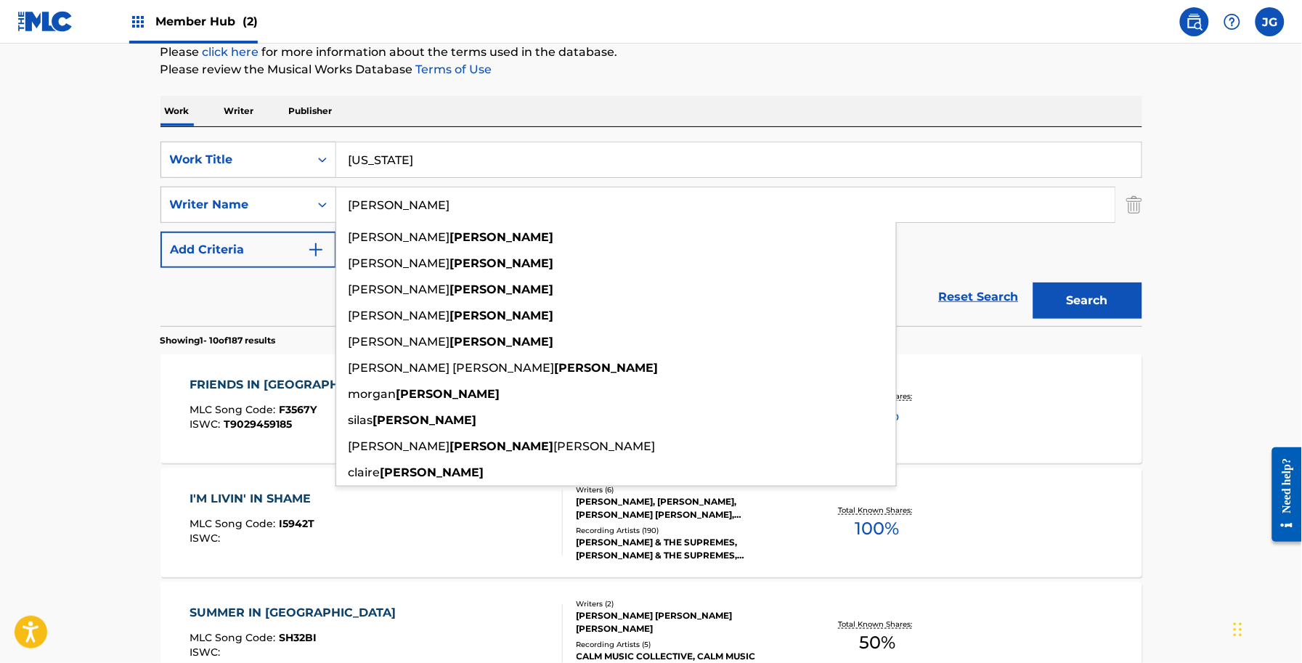
type input "[PERSON_NAME]"
click at [1033, 282] on button "Search" at bounding box center [1087, 300] width 109 height 36
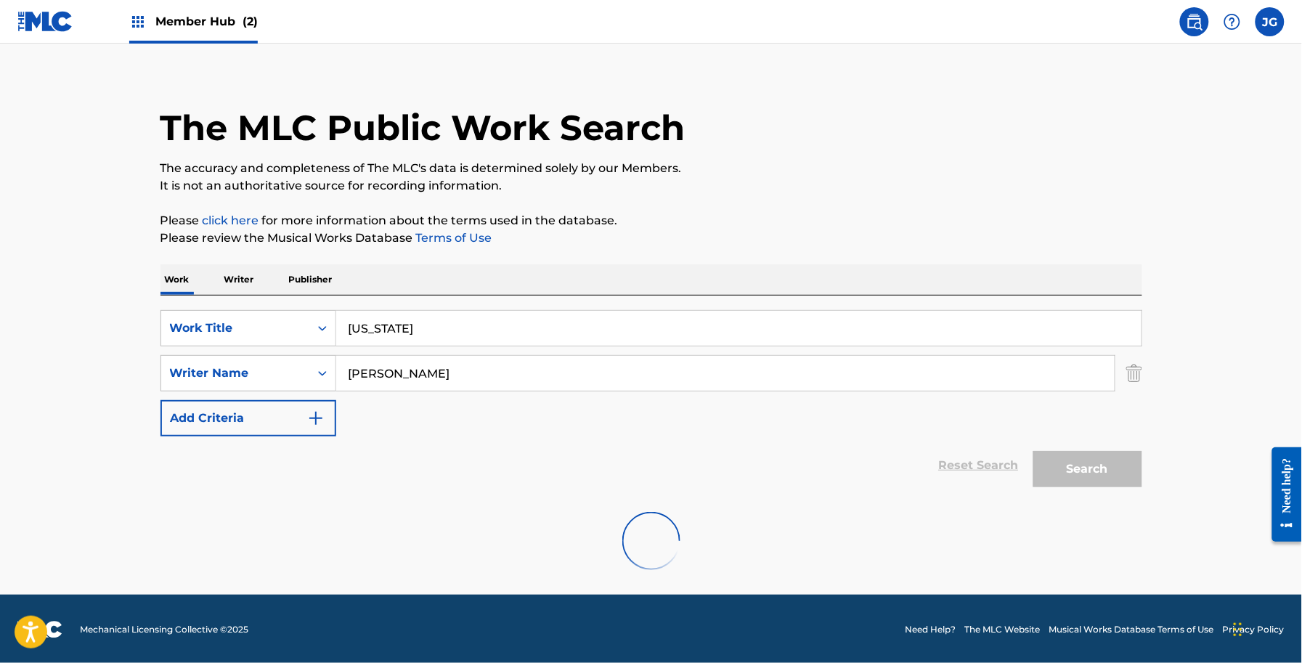
scroll to position [127, 0]
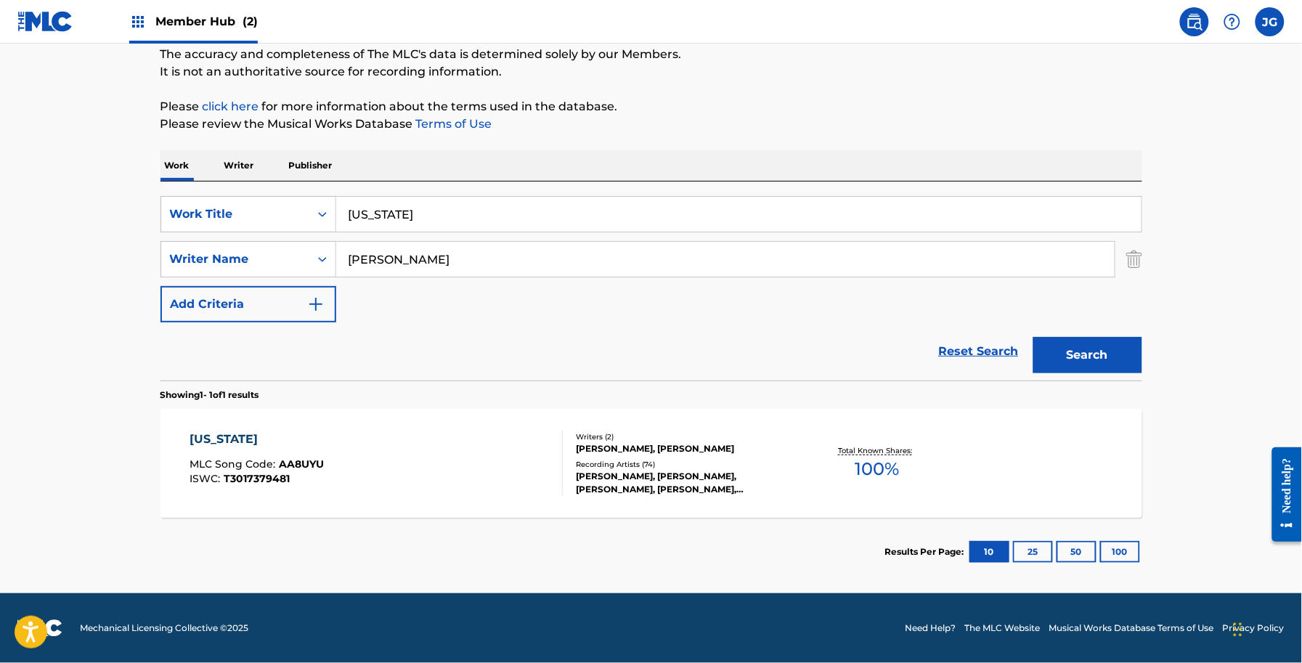
click at [651, 496] on div "[PERSON_NAME], [PERSON_NAME], [PERSON_NAME], [PERSON_NAME], [PERSON_NAME], [PER…" at bounding box center [685, 483] width 219 height 26
